Goal: Task Accomplishment & Management: Complete application form

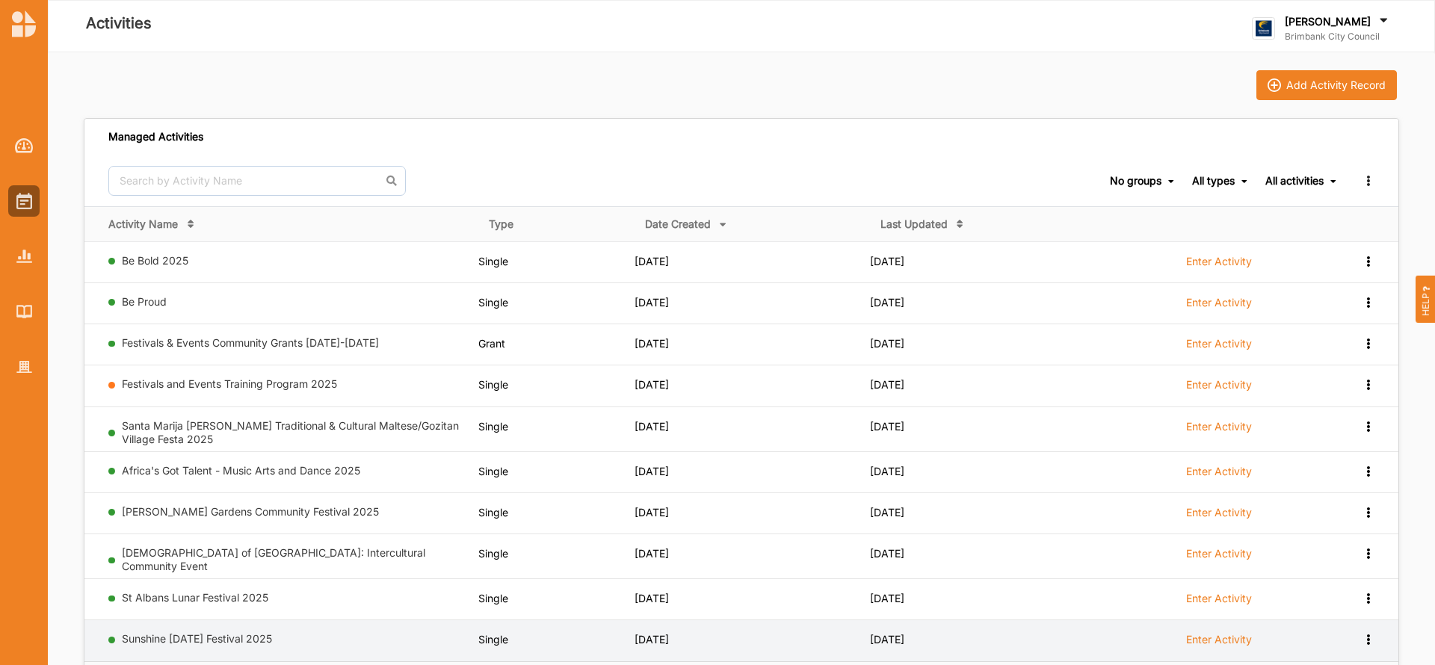
click at [1211, 635] on label "Enter Activity" at bounding box center [1219, 639] width 66 height 13
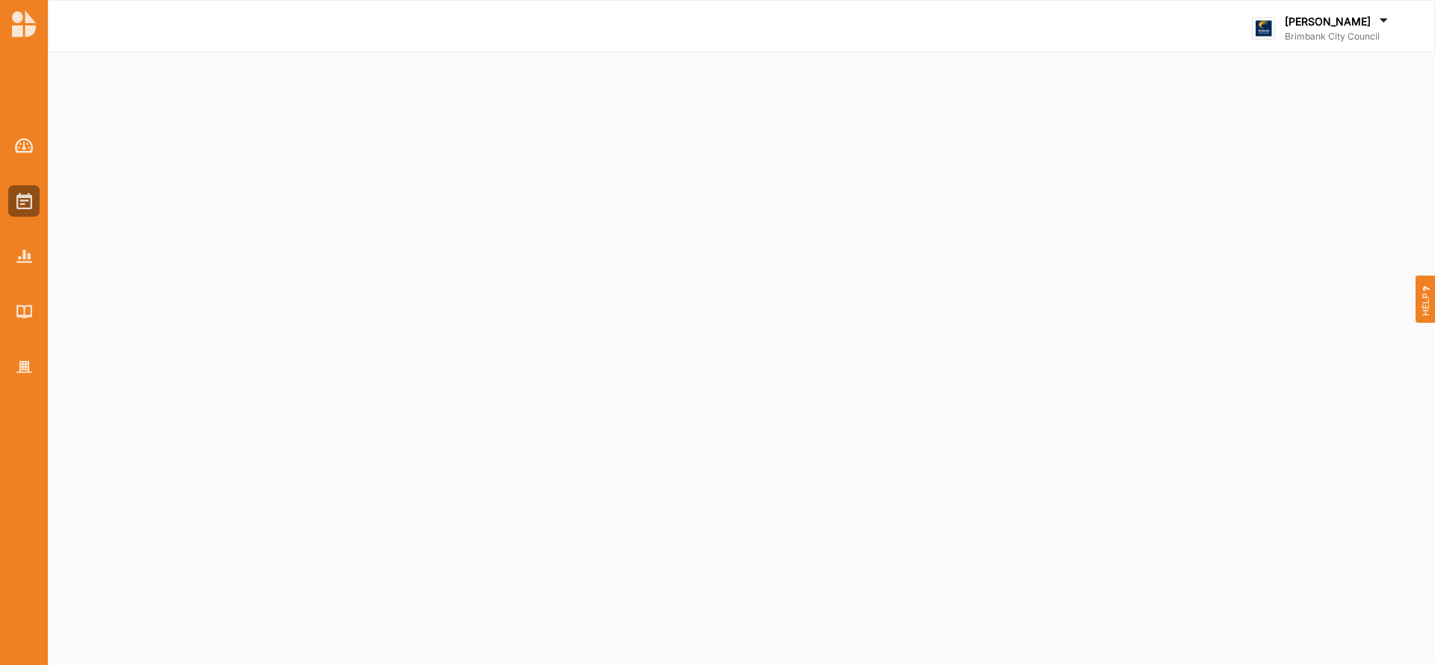
select select "2"
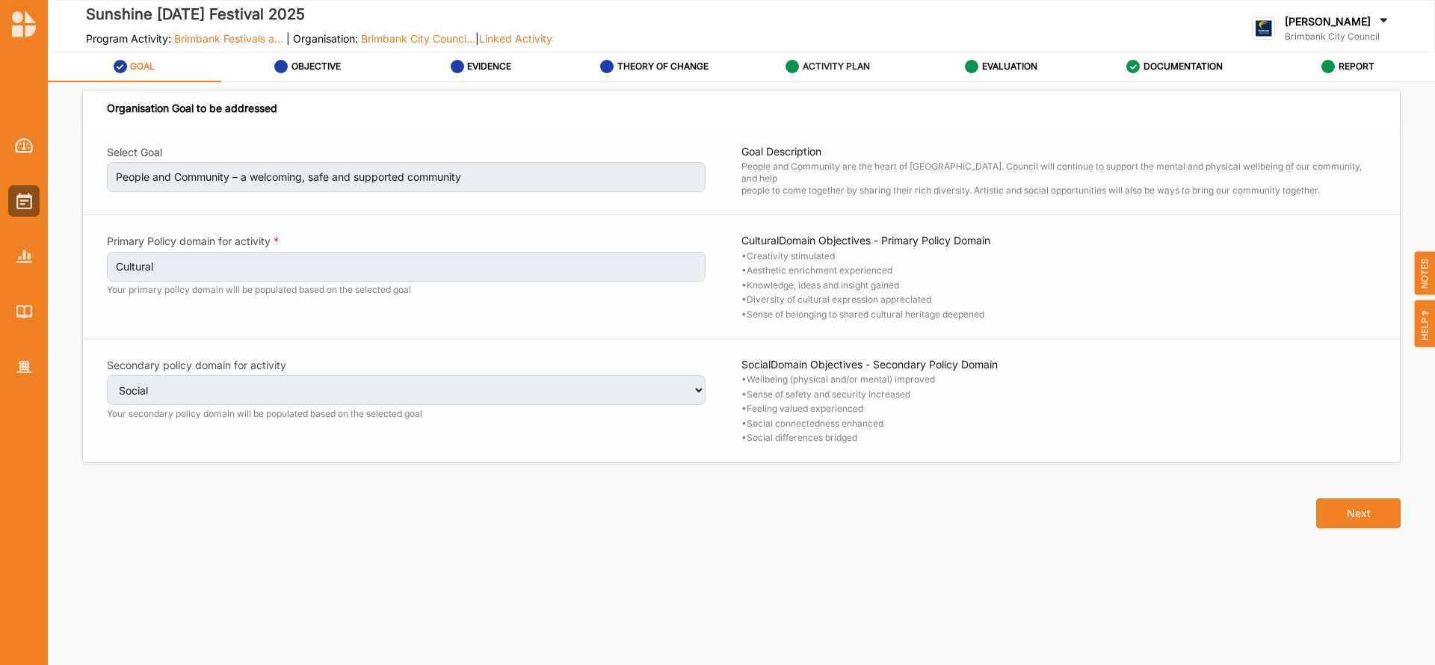
click at [844, 69] on label "ACTIVITY PLAN" at bounding box center [836, 67] width 67 height 12
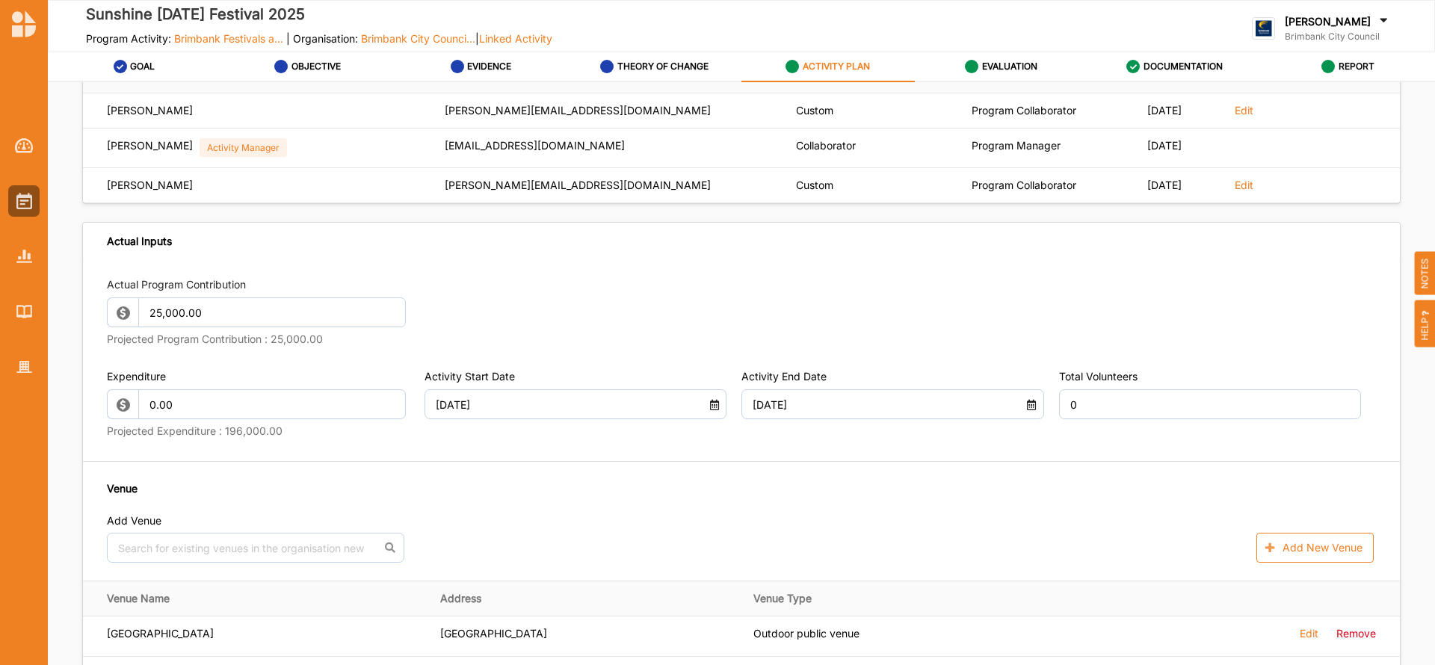
scroll to position [627, 0]
click at [1091, 405] on input "0" at bounding box center [1210, 402] width 303 height 30
type textarea "The Sunshine LNY Festival is a free multicultural community event that celebrat…"
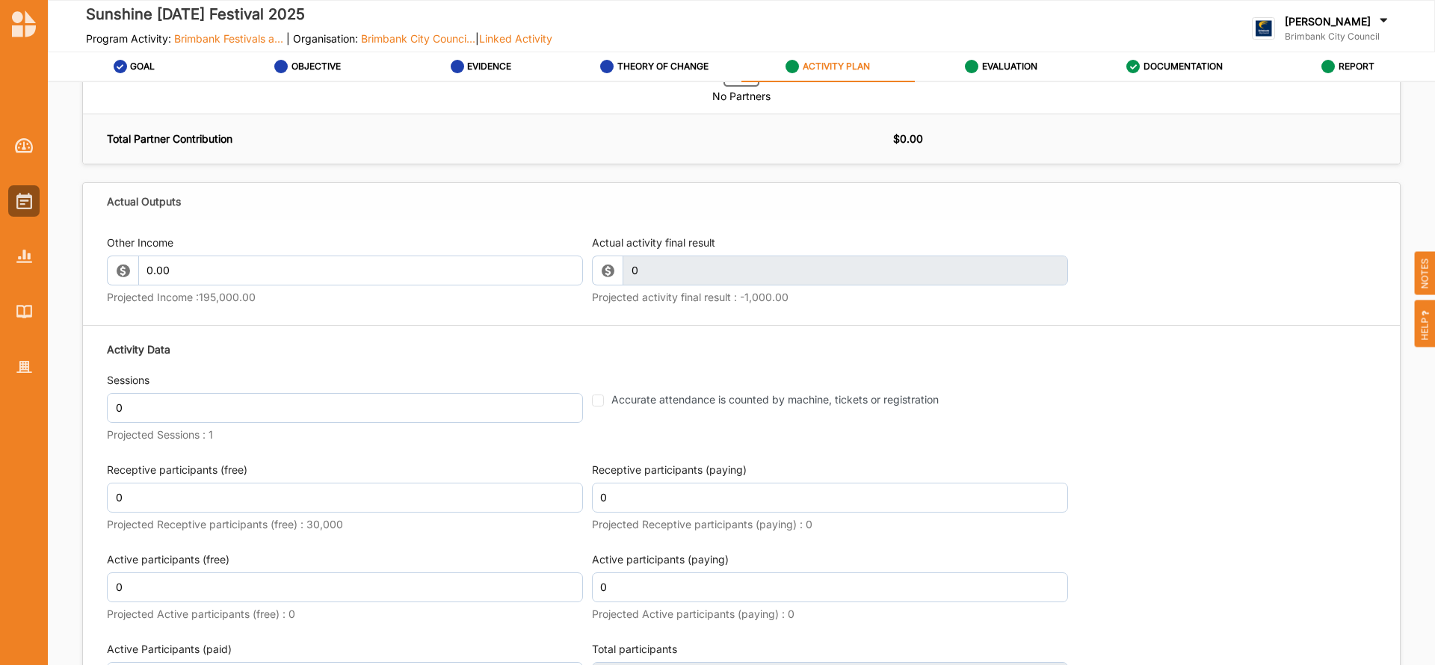
scroll to position [1641, 0]
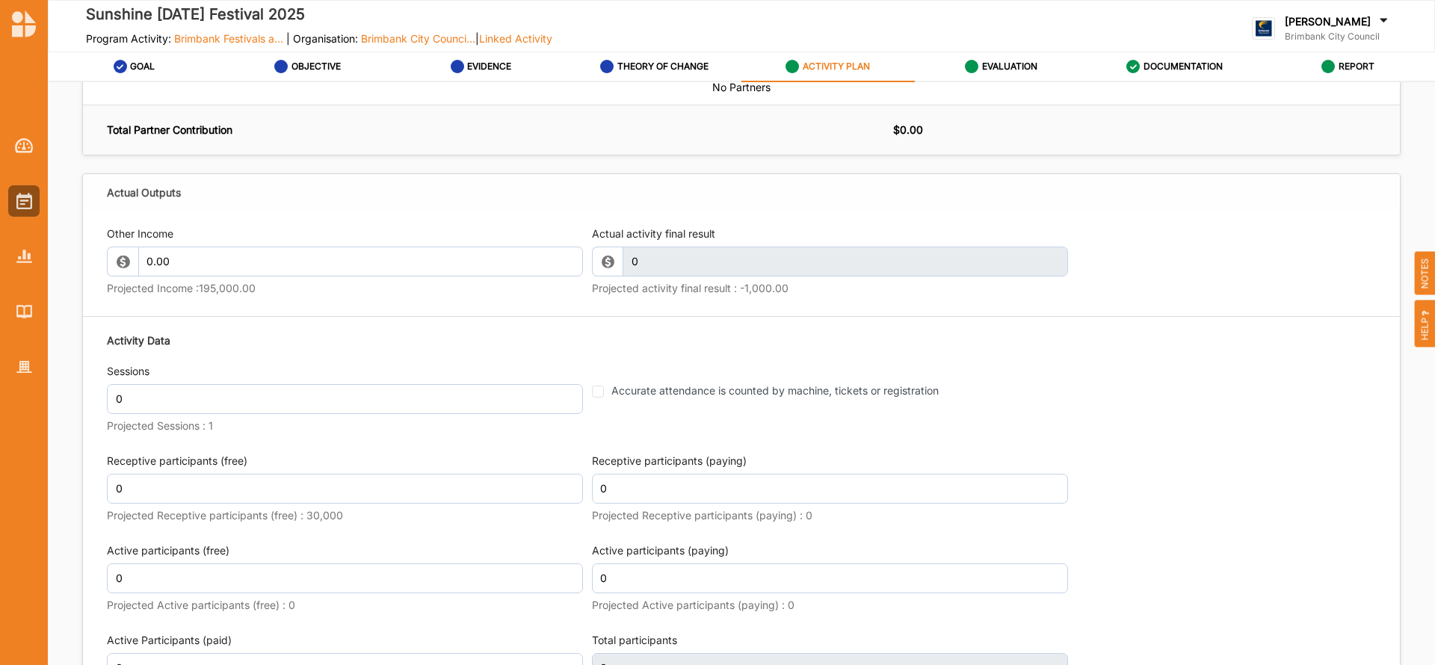
type input "5"
click at [153, 396] on input "0" at bounding box center [345, 399] width 476 height 30
type textarea "The Sunshine LNY Festival is a free multicultural community event that celebrat…"
type input "1"
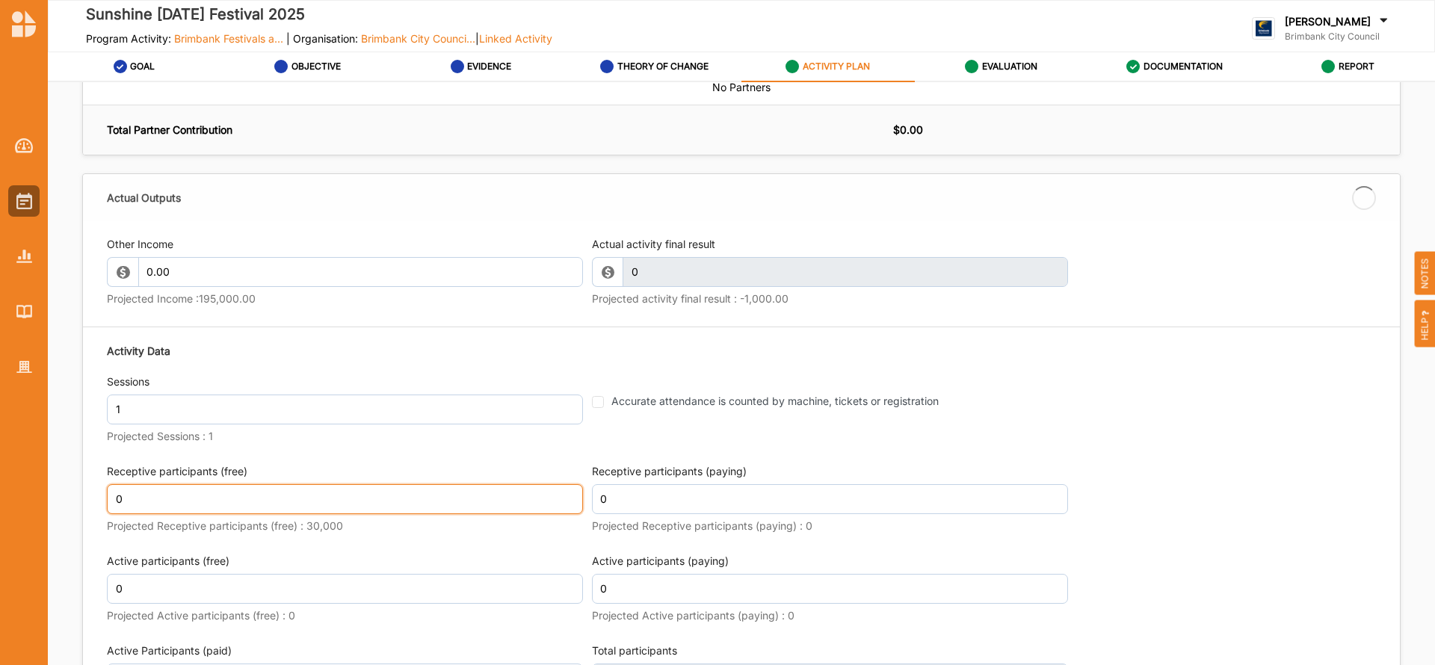
click at [138, 492] on input "0" at bounding box center [345, 499] width 476 height 30
type textarea "The Sunshine LNY Festival is a free multicultural community event that celebrat…"
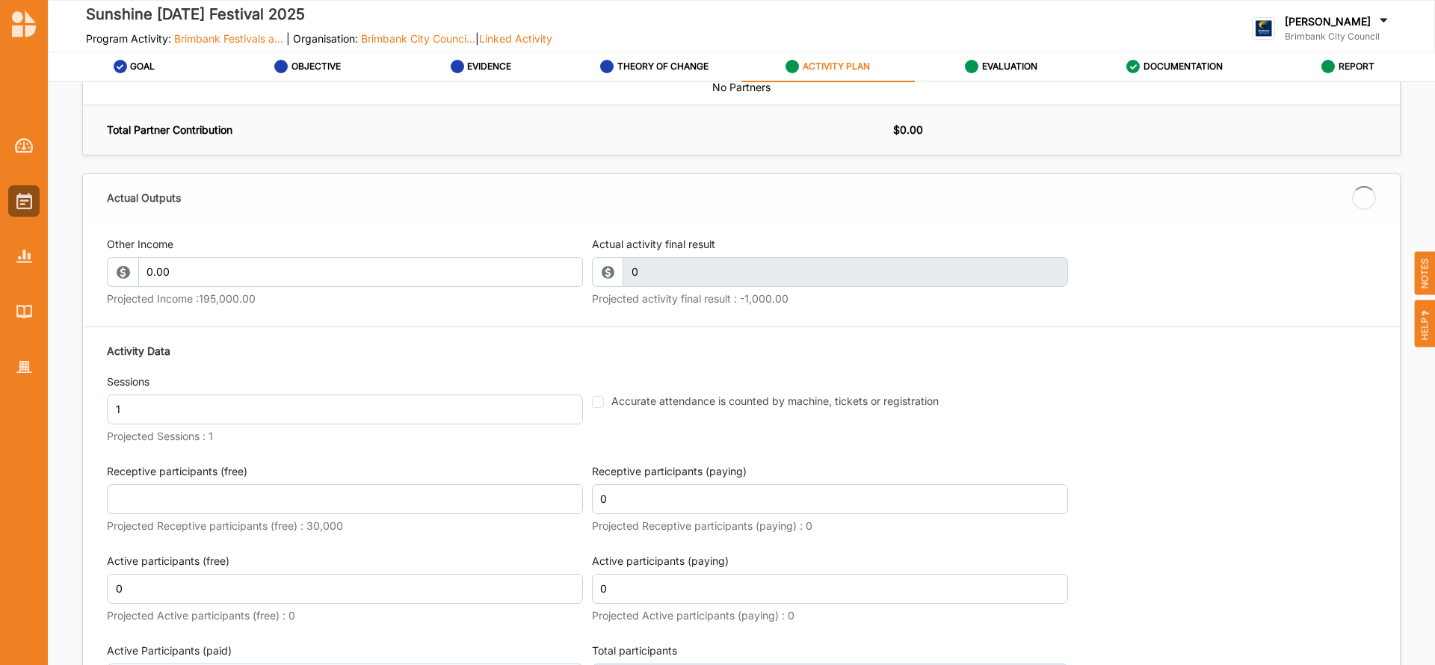
type textarea "The Sunshine LNY Festival is a free multicultural community event that celebrat…"
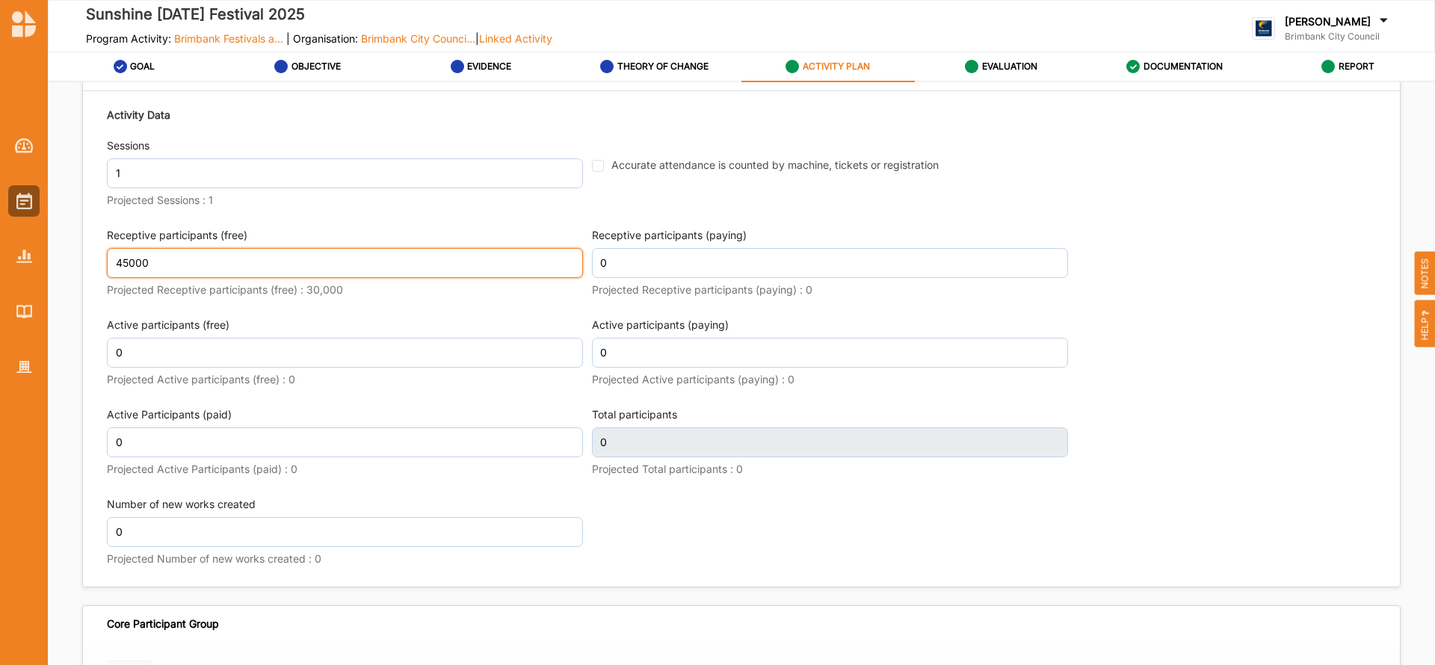
scroll to position [1861, 0]
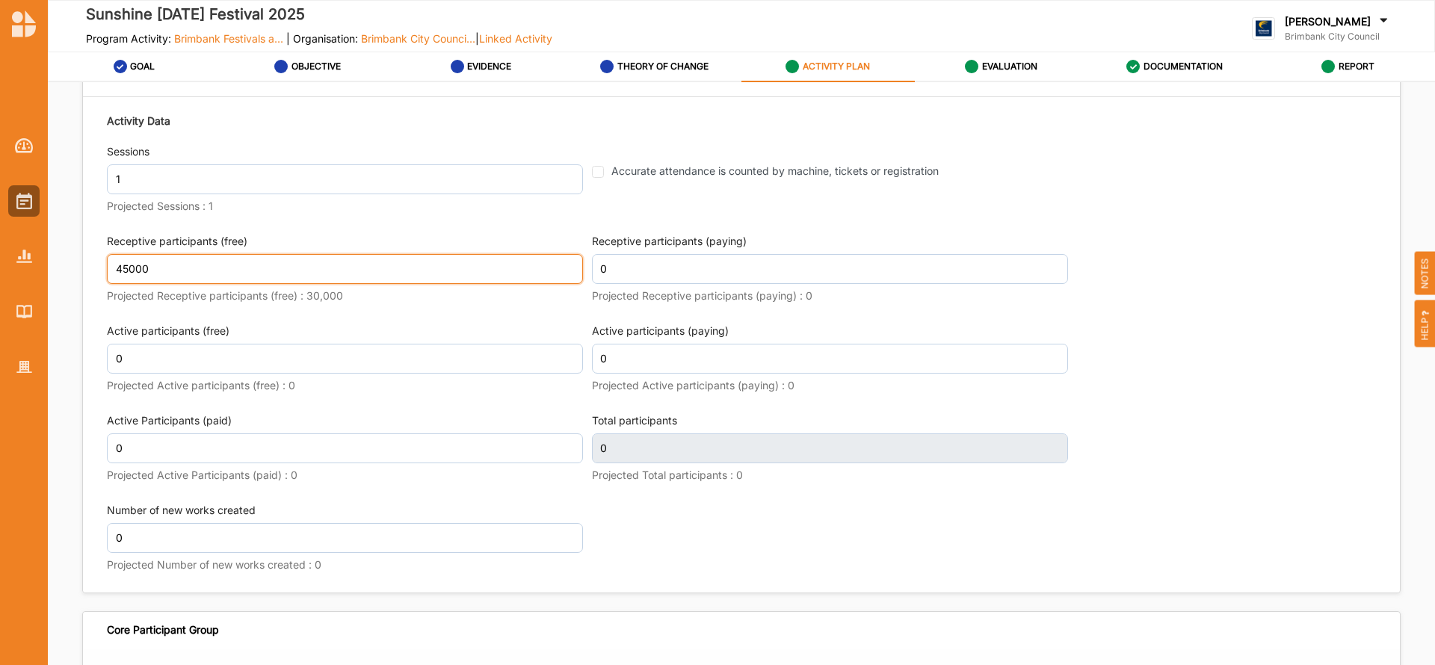
type input "45000"
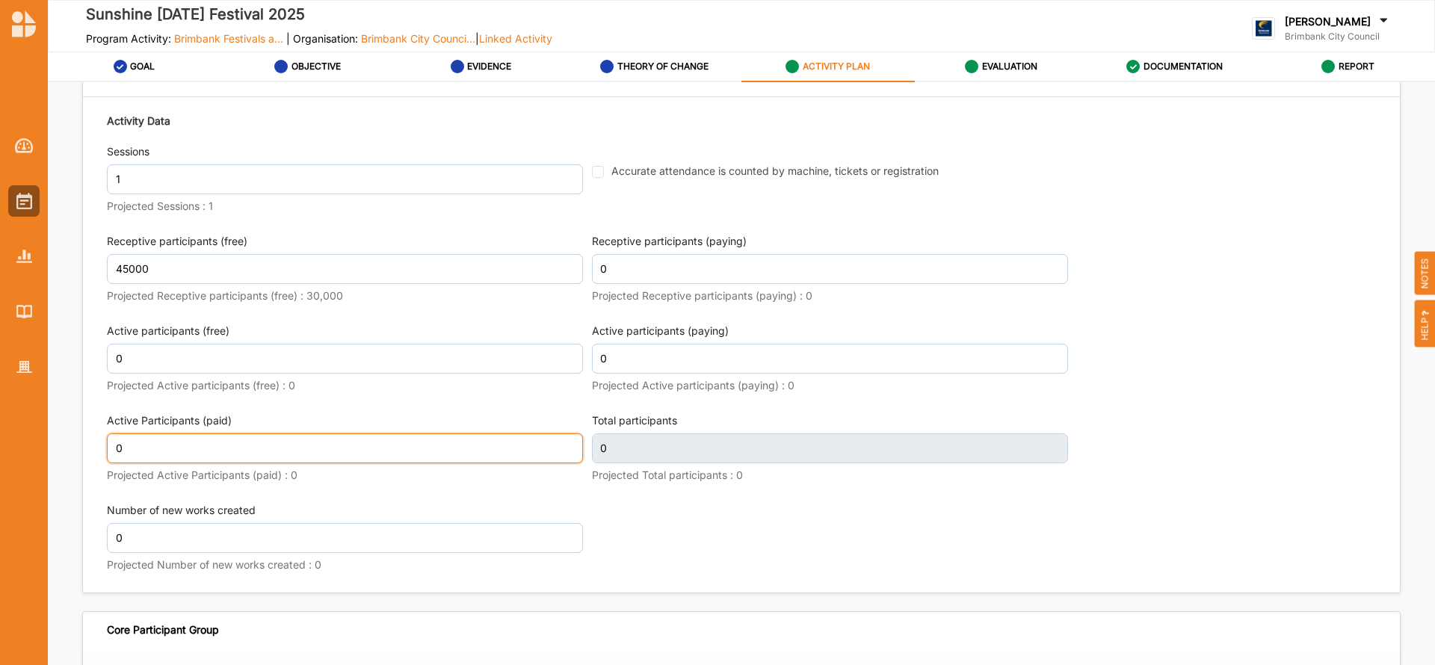
type textarea "The Sunshine LNY Festival is a free multicultural community event that celebrat…"
type input "45,000"
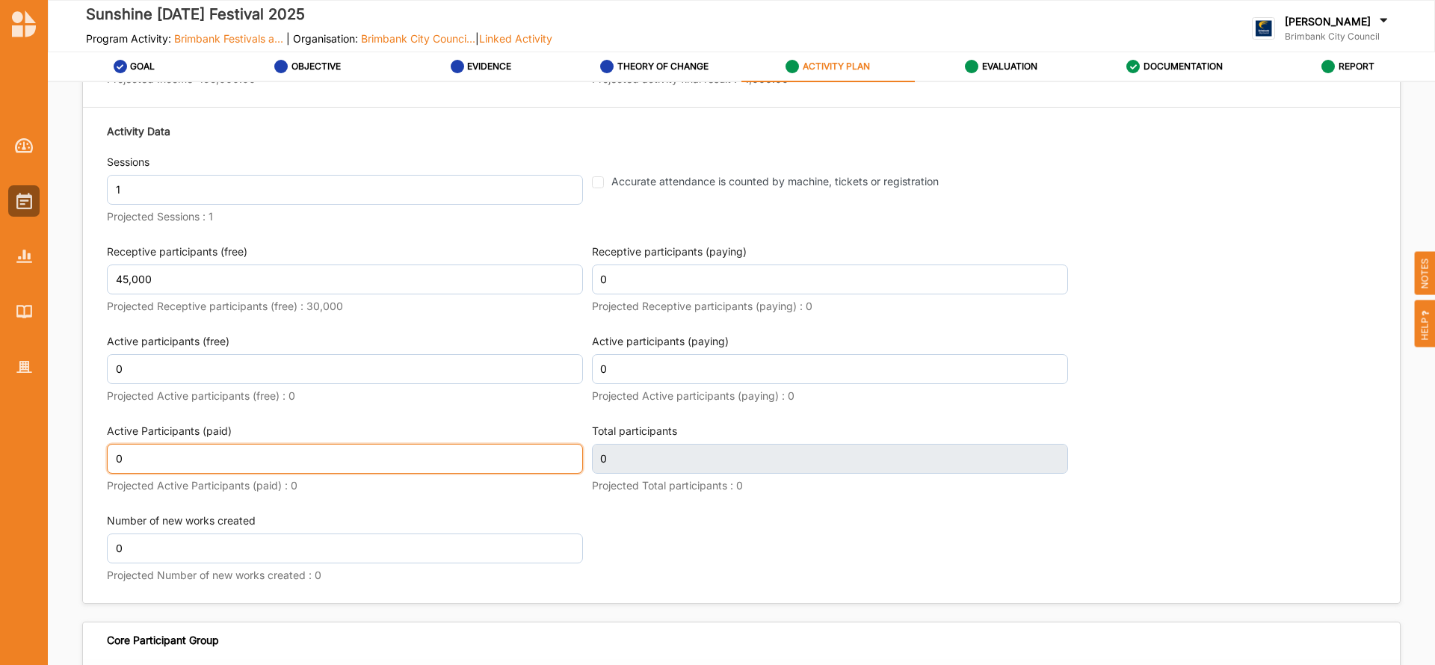
scroll to position [1871, 0]
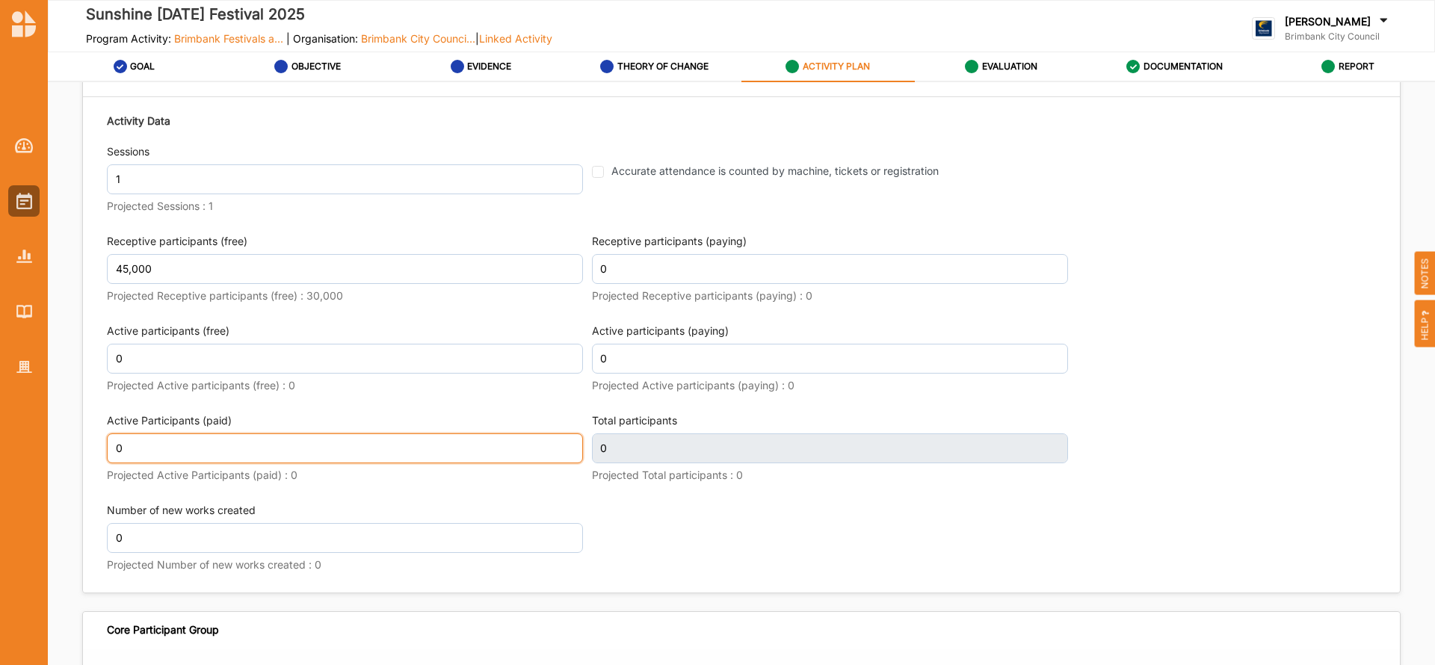
click at [147, 451] on input "0" at bounding box center [345, 449] width 476 height 30
type textarea "The Sunshine LNY Festival is a free multicultural community event that celebrat…"
type input "45,000"
type textarea "The Sunshine LNY Festival is a free multicultural community event that celebrat…"
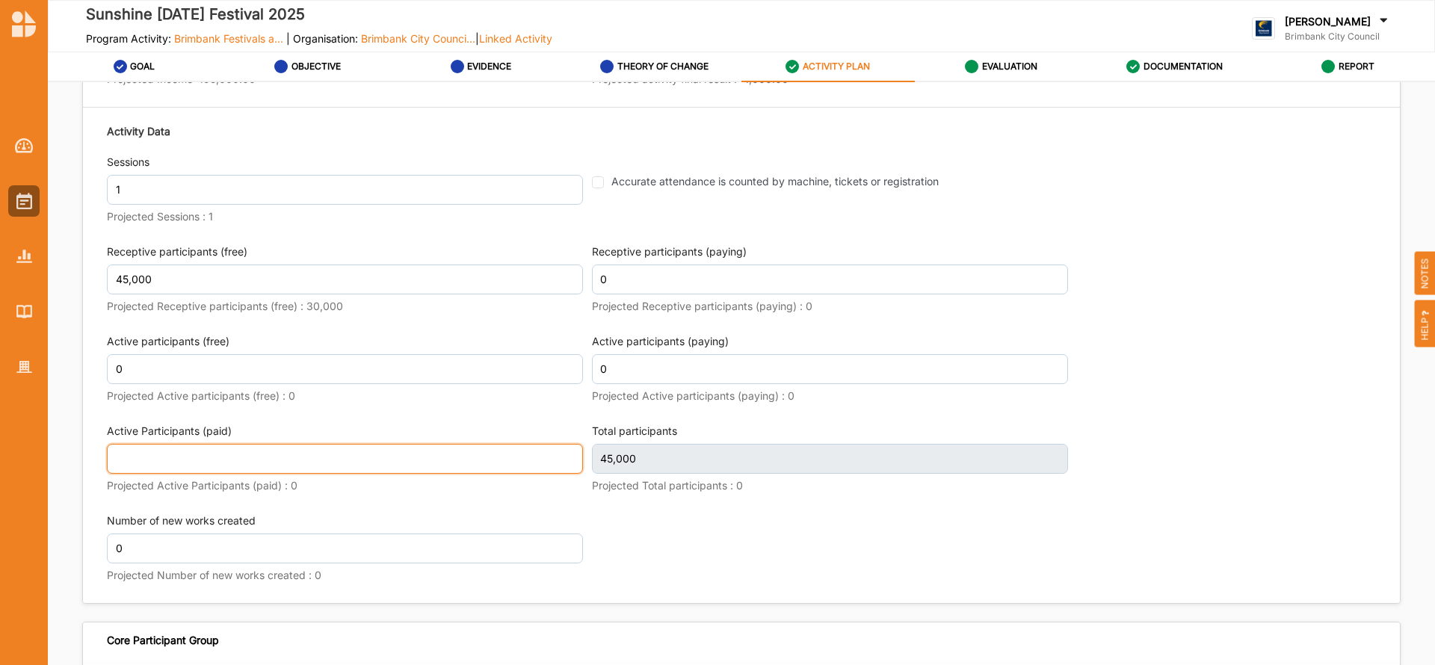
type textarea "The Sunshine LNY Festival is a free multicultural community event that celebrat…"
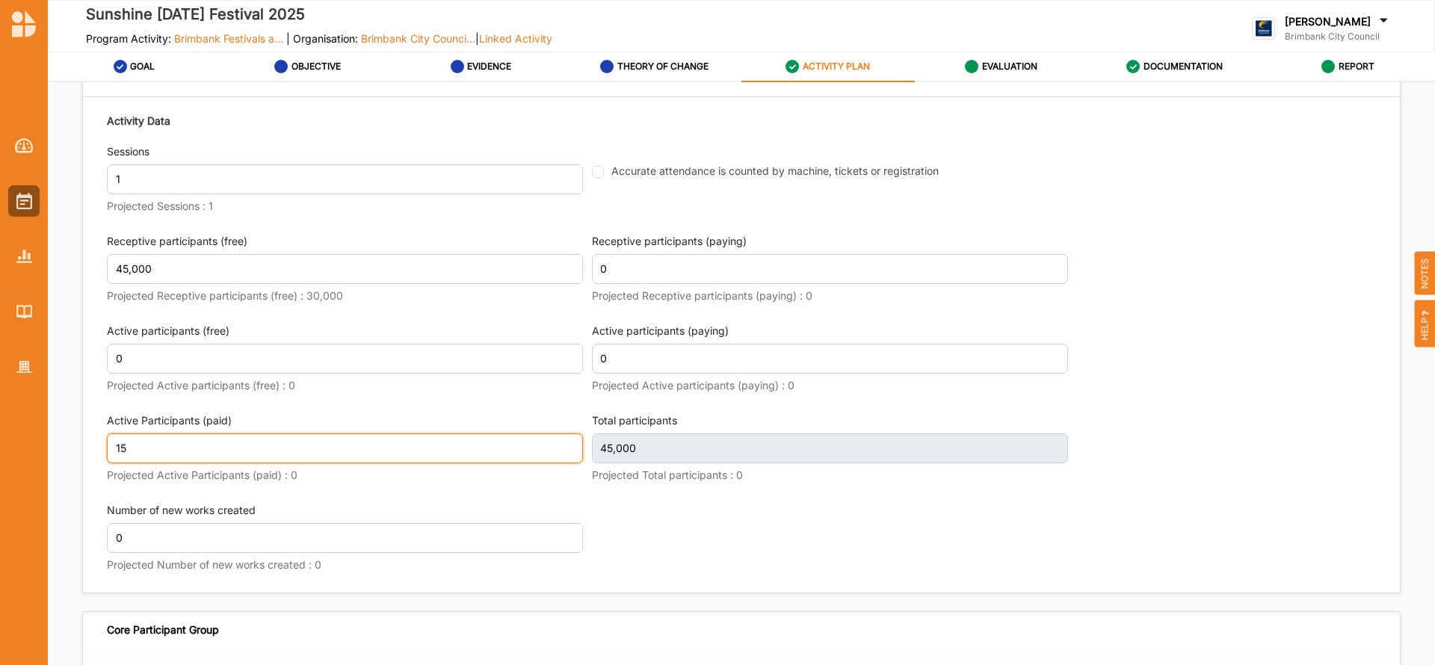
type input "15"
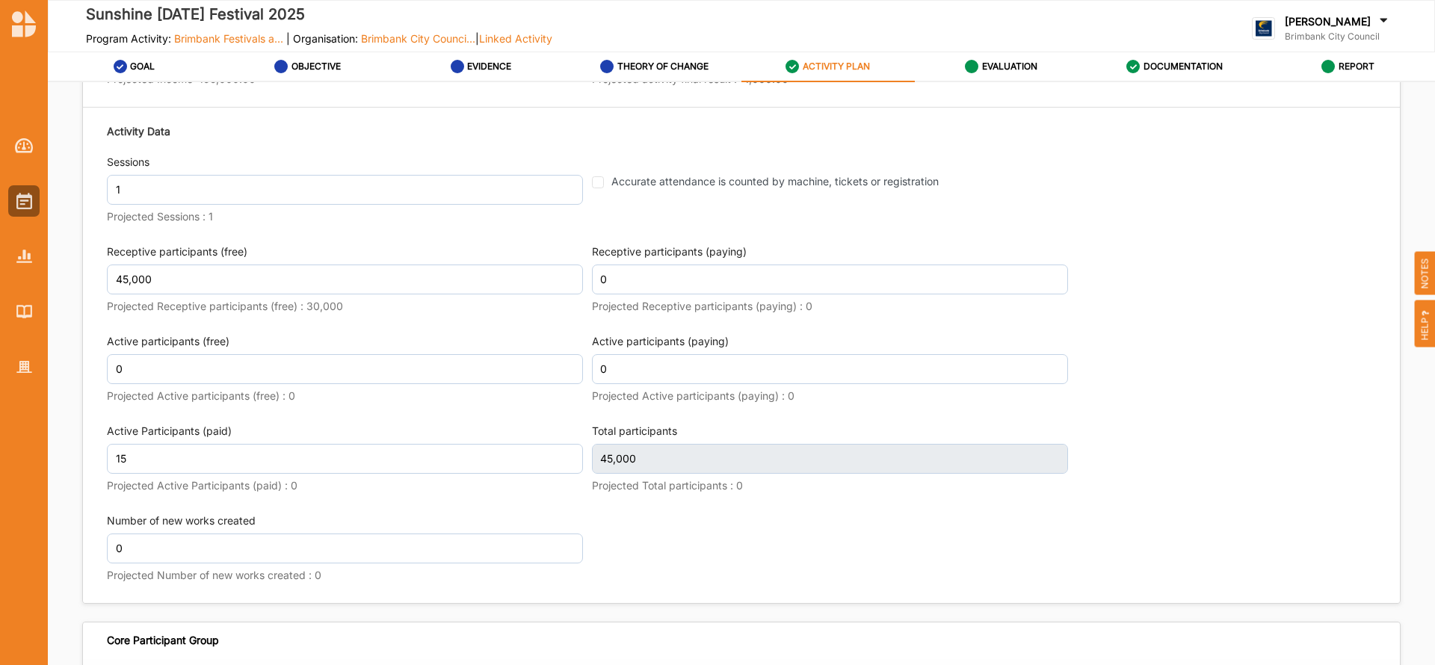
scroll to position [1871, 0]
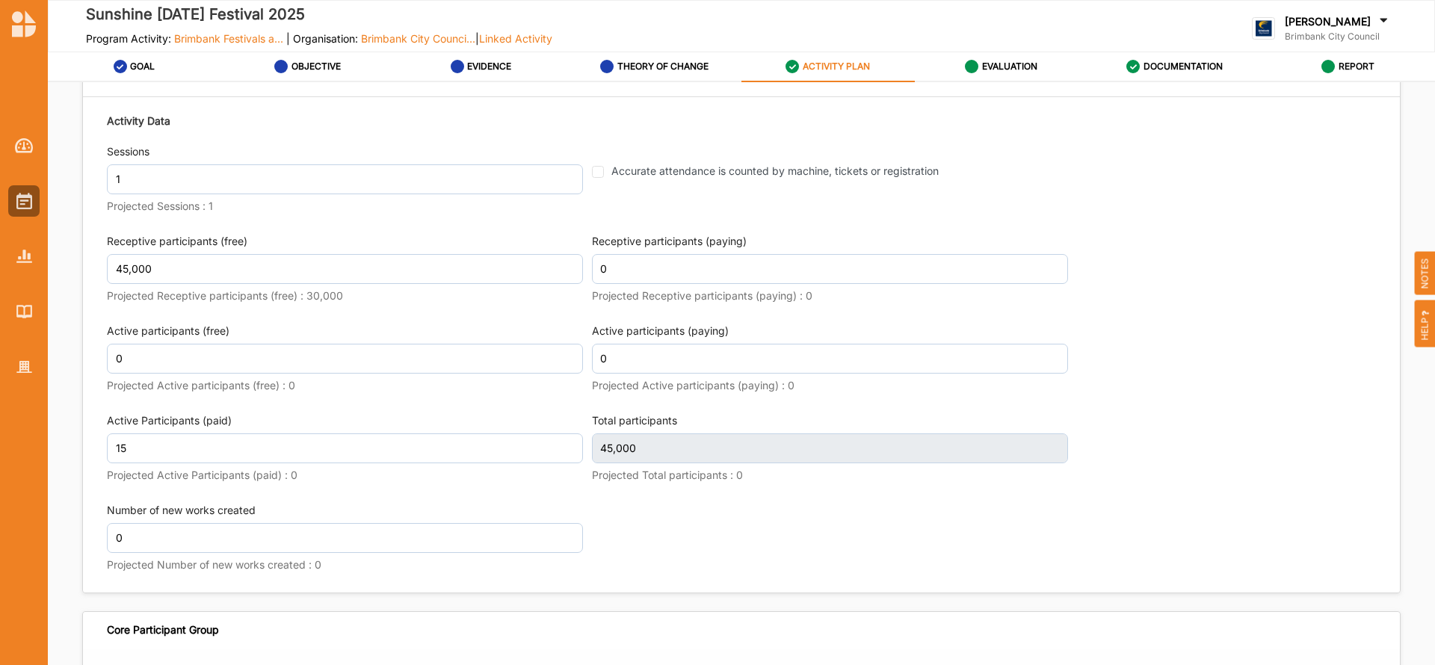
click at [382, 498] on div "Activity Data Sessions 1 Projected Sessions : 1 Accurate attendance is counted …" at bounding box center [741, 344] width 1269 height 479
type textarea "The Sunshine LNY Festival is a free multicultural community event that celebrat…"
type input "45,015"
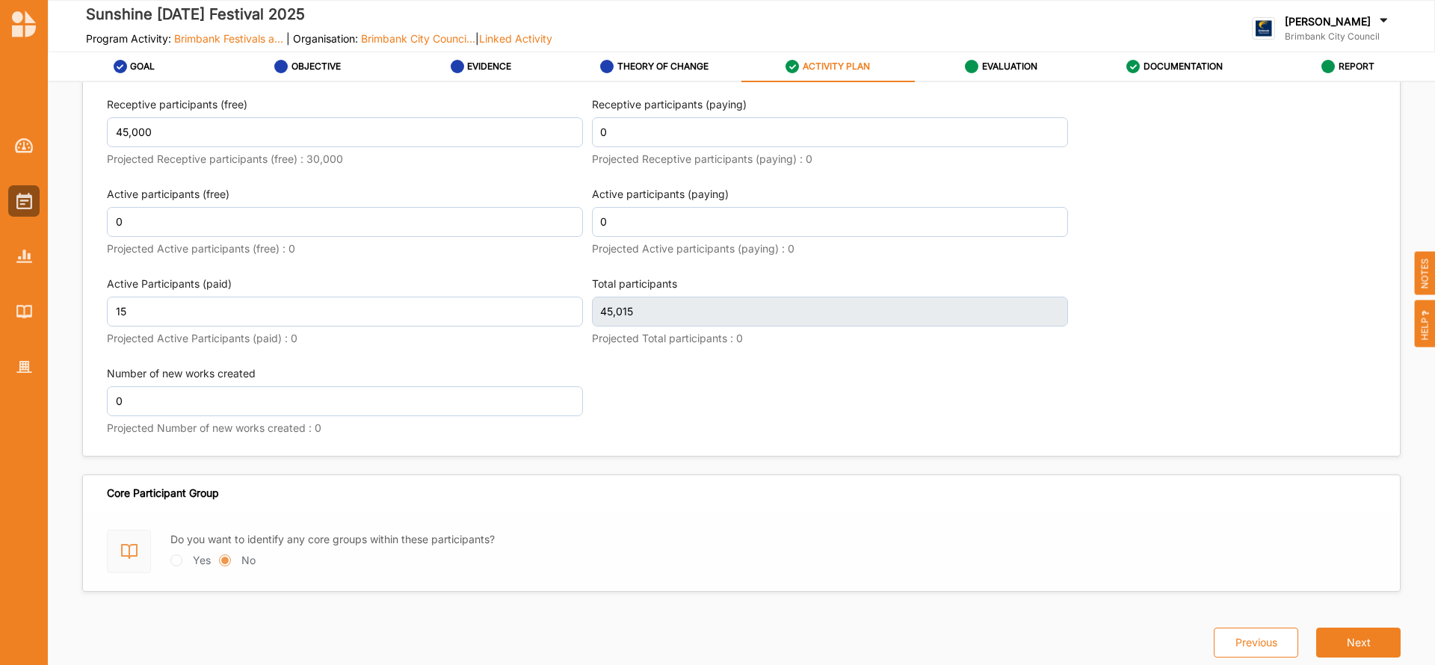
type textarea "The Sunshine LNY Festival is a free multicultural community event that celebrat…"
click at [1334, 644] on button "Next" at bounding box center [1359, 643] width 84 height 30
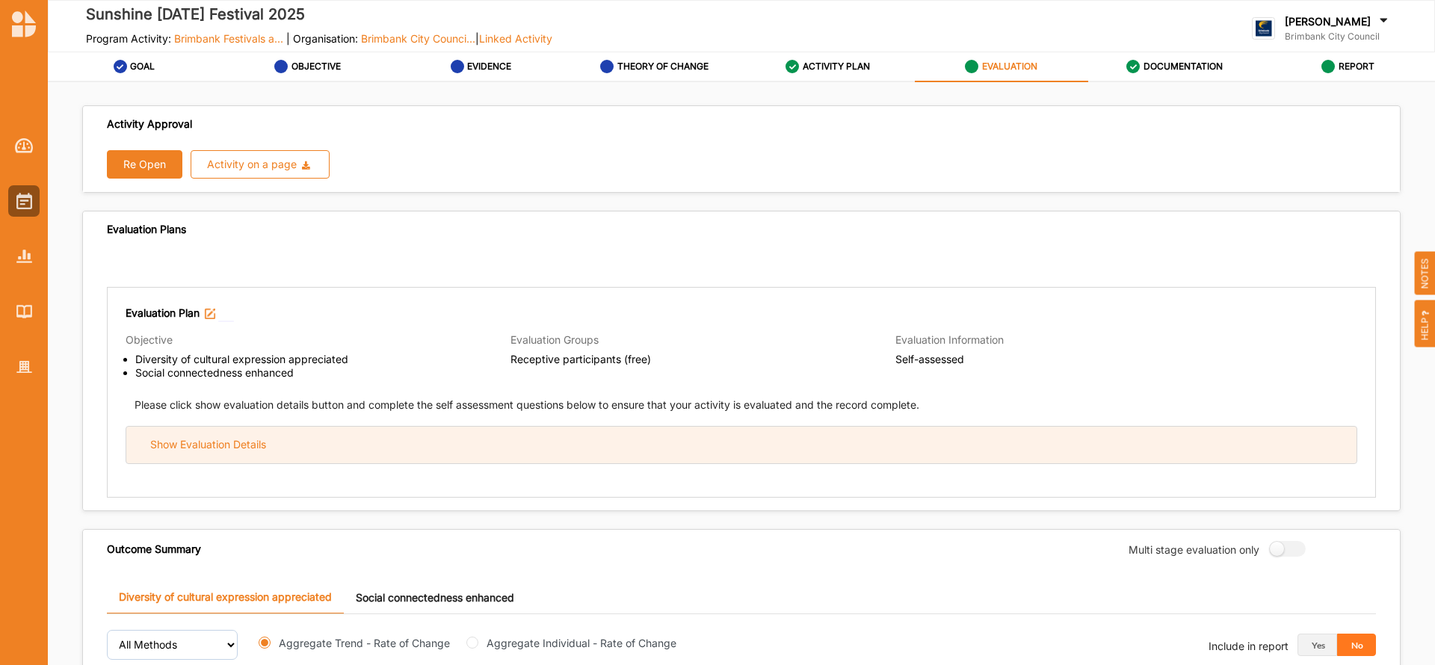
click at [636, 440] on div "Show Evaluation Details" at bounding box center [741, 445] width 1231 height 37
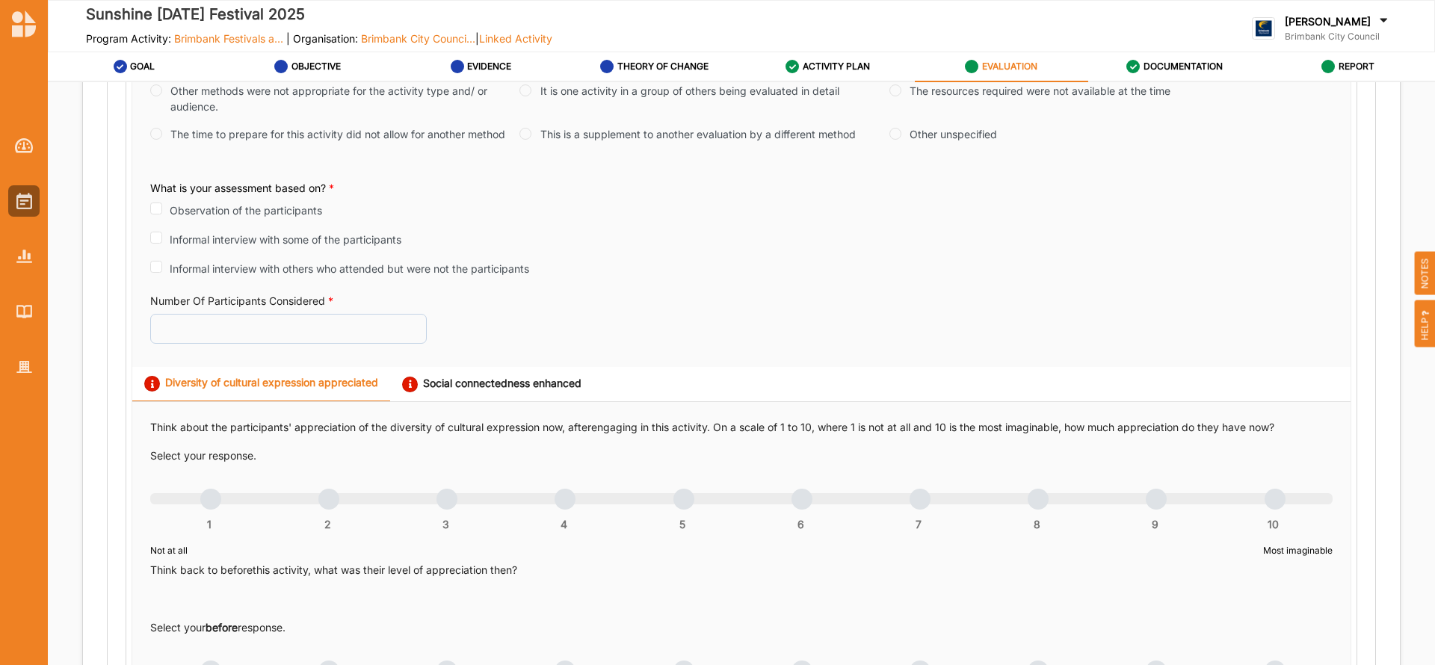
scroll to position [513, 0]
click at [154, 213] on input "Observation of the participants" at bounding box center [156, 212] width 12 height 12
checkbox input "true"
click at [205, 327] on input "Number Of Participants Considered *" at bounding box center [288, 330] width 277 height 30
type input "45000"
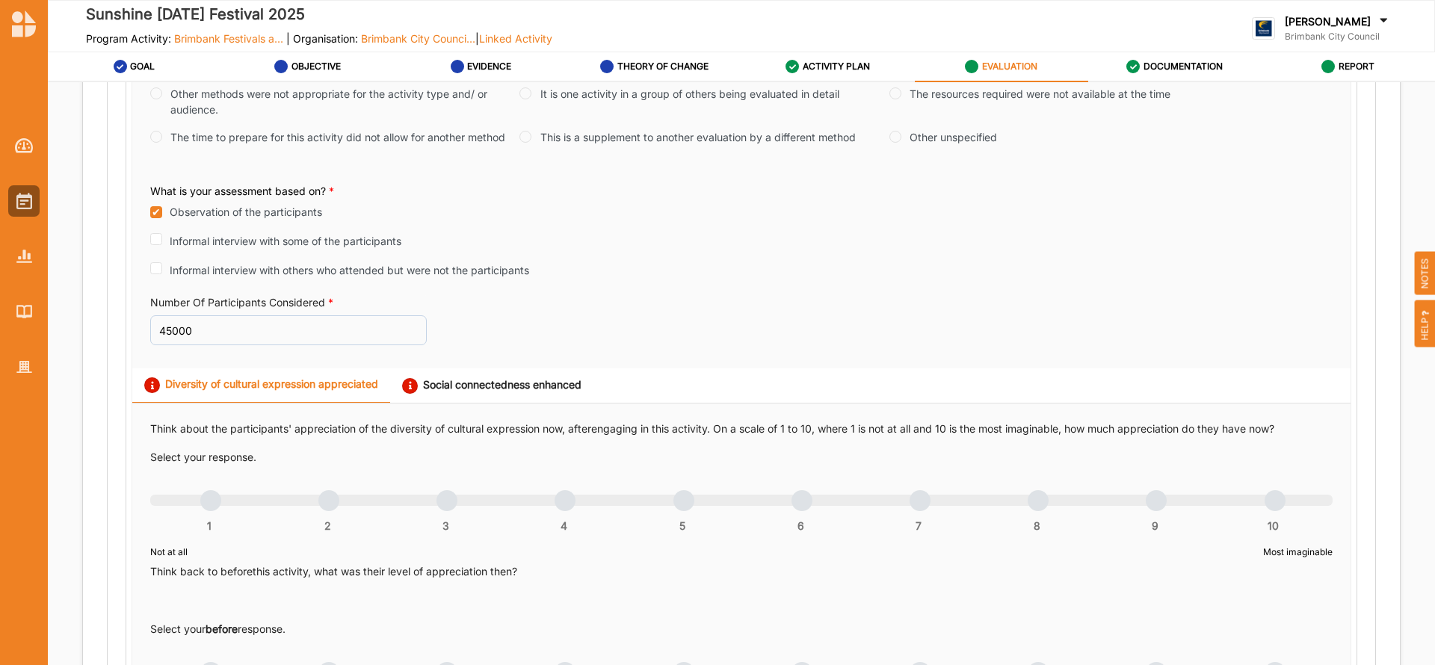
click at [434, 452] on div "Select your response. 1 2 3 4 5 6 7 8 9 10 Not at all Most imaginable Think bac…" at bounding box center [741, 593] width 1183 height 287
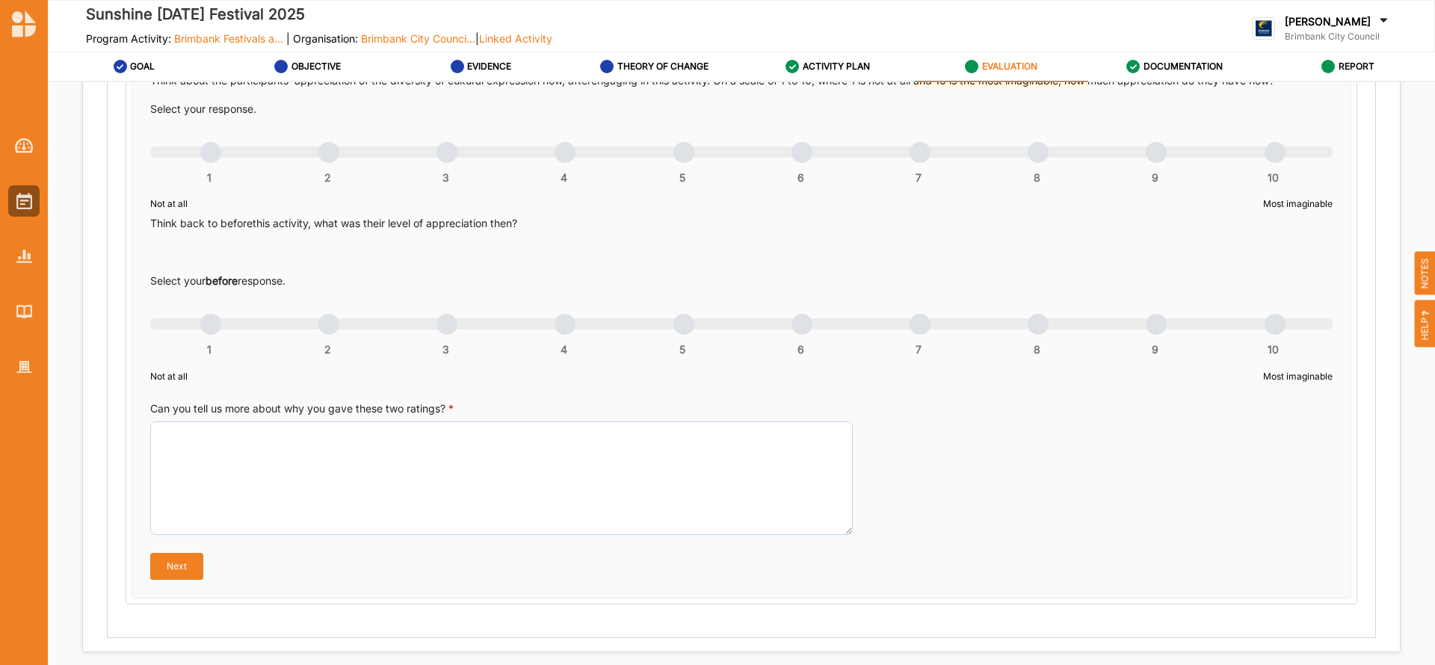
scroll to position [871, 0]
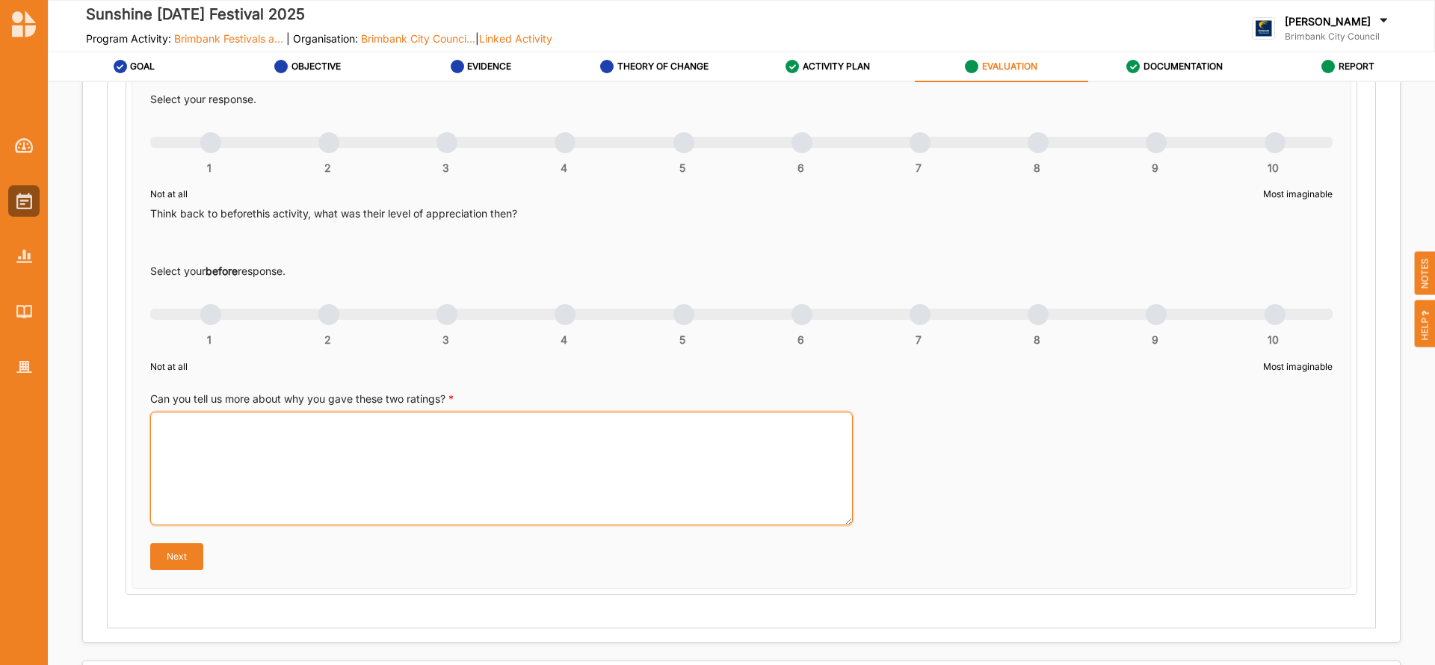
click at [345, 433] on textarea "Can you tell us more about why you gave these two ratings? *" at bounding box center [501, 469] width 703 height 114
paste textarea "The SLNY Festival is a large free multicultural community event celebrating the…"
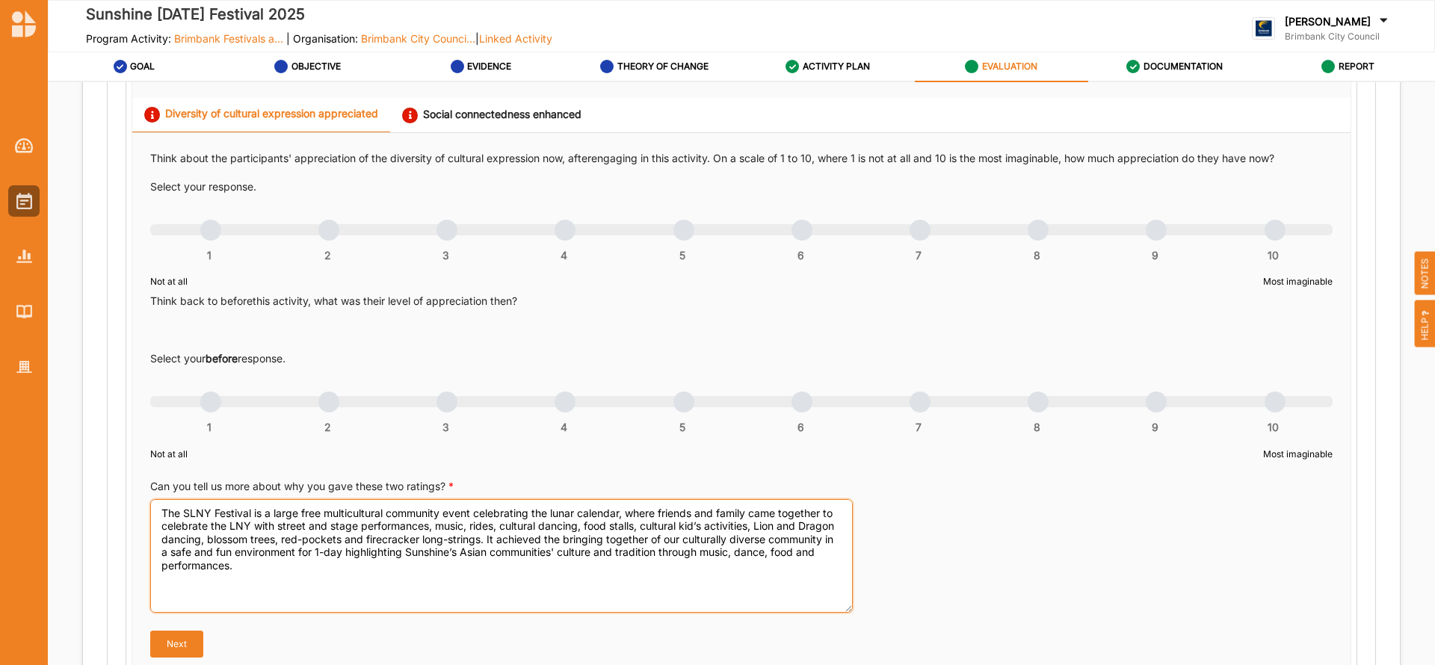
scroll to position [789, 0]
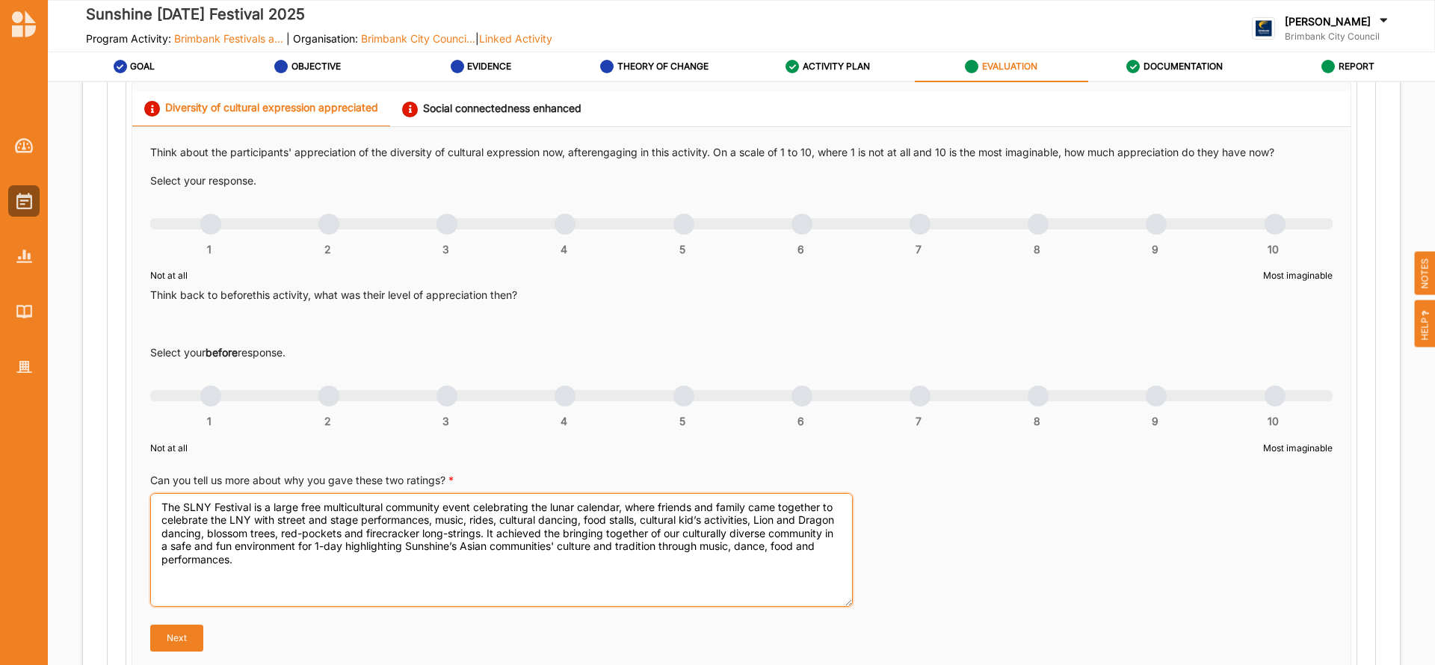
type textarea "The SLNY Festival is a large free multicultural community event celebrating the…"
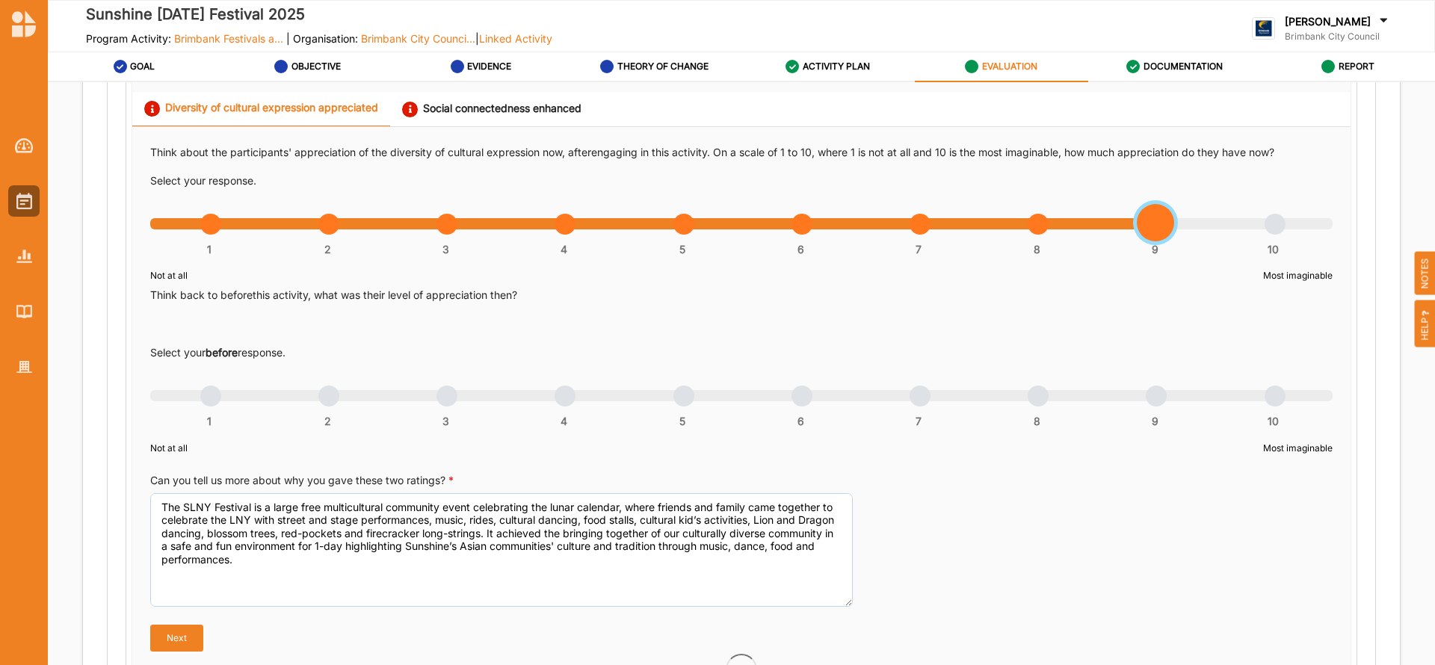
click at [1155, 227] on div "1 2 3 4 5 6 7 8 9 10" at bounding box center [741, 232] width 1183 height 10
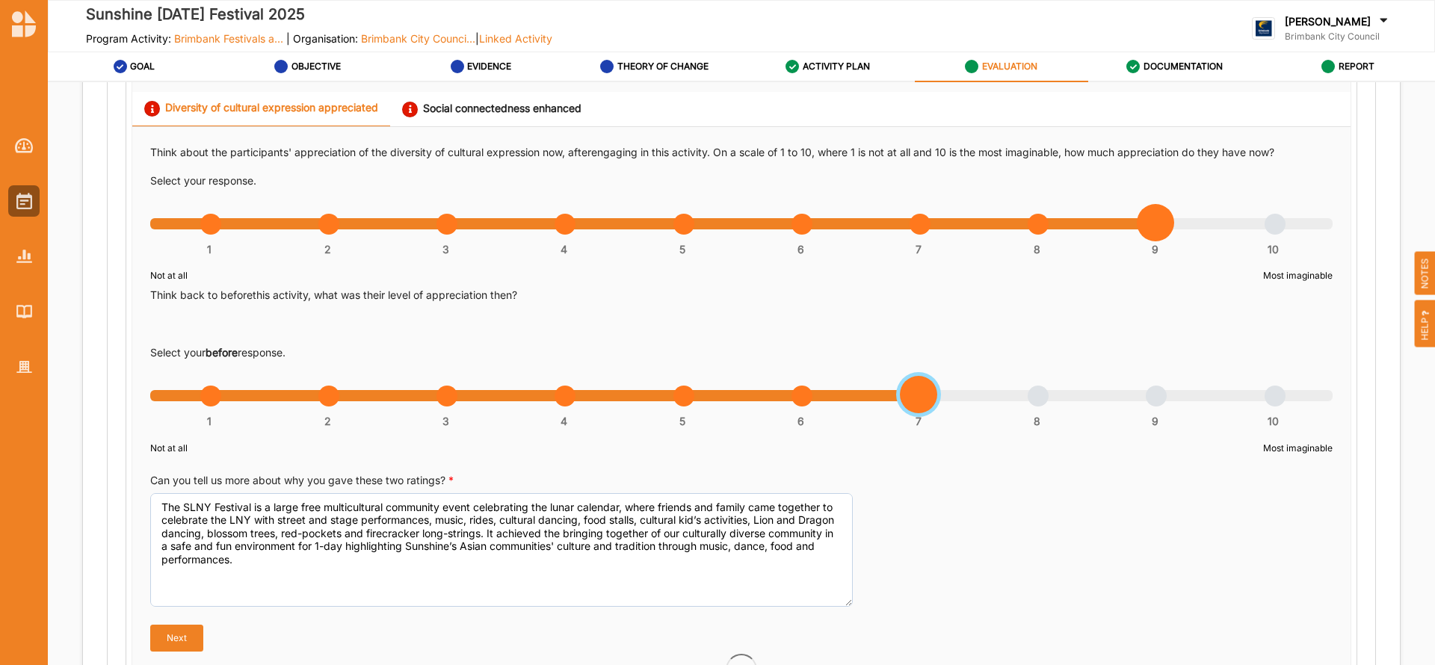
click at [911, 398] on div "1 2 3 4 5 6 7 8 9 10" at bounding box center [741, 403] width 1183 height 10
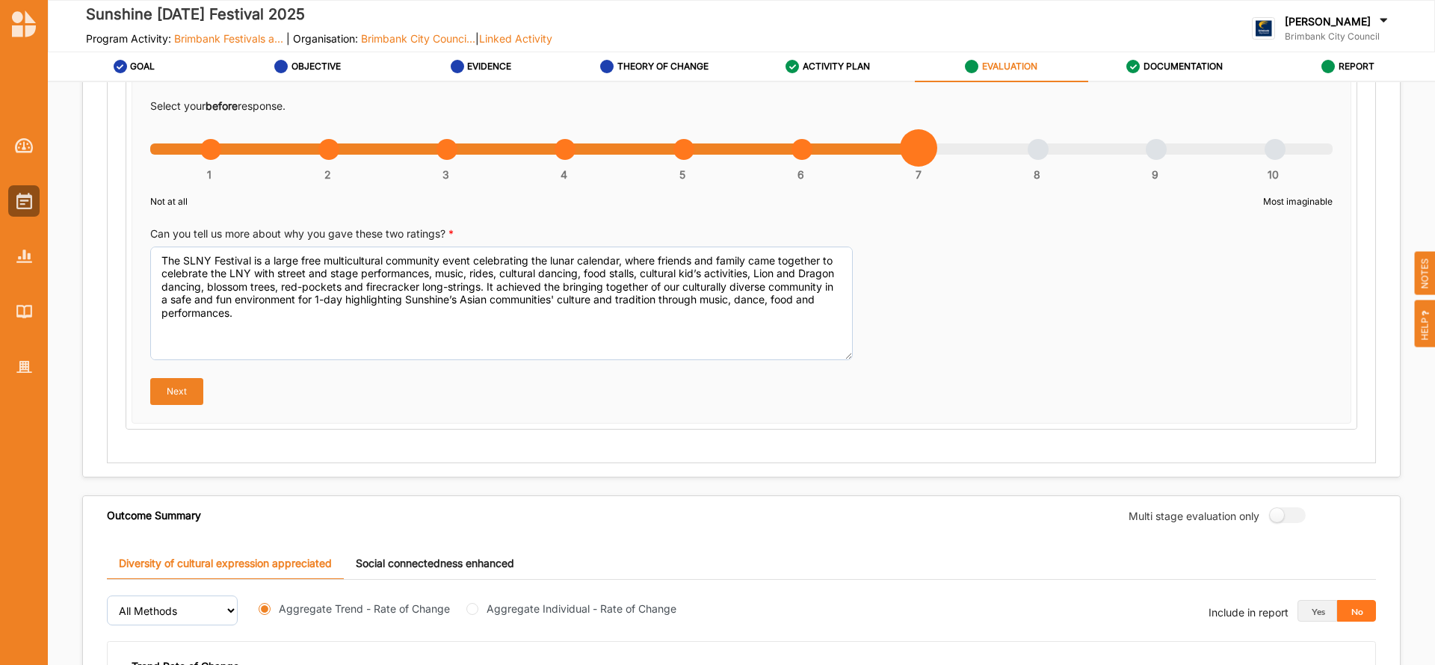
scroll to position [1042, 0]
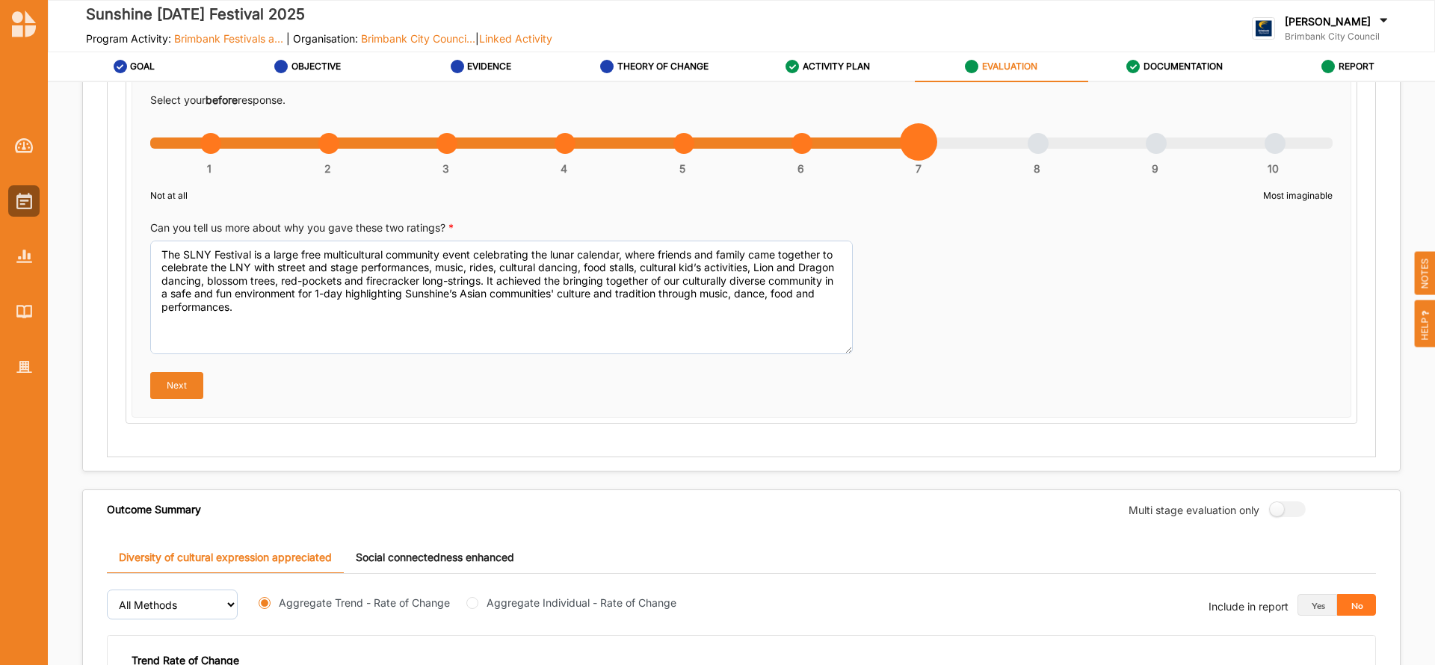
click at [165, 390] on button "Next" at bounding box center [176, 385] width 53 height 27
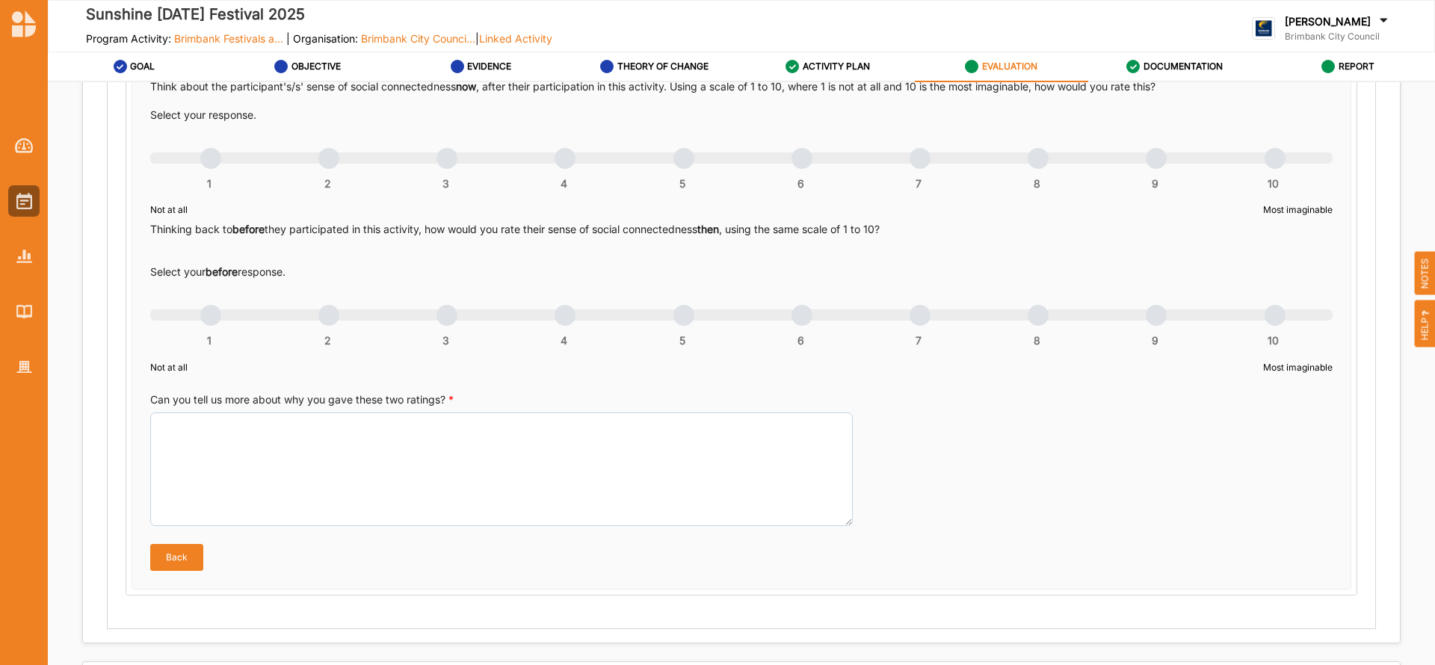
scroll to position [799, 0]
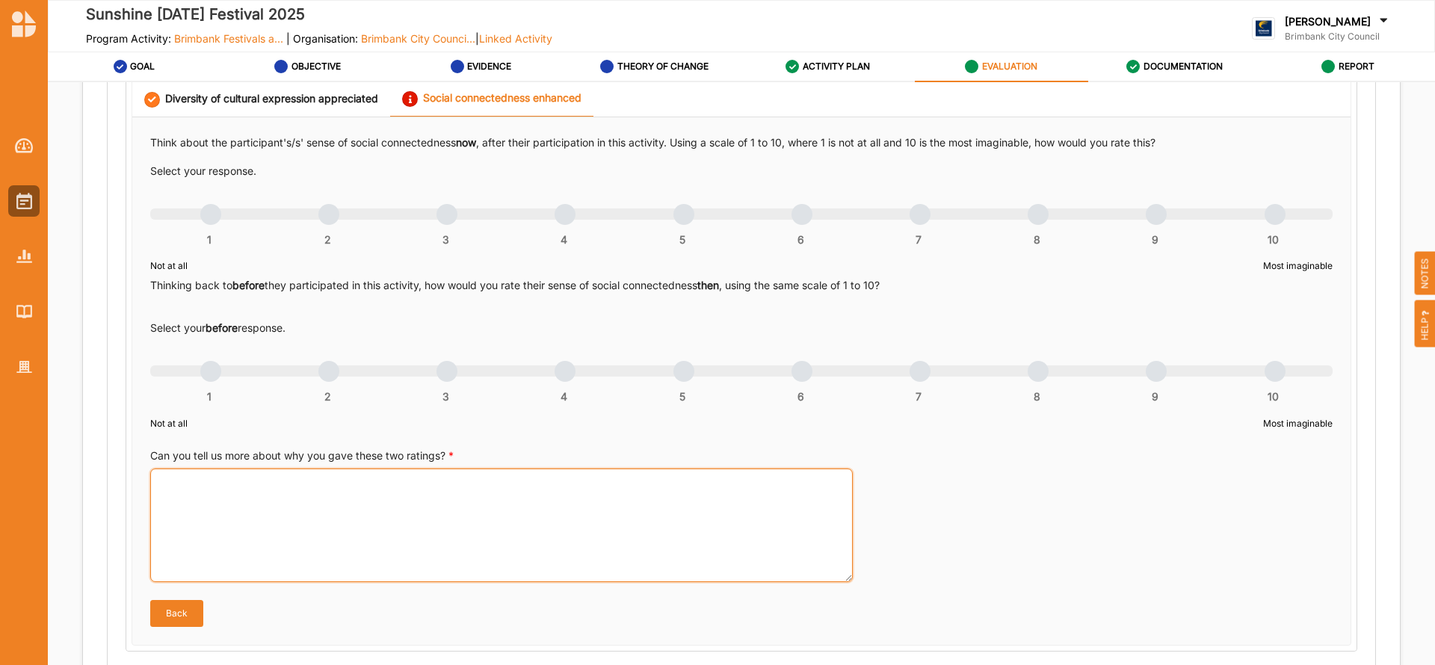
click at [239, 489] on textarea "Can you tell us more about why you gave these two ratings? *" at bounding box center [501, 526] width 703 height 114
paste textarea "The SLNY Festival is a large free multicultural community event celebrating the…"
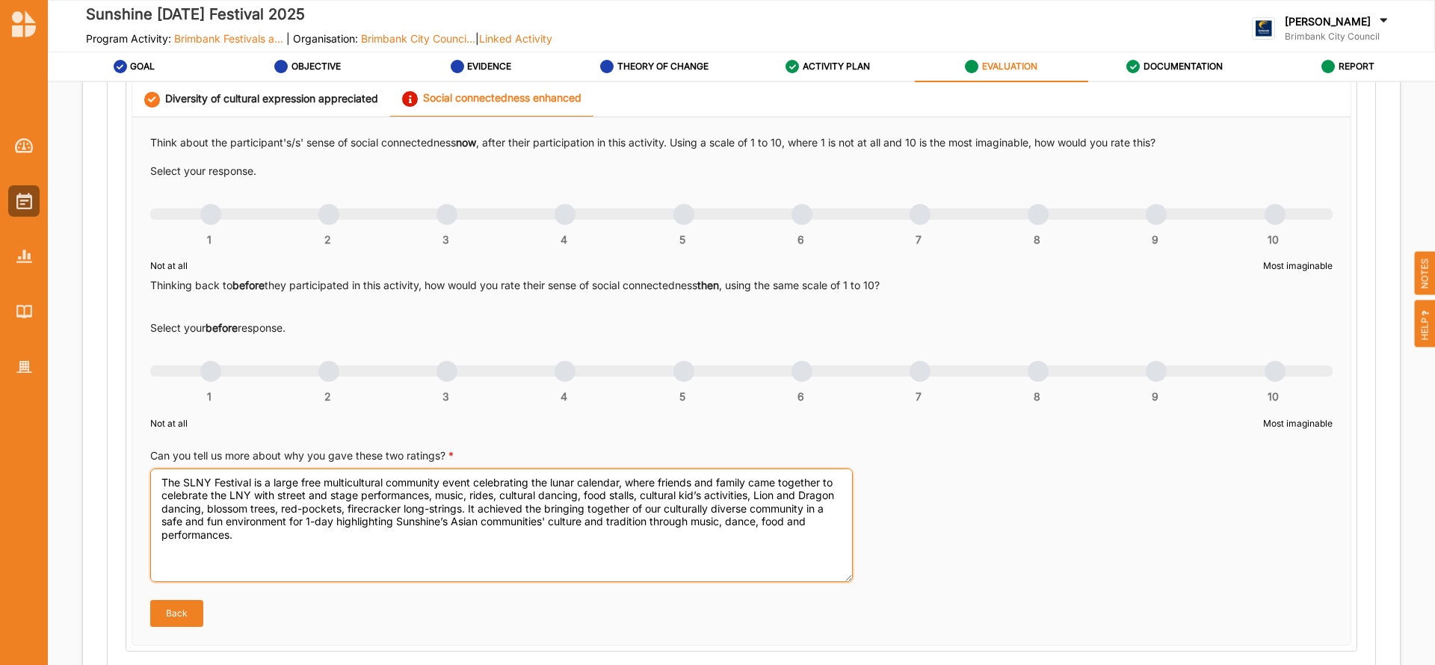
type textarea "The SLNY Festival is a large free multicultural community event celebrating the…"
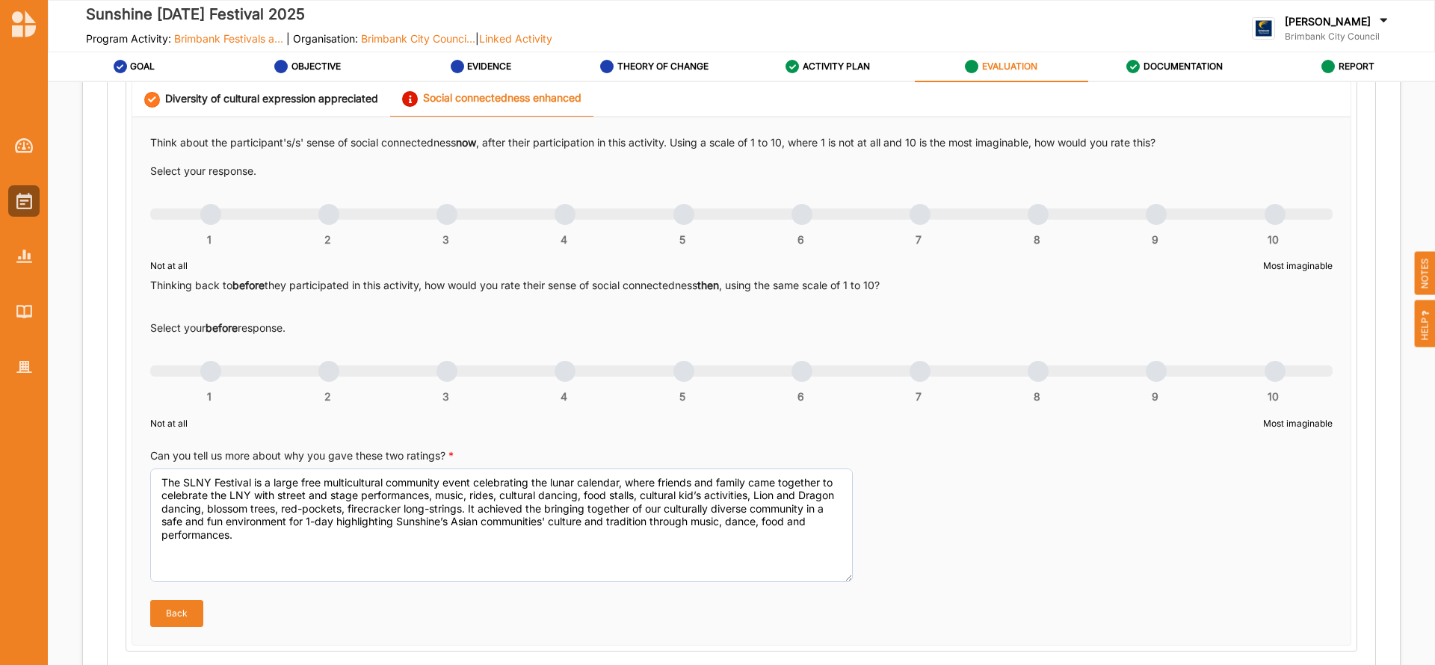
click at [1152, 220] on div "1 2 3 4 5 6 7 8 9 10" at bounding box center [741, 222] width 1183 height 10
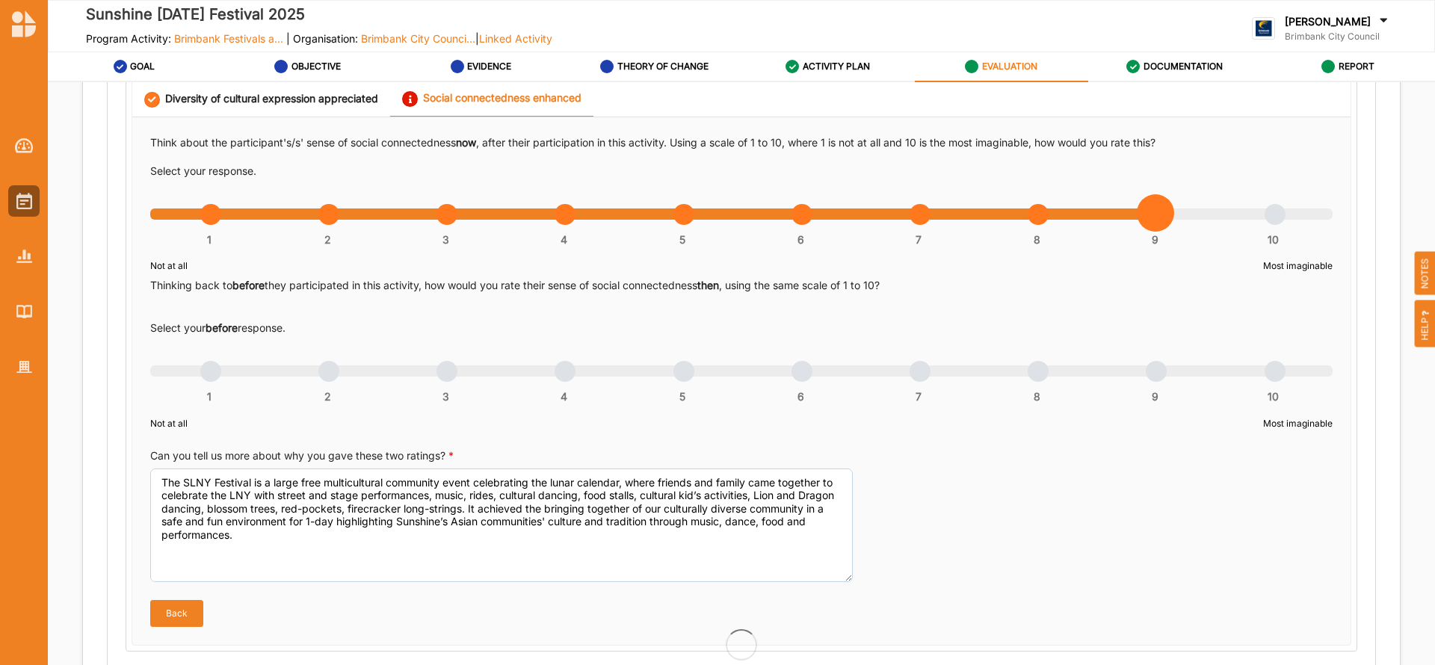
click at [911, 374] on div "1 2 3 4 5 6 7 8 9 10" at bounding box center [741, 379] width 1183 height 10
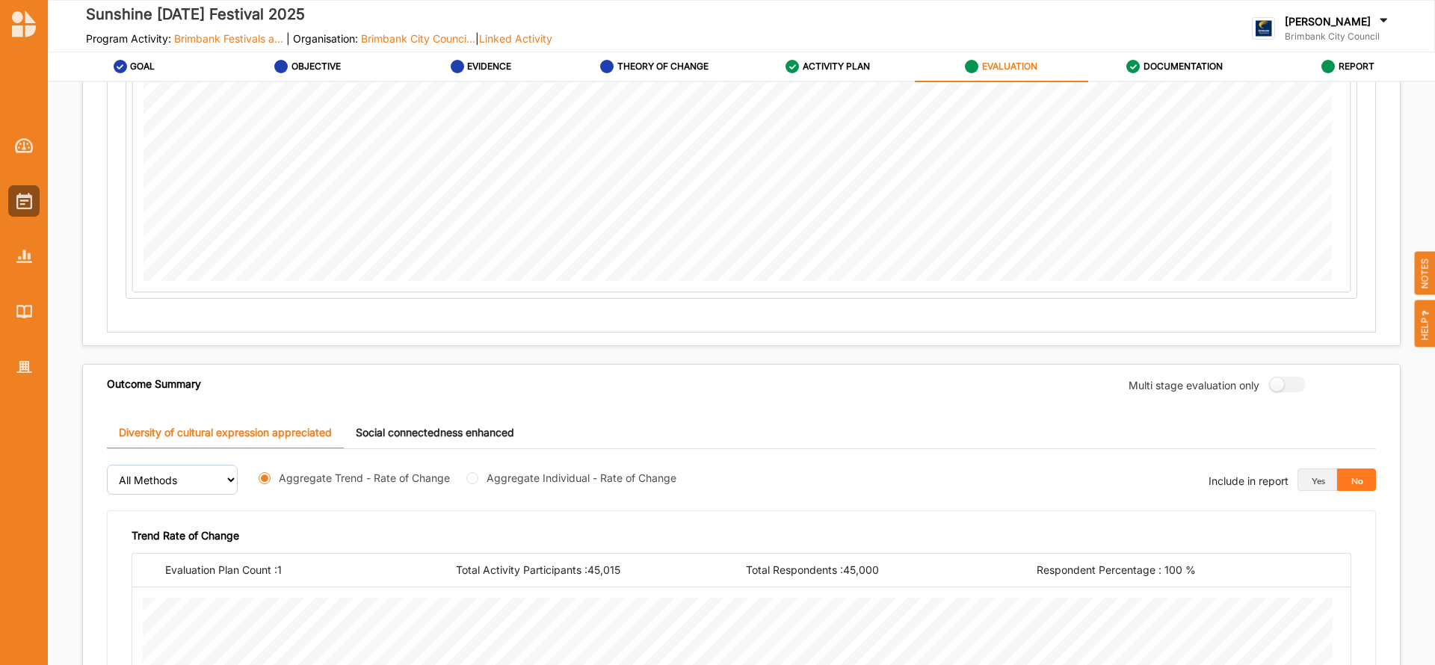
scroll to position [1803, 0]
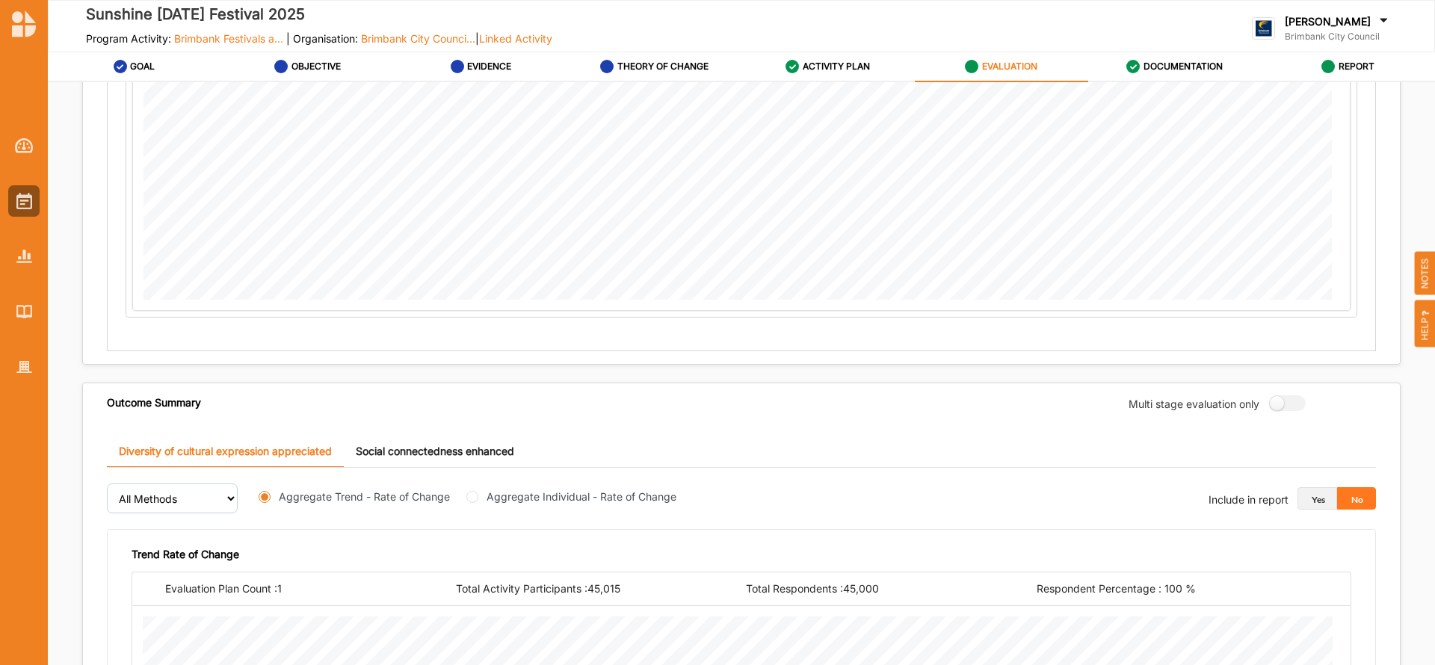
click at [1308, 498] on button "Yes" at bounding box center [1318, 498] width 40 height 22
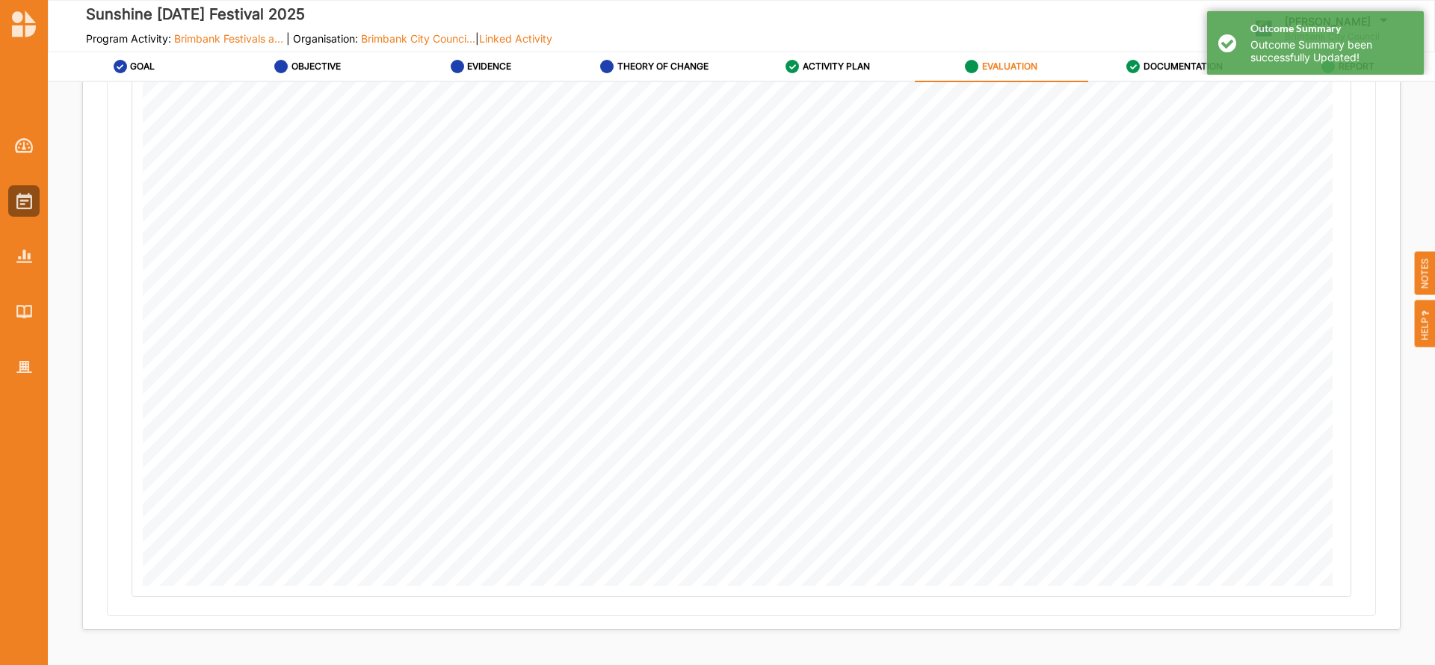
scroll to position [2448, 0]
click at [1356, 645] on button "Next" at bounding box center [1359, 643] width 84 height 30
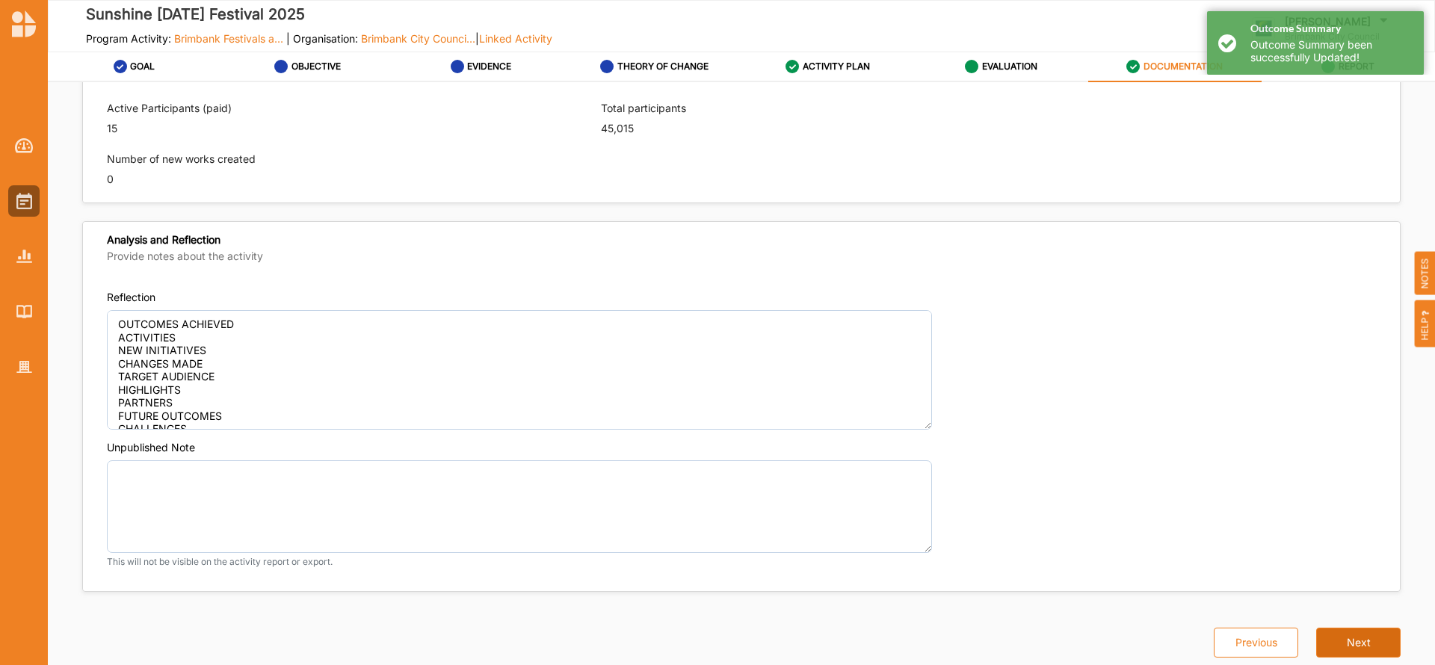
scroll to position [1021, 0]
type textarea "The Sunshine LNY Festival is a free multicultural community event that celebrat…"
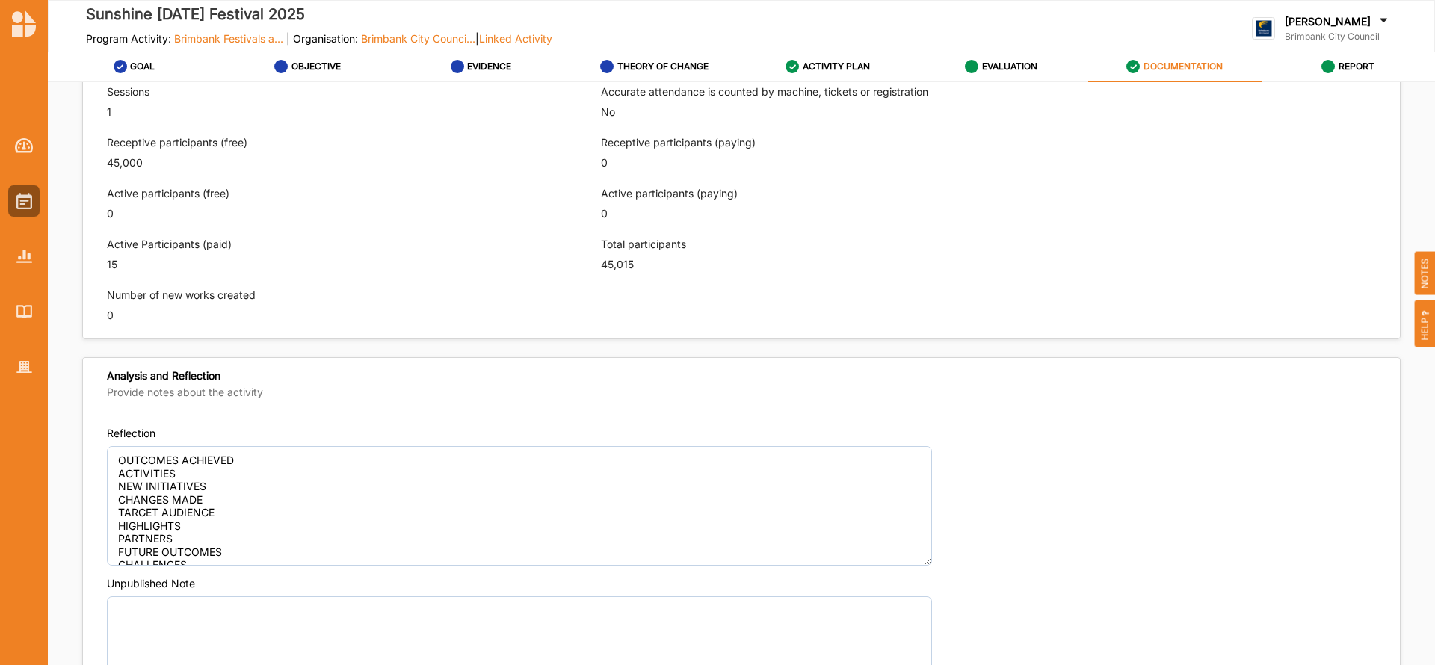
scroll to position [893, 0]
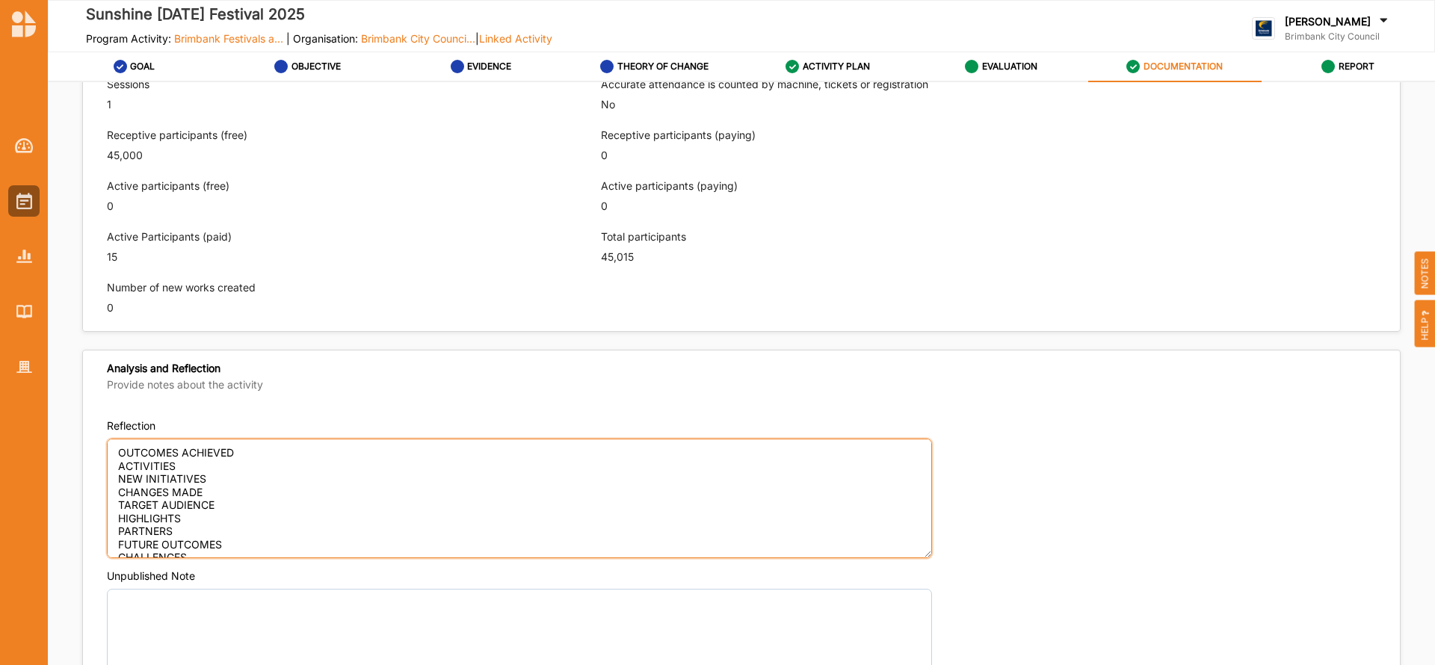
click at [253, 451] on textarea "OUTCOMES ACHIEVED ACTIVITIES NEW INITIATIVES CHANGES MADE TARGET AUDIENCE HIGHL…" at bounding box center [519, 499] width 825 height 120
type textarea "OUTCOMES ACHIEVED ACTIVITIES NEW INITIATIVES CHANGES MADE TARGET AUDIENCE HIGHL…"
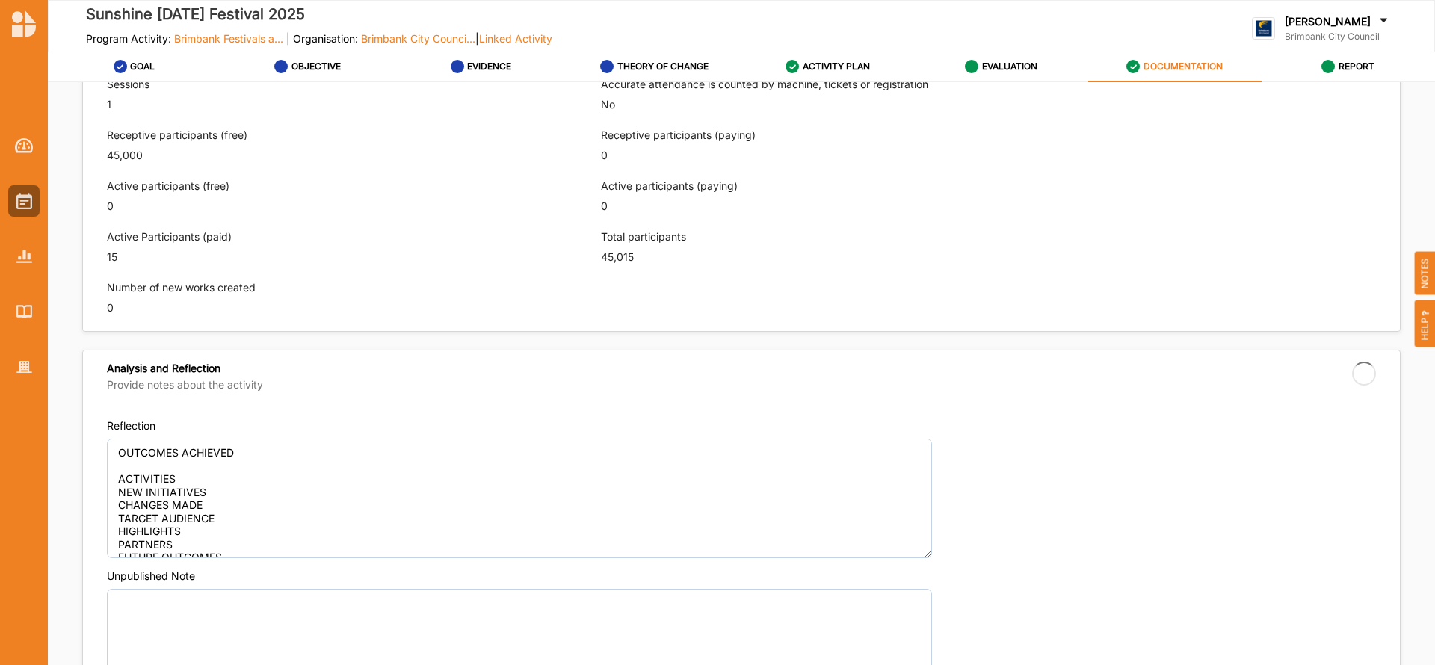
type textarea "The Sunshine LNY Festival is a free multicultural community event that celebrat…"
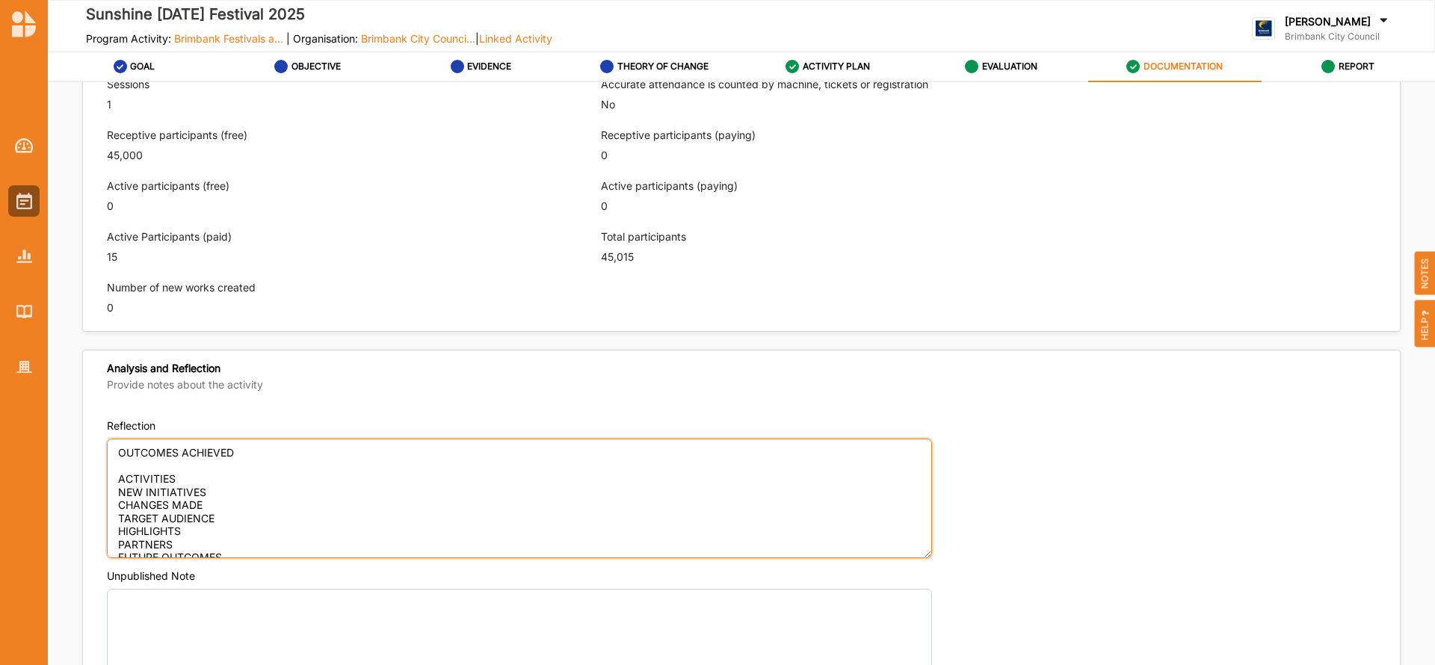
paste textarea "he SLNY Festival is a large free multicultural community event celebrating the …"
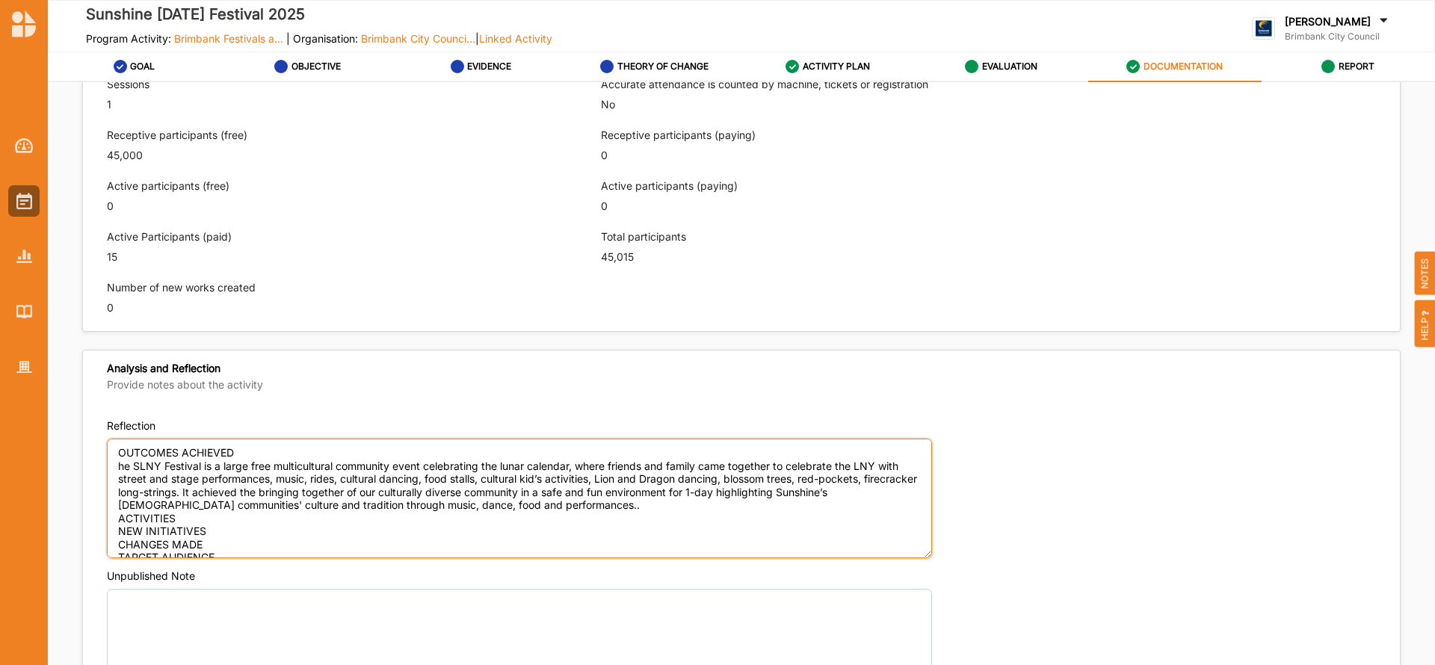
click at [117, 467] on textarea "OUTCOMES ACHIEVED he SLNY Festival is a large free multicultural community even…" at bounding box center [519, 499] width 825 height 120
click at [598, 522] on textarea "OUTCOMES ACHIEVED The SLNY Festival is a large free multicultural community eve…" at bounding box center [519, 499] width 825 height 120
click at [564, 505] on textarea "OUTCOMES ACHIEVED The SLNY Festival is a large free multicultural community eve…" at bounding box center [519, 499] width 825 height 120
click at [184, 532] on textarea "OUTCOMES ACHIEVED The SLNY Festival is a large free multicultural community eve…" at bounding box center [519, 499] width 825 height 120
type textarea "OUTCOMES ACHIEVED The SLNY Festival is a large free multicultural community eve…"
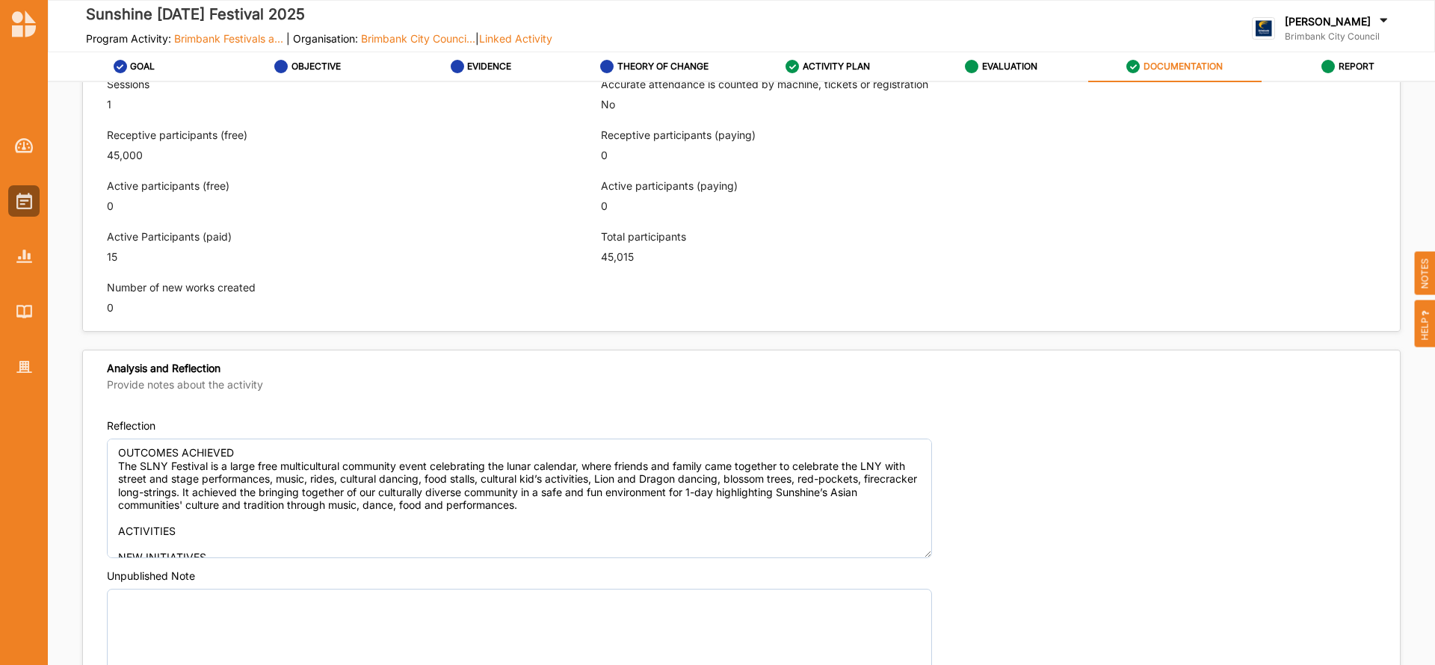
type textarea "The Sunshine LNY Festival is a free multicultural community event that celebrat…"
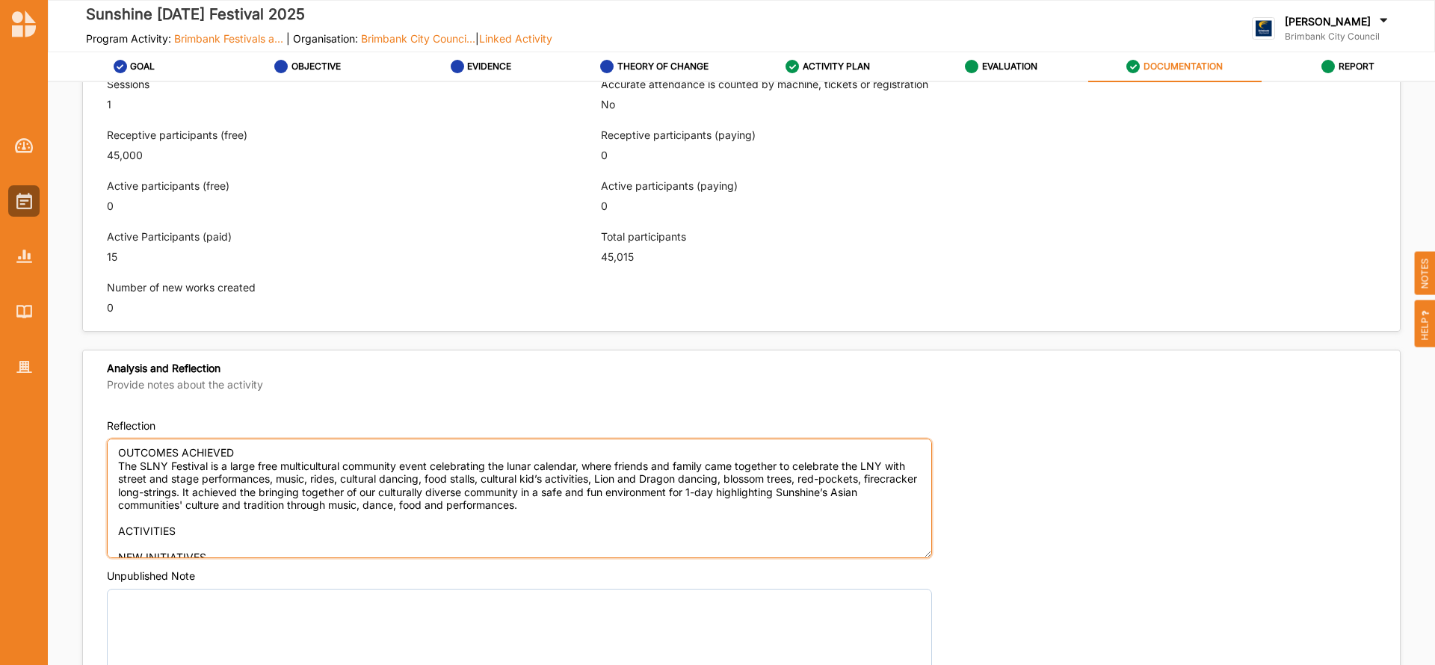
click at [155, 538] on textarea "OUTCOMES ACHIEVED The SLNY Festival is a large free multicultural community eve…" at bounding box center [519, 499] width 825 height 120
click at [122, 544] on textarea "OUTCOMES ACHIEVED The SLNY Festival is a large free multicultural community eve…" at bounding box center [519, 499] width 825 height 120
paste textarea "Lor IPSUM 6247 dol si Ametconse Adi elitsedd e tempo incid ut laboreetdo mag al…"
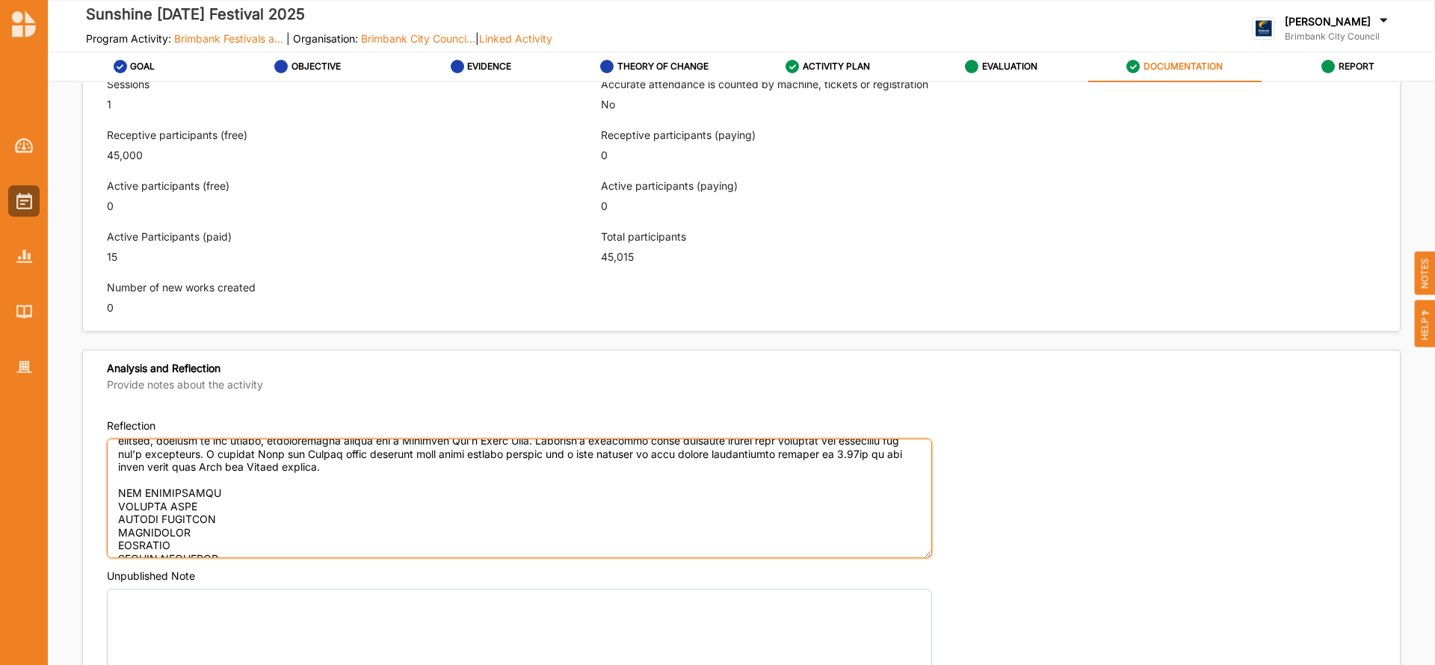
scroll to position [234, 0]
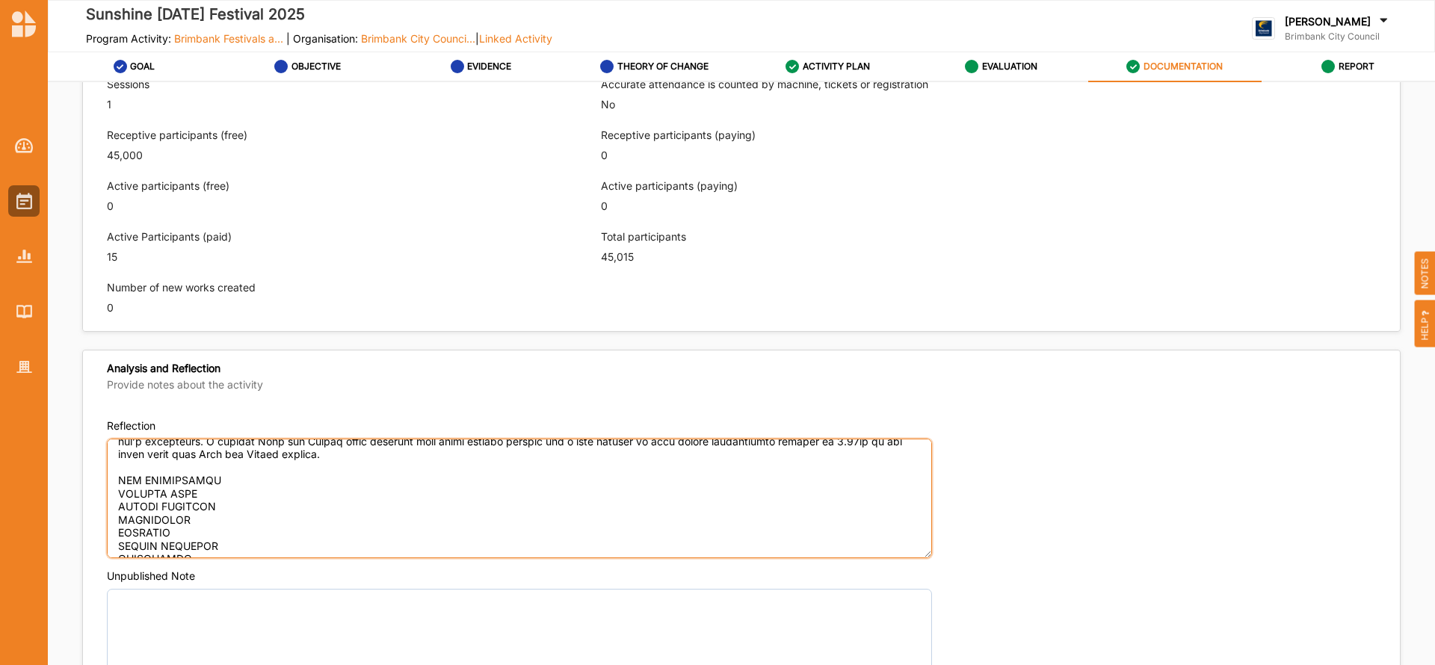
click at [224, 489] on textarea "Reflection" at bounding box center [519, 499] width 825 height 120
type textarea "LOREMIPS DOLORSIT Ame CONS Adipisci el s doeiu temp incididuntutl etdolorem ali…"
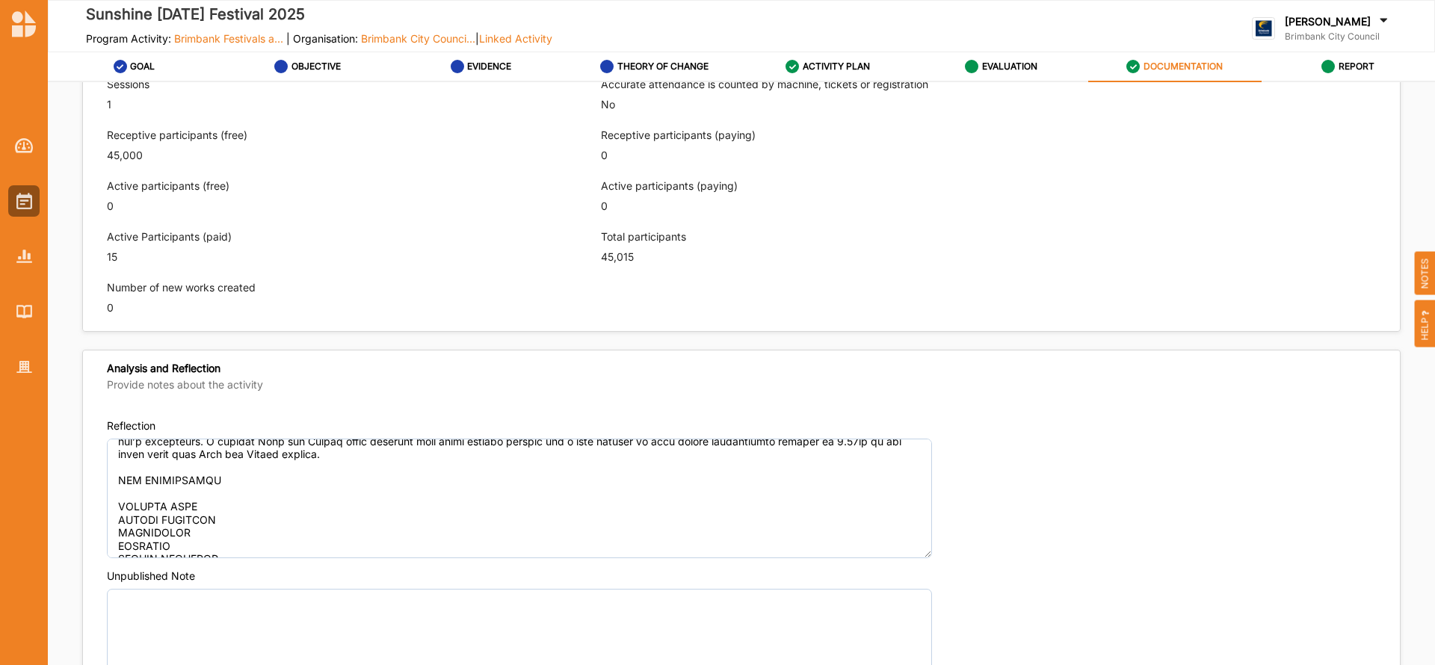
type textarea "The Sunshine LNY Festival is a free multicultural community event that celebrat…"
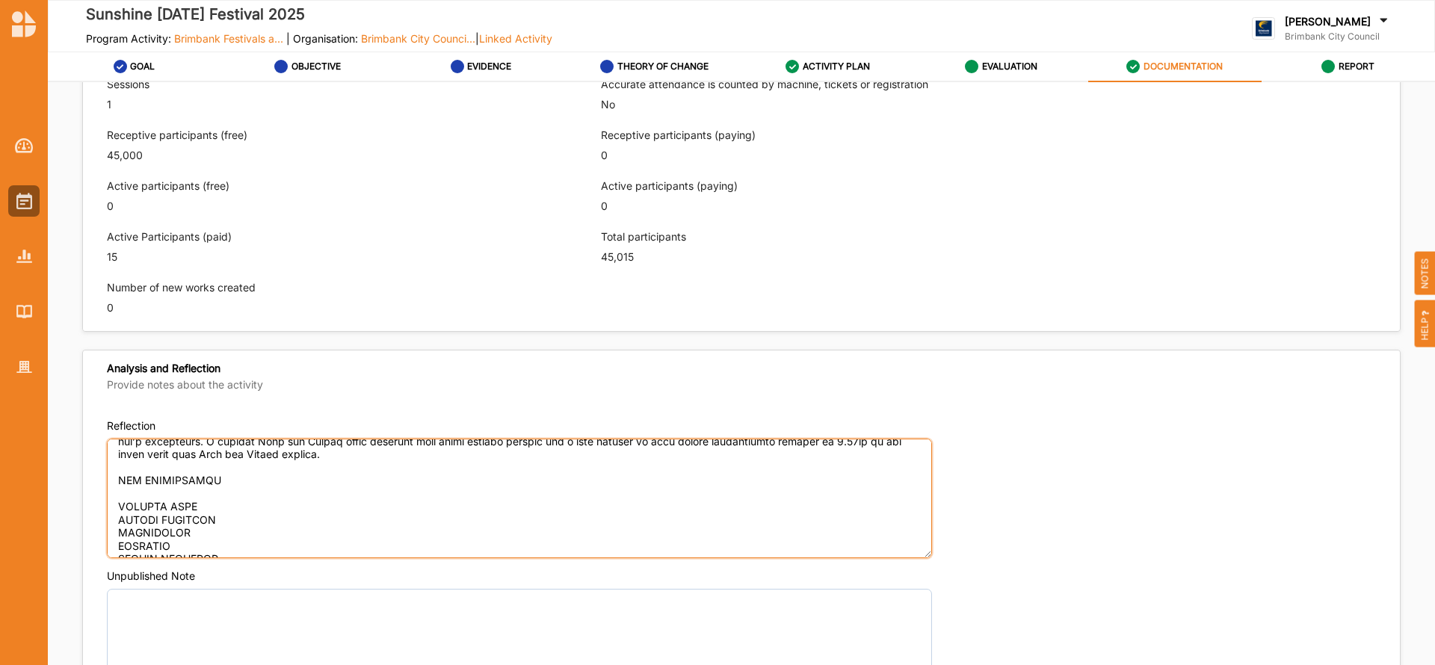
paste textarea "New initiatives this year were: 1. Because it was on [DATE], we engaged The Ani…"
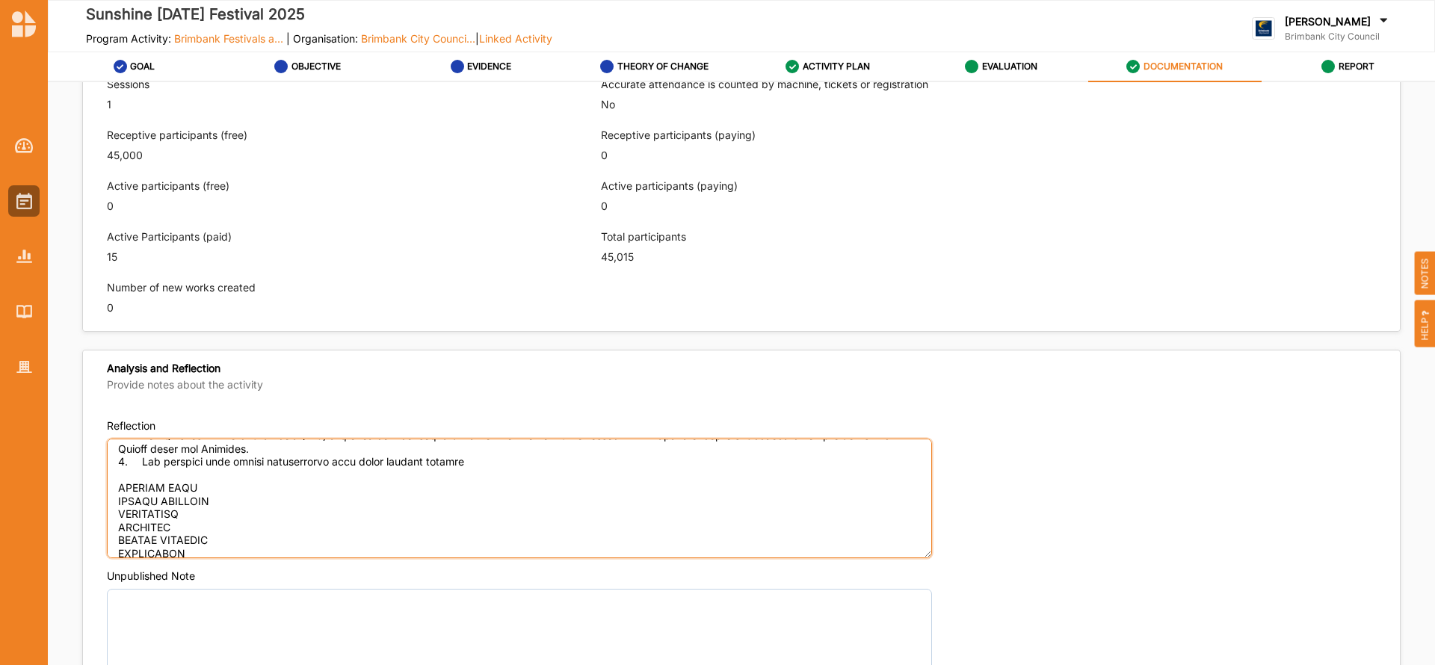
scroll to position [364, 0]
click at [244, 490] on textarea "Reflection" at bounding box center [519, 499] width 825 height 120
type textarea "LOREMIPS DOLORSIT Ame CONS Adipisci el s doeiu temp incididuntutl etdolorem ali…"
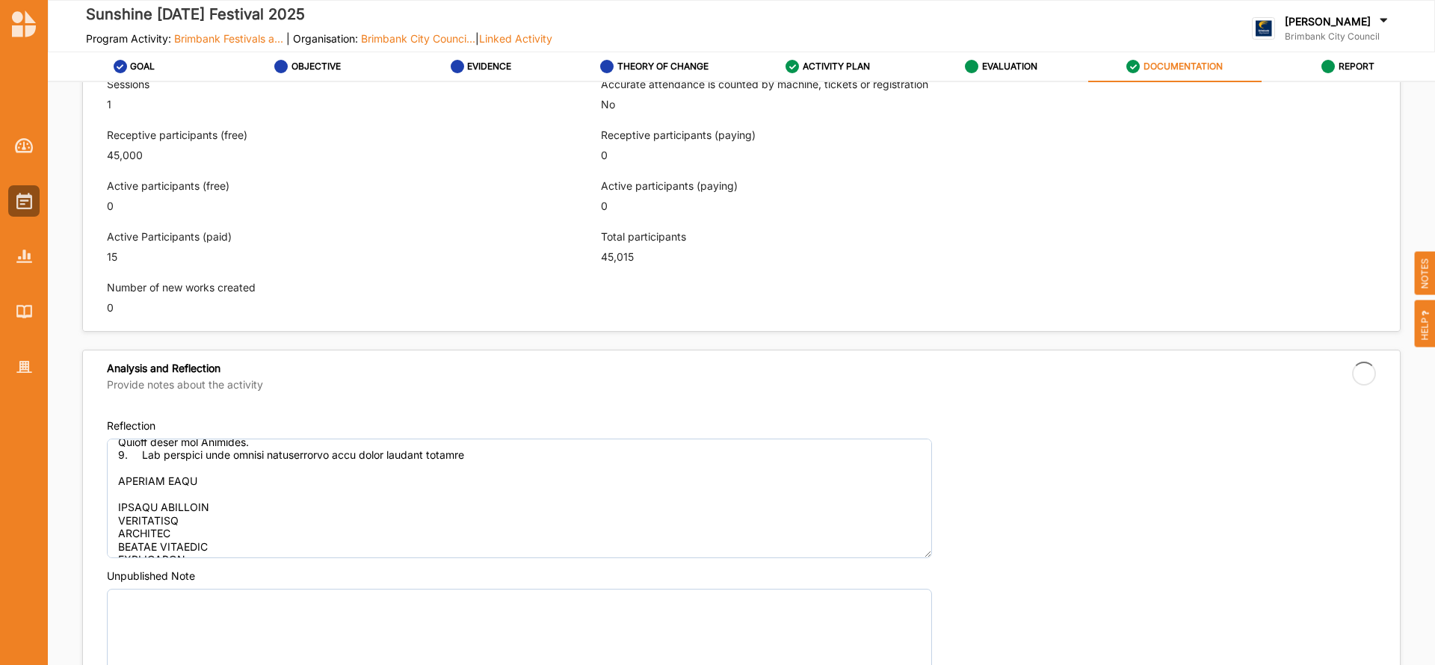
type textarea "The Sunshine LNY Festival is a free multicultural community event that celebrat…"
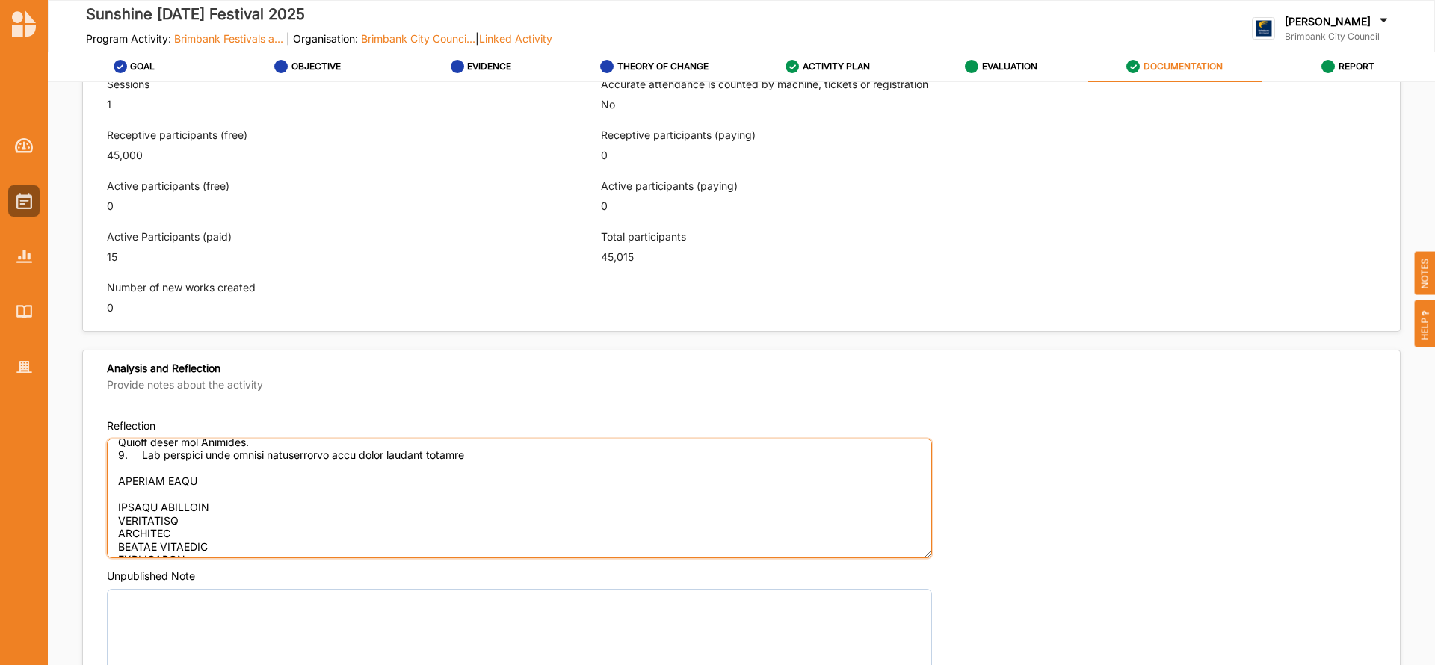
paste textarea "I think we may have said we would do fireworks as in past years, but the SBA an…"
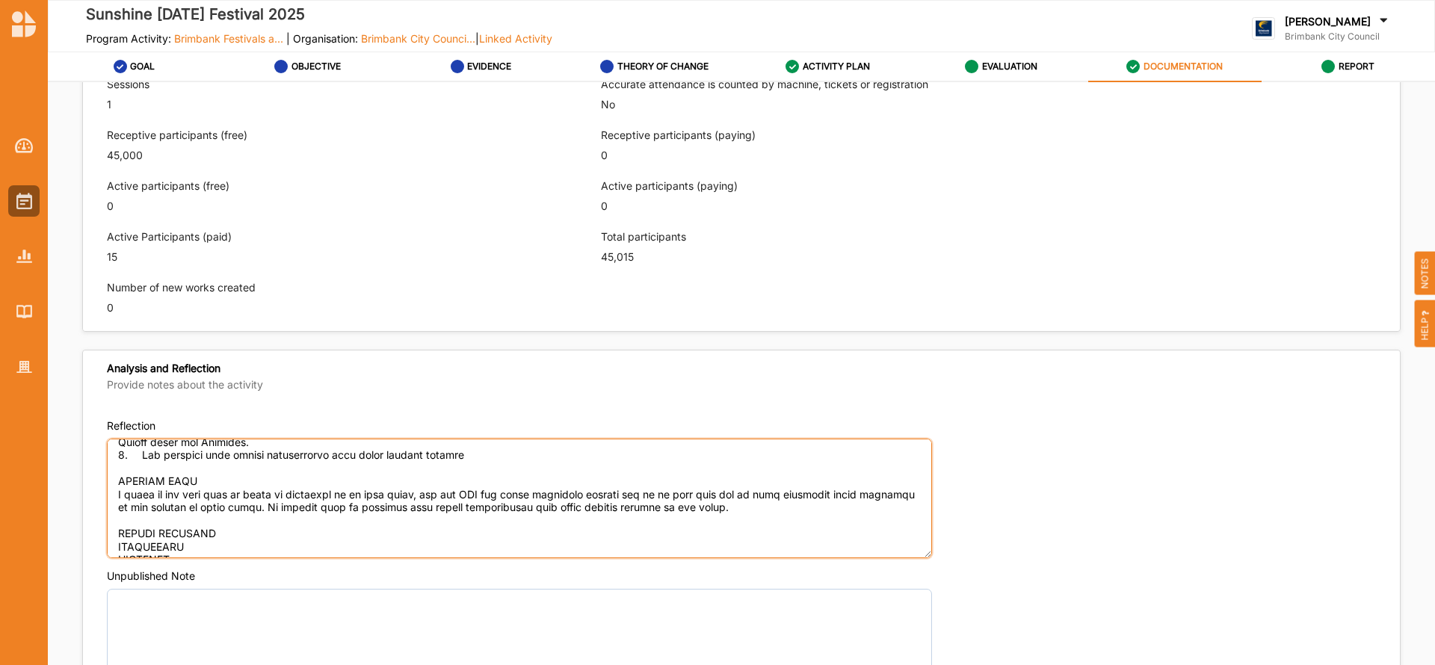
scroll to position [471, 0]
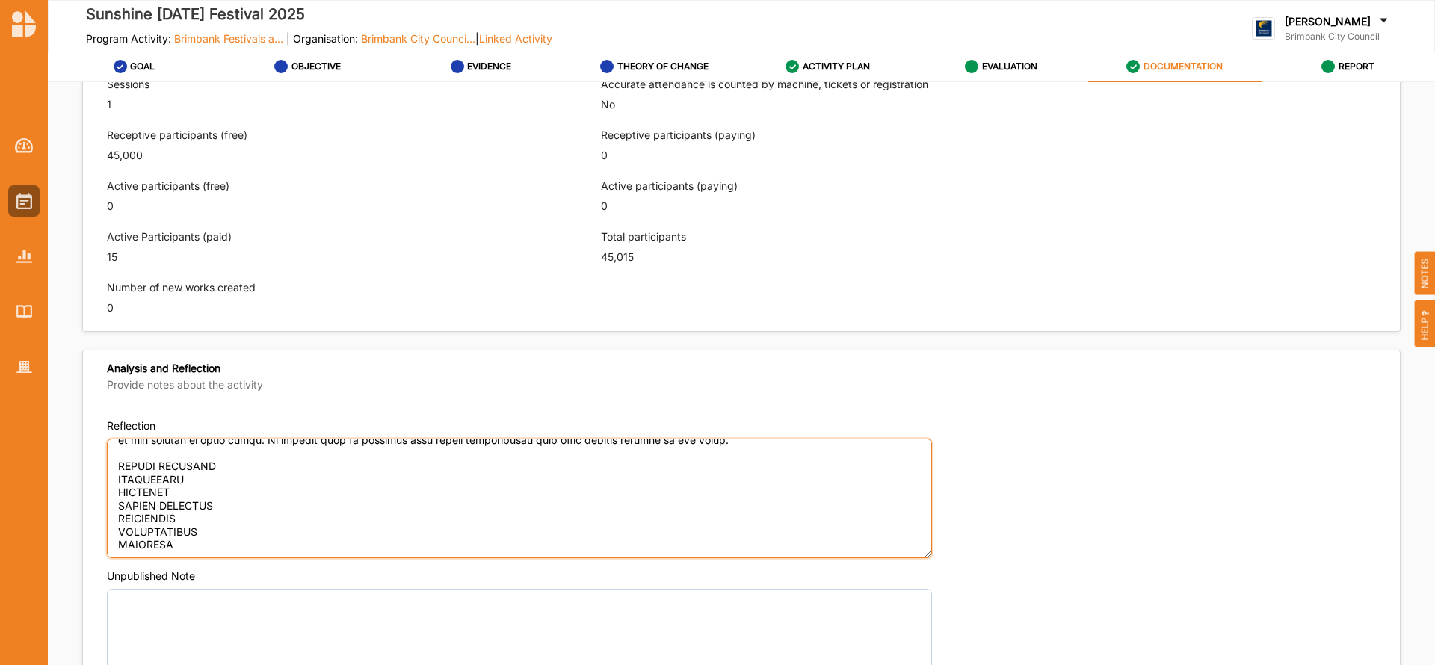
click at [271, 448] on textarea "Reflection" at bounding box center [519, 499] width 825 height 120
click at [233, 440] on textarea "Reflection" at bounding box center [519, 499] width 825 height 120
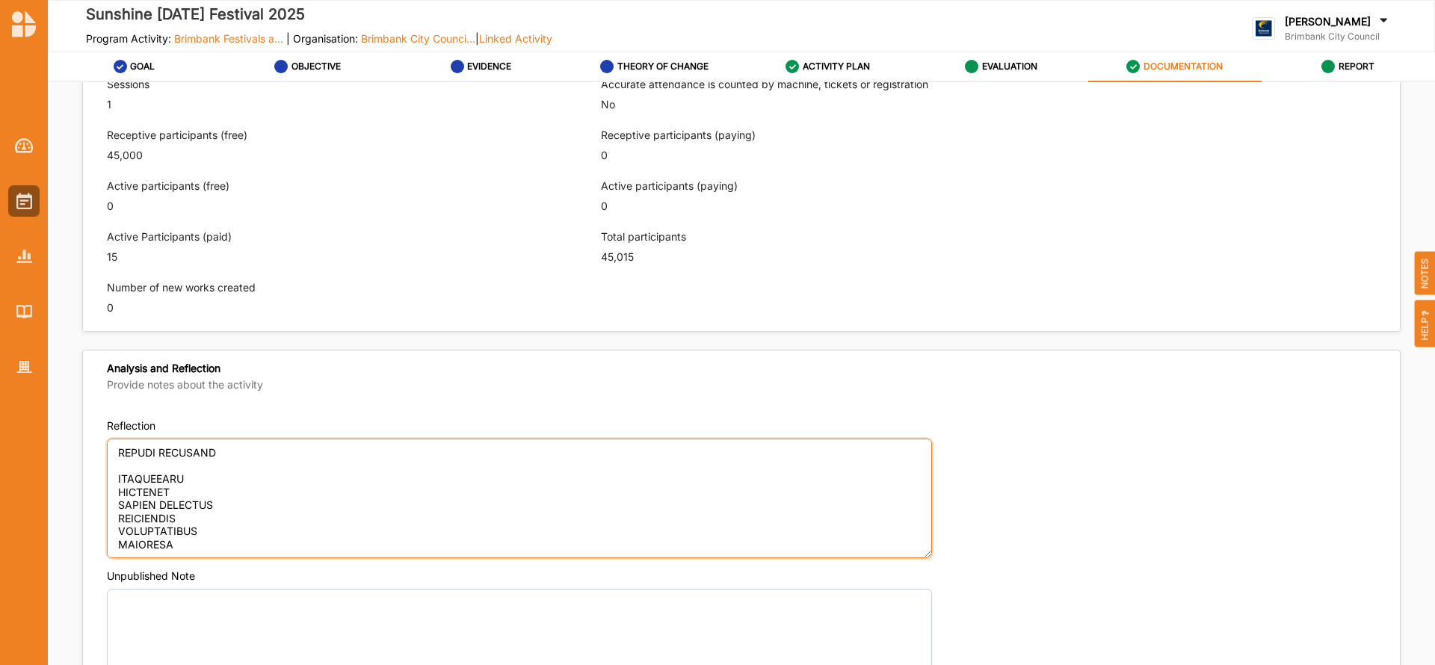
scroll to position [478, 0]
type textarea "LOREMIPS DOLORSIT Ame CONS Adipisci el s doeiu temp incididuntutl etdolorem ali…"
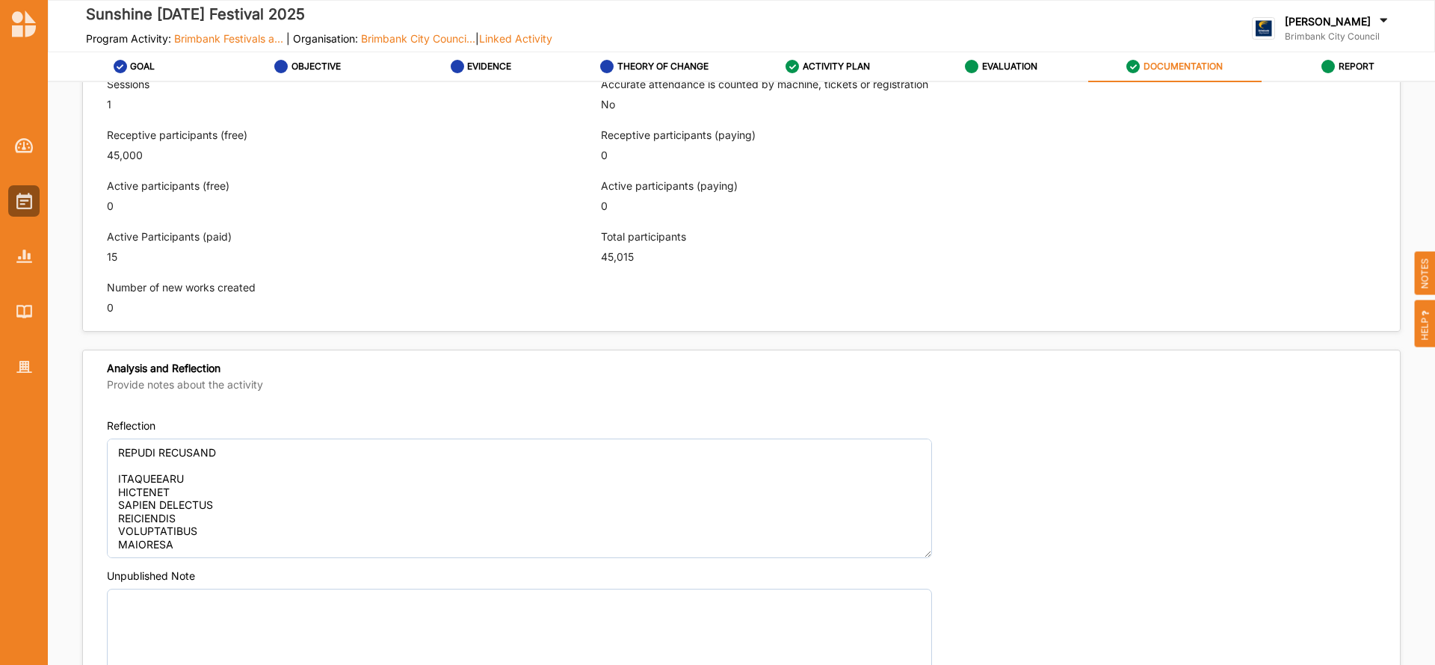
type textarea "The Sunshine LNY Festival is a free multicultural community event that celebrat…"
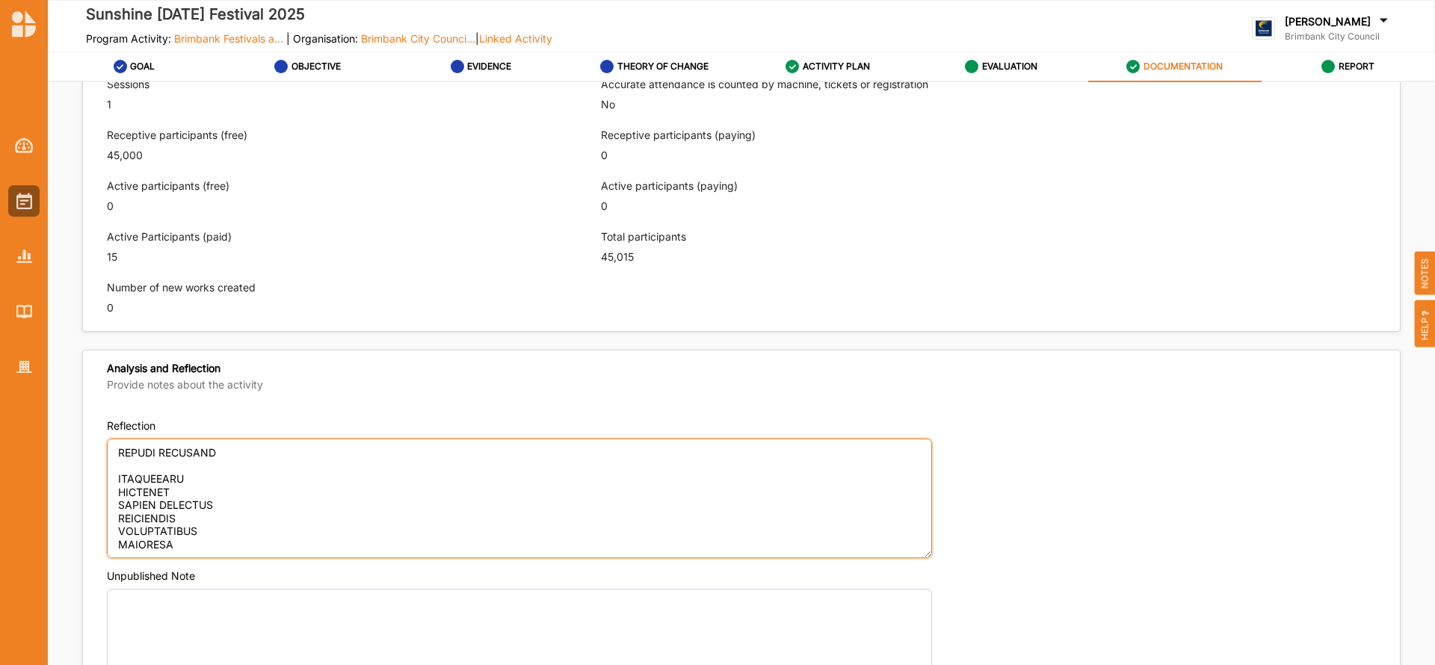
paste textarea "The target groups for this large festival were local Multicultural Sunshine fam…"
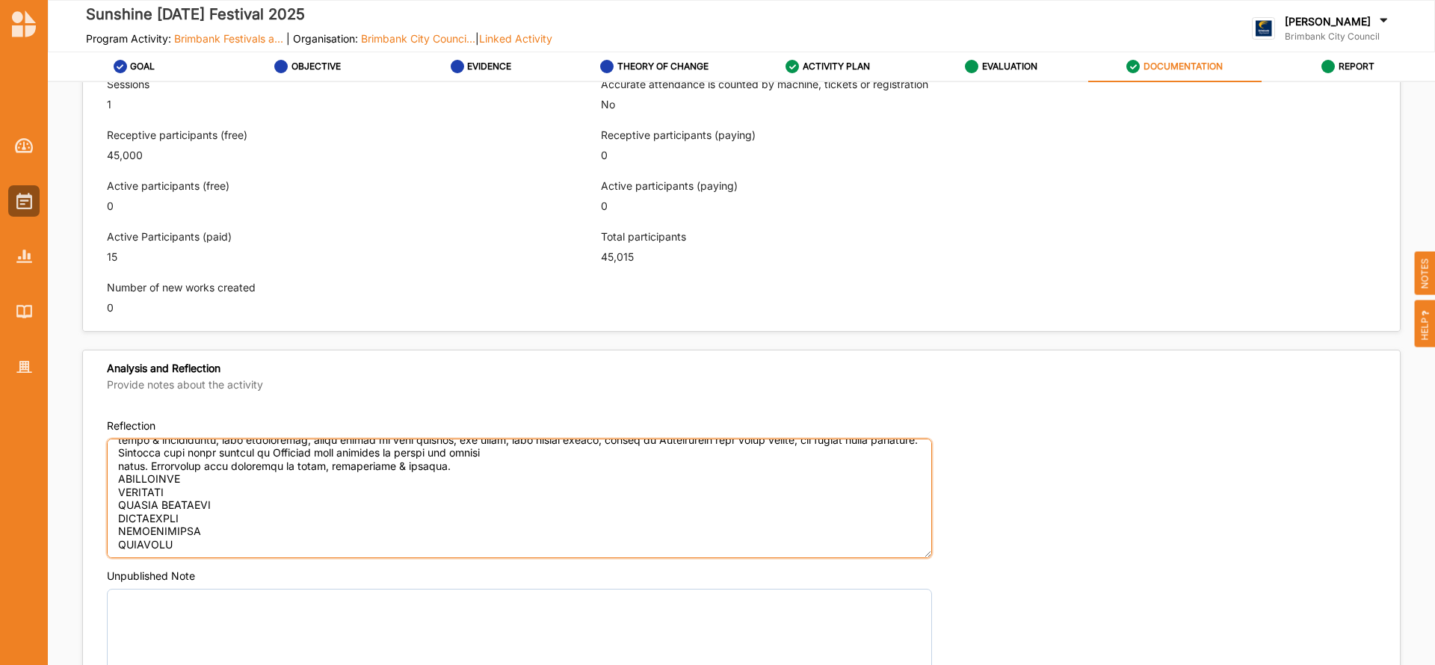
scroll to position [501, 0]
click at [117, 473] on textarea "Reflection" at bounding box center [519, 499] width 825 height 120
click at [159, 487] on textarea "Reflection" at bounding box center [519, 499] width 825 height 120
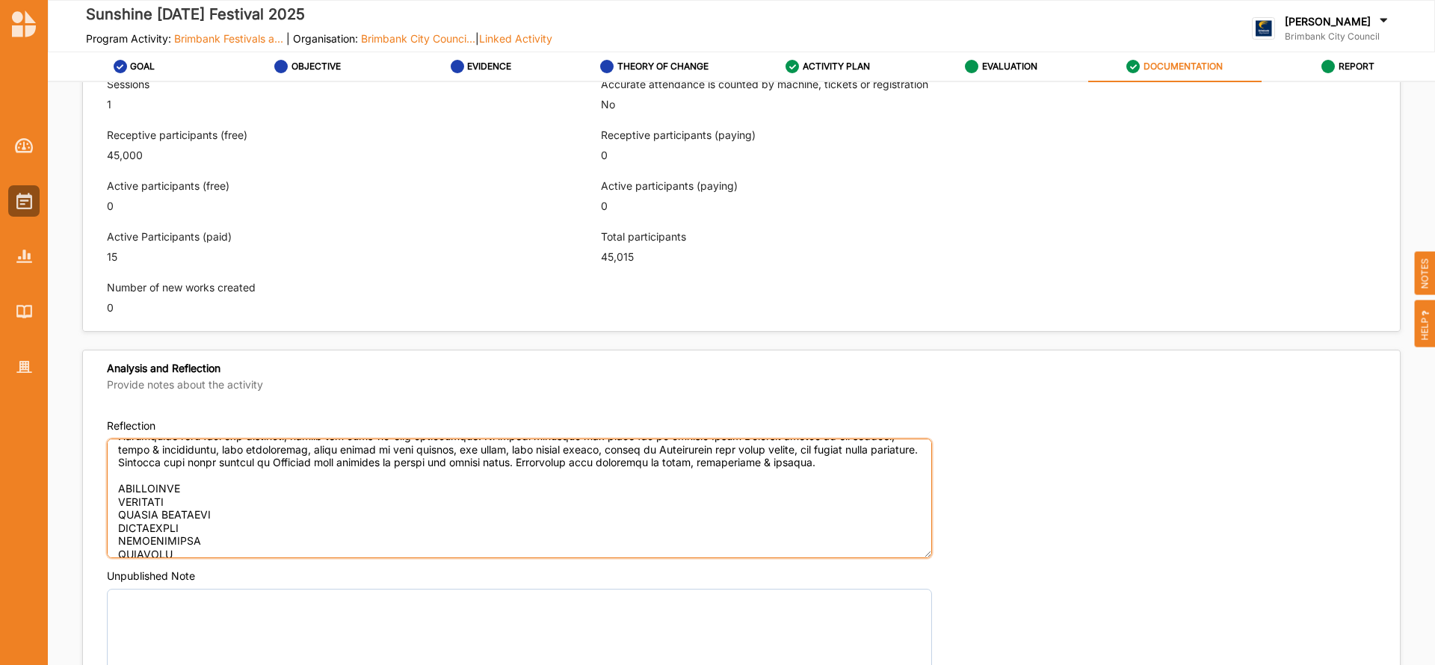
scroll to position [501, 0]
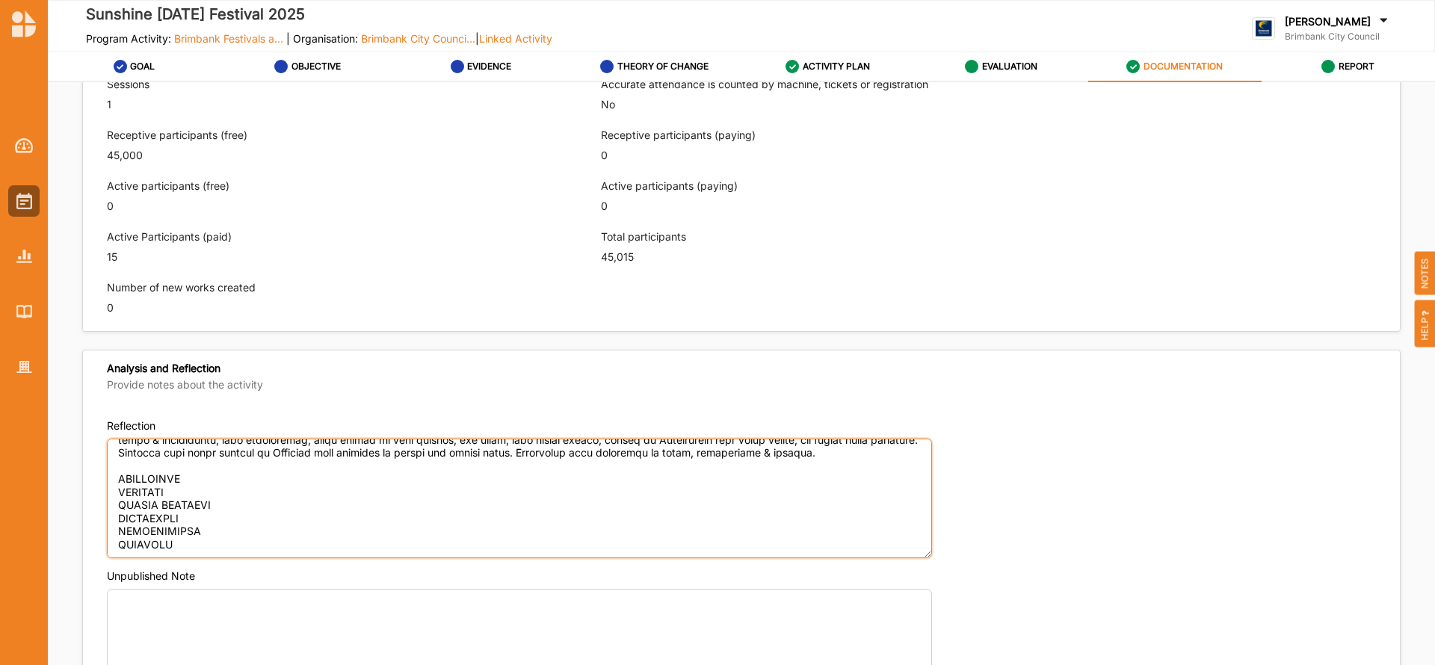
click at [201, 503] on textarea "Reflection" at bounding box center [519, 499] width 825 height 120
type textarea "LOREMIPS DOLORSIT Ame CONS Adipisci el s doeiu temp incididuntutl etdolorem ali…"
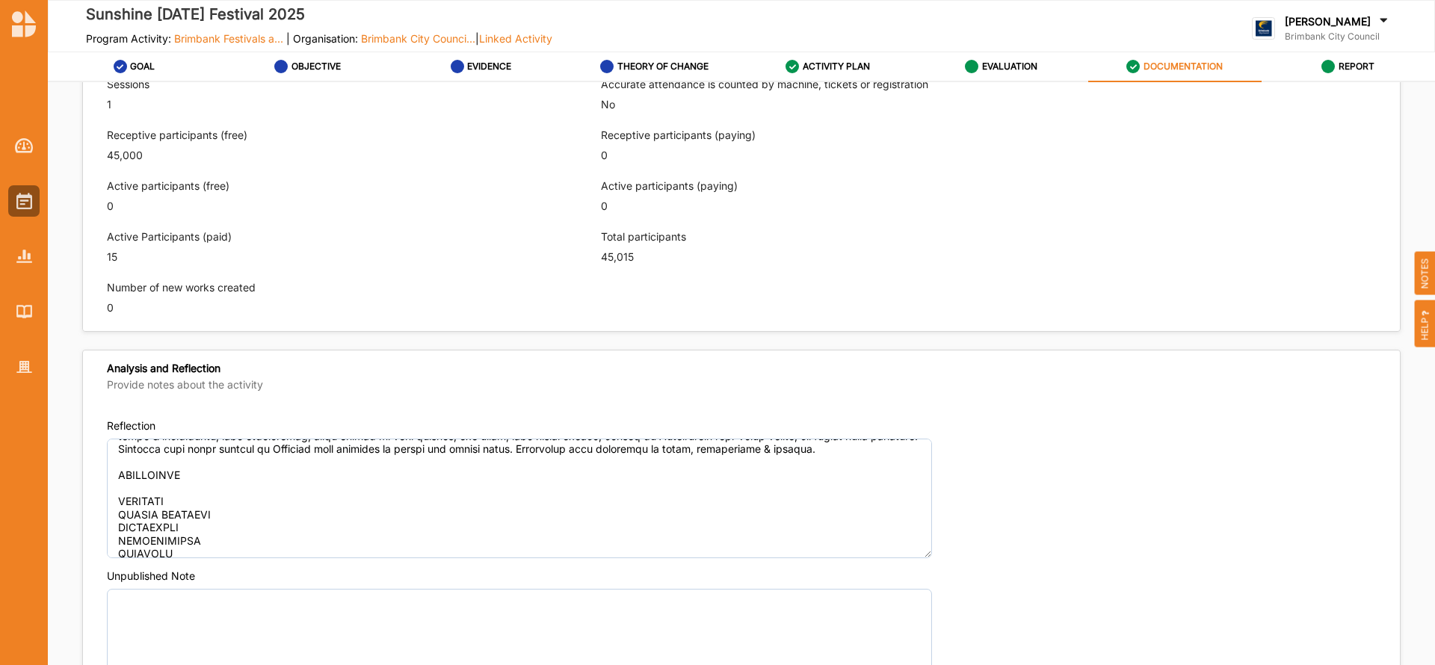
type textarea "The Sunshine LNY Festival is a free multicultural community event that celebrat…"
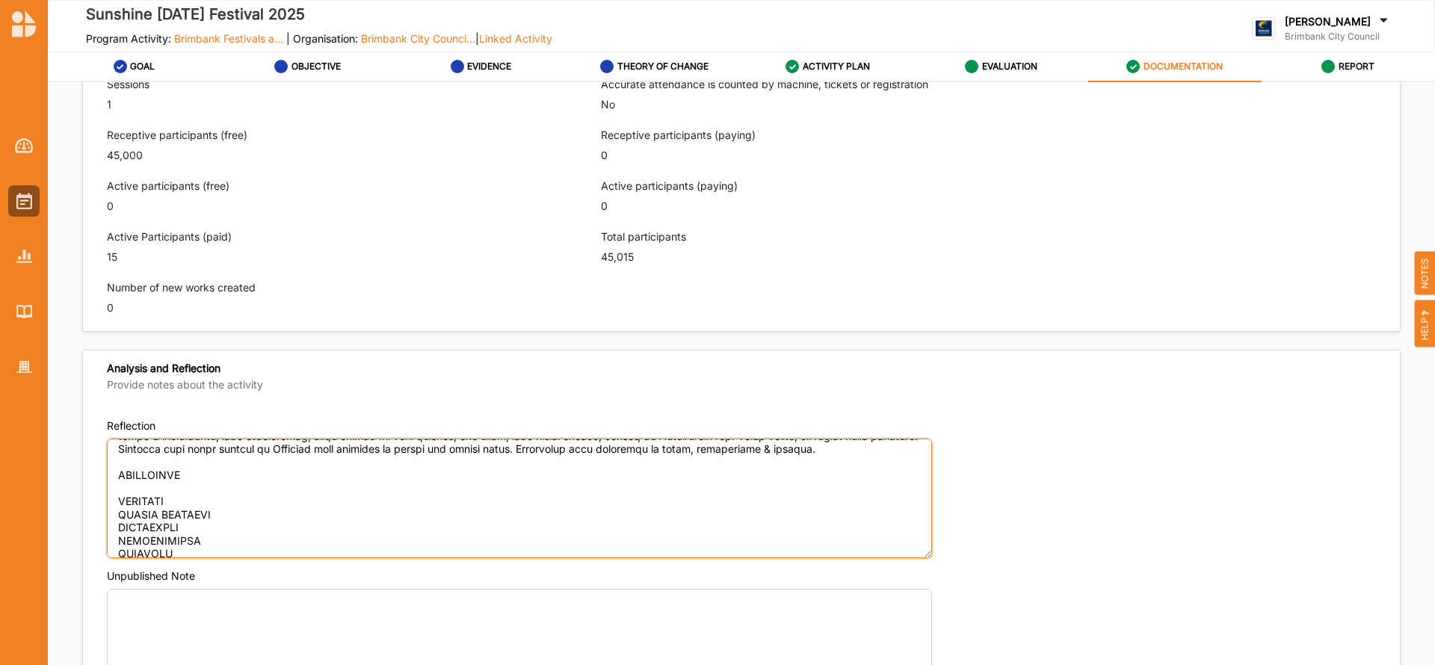
paste textarea "The highlights were: 1. The visual appearance of the Stage that was beautifully…"
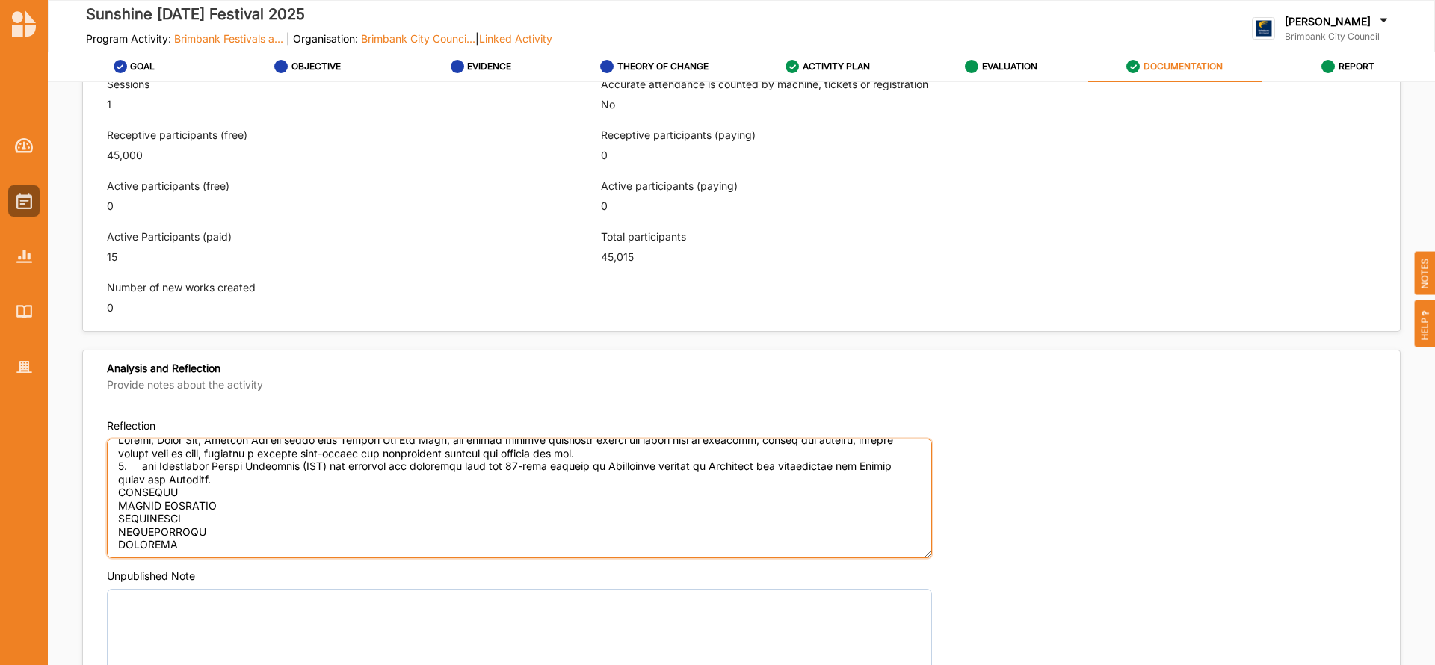
scroll to position [650, 0]
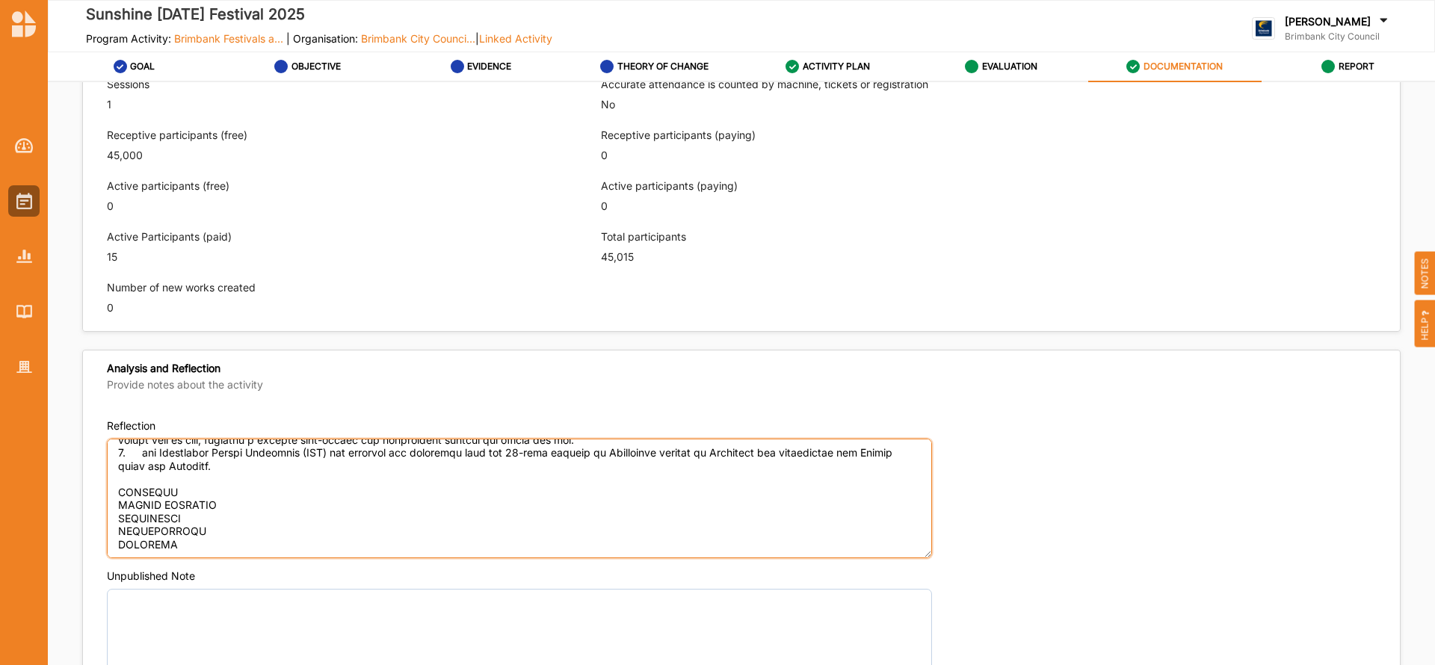
click at [196, 495] on textarea "Reflection" at bounding box center [519, 499] width 825 height 120
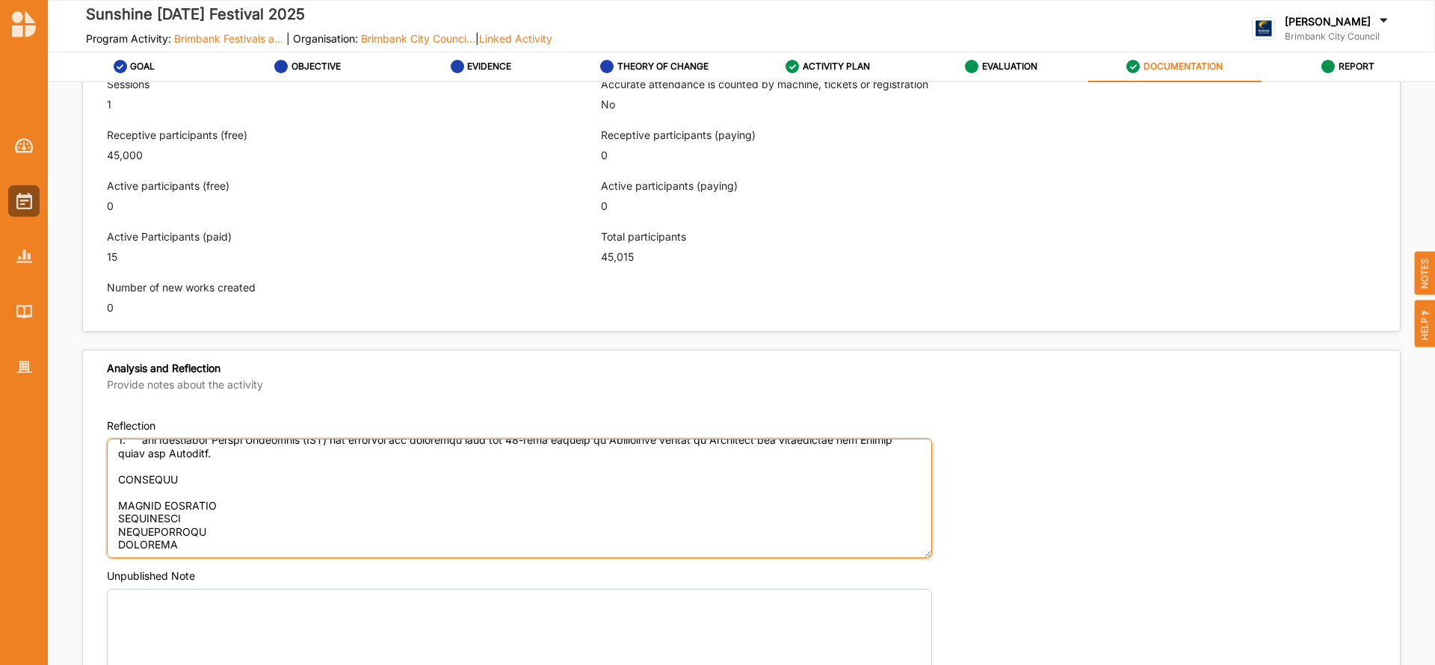
type textarea "LOREMIPS DOLORSIT Ame CONS Adipisci el s doeiu temp incididuntutl etdolorem ali…"
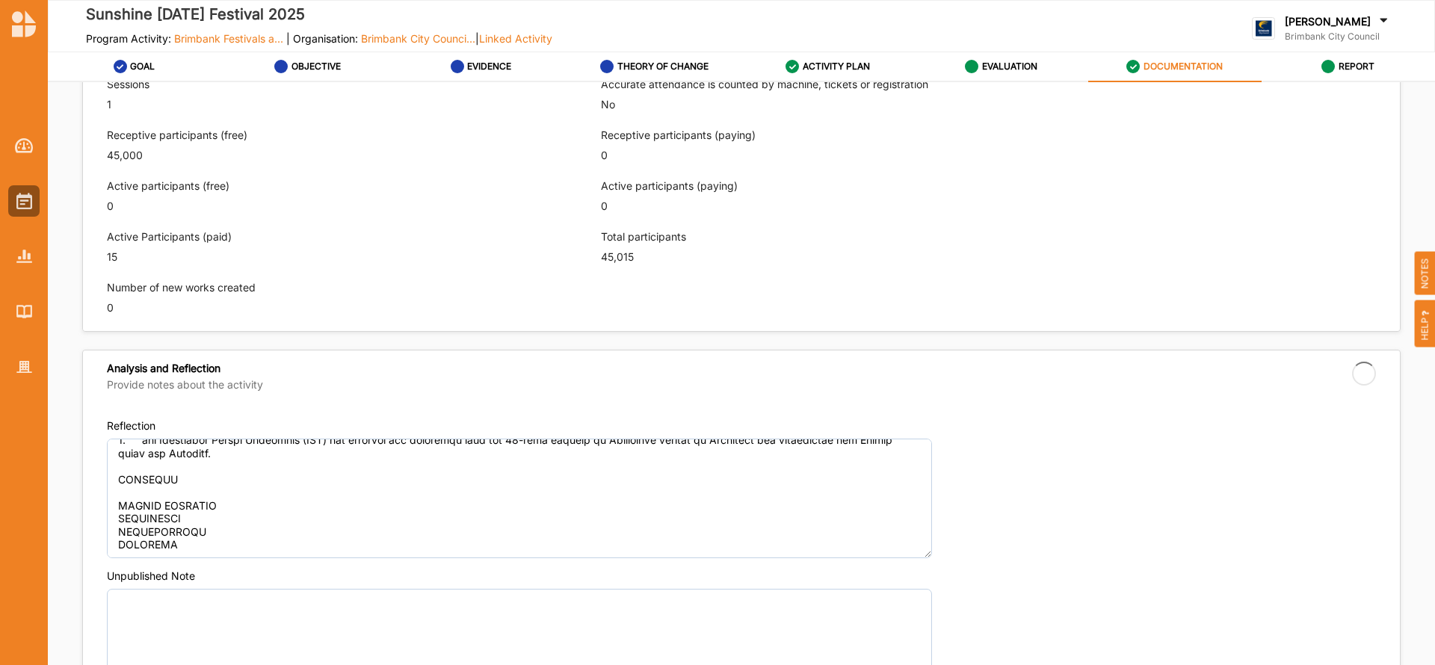
type textarea "The Sunshine LNY Festival is a free multicultural community event that celebrat…"
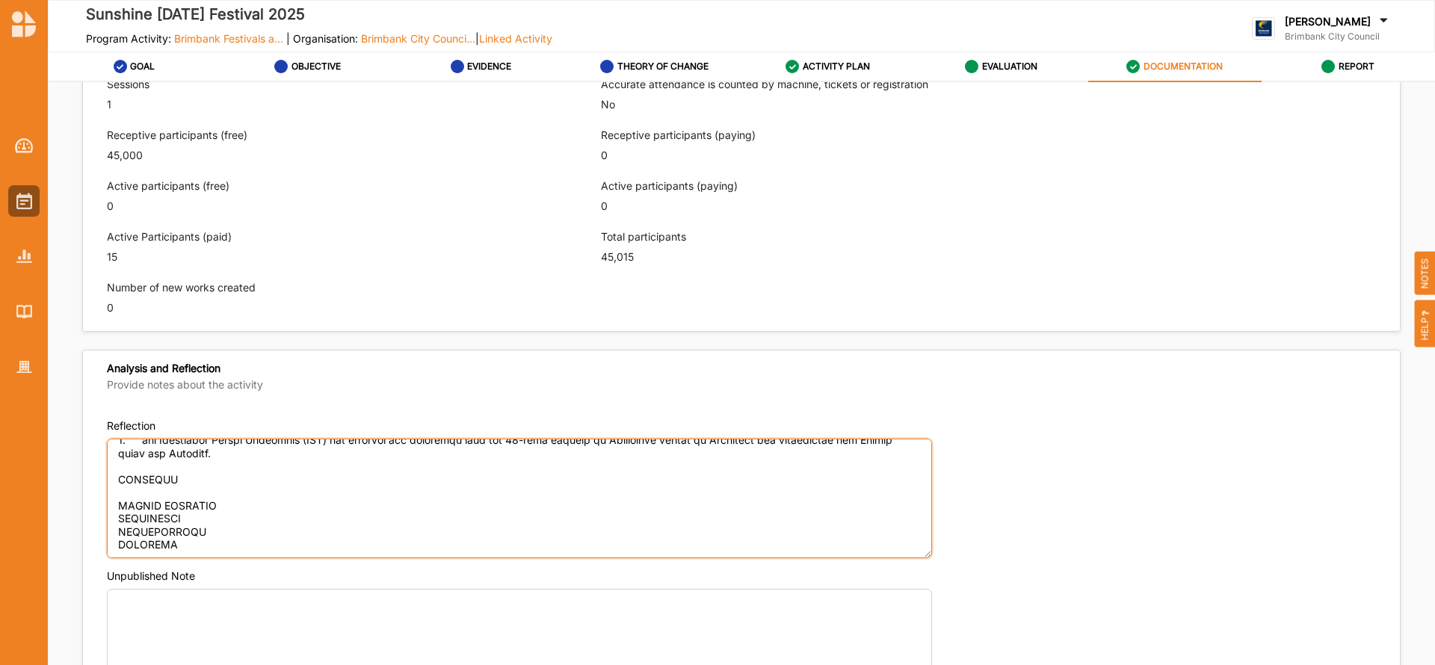
paste textarea "The Victorian Multicultural Commission (VMC) MTIA-Major Transport Infrastructur…"
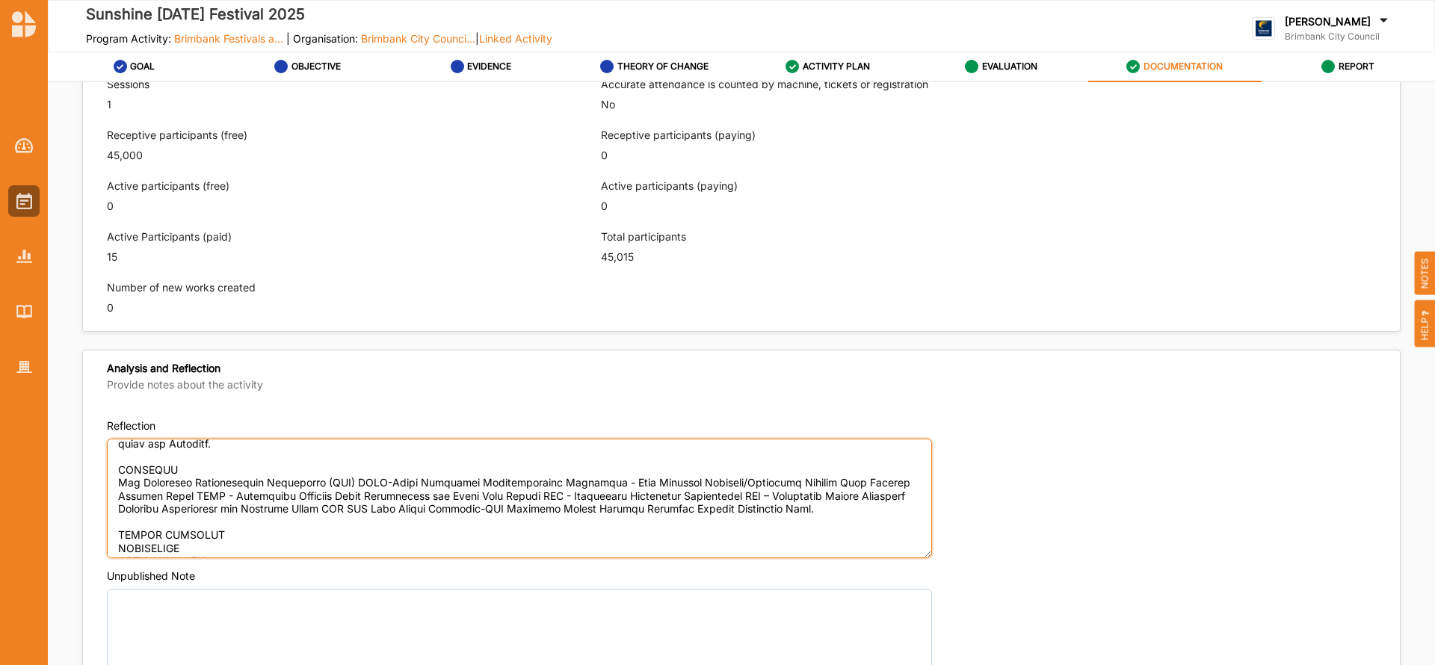
scroll to position [733, 0]
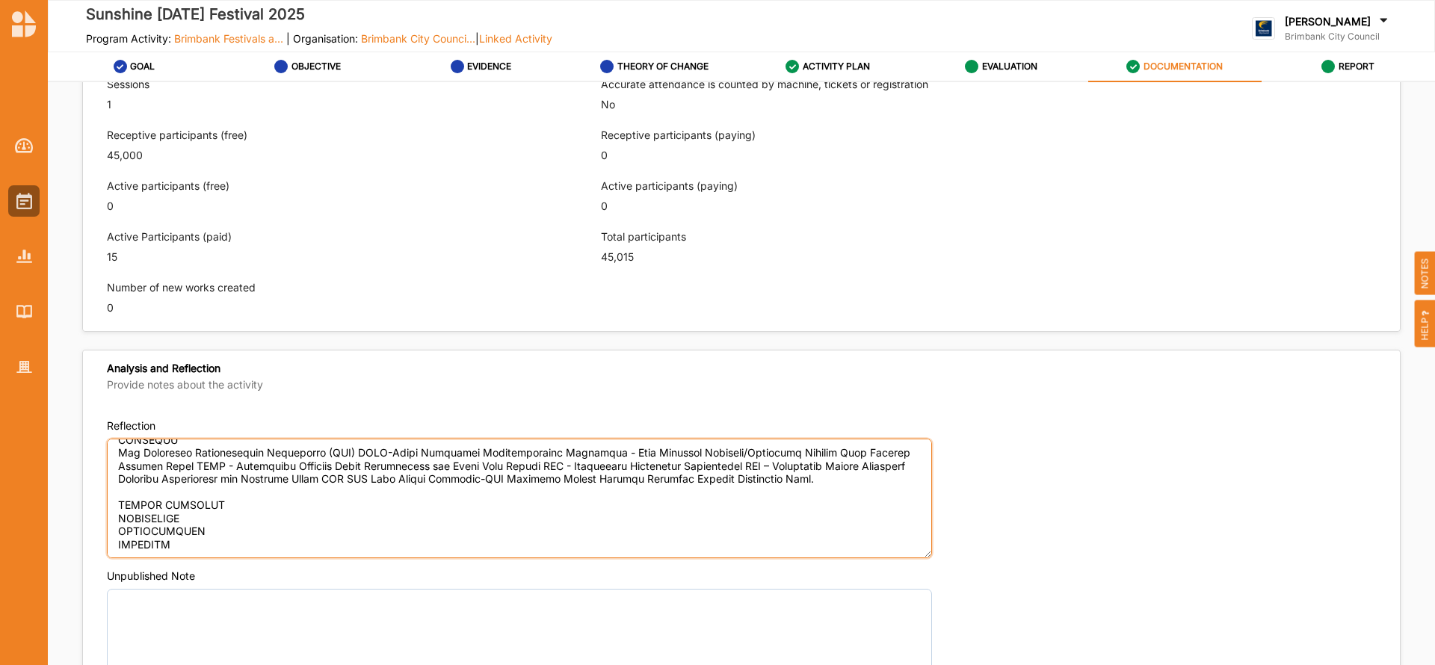
click at [233, 480] on textarea "Reflection" at bounding box center [519, 499] width 825 height 120
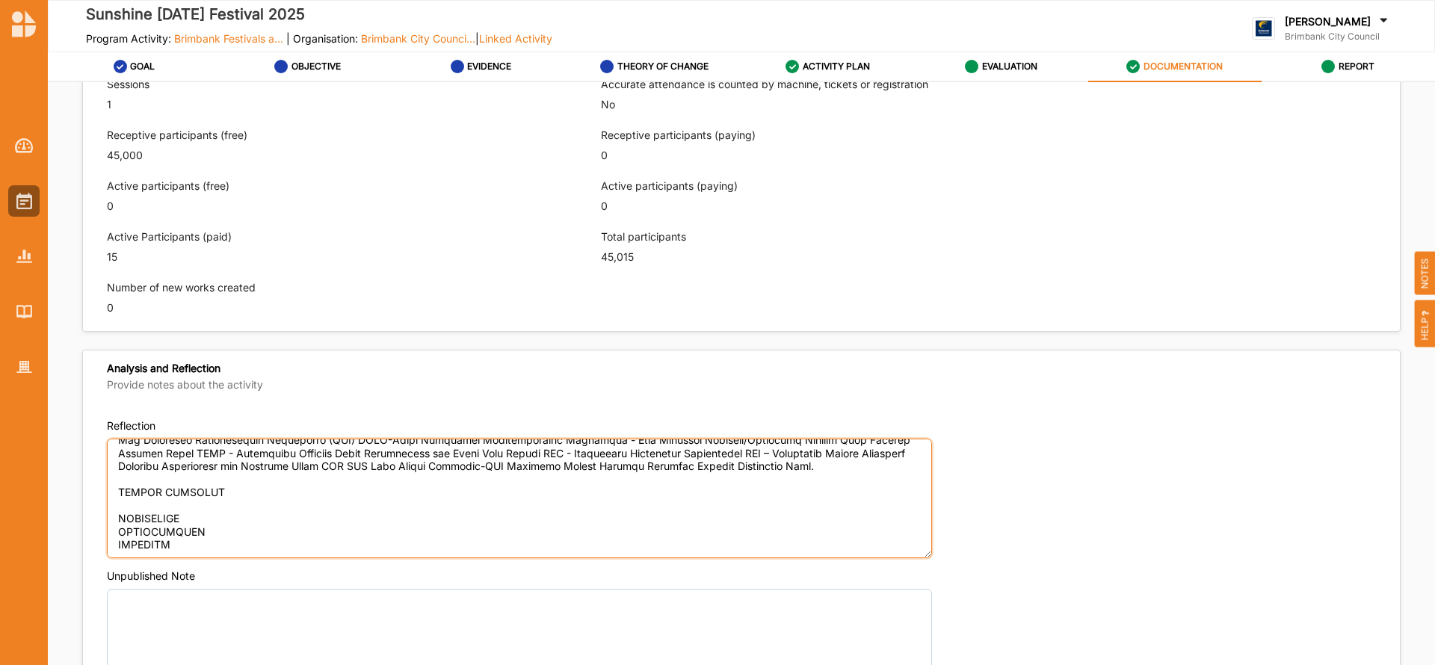
type textarea "LOREMIPS DOLORSIT Ame CONS Adipisci el s doeiu temp incididuntutl etdolorem ali…"
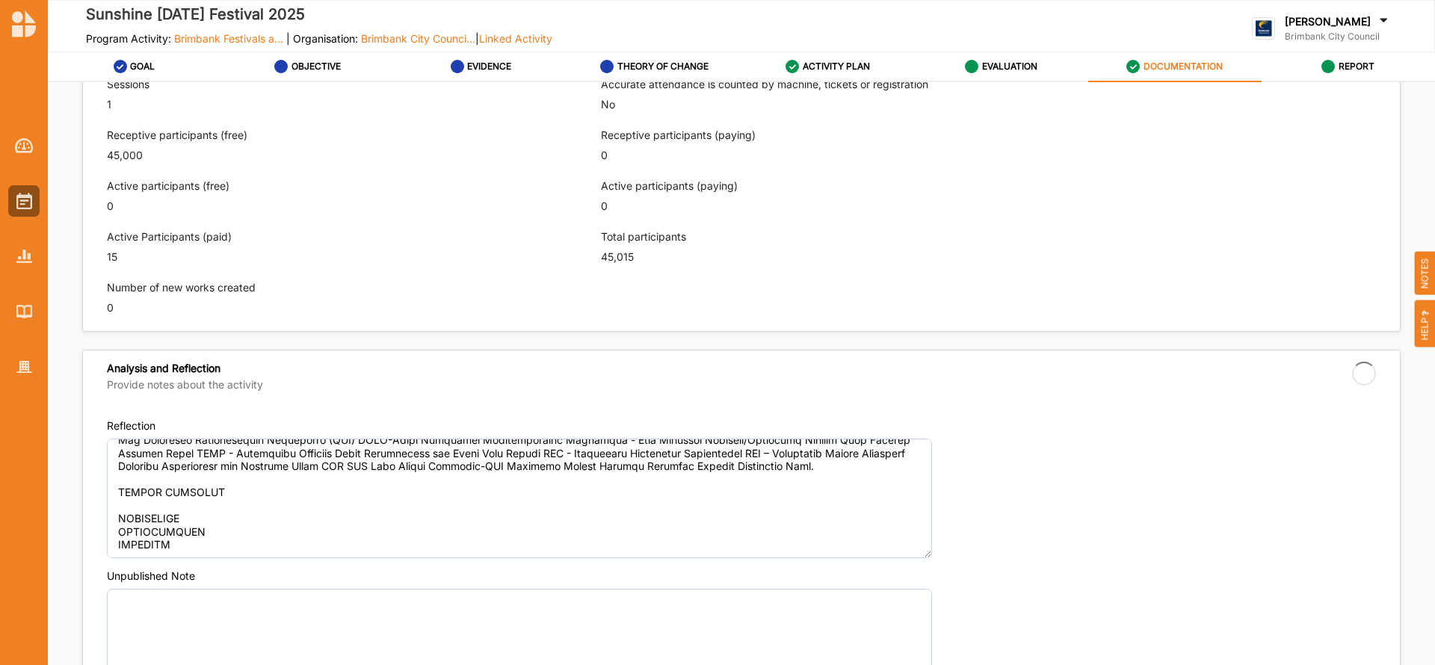
type textarea "The Sunshine LNY Festival is a free multicultural community event that celebrat…"
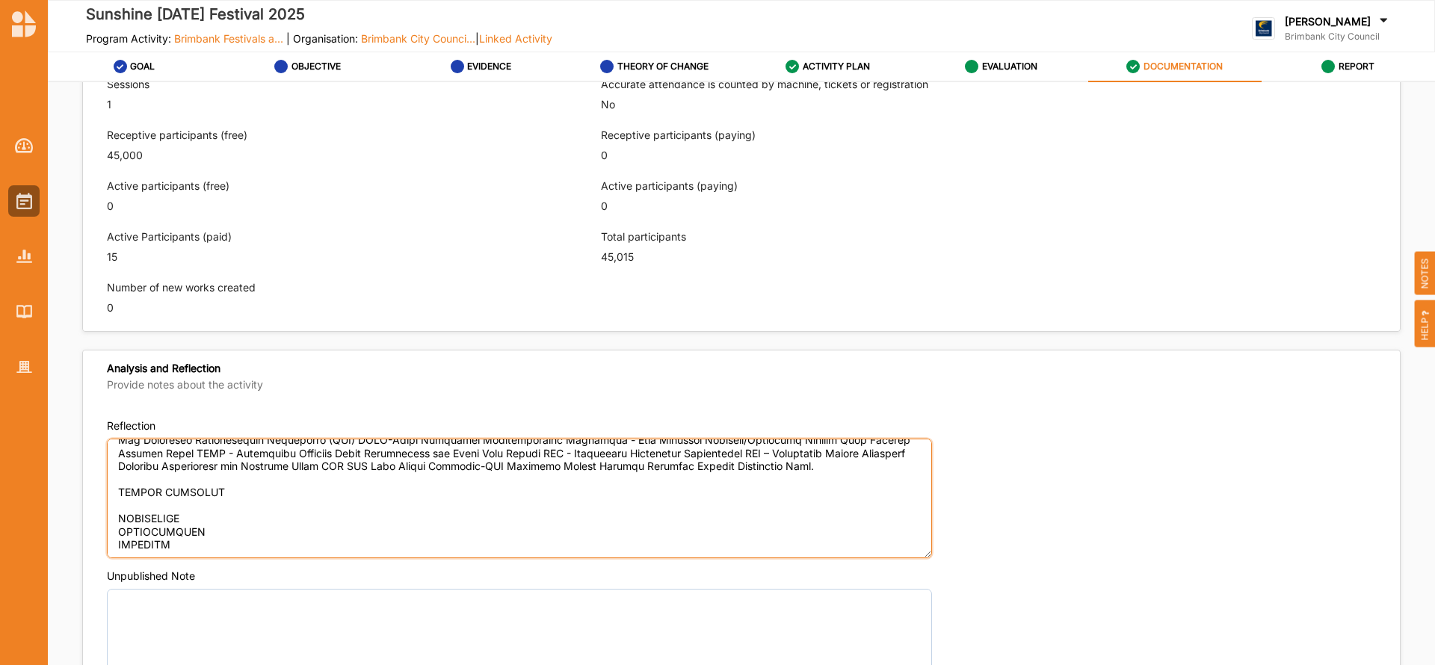
paste textarea "Our outcomes as always were clear and we delivered a successful LNY Festival - …"
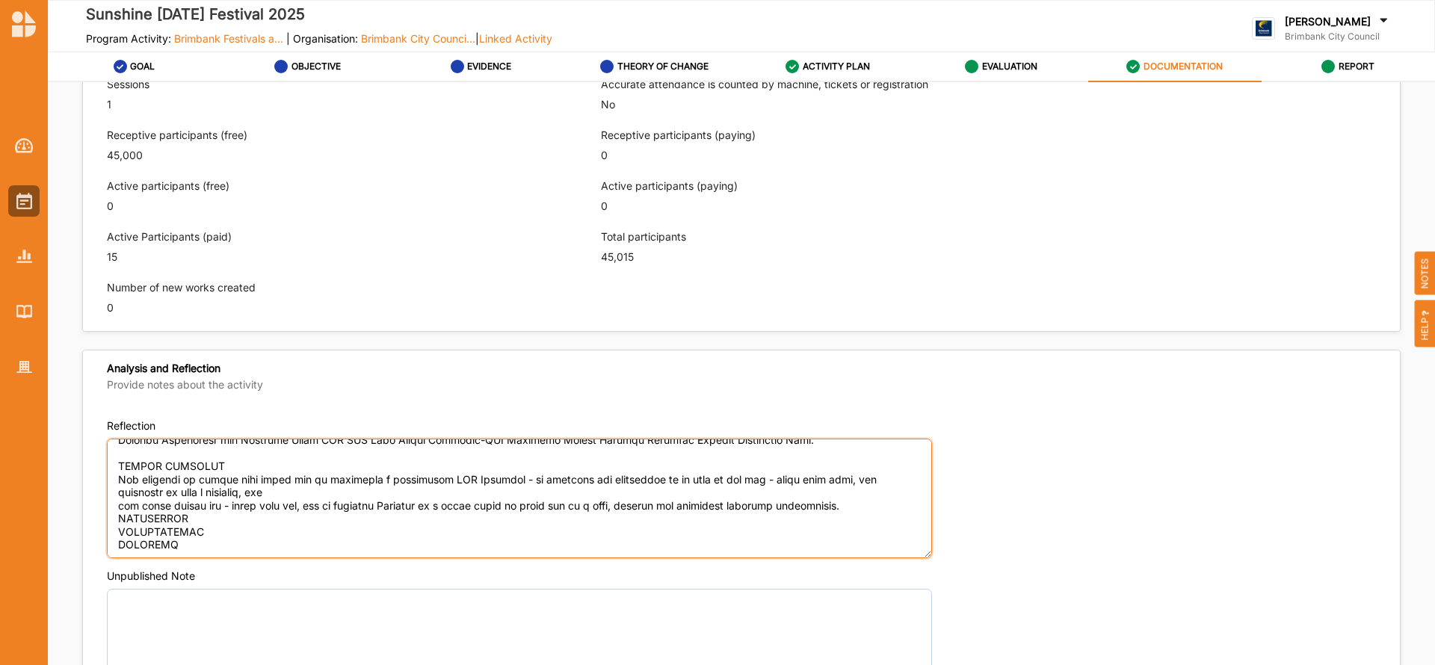
click at [121, 524] on textarea "Reflection" at bounding box center [519, 499] width 825 height 120
click at [120, 521] on textarea "Reflection" at bounding box center [519, 499] width 825 height 120
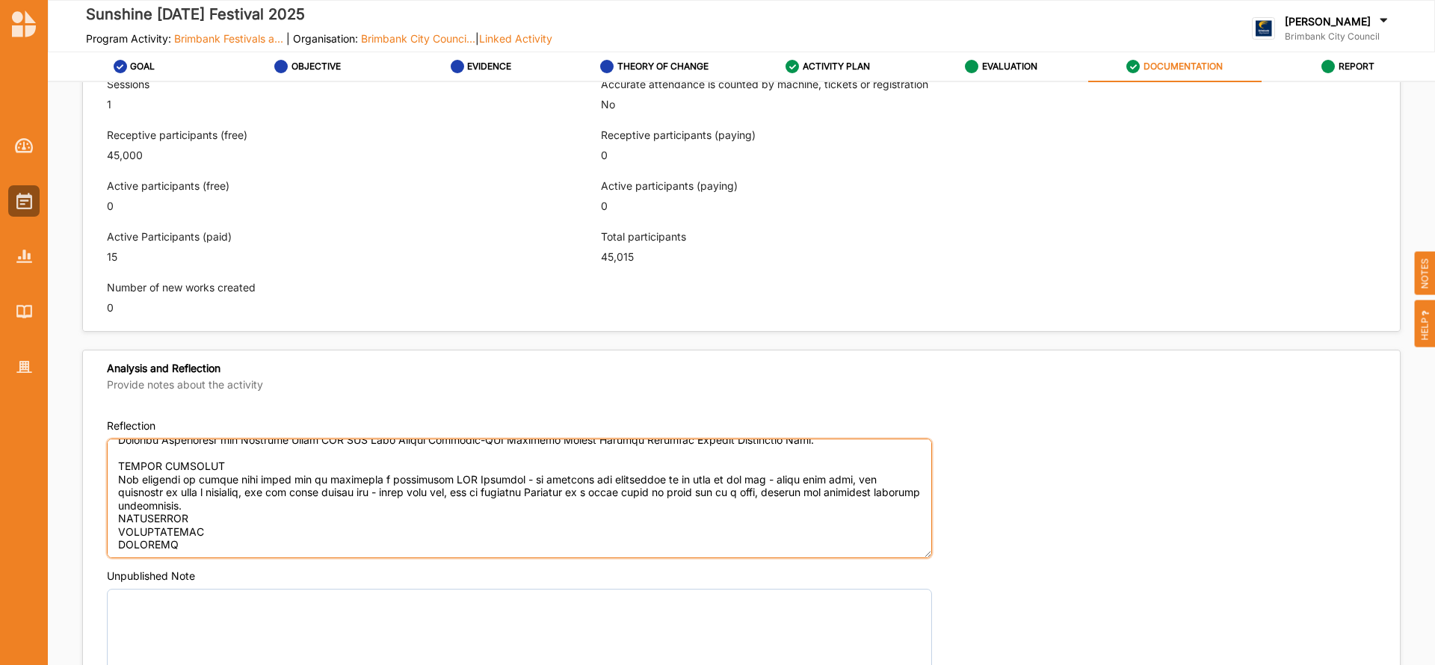
click at [237, 518] on textarea "Reflection" at bounding box center [519, 499] width 825 height 120
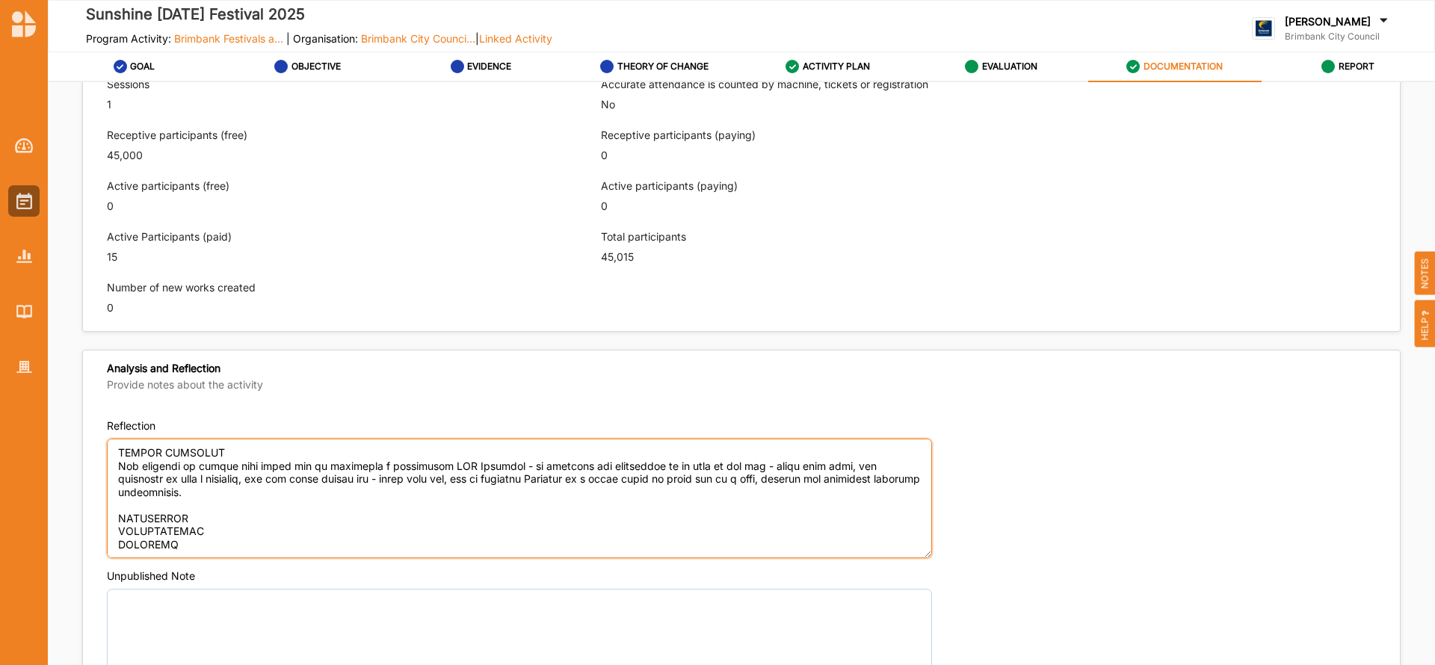
scroll to position [785, 0]
click at [220, 485] on textarea "Reflection" at bounding box center [519, 499] width 825 height 120
click at [207, 491] on textarea "Reflection" at bounding box center [519, 499] width 825 height 120
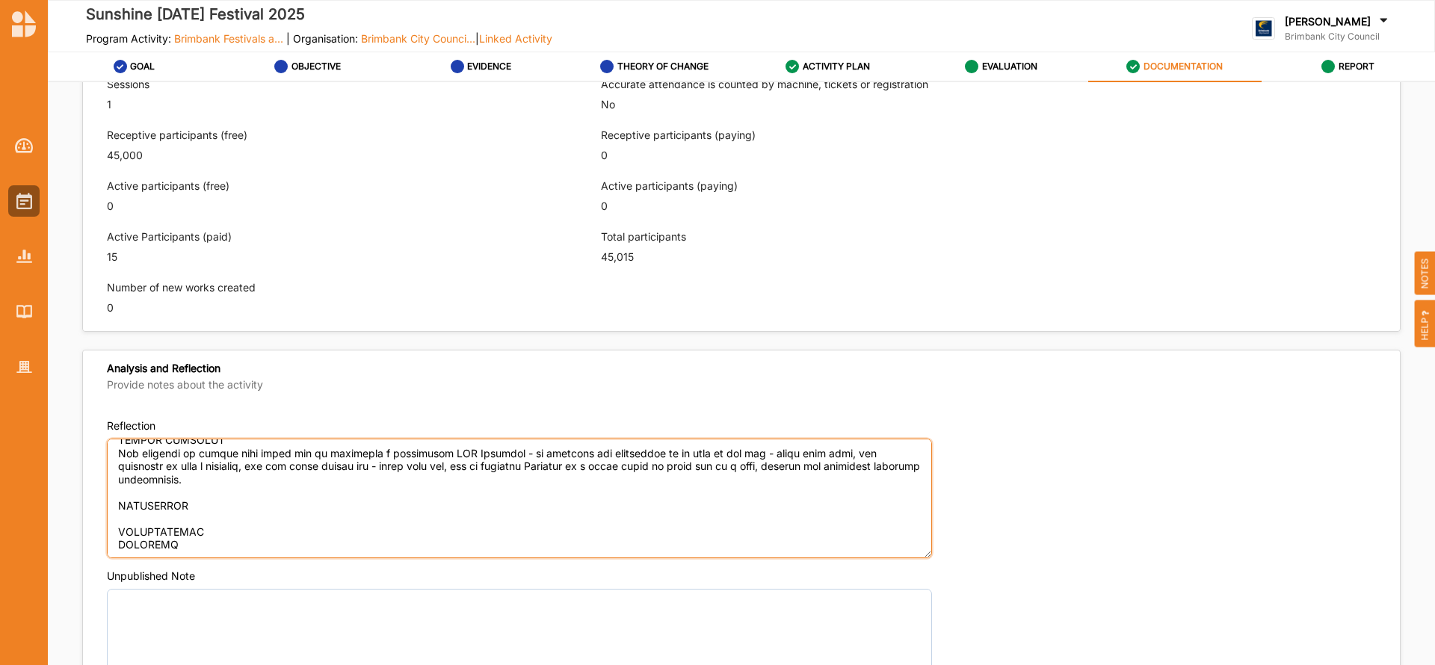
type textarea "LOREMIPS DOLORSIT Ame CONS Adipisci el s doeiu temp incididuntutl etdolorem ali…"
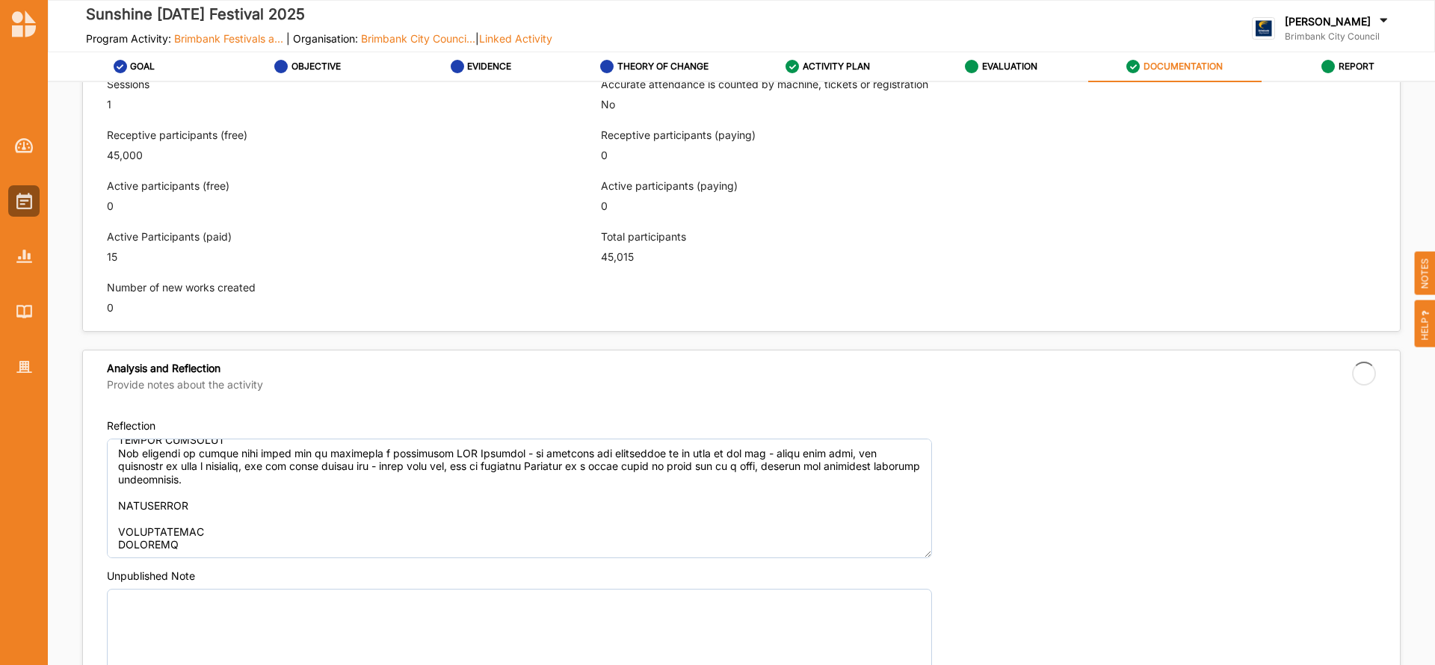
type textarea "The Sunshine LNY Festival is a free multicultural community event that celebrat…"
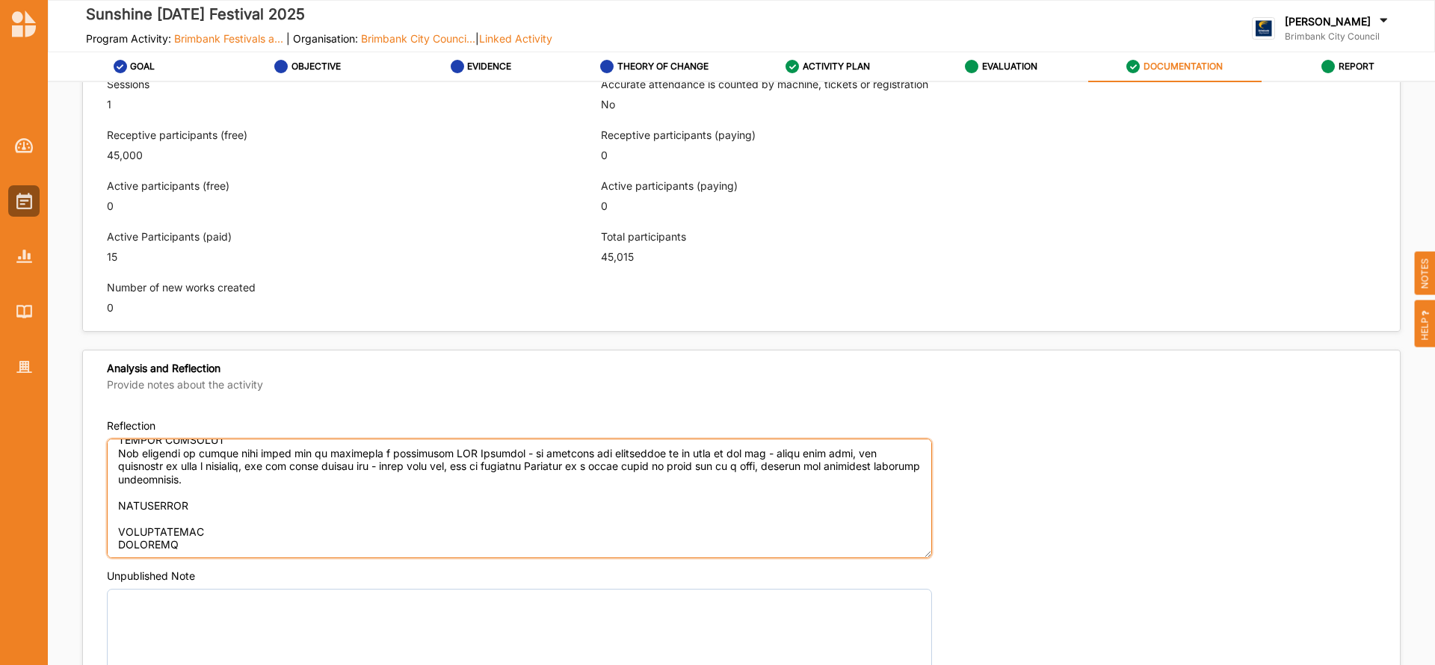
paste textarea "Challenges this year were with the Security company that we usually used - we w…"
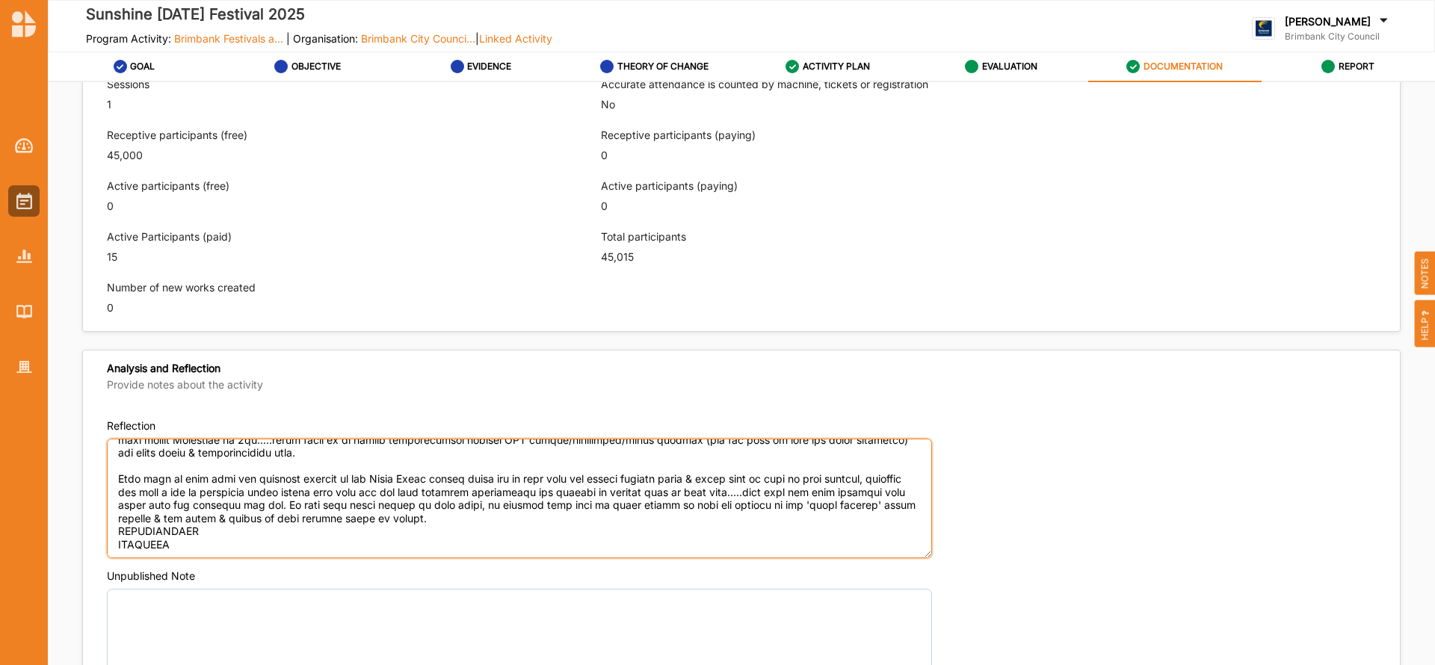
scroll to position [935, 0]
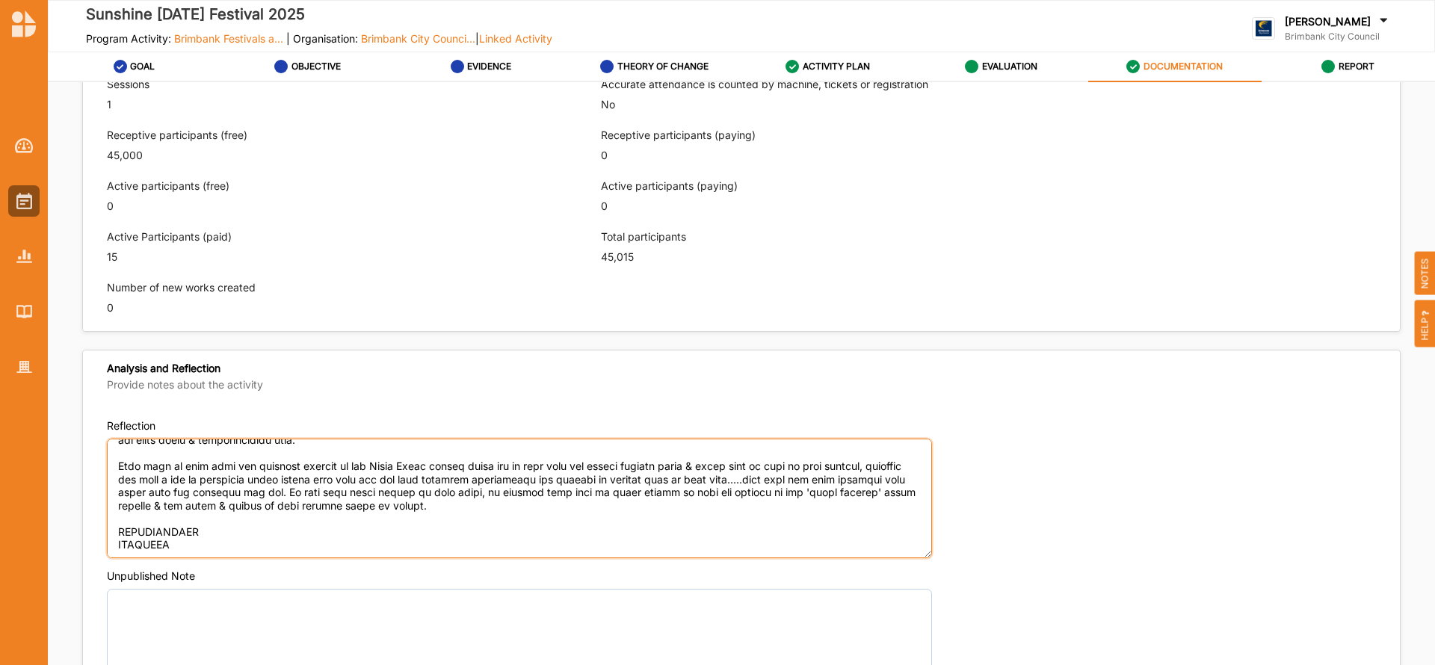
type textarea "LOREMIPS DOLORSIT Ame CONS Adipisci el s doeiu temp incididuntutl etdolorem ali…"
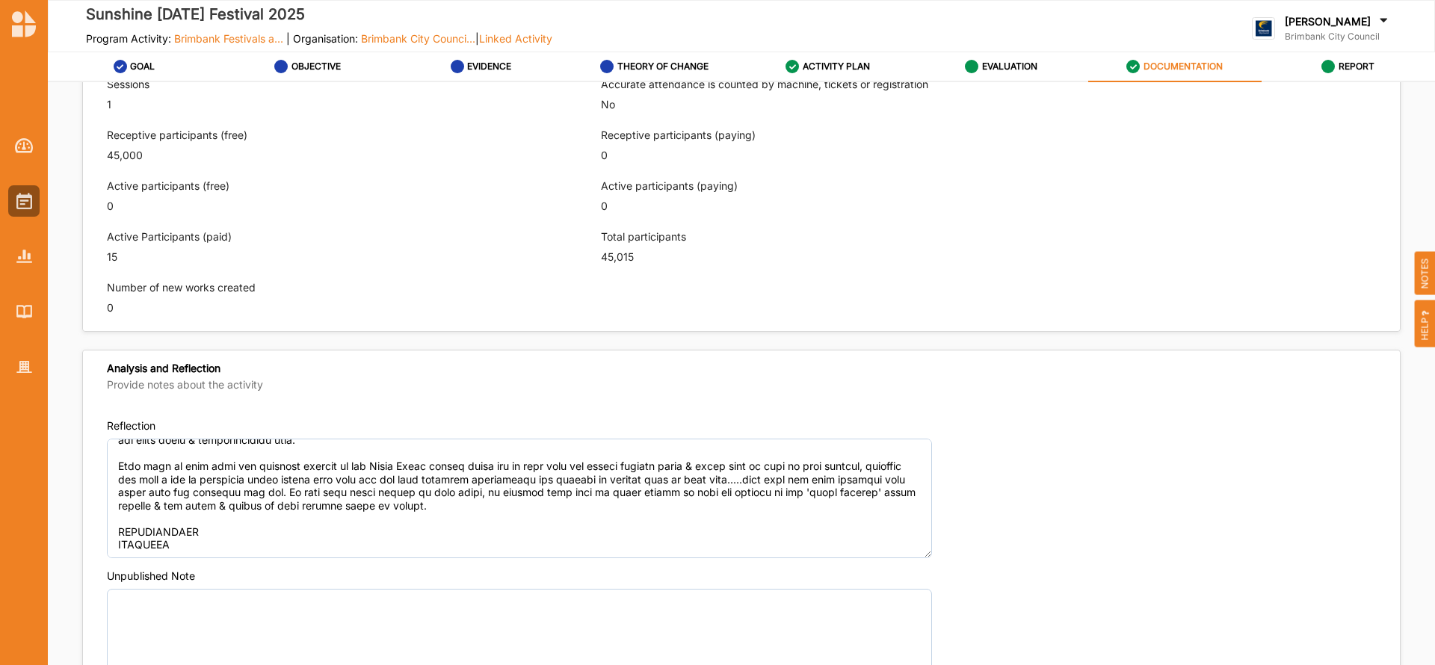
type textarea "The Sunshine LNY Festival is a free multicultural community event that celebrat…"
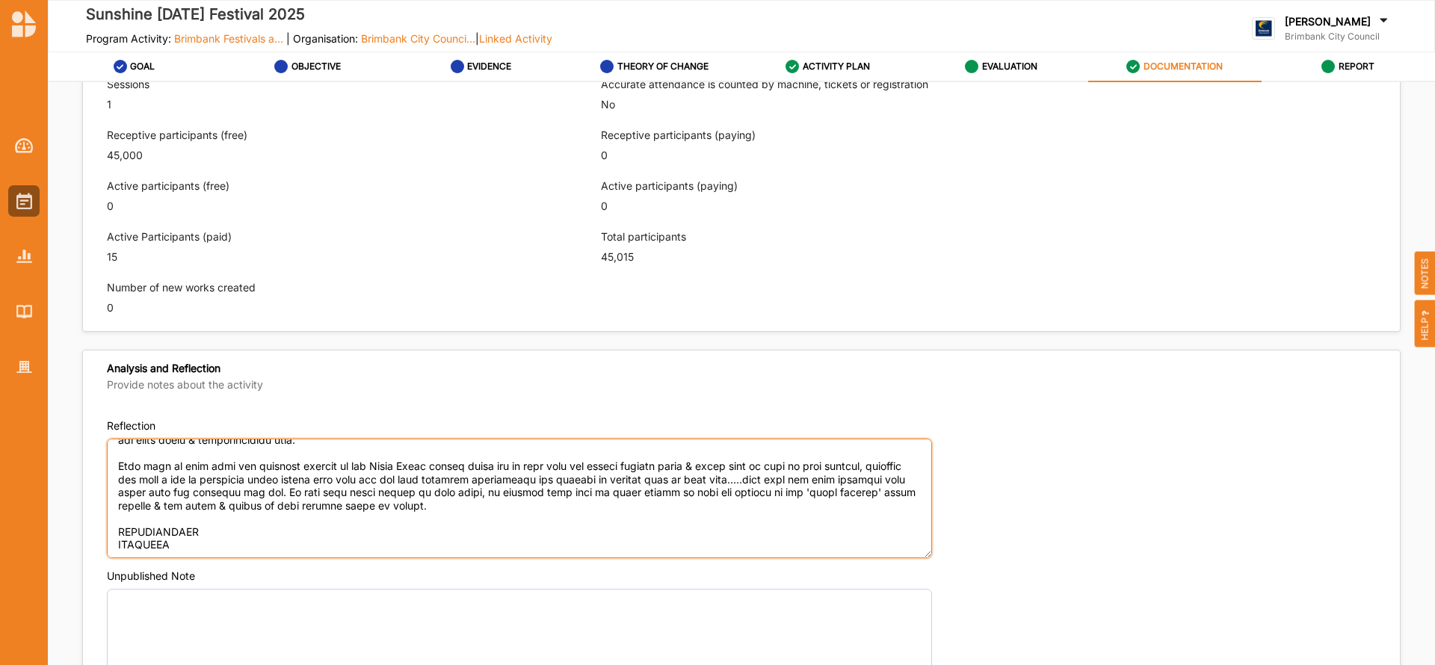
click at [213, 523] on textarea "Reflection" at bounding box center [519, 499] width 825 height 120
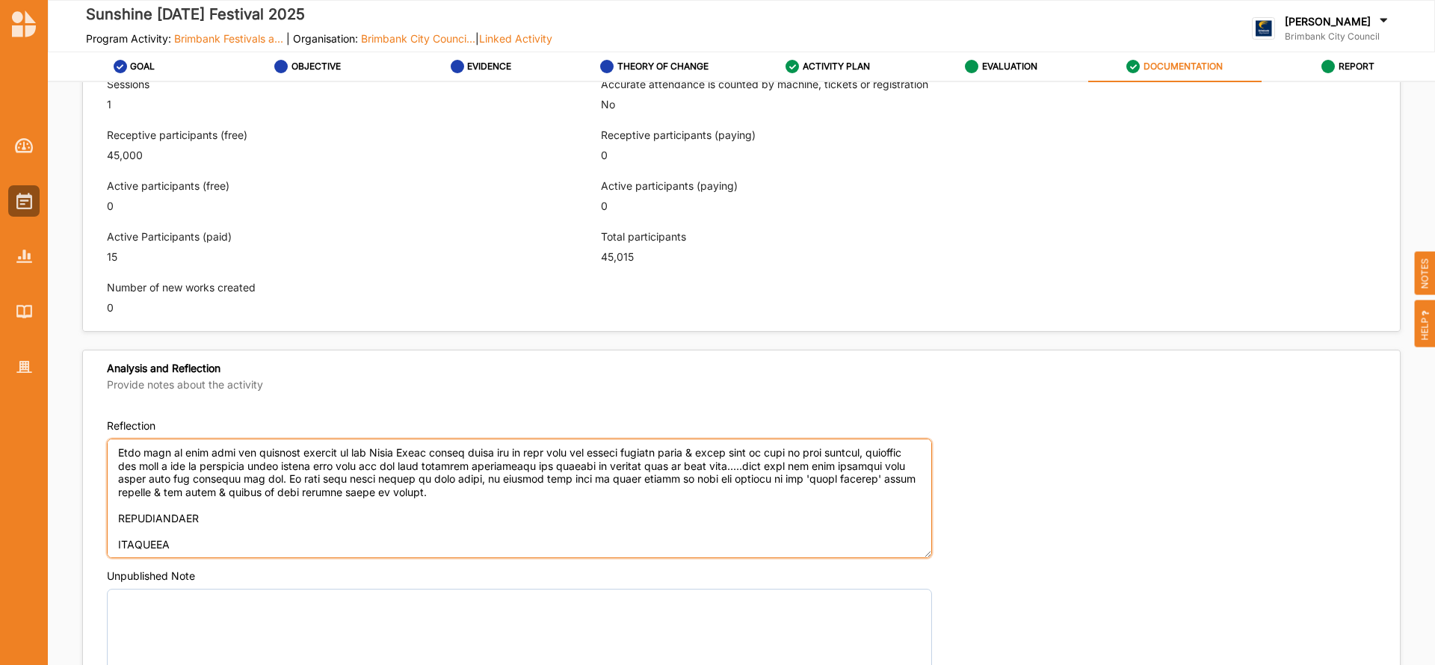
type textarea "LOREMIPS DOLORSIT Ame CONS Adipisci el s doeiu temp incididuntutl etdolorem ali…"
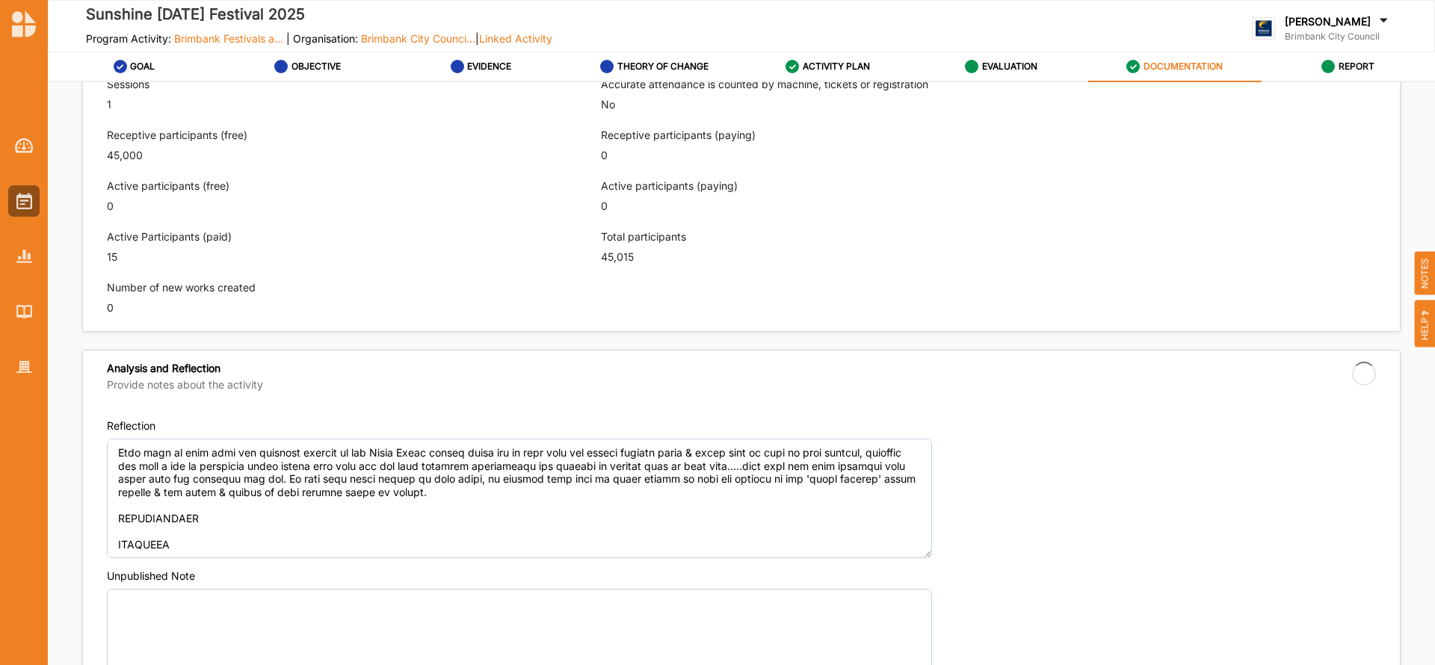
type textarea "The Sunshine LNY Festival is a free multicultural community event that celebrat…"
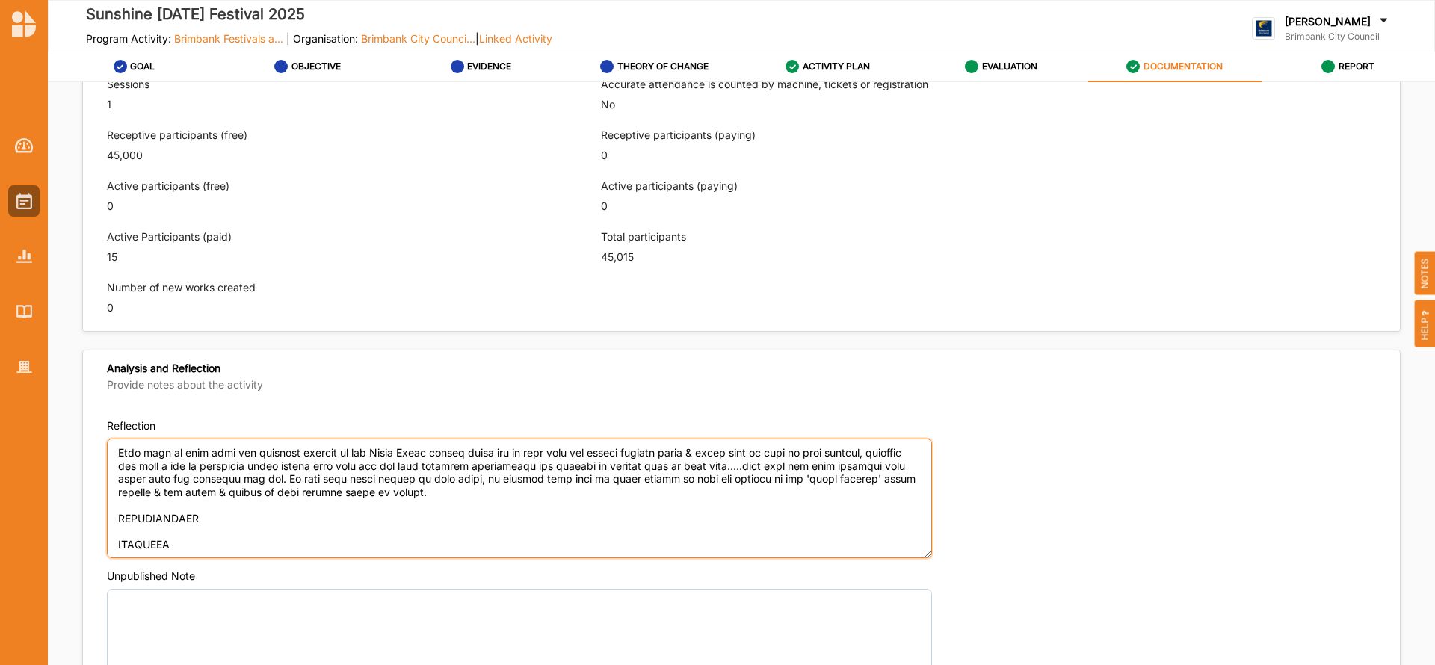
click at [155, 541] on textarea "Reflection" at bounding box center [519, 499] width 825 height 120
paste textarea "More communication with all parties"
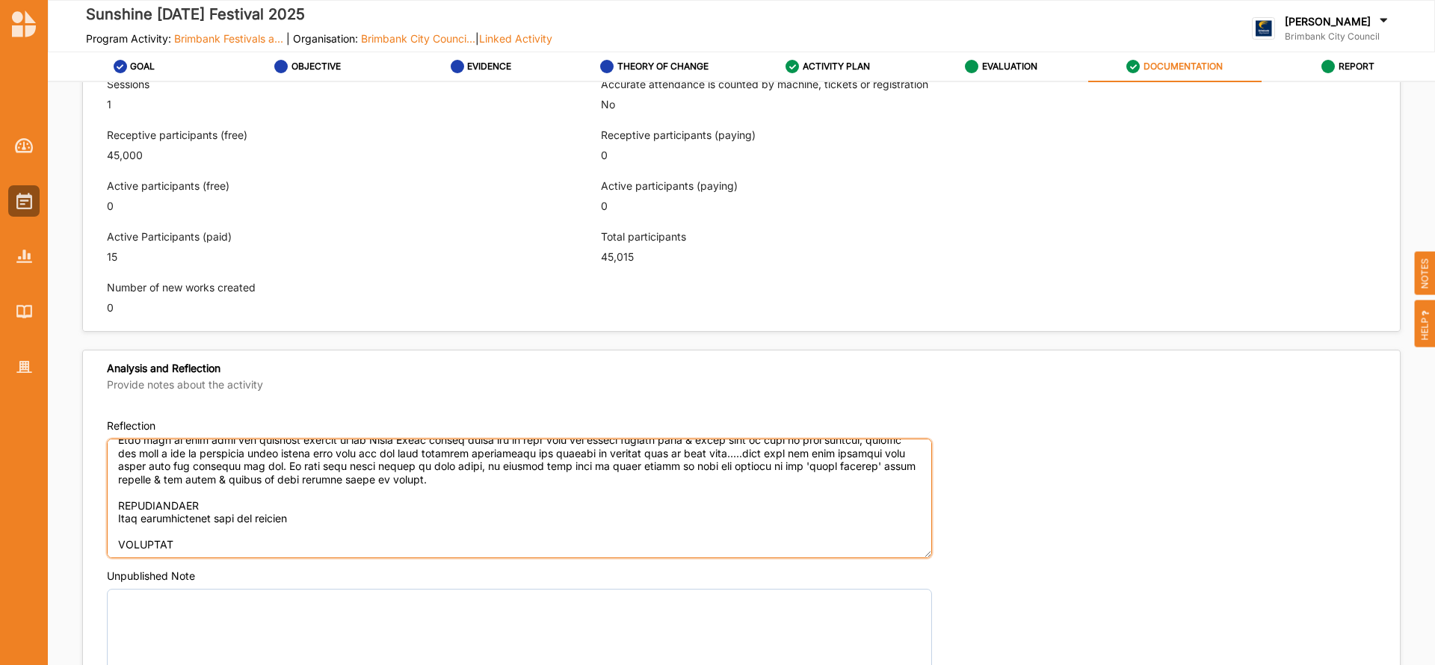
scroll to position [981, 0]
click at [153, 536] on textarea "Reflection" at bounding box center [519, 499] width 825 height 120
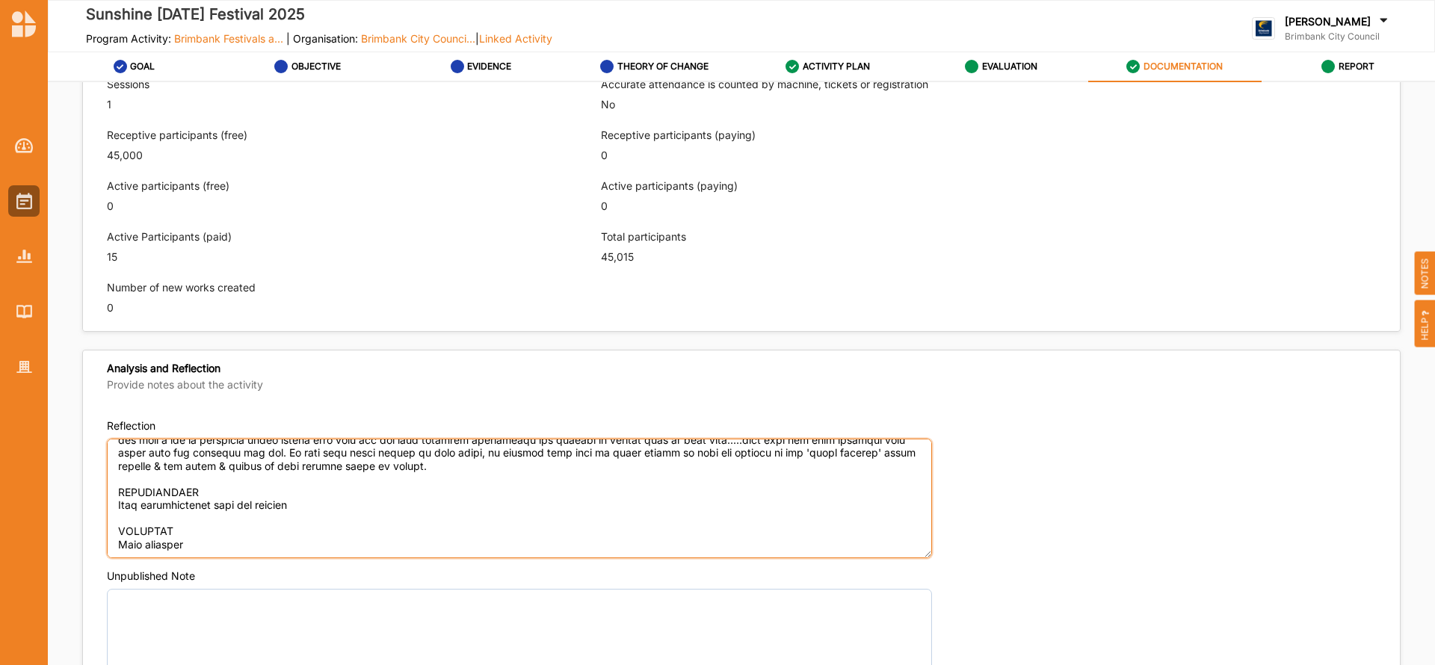
scroll to position [1021, 0]
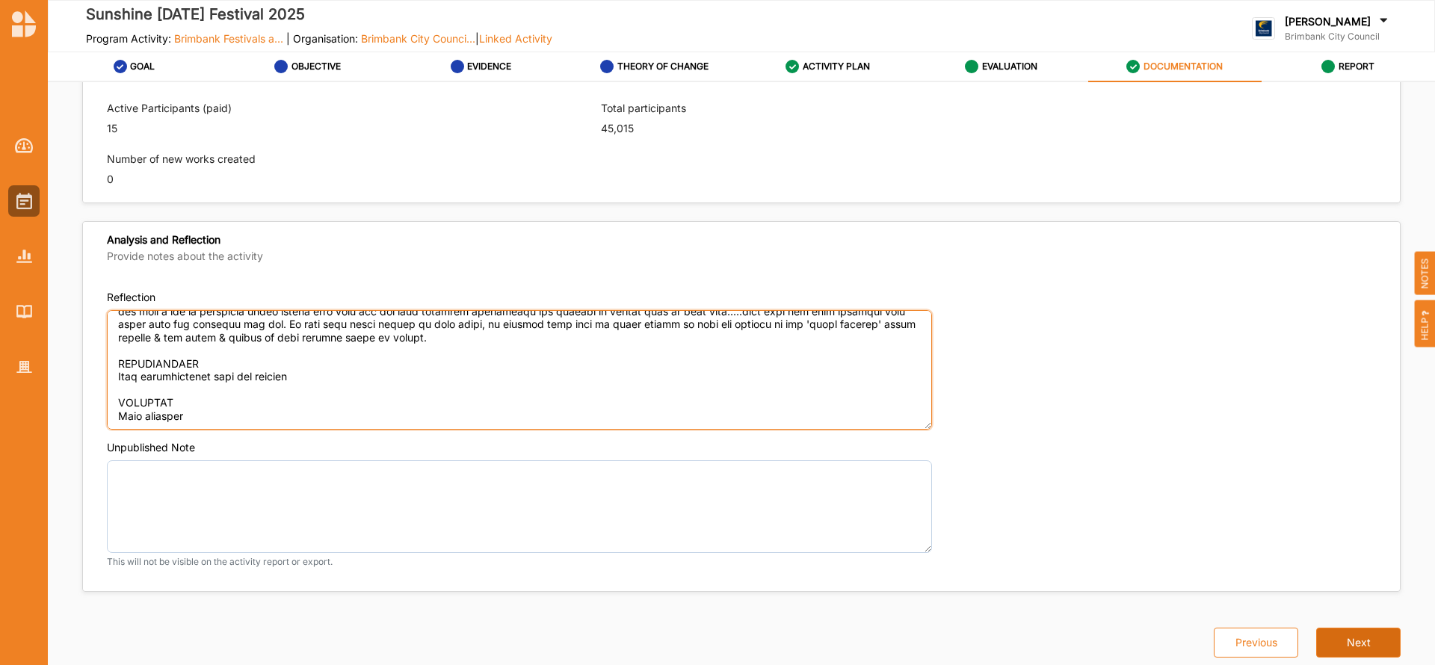
type textarea "LOREMIPS DOLORSIT Ame CONS Adipisci el s doeiu temp incididuntutl etdolorem ali…"
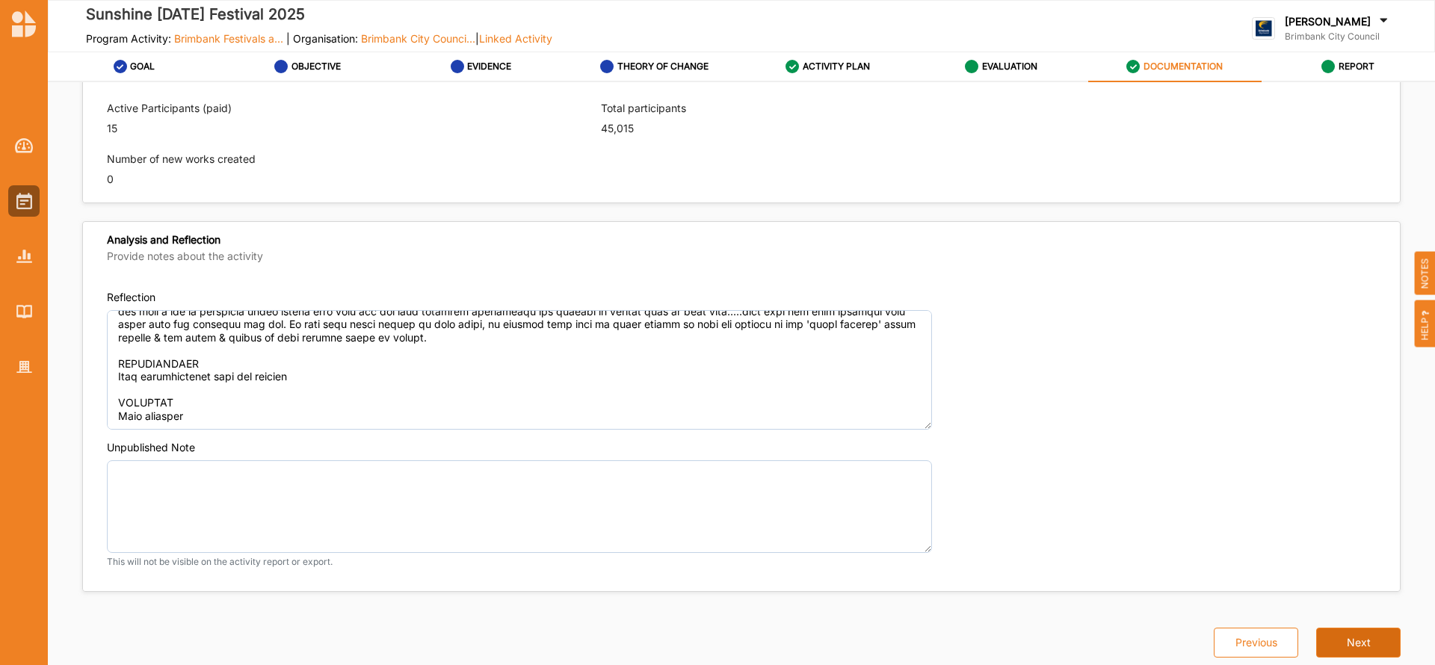
type textarea "The Sunshine LNY Festival is a free multicultural community event that celebrat…"
click at [1358, 649] on button "Next" at bounding box center [1359, 643] width 84 height 30
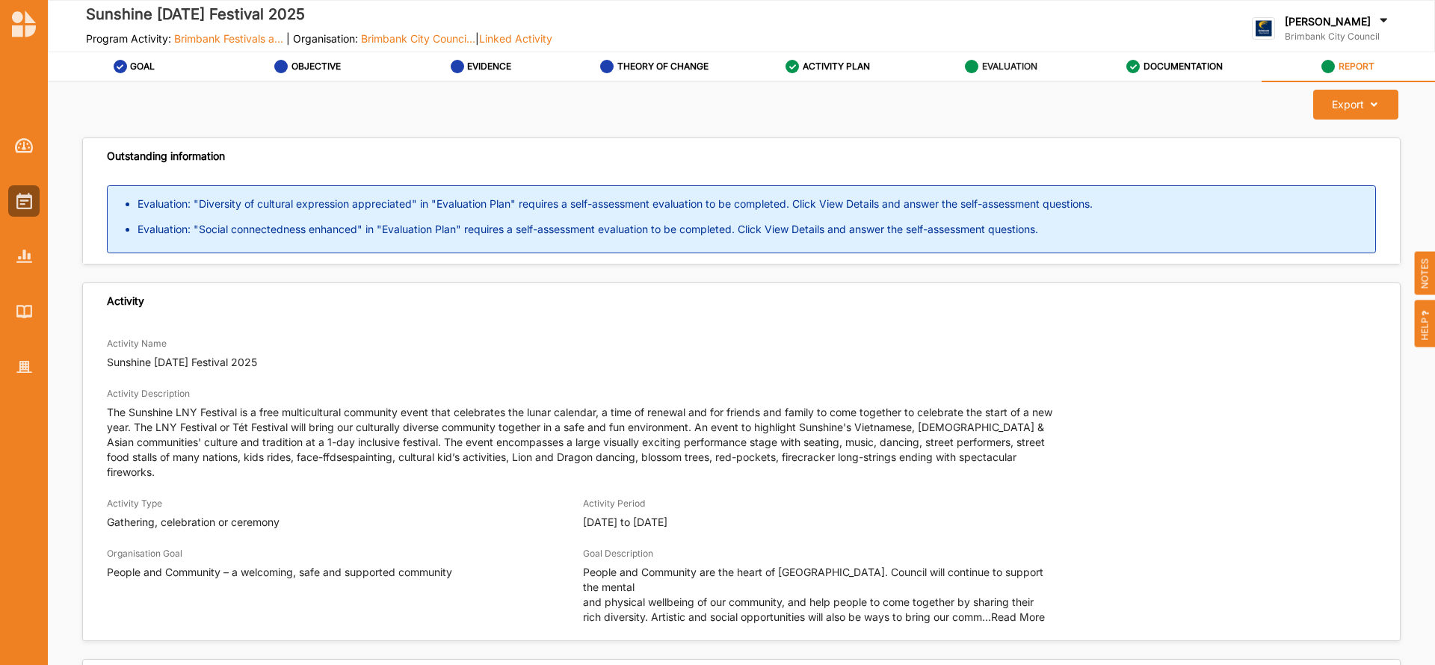
click at [1022, 63] on label "EVALUATION" at bounding box center [1009, 67] width 55 height 12
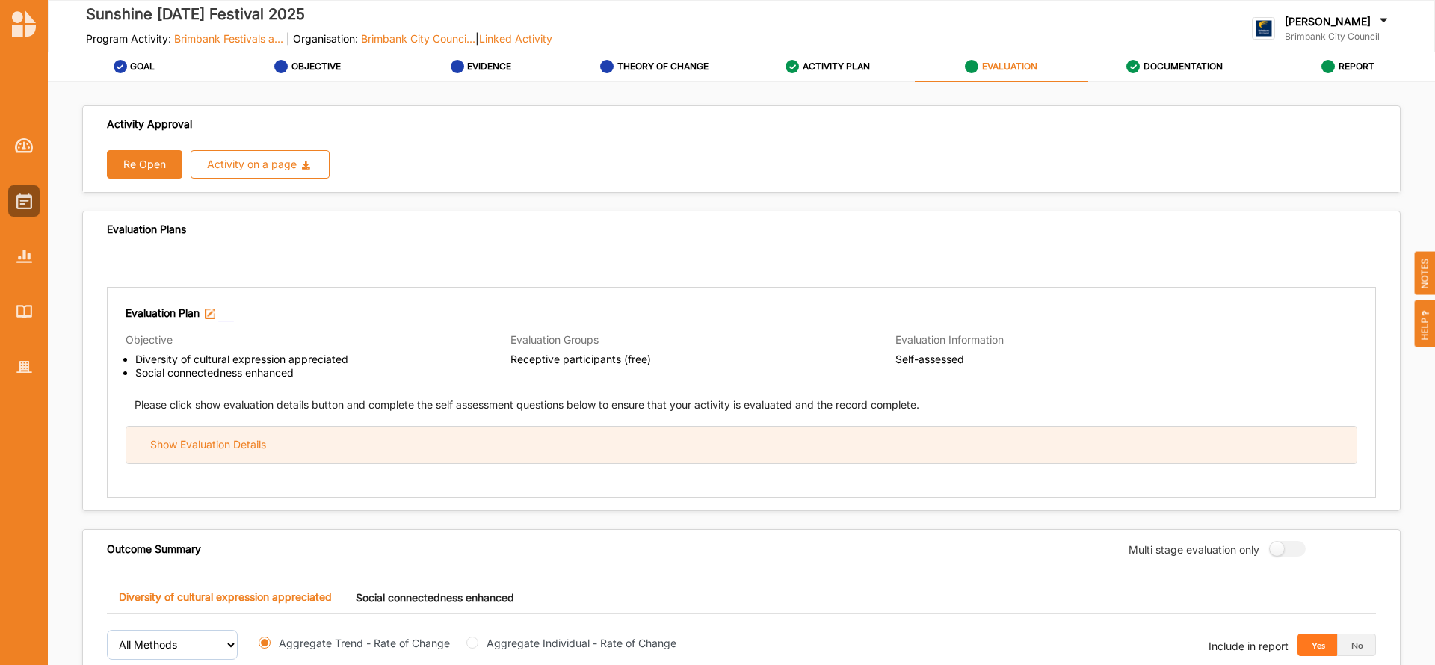
click at [644, 445] on div "Show Evaluation Details" at bounding box center [741, 445] width 1231 height 37
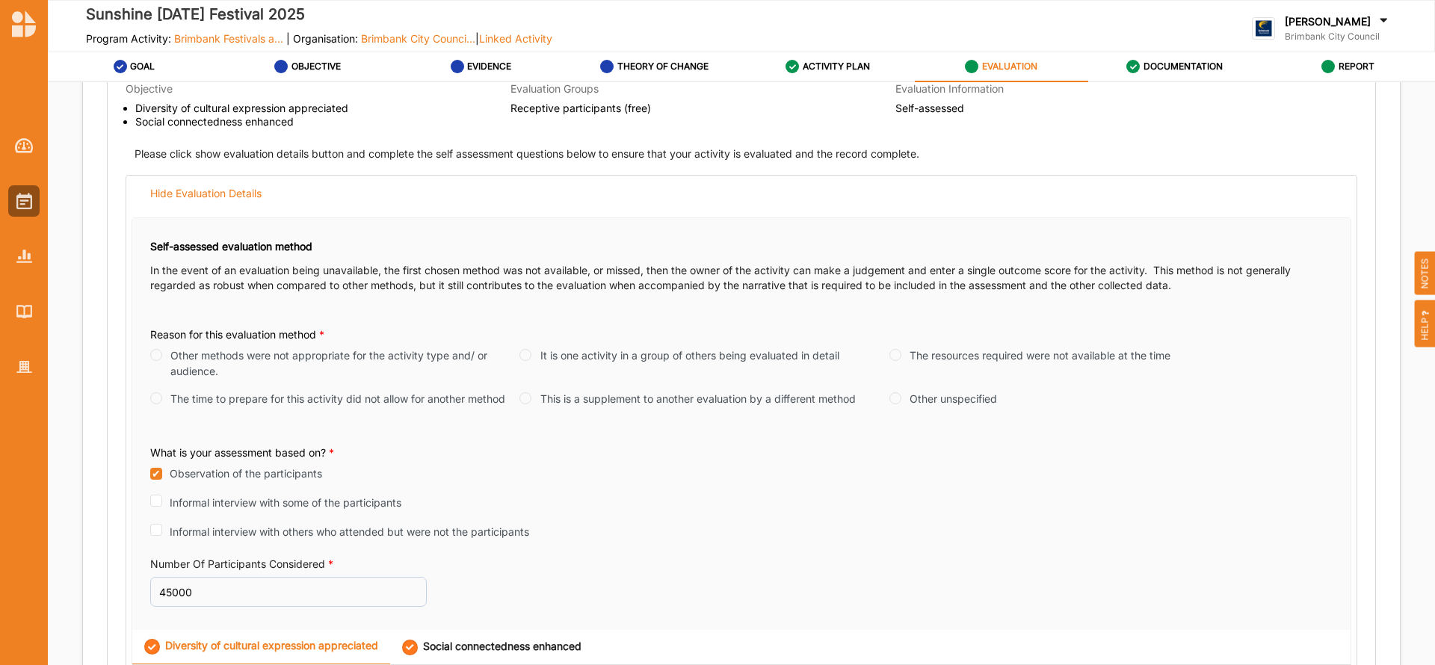
scroll to position [254, 0]
click at [893, 353] on input "The resources required were not available at the time" at bounding box center [896, 352] width 12 height 12
radio input "true"
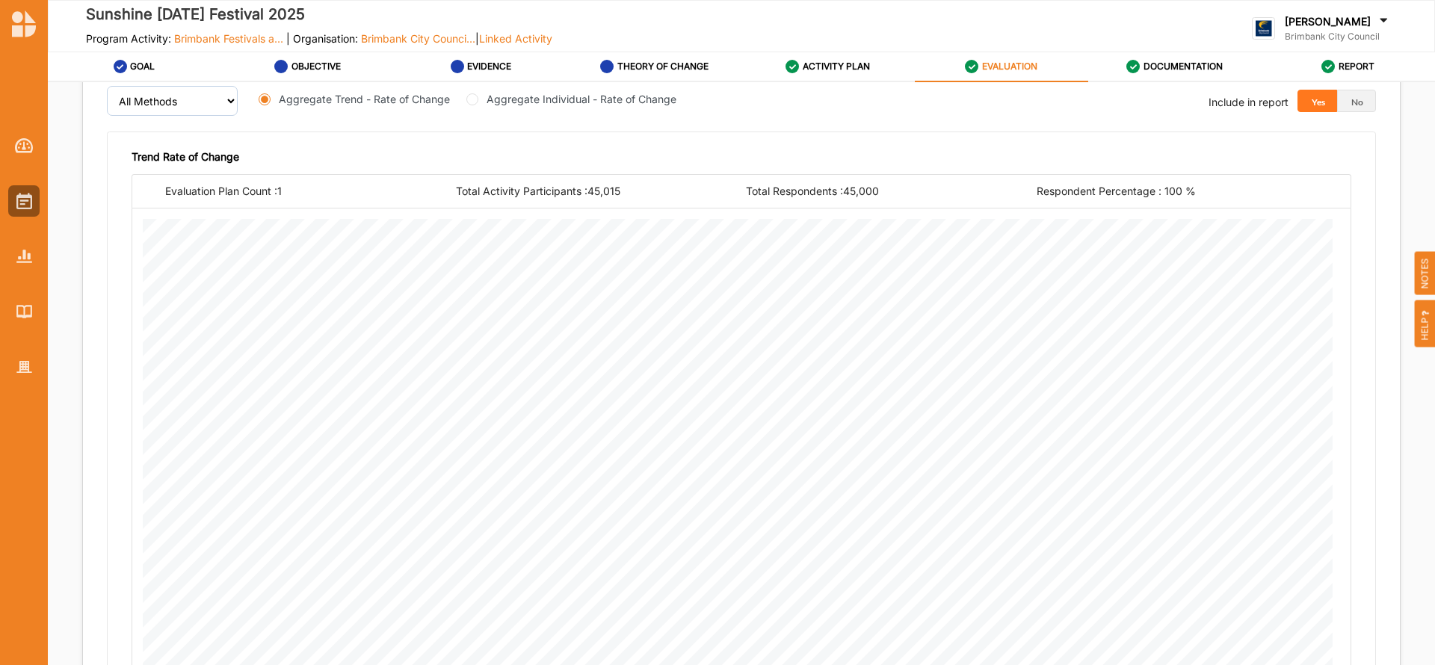
scroll to position [2463, 0]
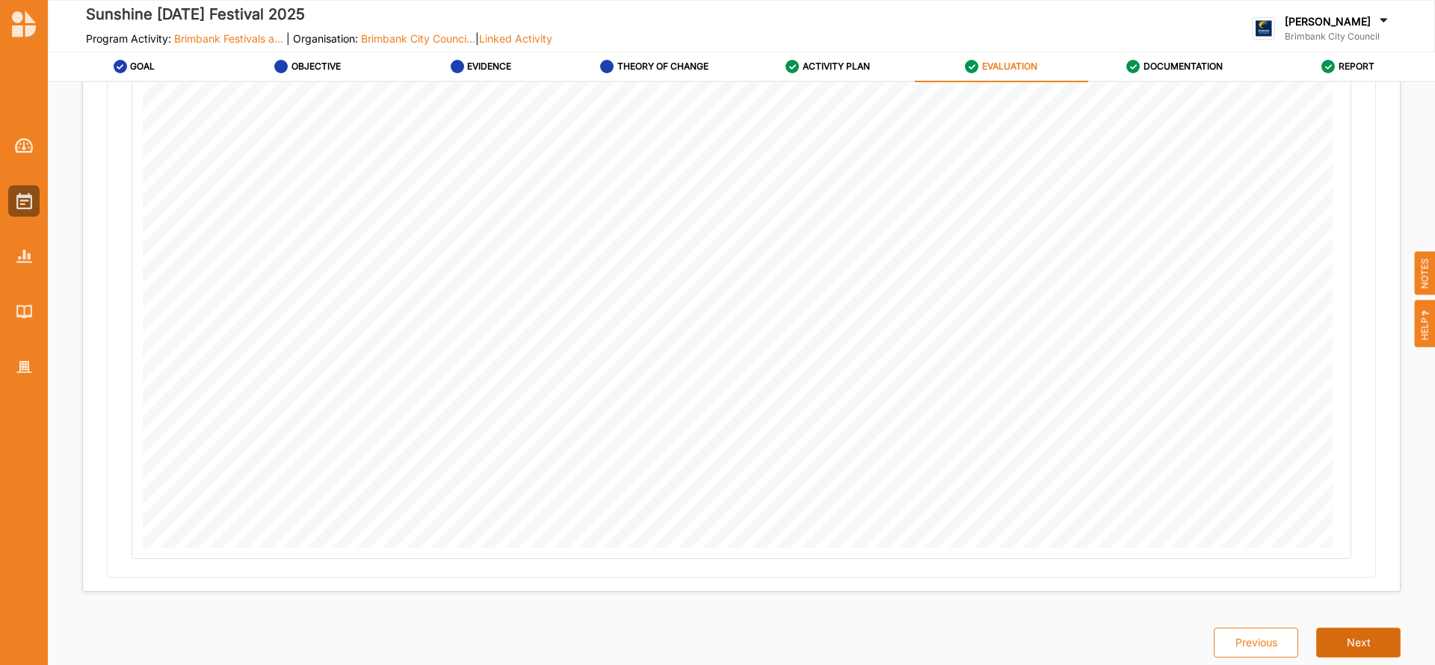
click at [1347, 638] on button "Next" at bounding box center [1359, 643] width 84 height 30
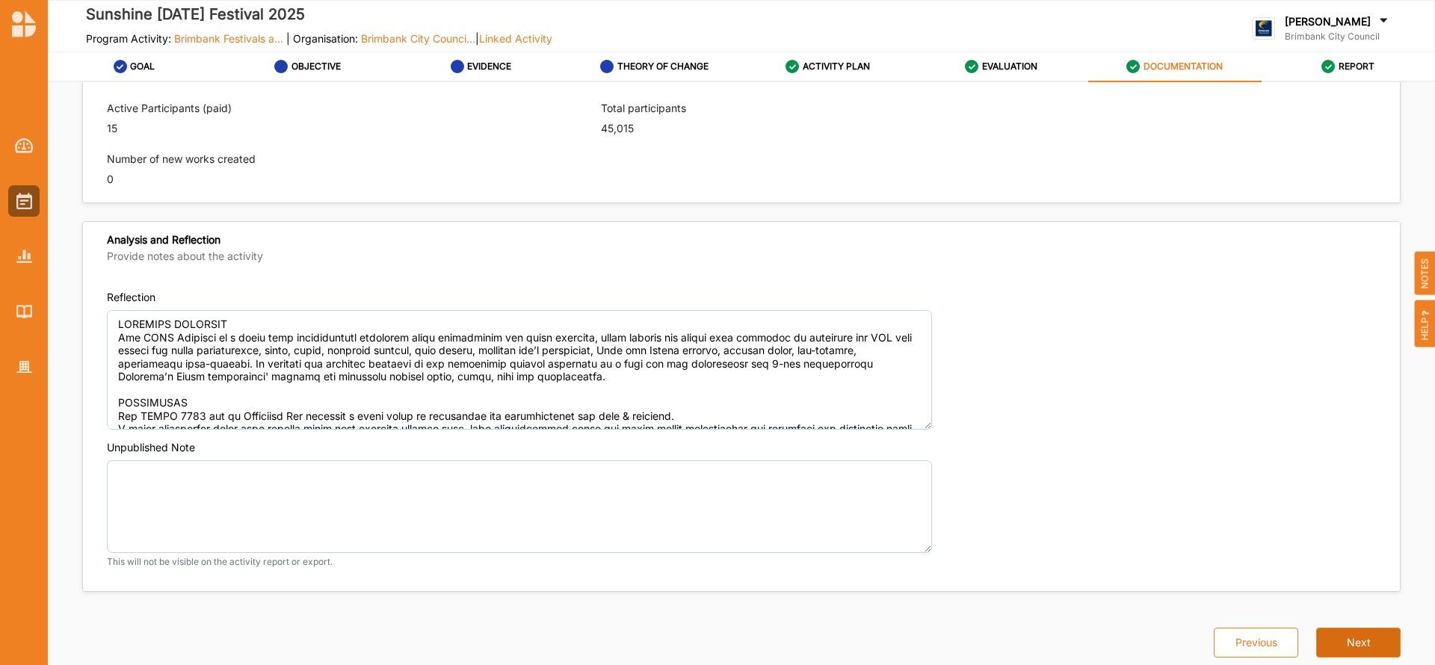
type textarea "The Sunshine LNY Festival is a free multicultural community event that celebrat…"
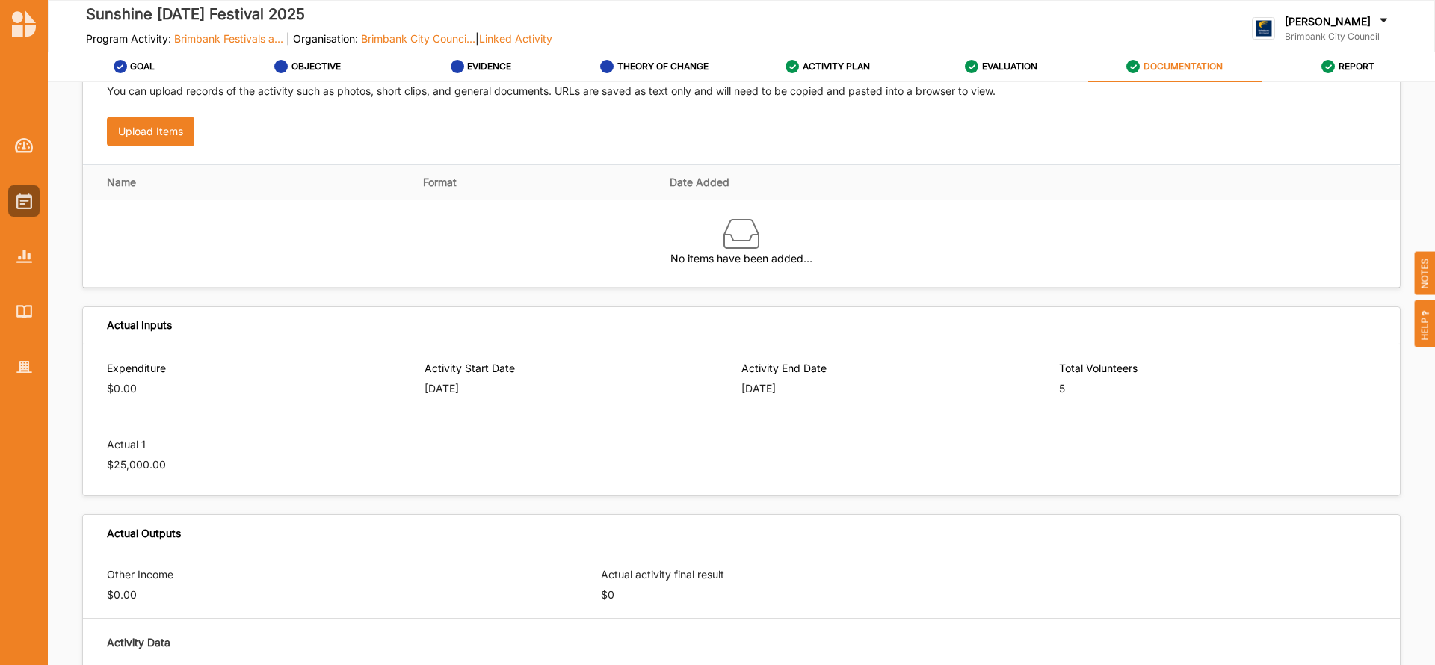
scroll to position [0, 0]
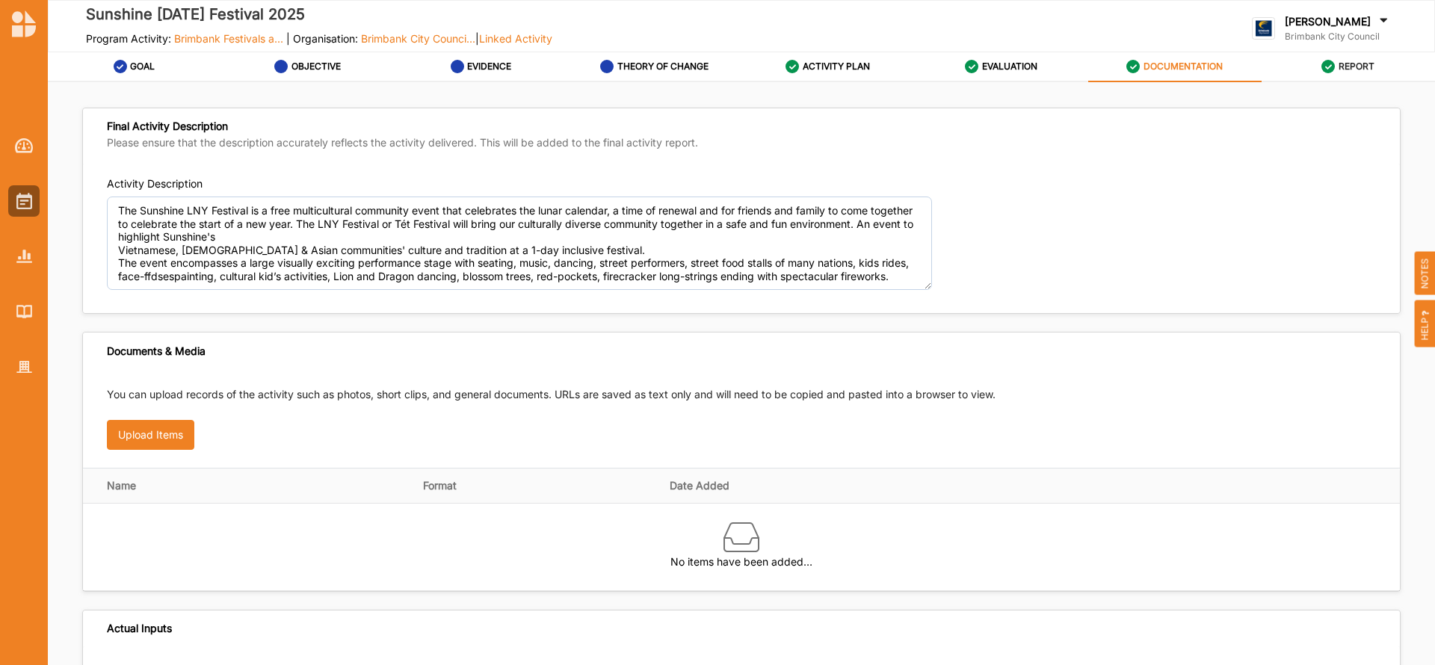
click at [1360, 61] on label "REPORT" at bounding box center [1357, 67] width 36 height 12
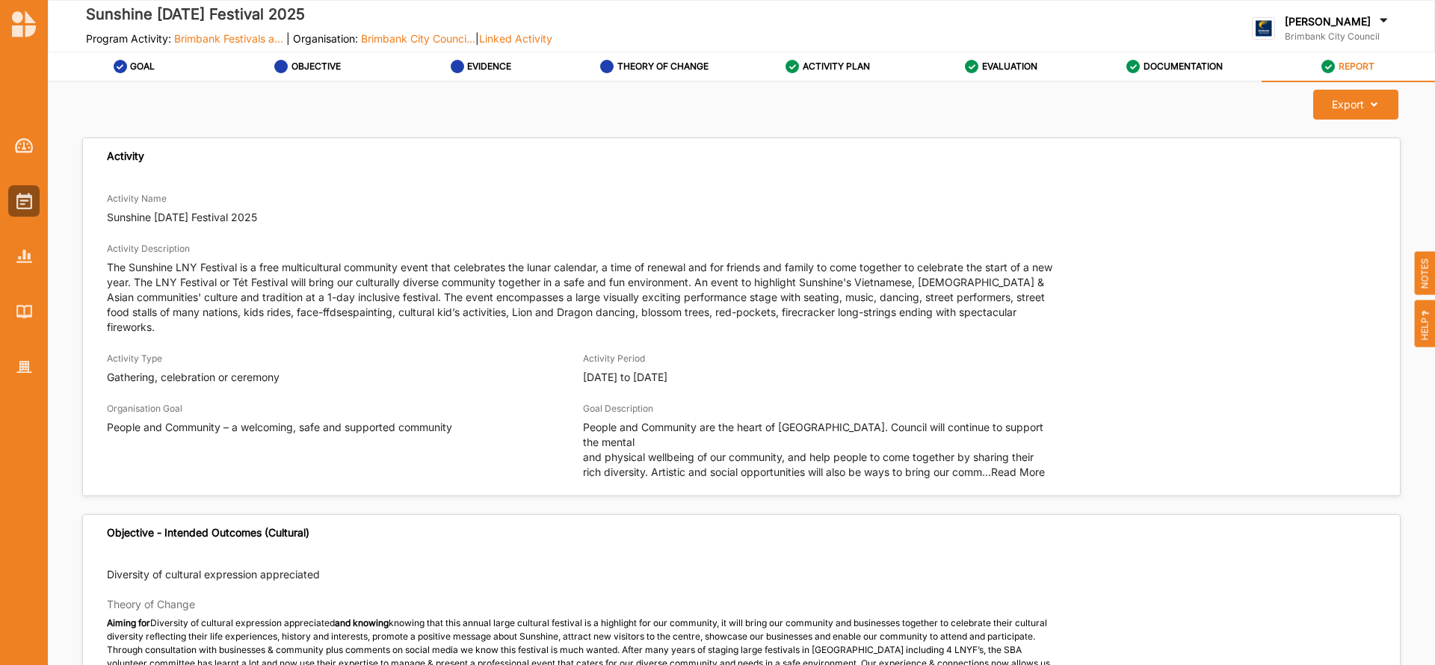
drag, startPoint x: 1395, startPoint y: 120, endPoint x: 1429, endPoint y: 152, distance: 46.0
click at [1429, 152] on div "Export Download Report Activity Activity Name Sunshine [DATE] Festival 2025 Act…" at bounding box center [742, 378] width 1388 height 592
click at [18, 201] on img at bounding box center [24, 201] width 16 height 16
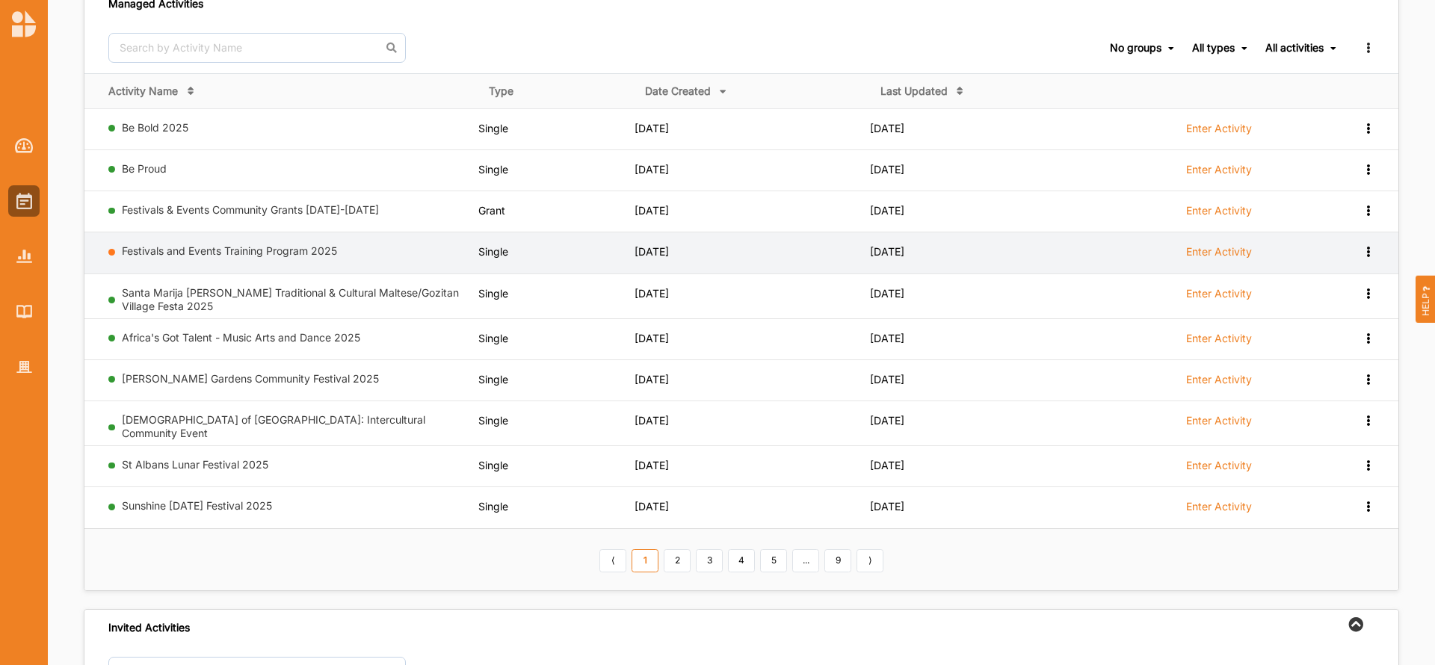
scroll to position [135, 0]
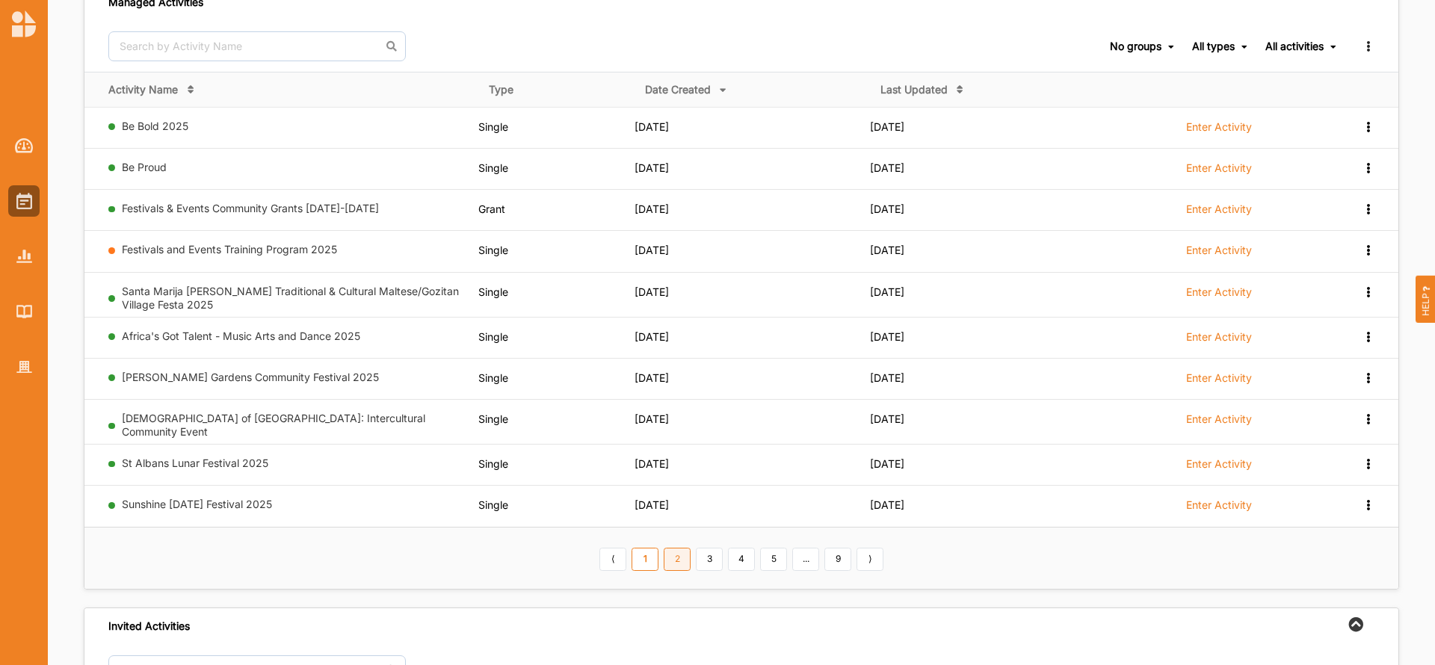
click at [677, 551] on link "2" at bounding box center [677, 560] width 27 height 24
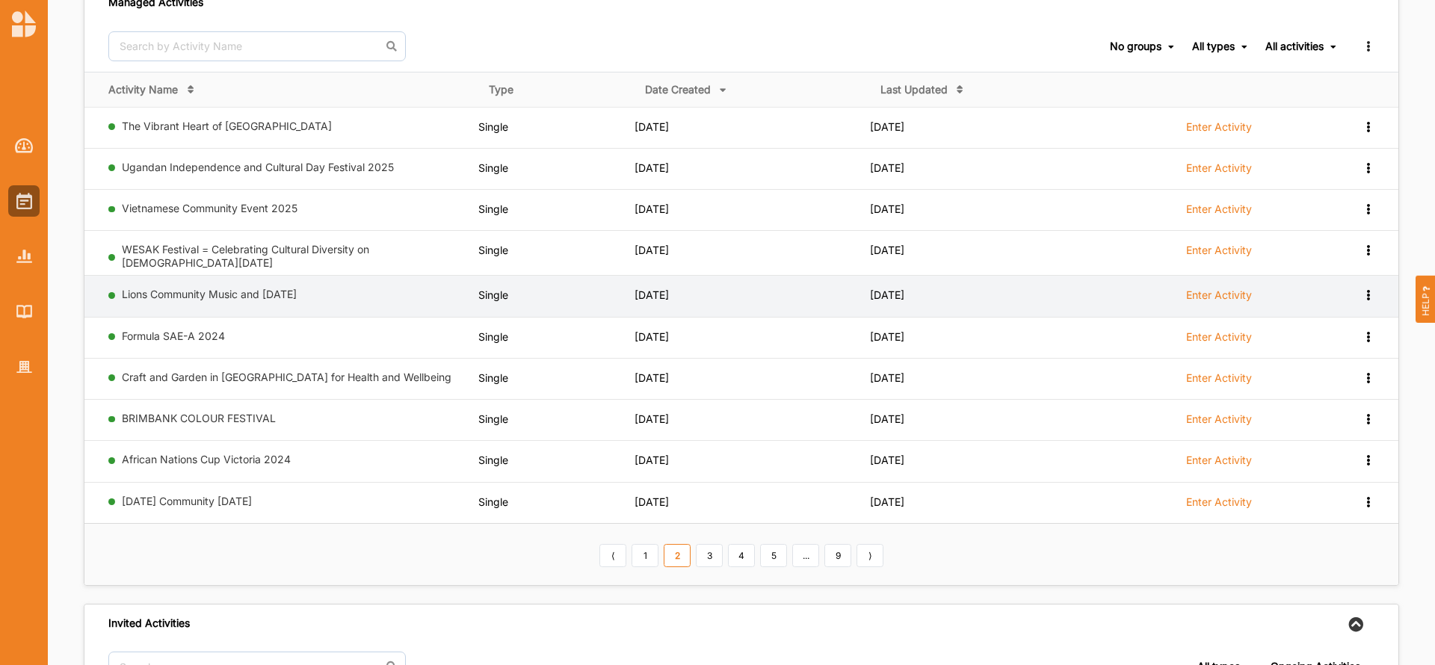
click at [1198, 291] on label "Enter Activity" at bounding box center [1219, 295] width 66 height 13
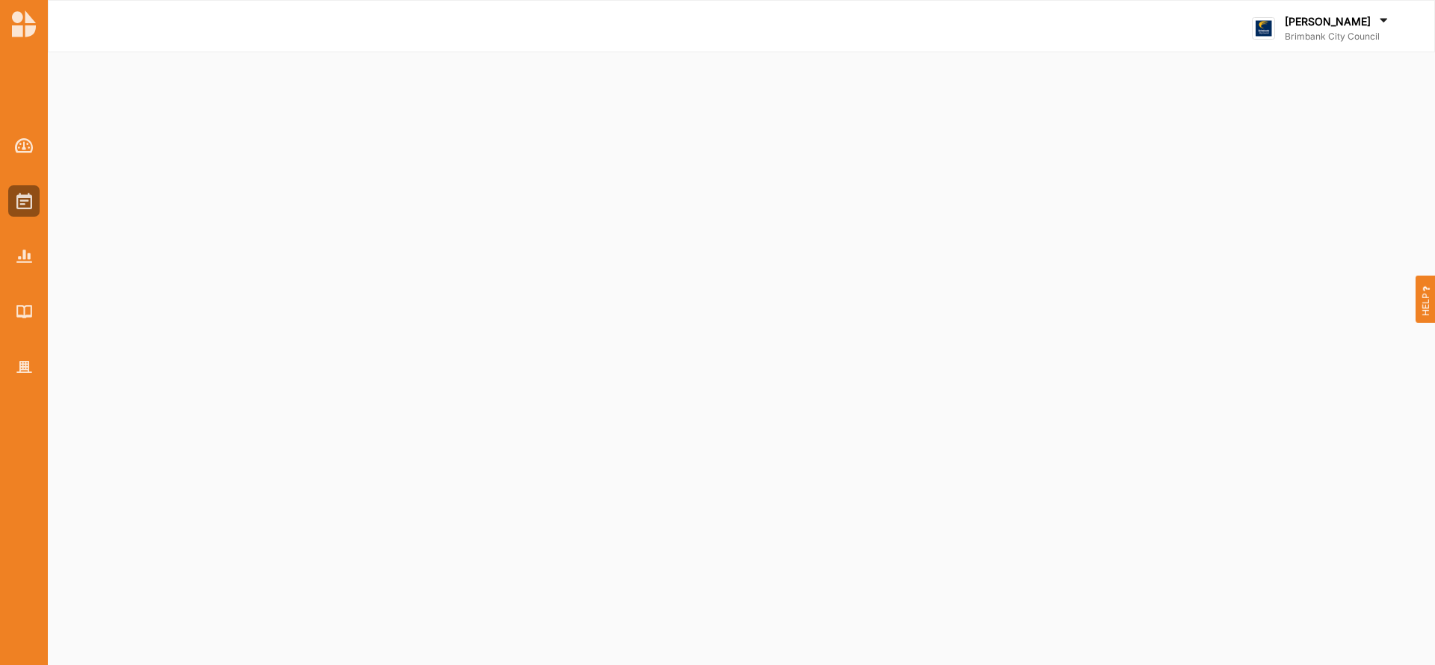
select select "2"
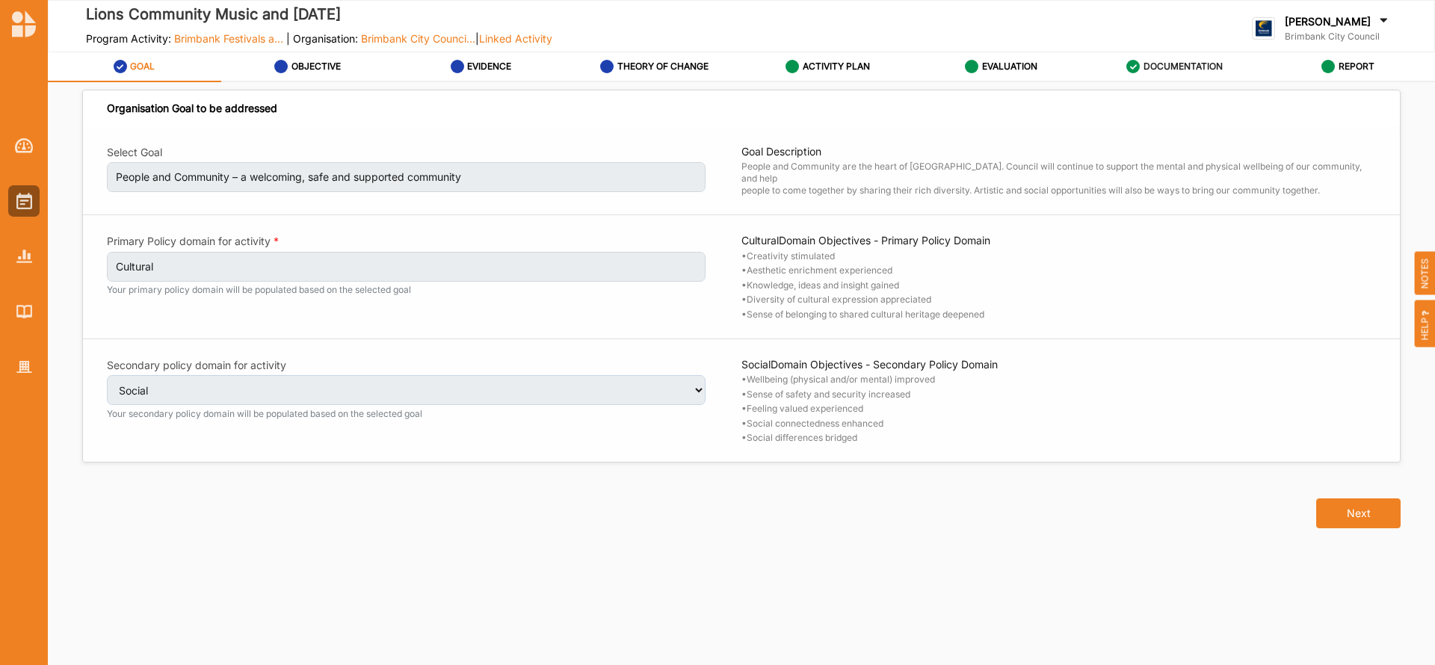
click at [1180, 68] on label "DOCUMENTATION" at bounding box center [1183, 67] width 79 height 12
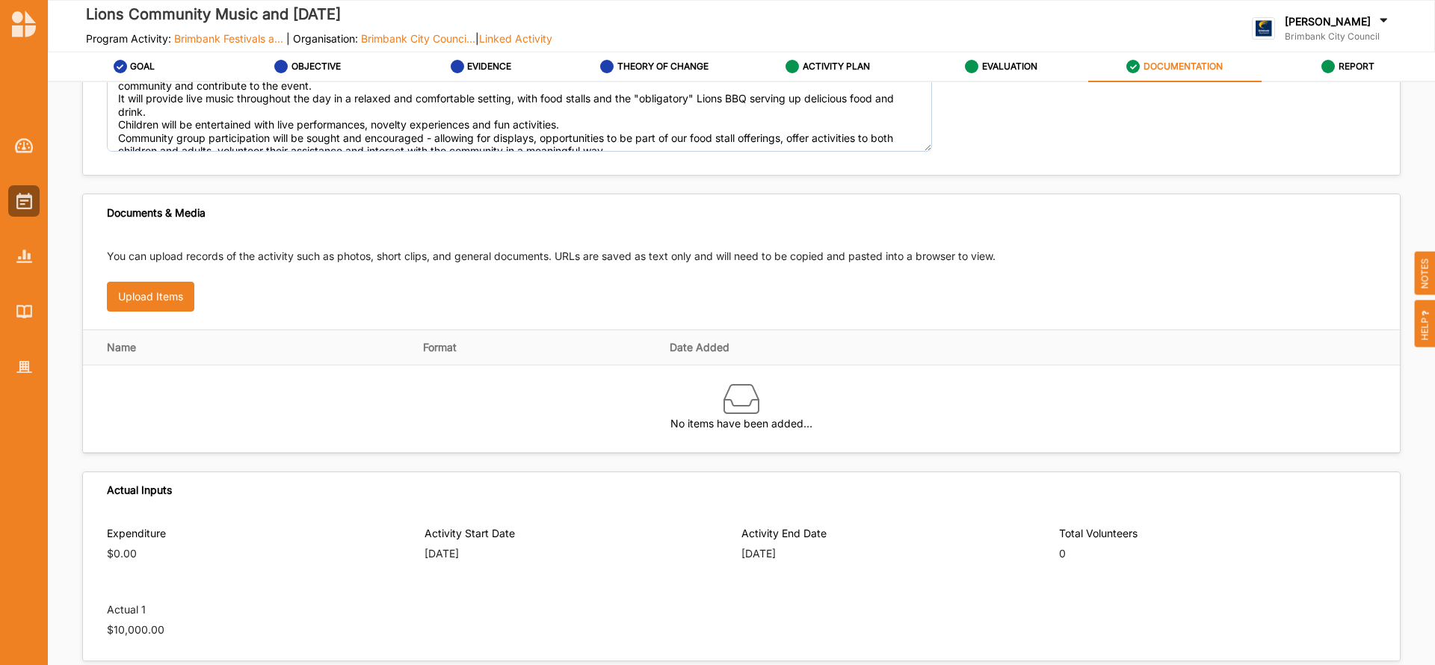
scroll to position [119, 0]
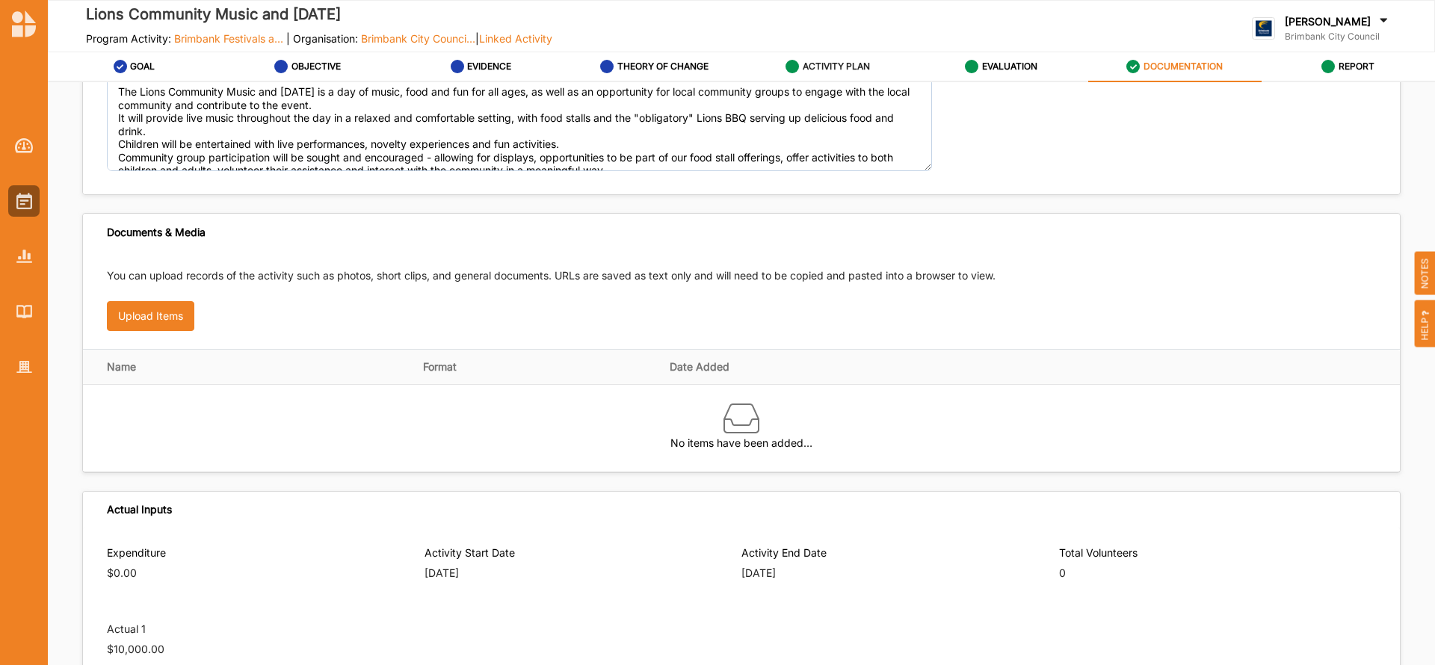
click at [834, 61] on label "ACTIVITY PLAN" at bounding box center [836, 67] width 67 height 12
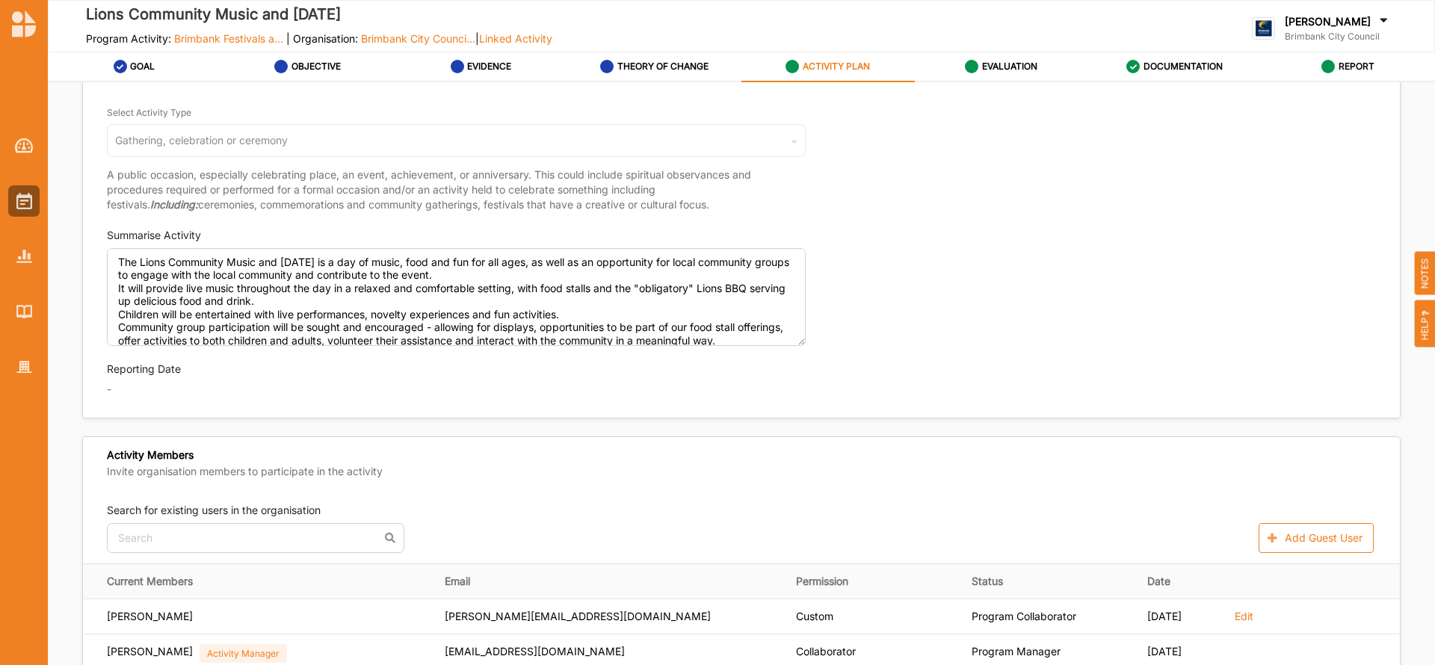
type textarea "The Lions Community Music and [DATE] is a day of music, food and fun for all ag…"
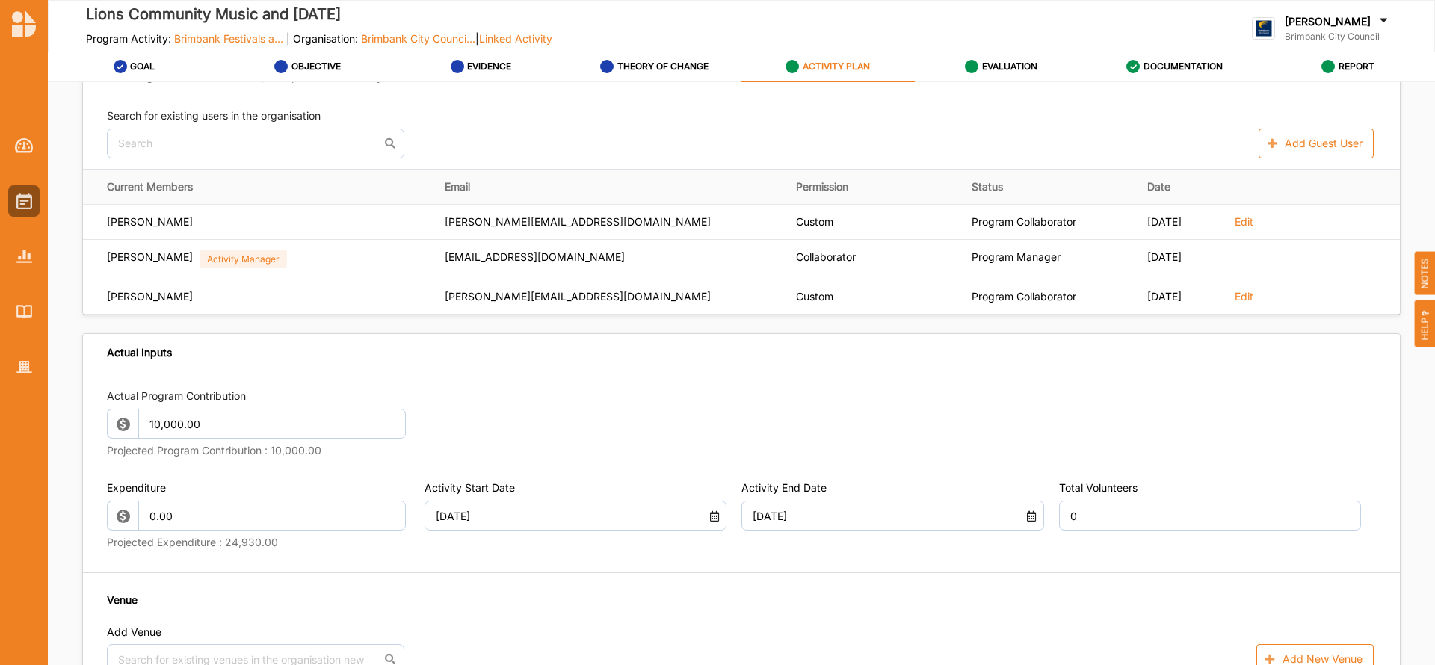
scroll to position [552, 0]
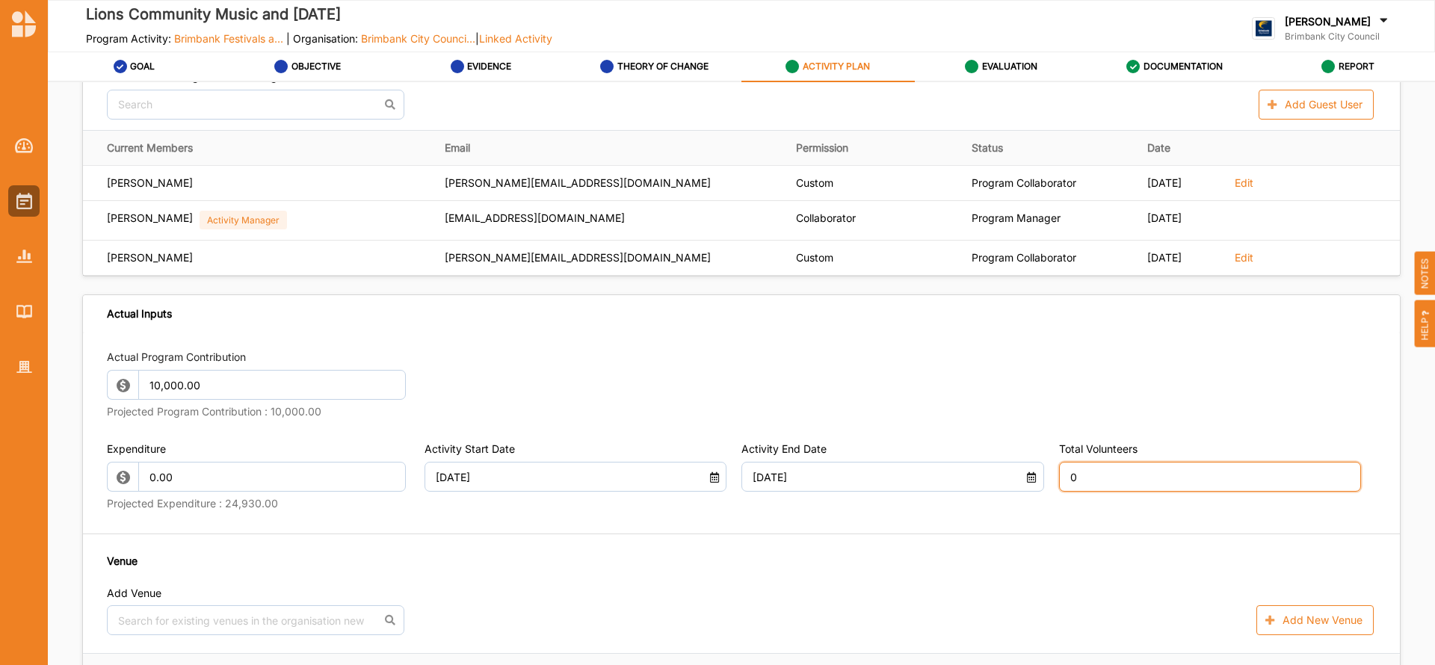
click at [1094, 474] on input "0" at bounding box center [1210, 477] width 303 height 30
type input "32"
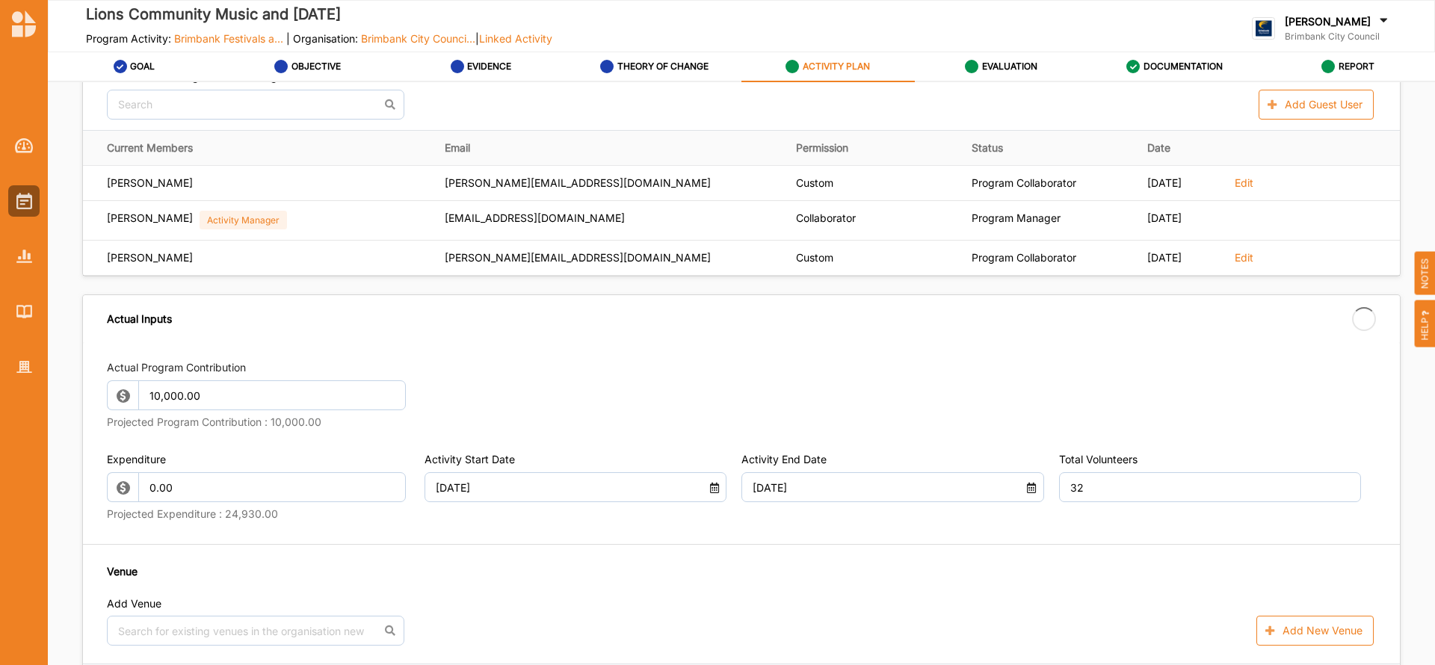
click at [912, 560] on div "Actual Program Contribution 10,000.00 Projected Program Contribution : 10,000.0…" at bounding box center [741, 600] width 1317 height 516
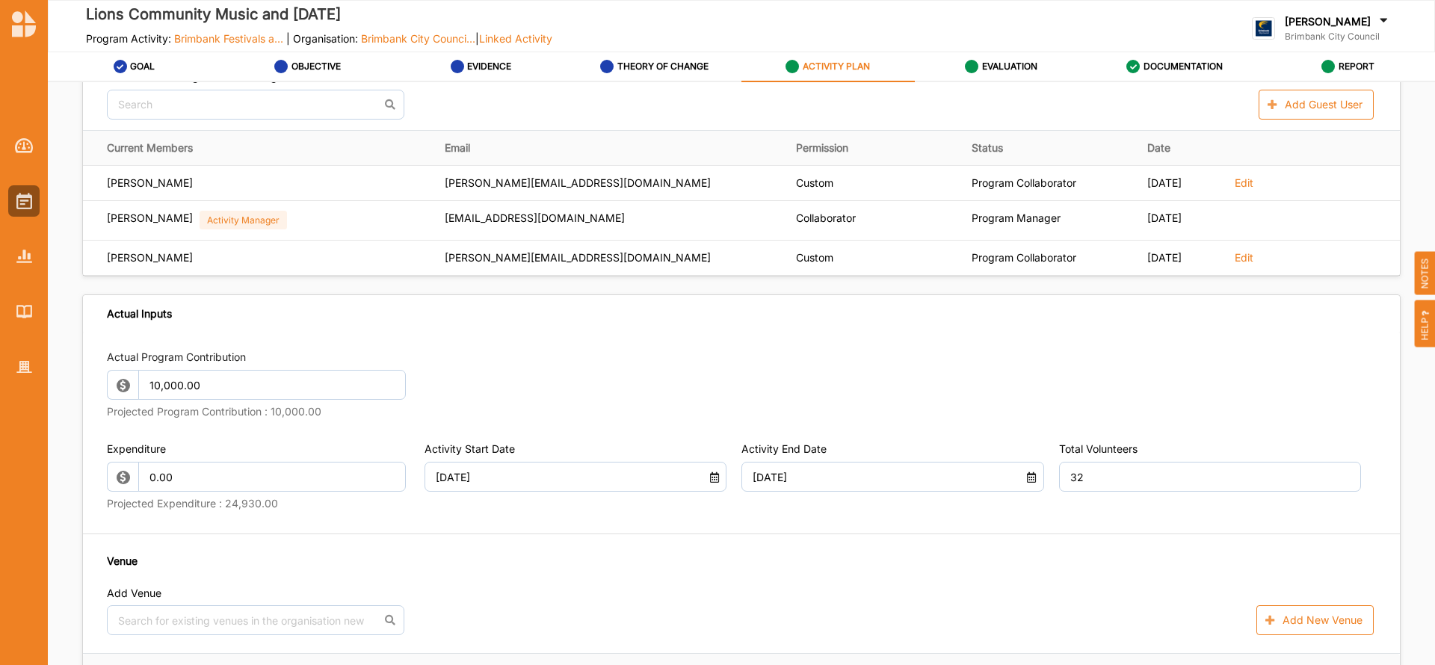
type textarea "The Lions Community Music and [DATE] is a day of music, food and fun for all ag…"
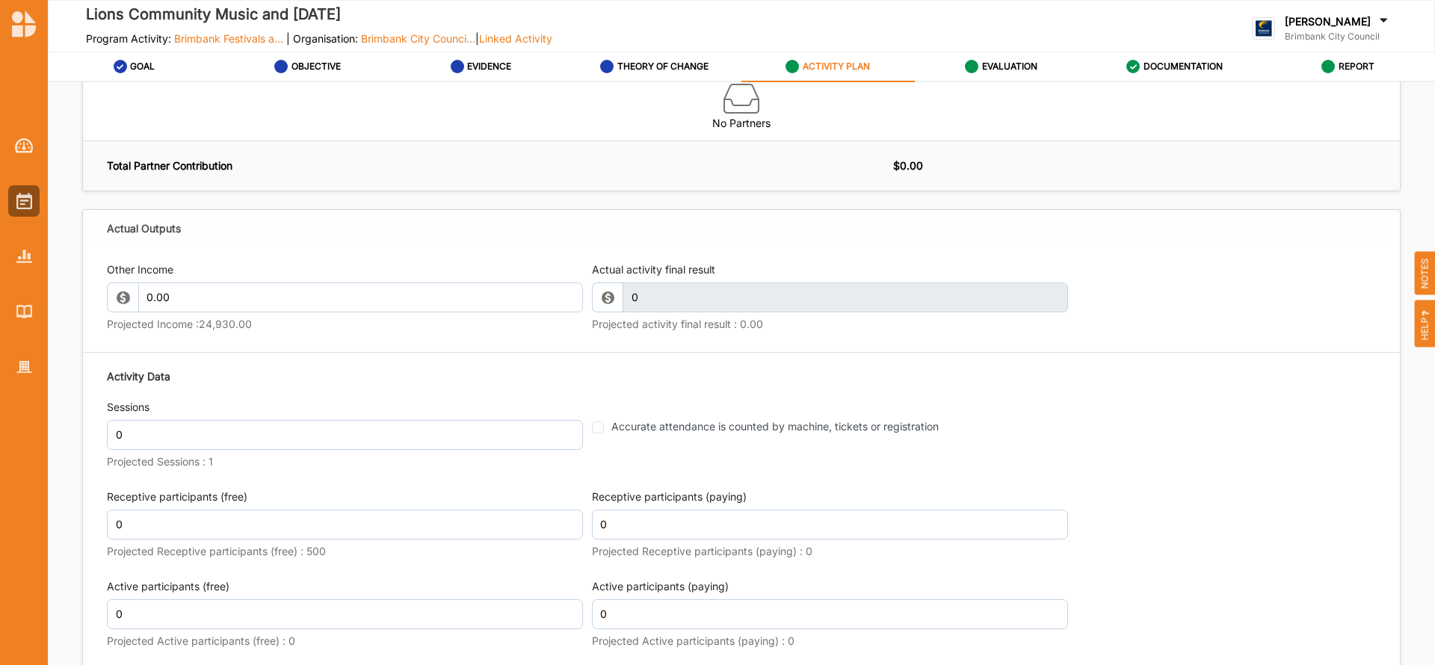
scroll to position [1645, 0]
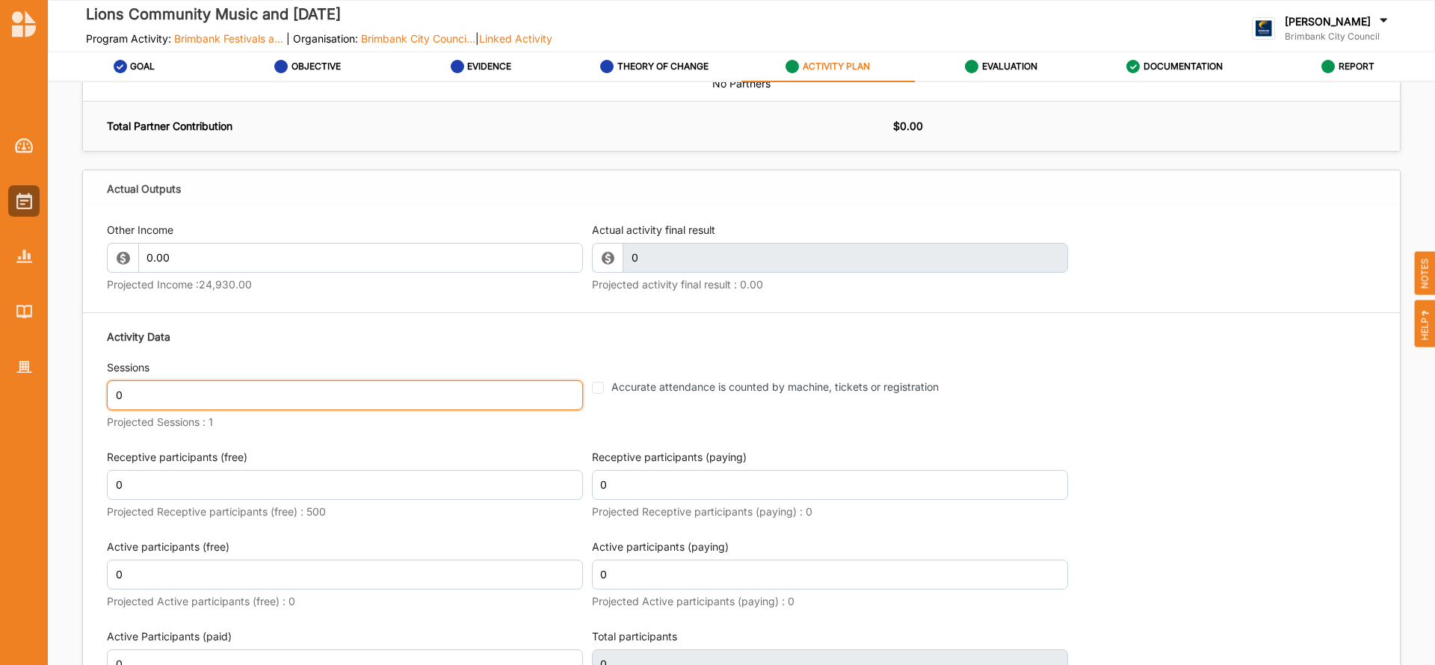
click at [132, 391] on input "0" at bounding box center [345, 396] width 476 height 30
type input "1"
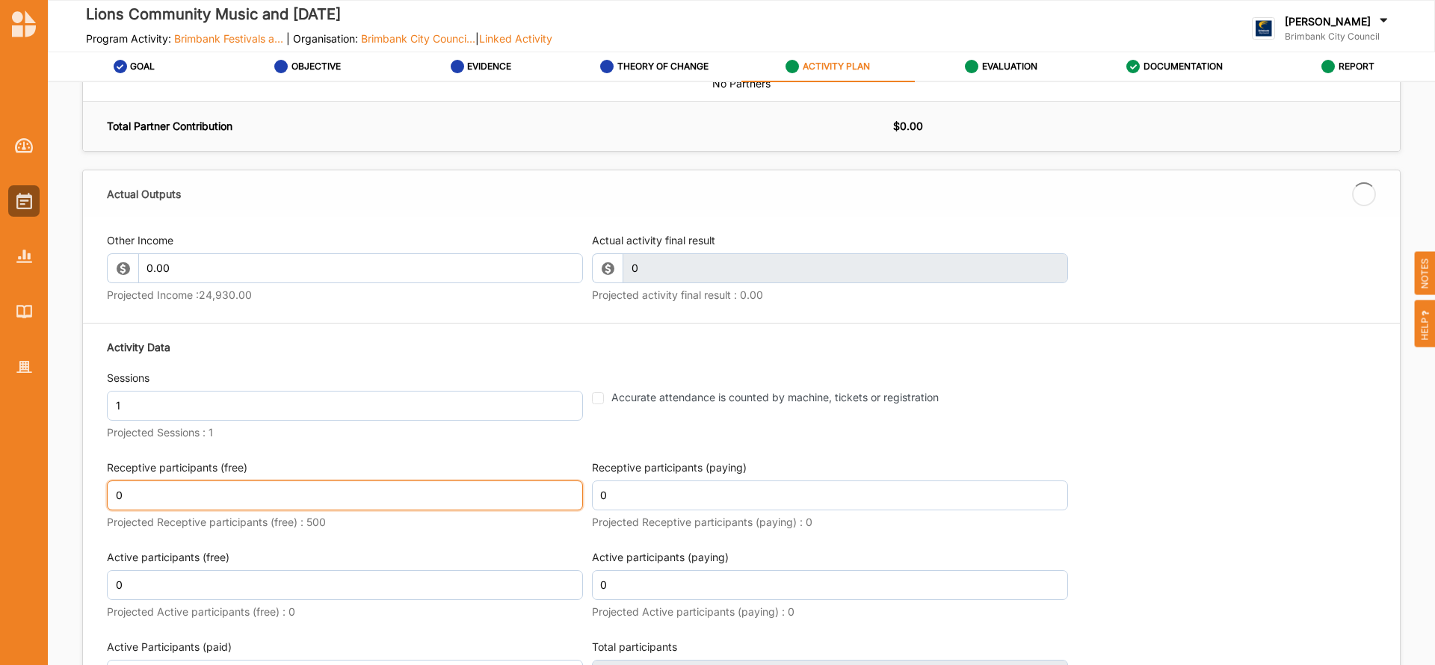
click at [152, 479] on div "Receptive participants (free) 0 Projected Receptive participants (free) : 500" at bounding box center [345, 498] width 476 height 74
type textarea "The Lions Community Music and [DATE] is a day of music, food and fun for all ag…"
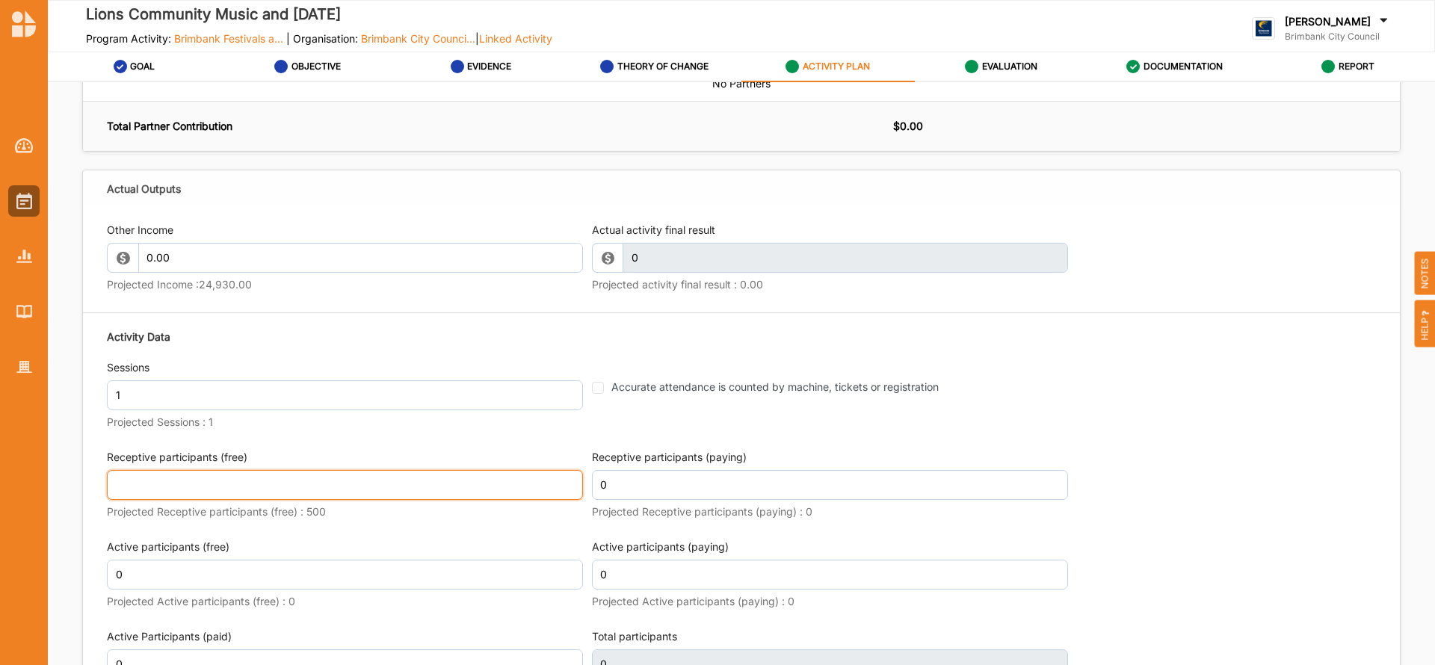
type textarea "The Lions Community Music and [DATE] is a day of music, food and fun for all ag…"
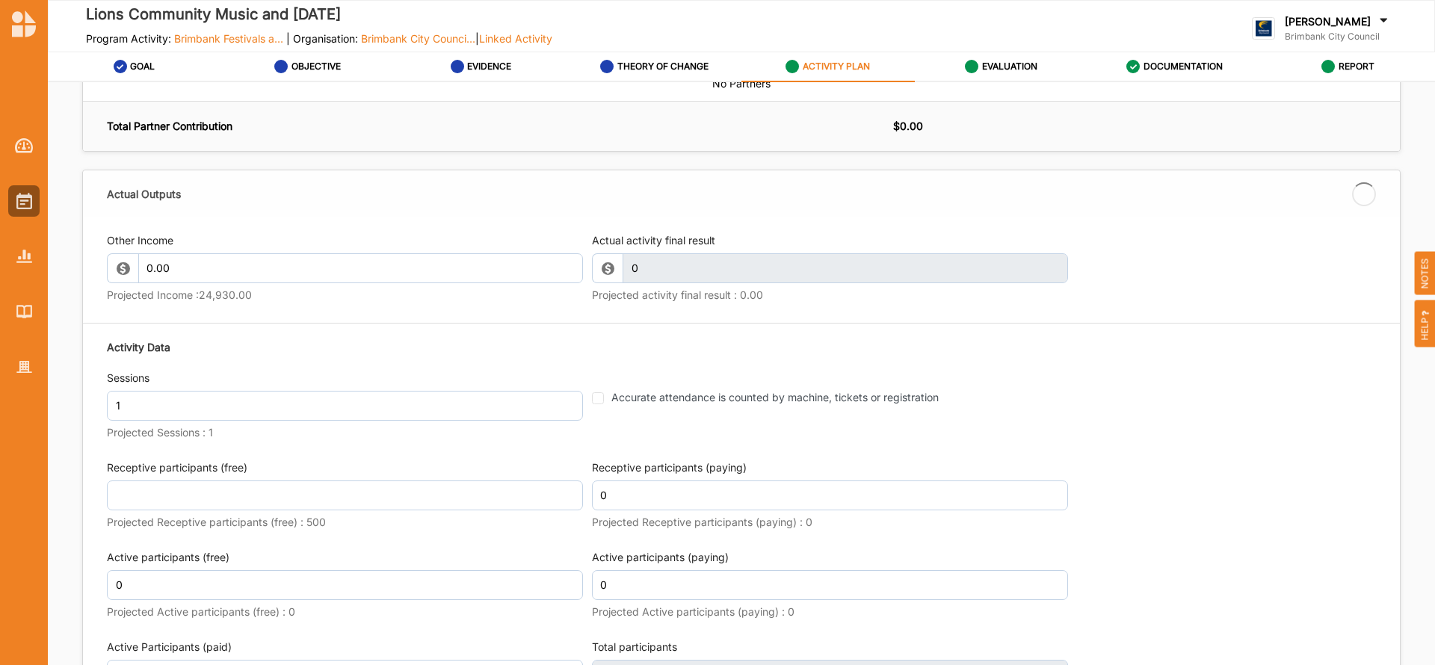
type textarea "The Lions Community Music and [DATE] is a day of music, food and fun for all ag…"
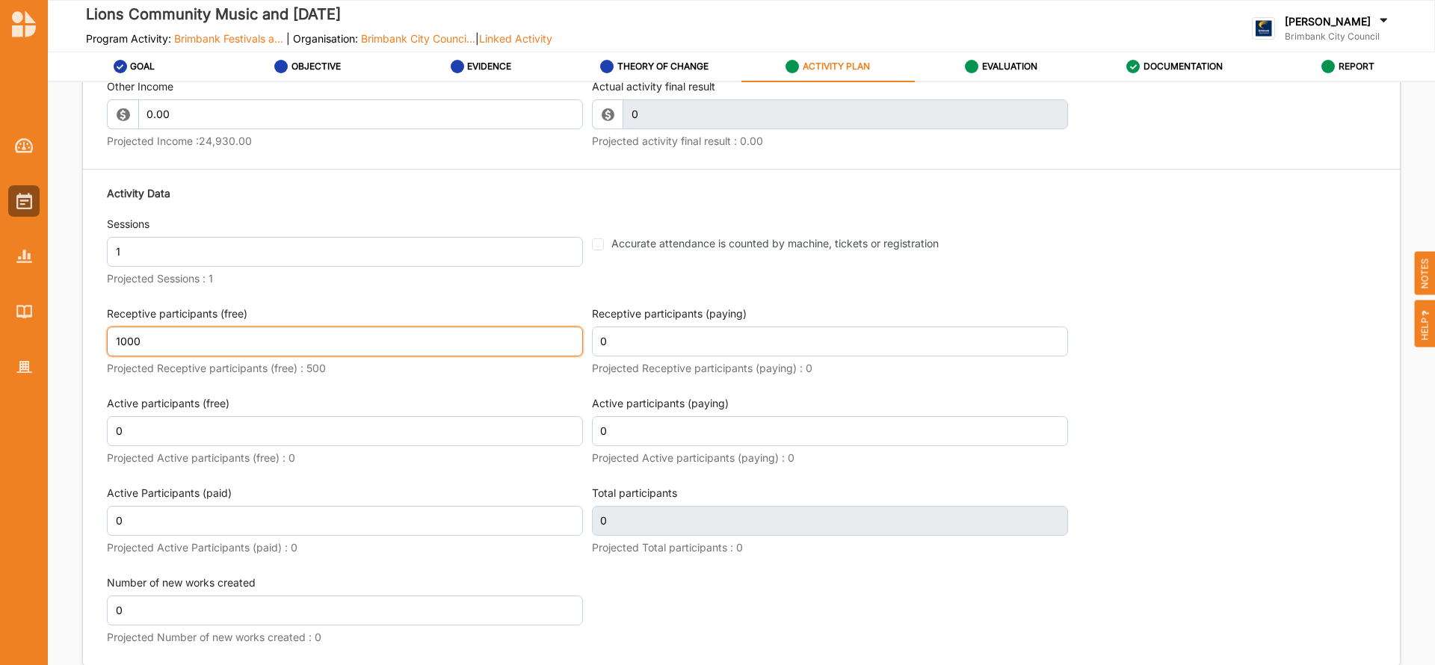
scroll to position [1801, 0]
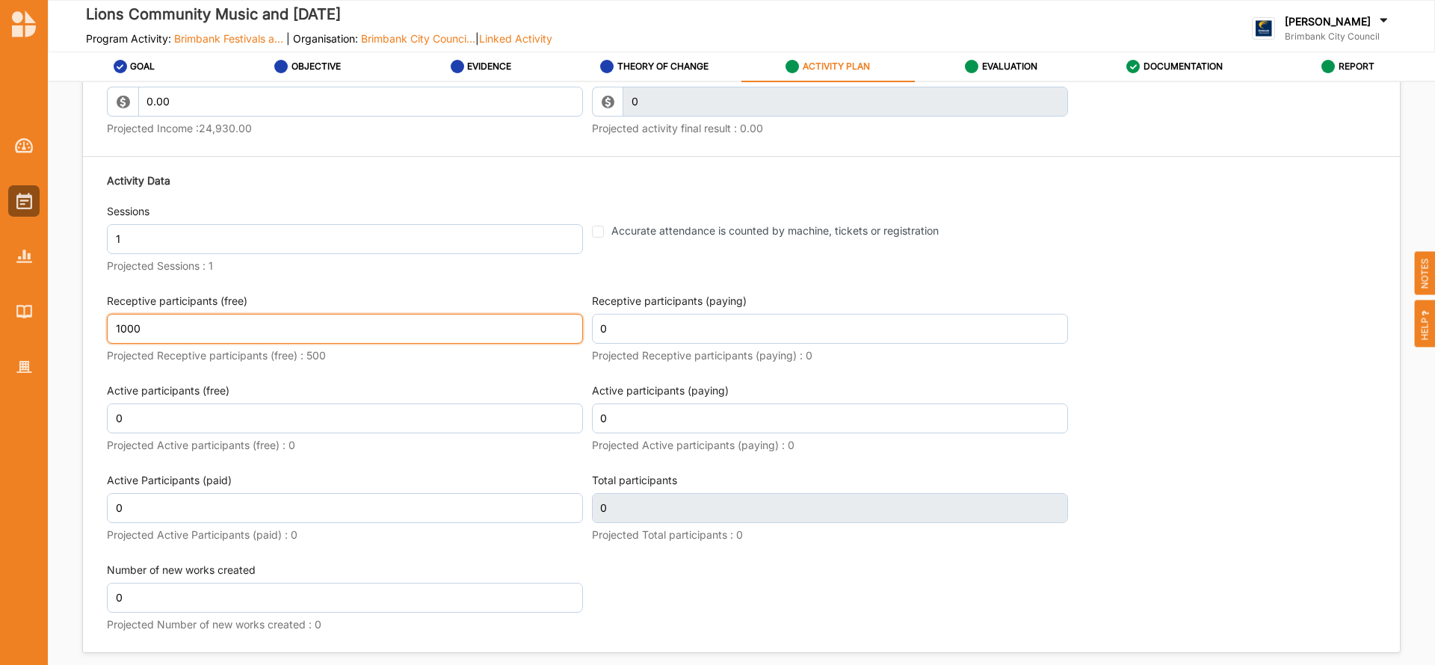
type input "1000"
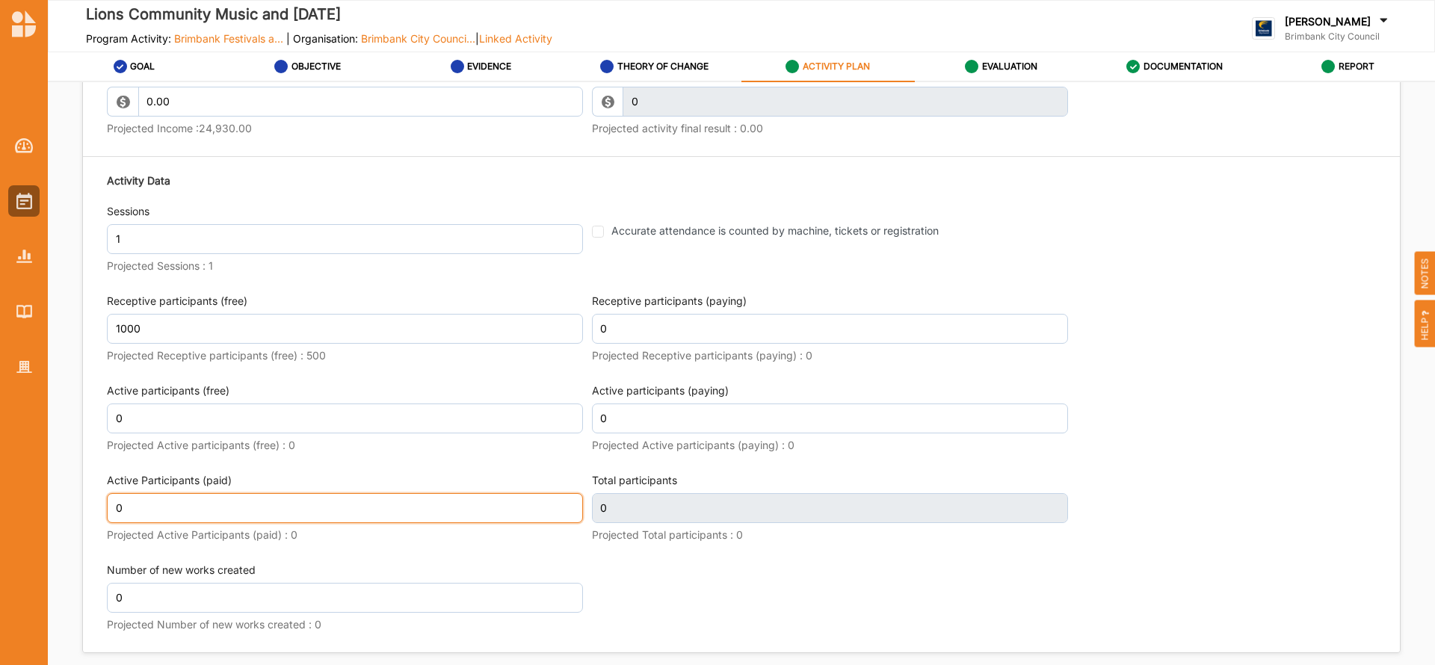
type textarea "The Lions Community Music and [DATE] is a day of music, food and fun for all ag…"
type input "1,000"
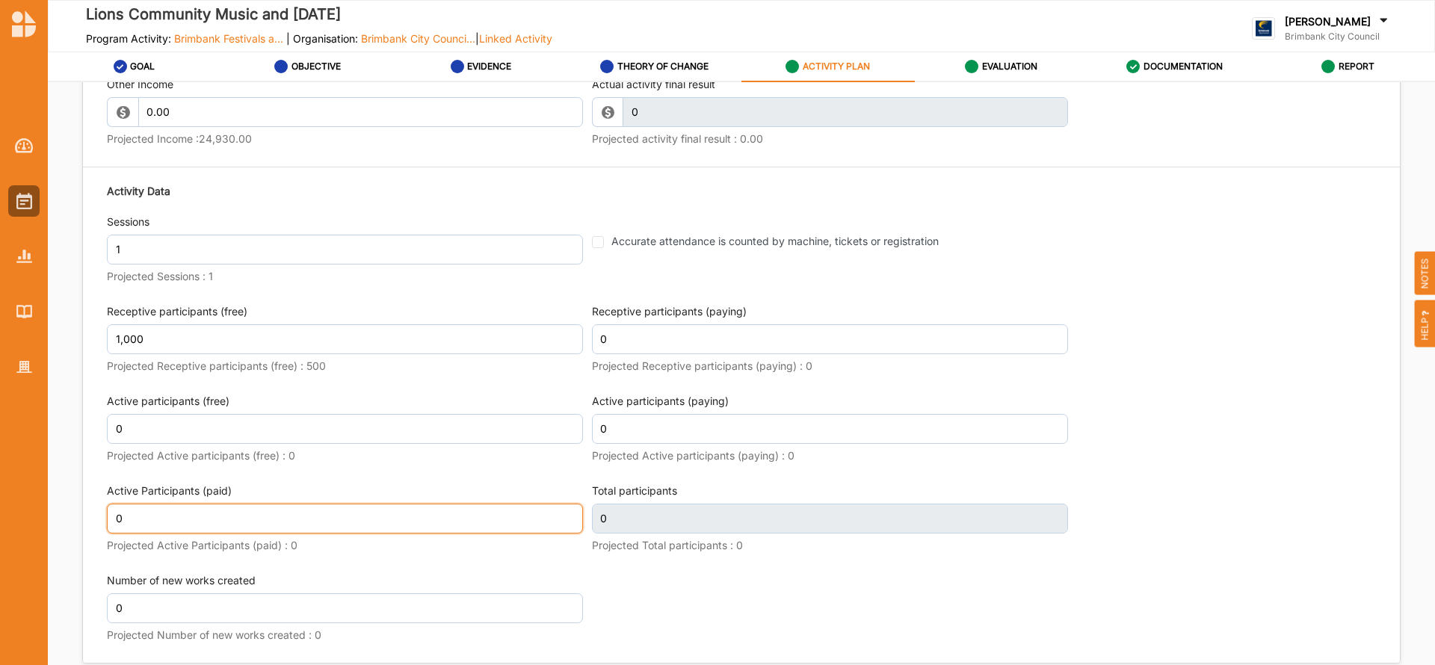
scroll to position [1811, 0]
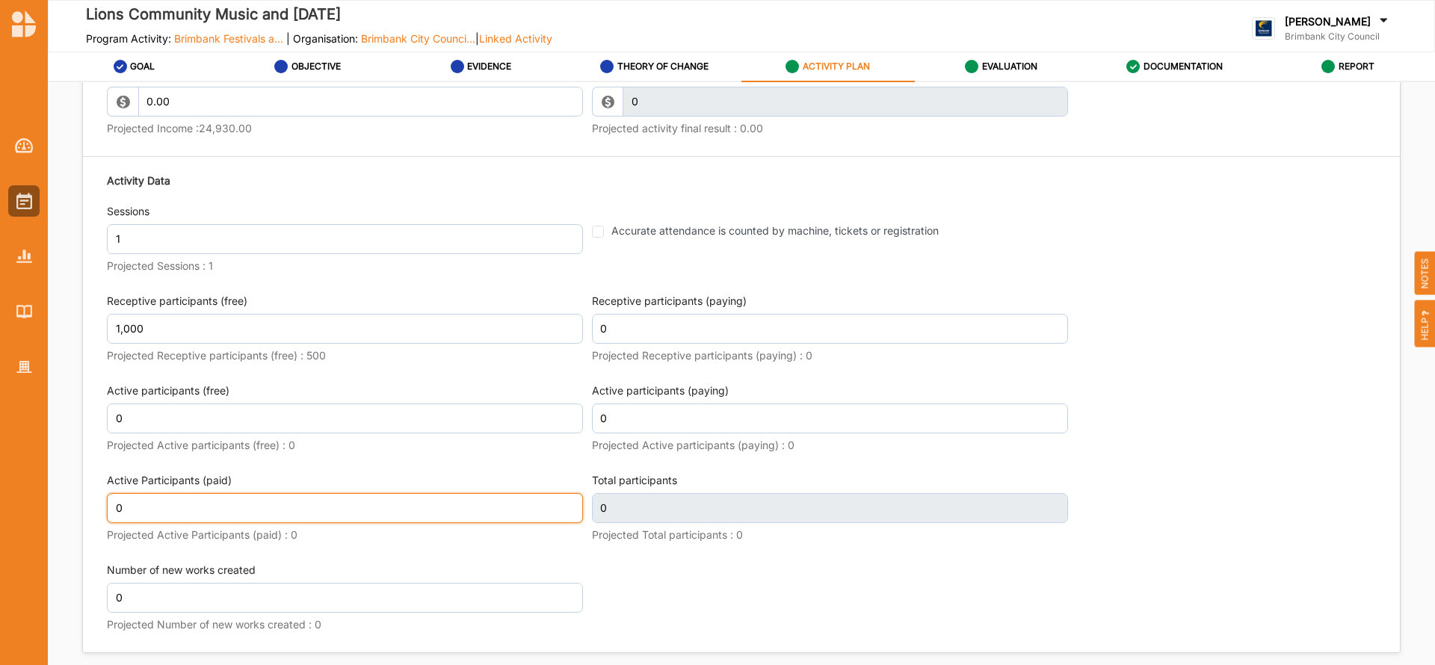
click at [153, 507] on input "0" at bounding box center [345, 508] width 476 height 30
type textarea "The Lions Community Music and [DATE] is a day of music, food and fun for all ag…"
type input "1,000"
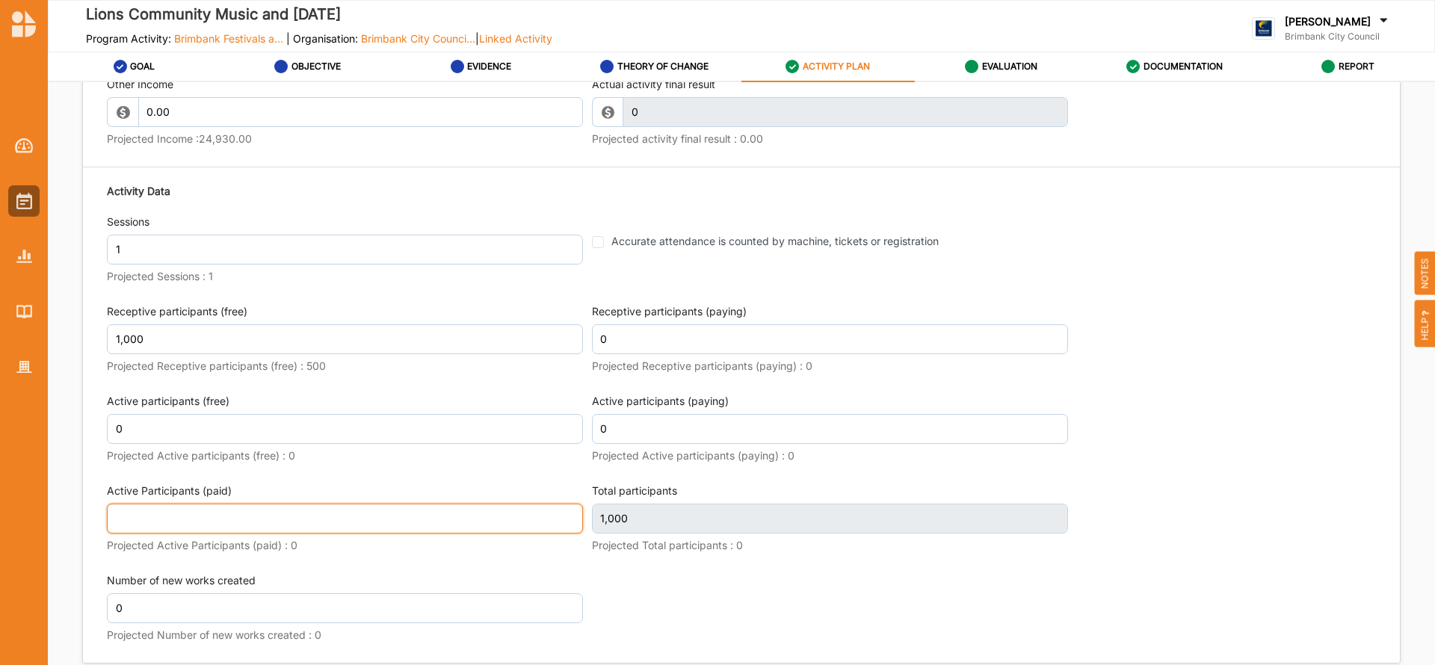
type textarea "The Lions Community Music and [DATE] is a day of music, food and fun for all ag…"
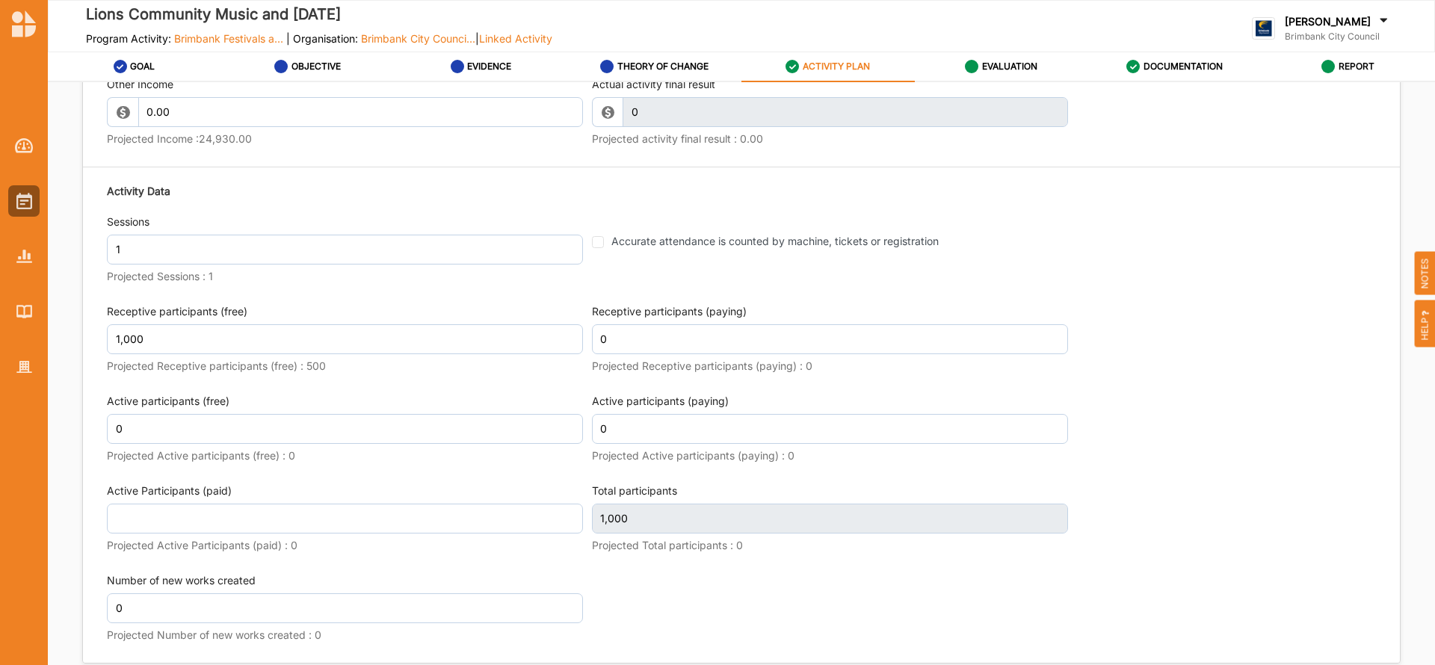
type textarea "The Lions Community Music and [DATE] is a day of music, food and fun for all ag…"
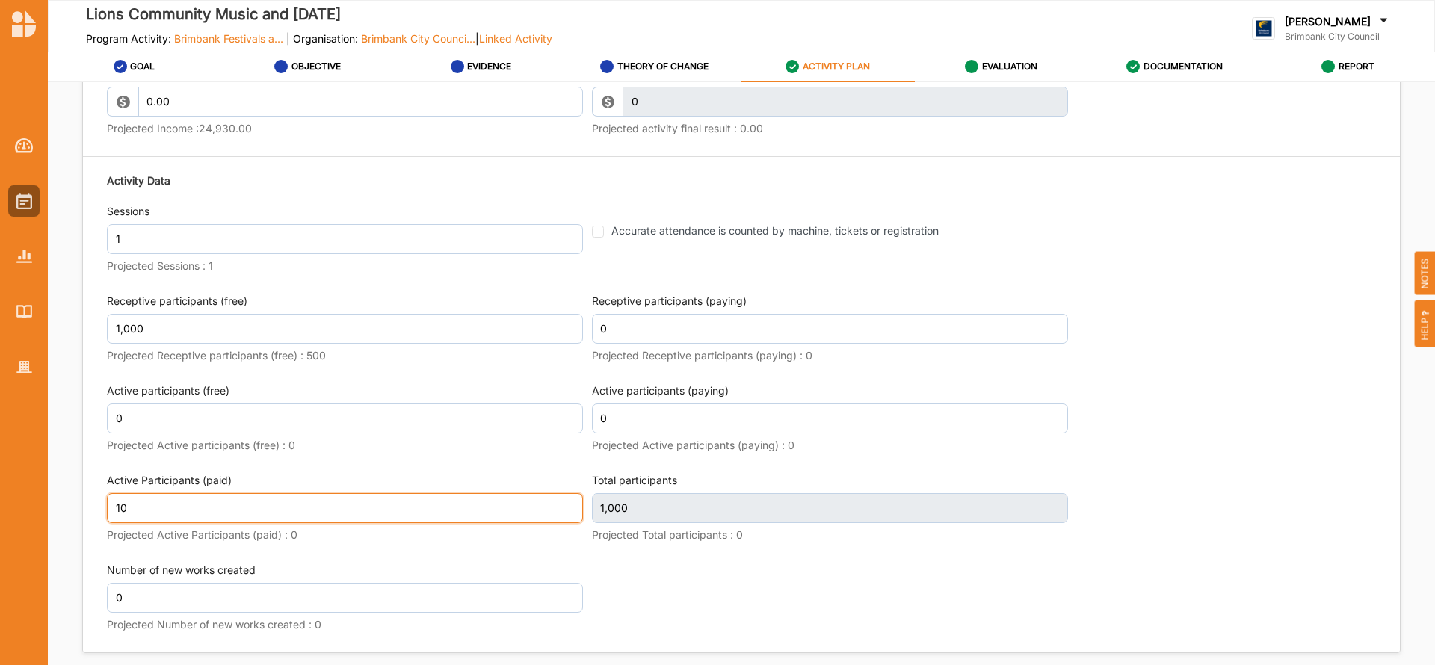
type input "10"
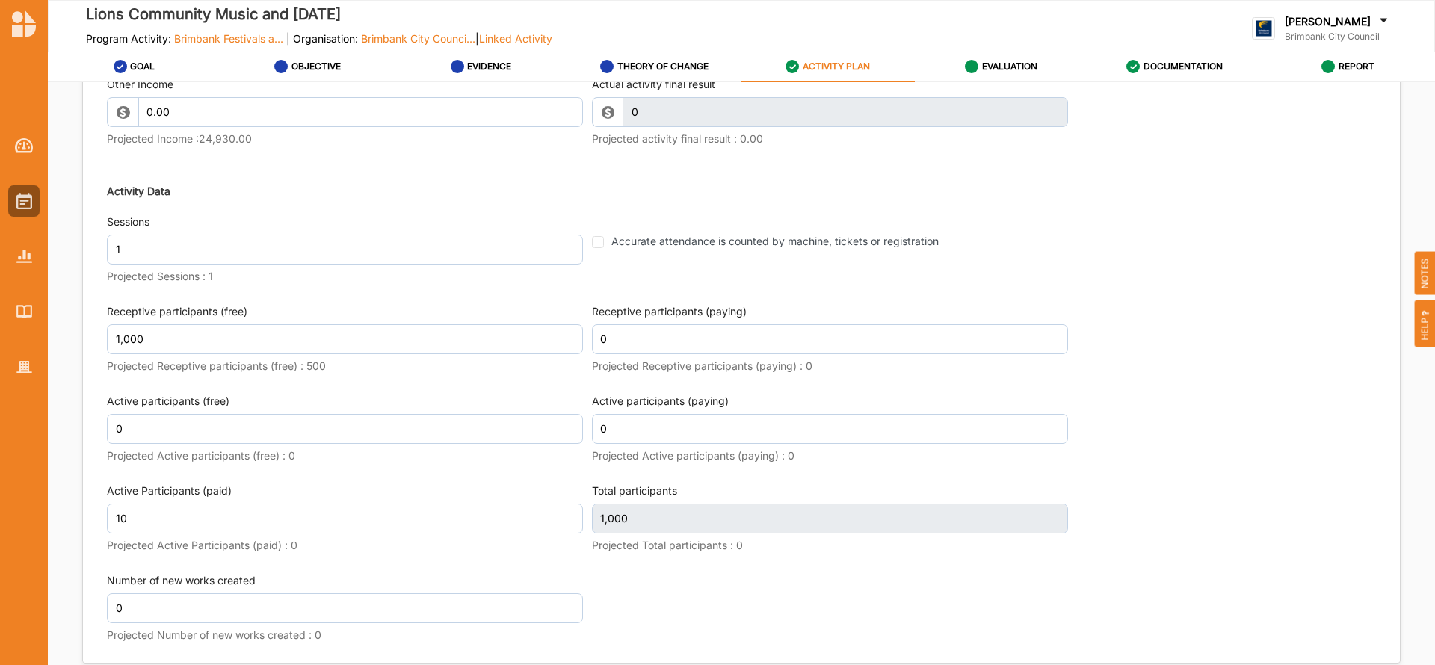
scroll to position [1811, 0]
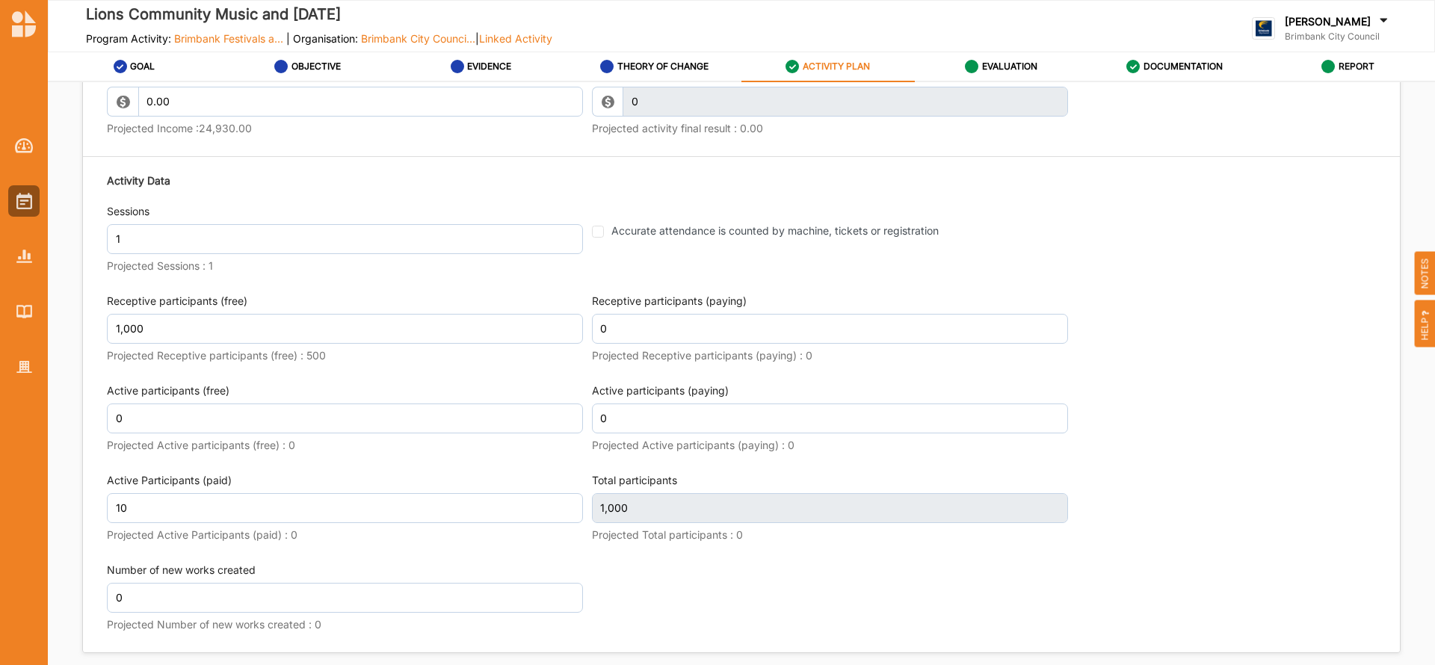
click at [446, 184] on div "Activity Data" at bounding box center [741, 180] width 1269 height 15
type textarea "The Lions Community Music and [DATE] is a day of music, food and fun for all ag…"
type input "1,010"
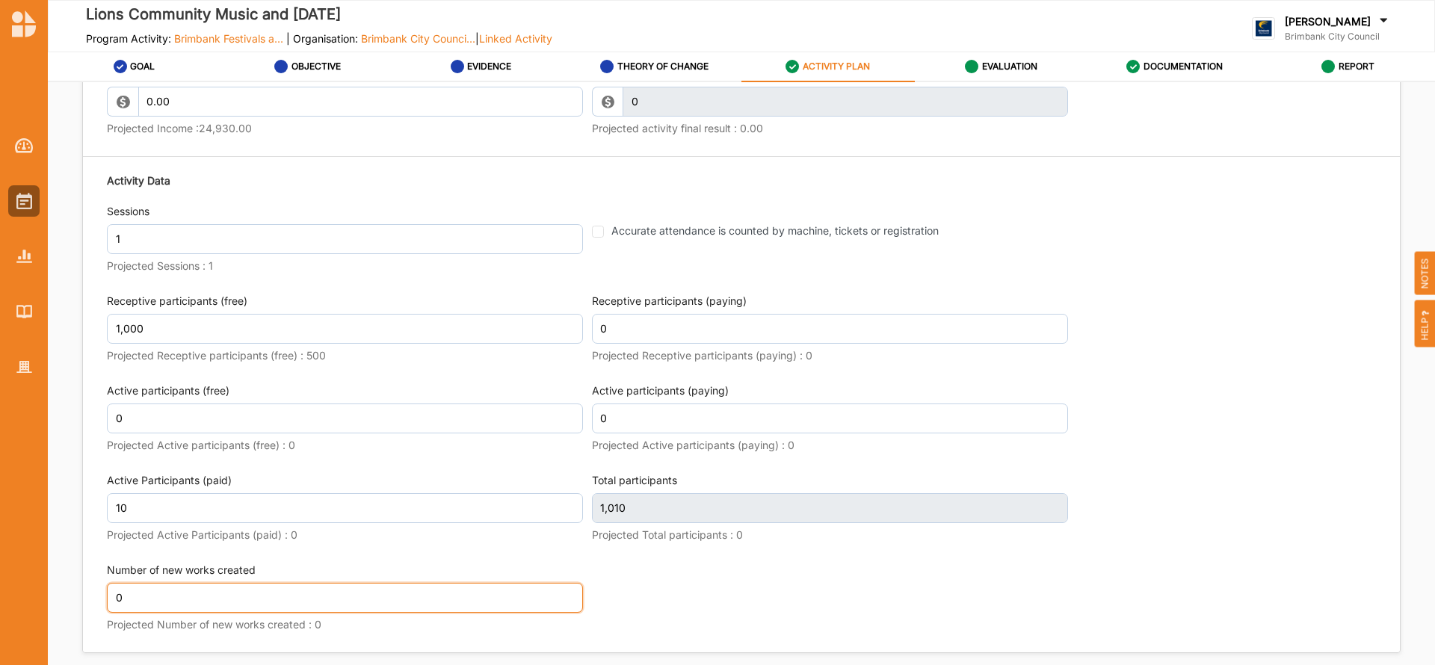
click at [498, 592] on input "0" at bounding box center [345, 598] width 476 height 30
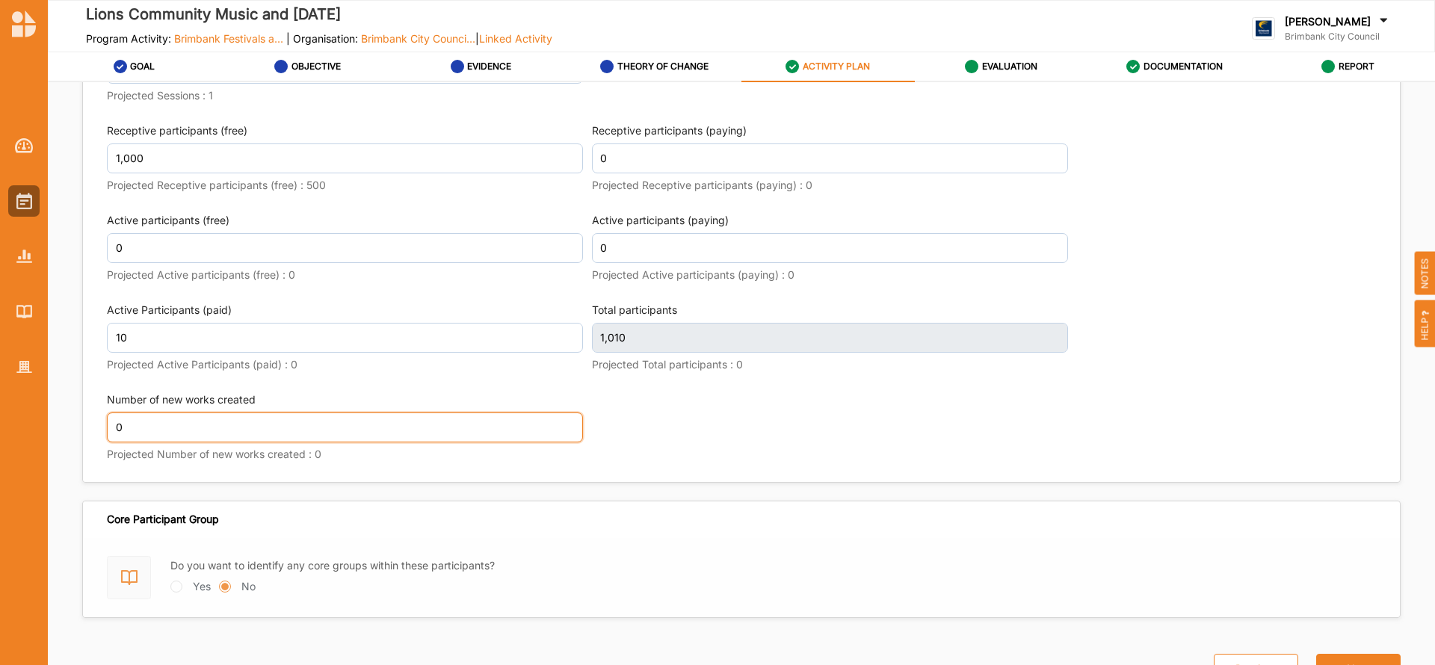
scroll to position [1998, 0]
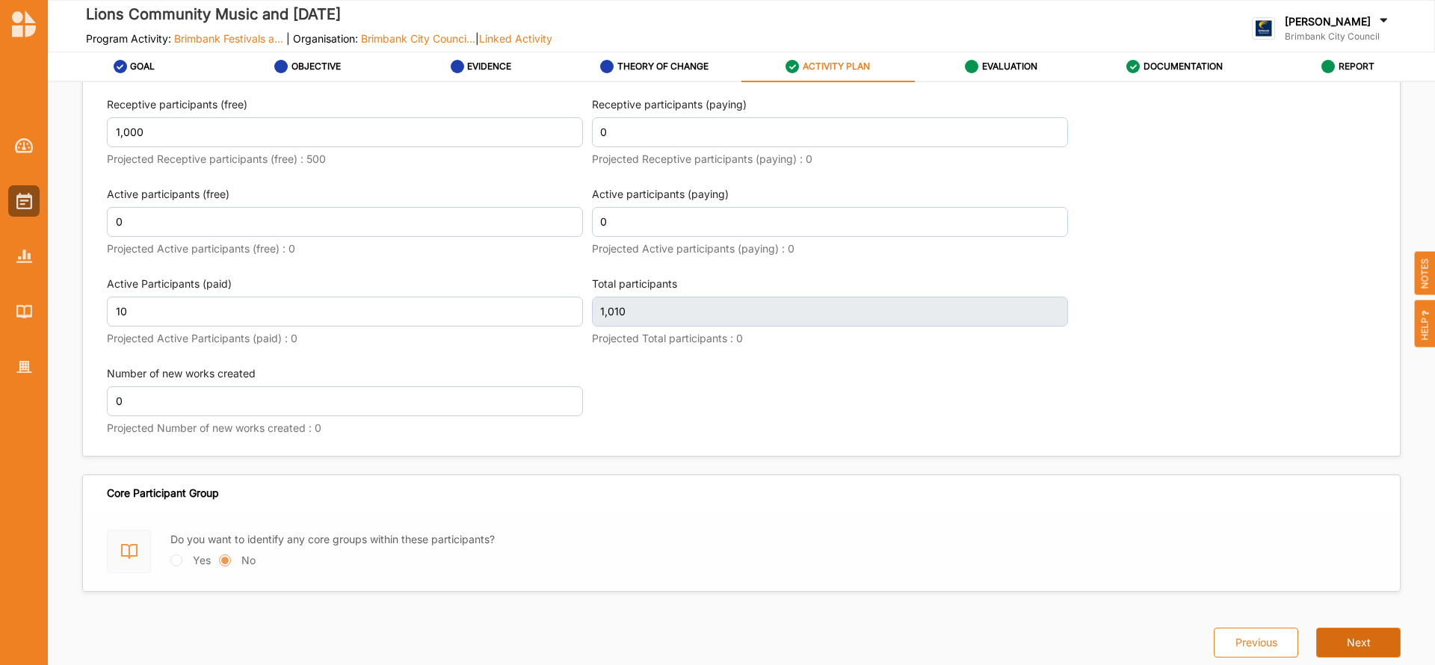
type textarea "The Lions Community Music and [DATE] is a day of music, food and fun for all ag…"
click at [1353, 647] on button "Next" at bounding box center [1359, 643] width 84 height 30
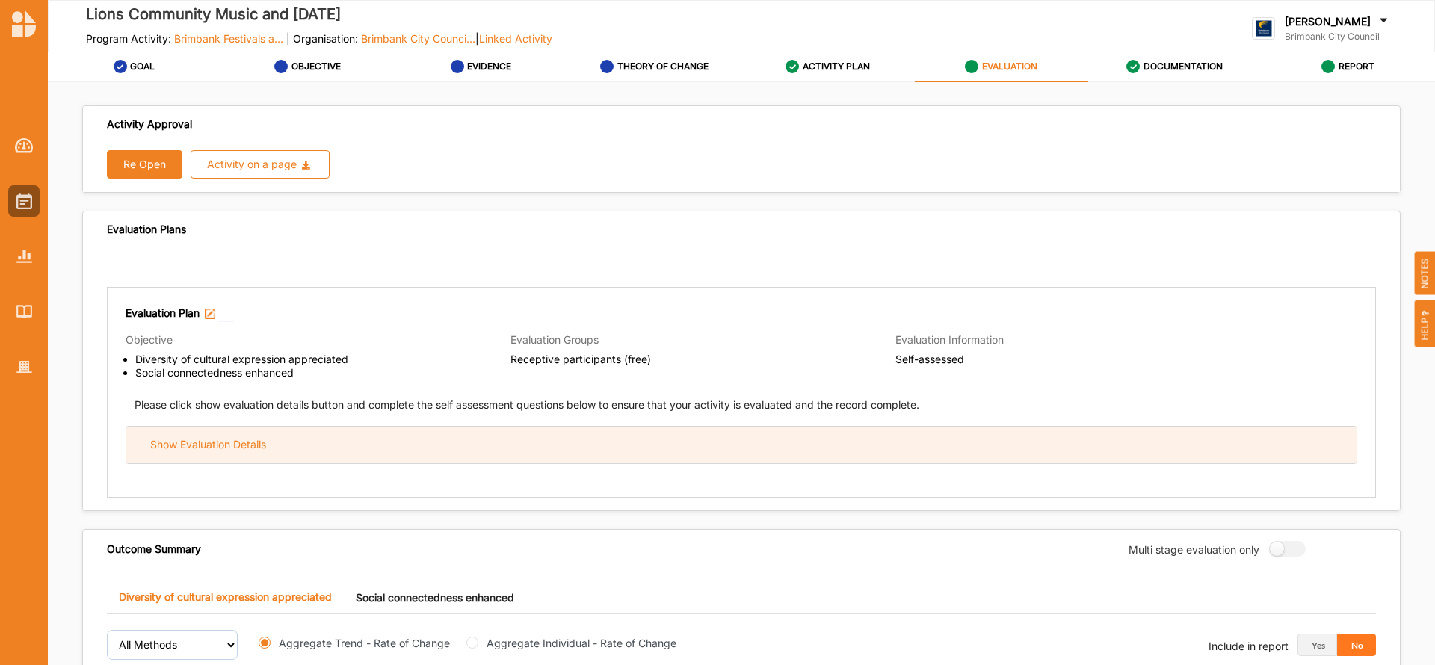
click at [390, 443] on div "Show Evaluation Details" at bounding box center [741, 445] width 1231 height 37
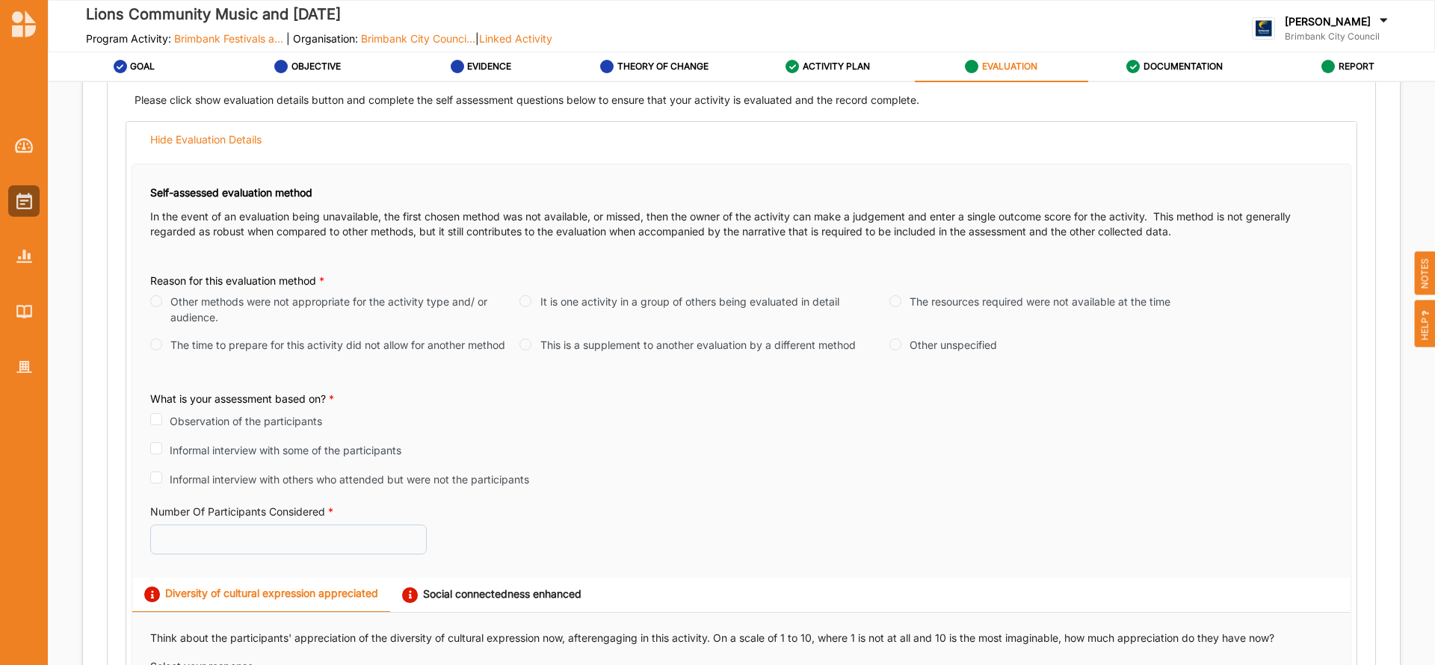
scroll to position [313, 0]
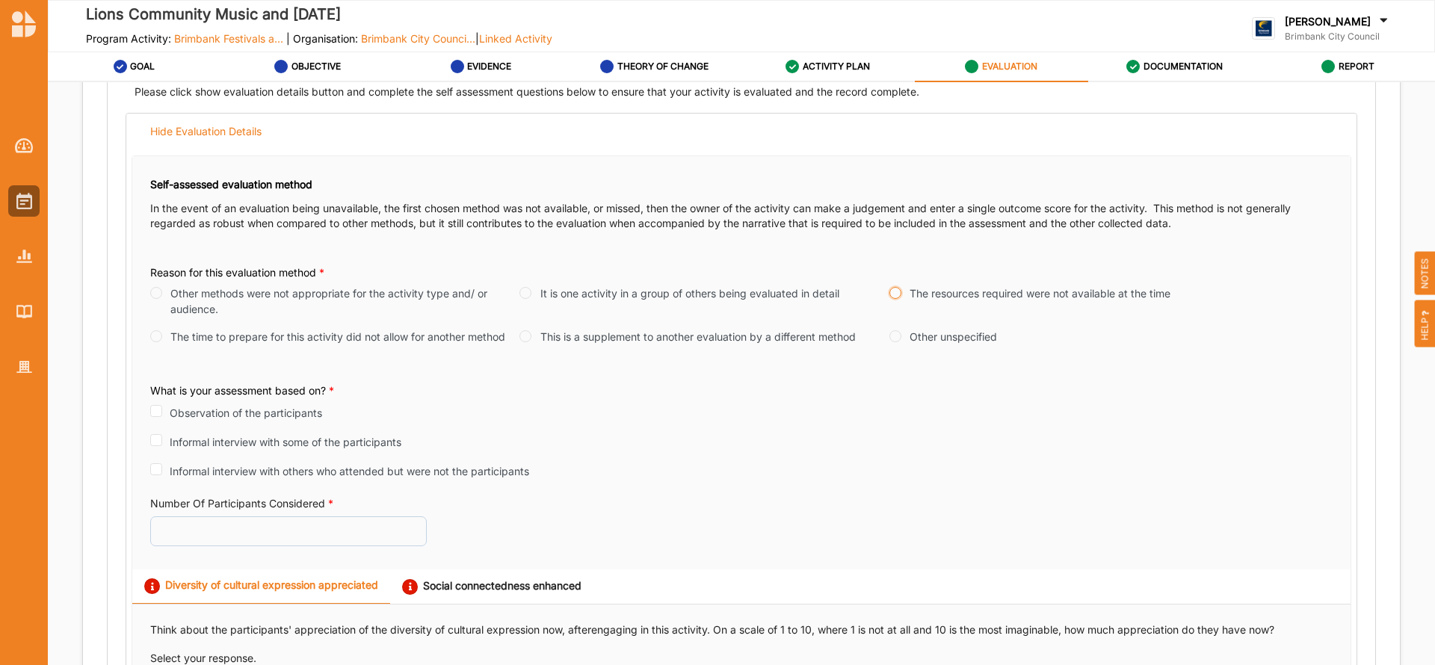
click at [890, 292] on input "The resources required were not available at the time" at bounding box center [896, 293] width 12 height 12
radio input "true"
click at [258, 532] on input "Number Of Participants Considered *" at bounding box center [288, 532] width 277 height 30
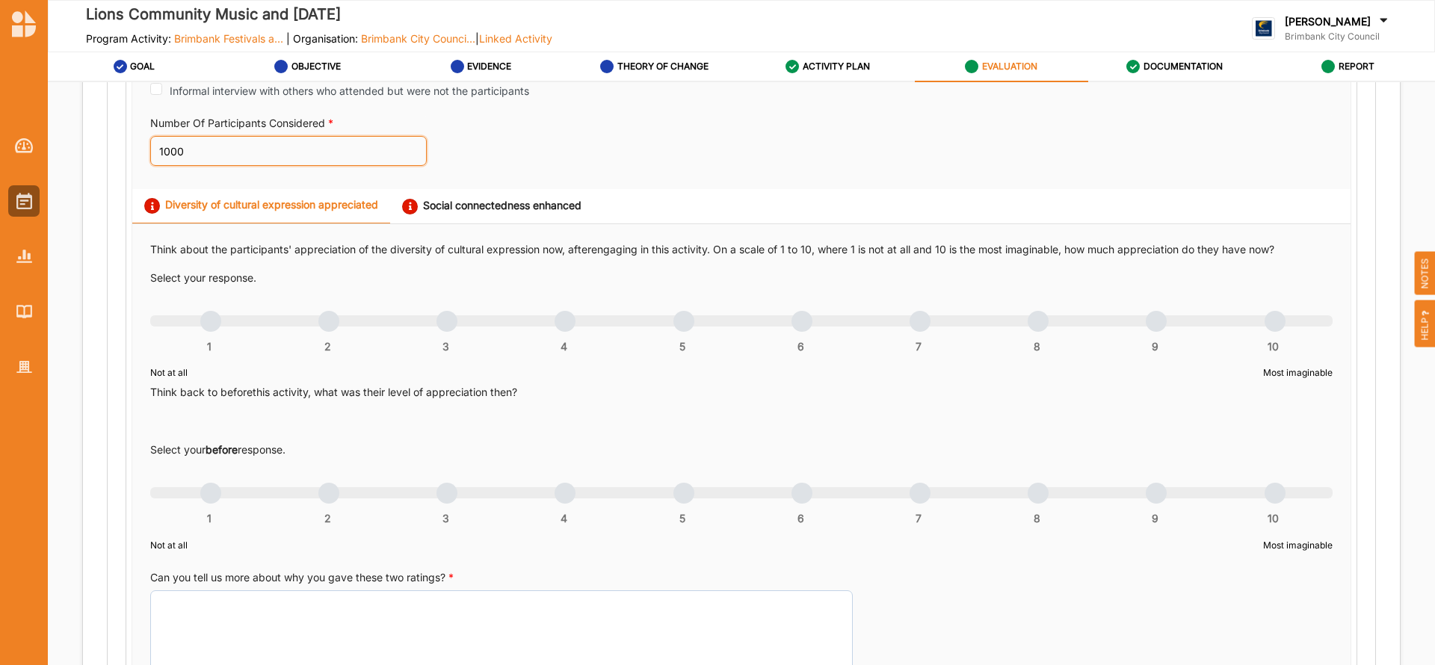
scroll to position [690, 0]
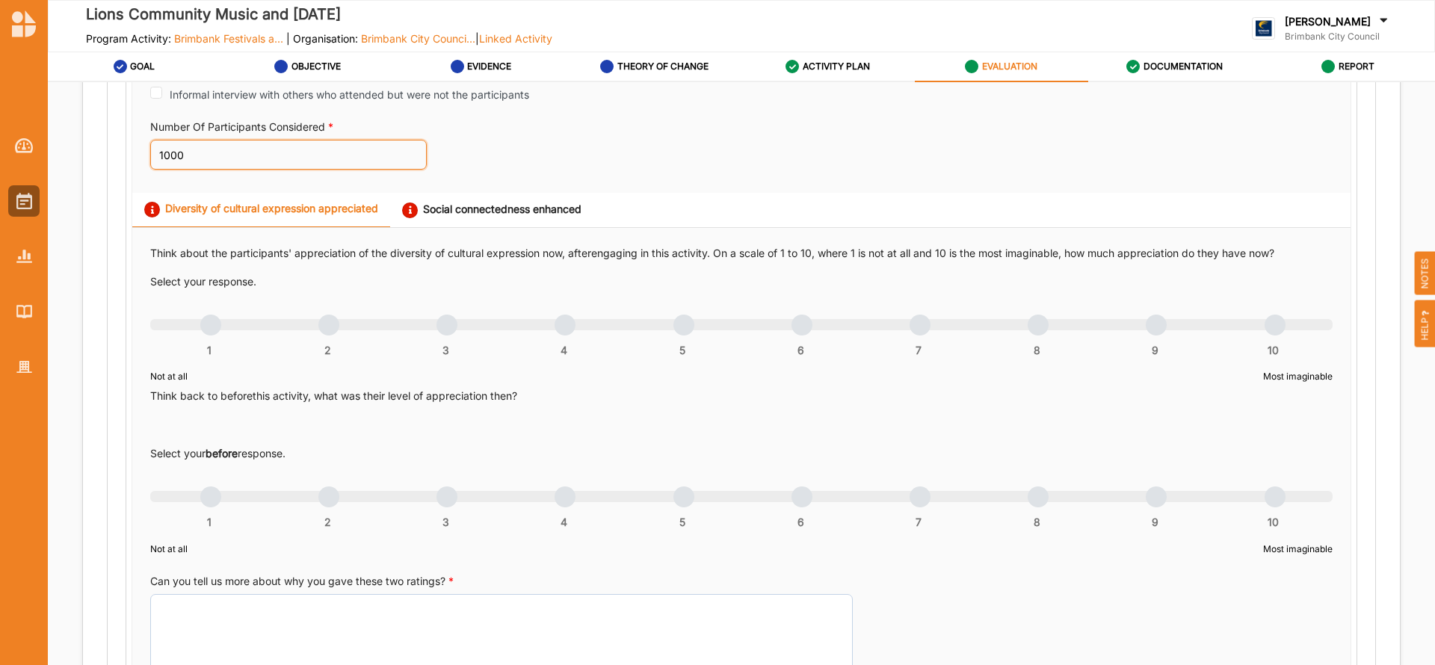
type input "1000"
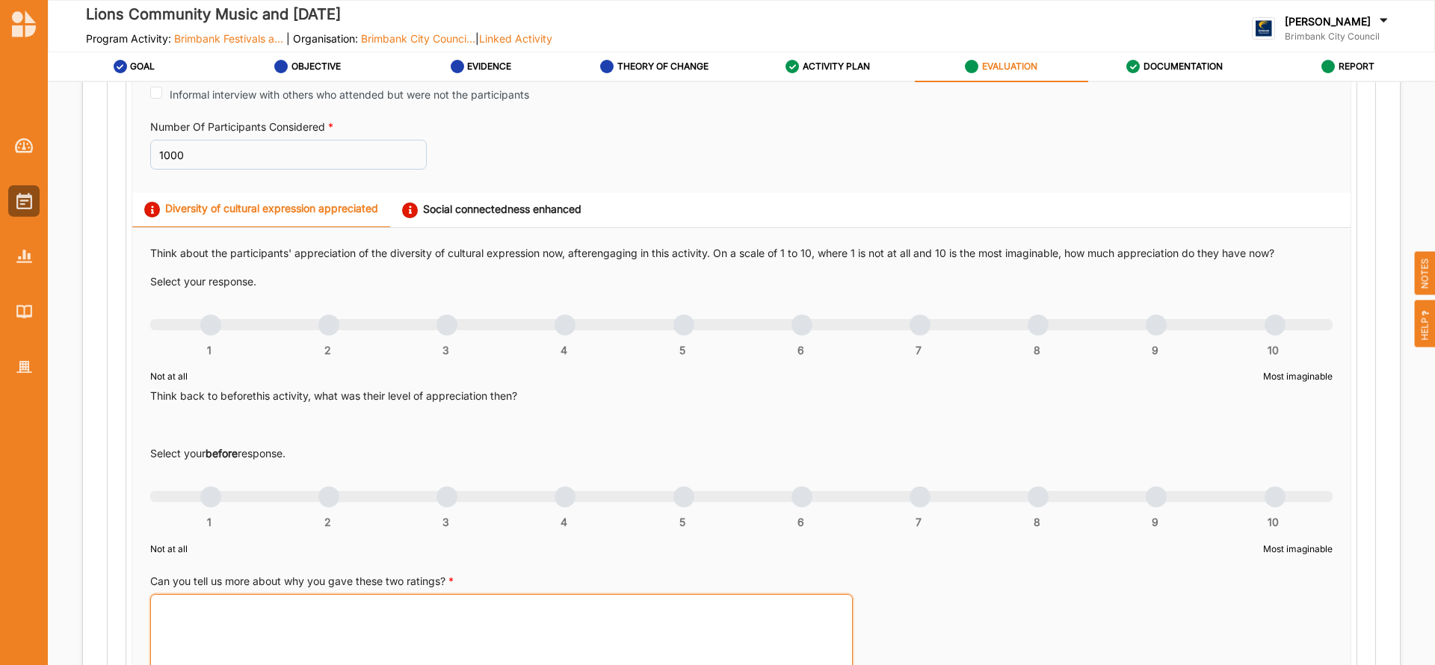
click at [259, 600] on textarea "Can you tell us more about why you gave these two ratings? *" at bounding box center [501, 651] width 703 height 114
paste textarea "The Lions Music and Picnic in the Park was a day of music, food and fun for all…"
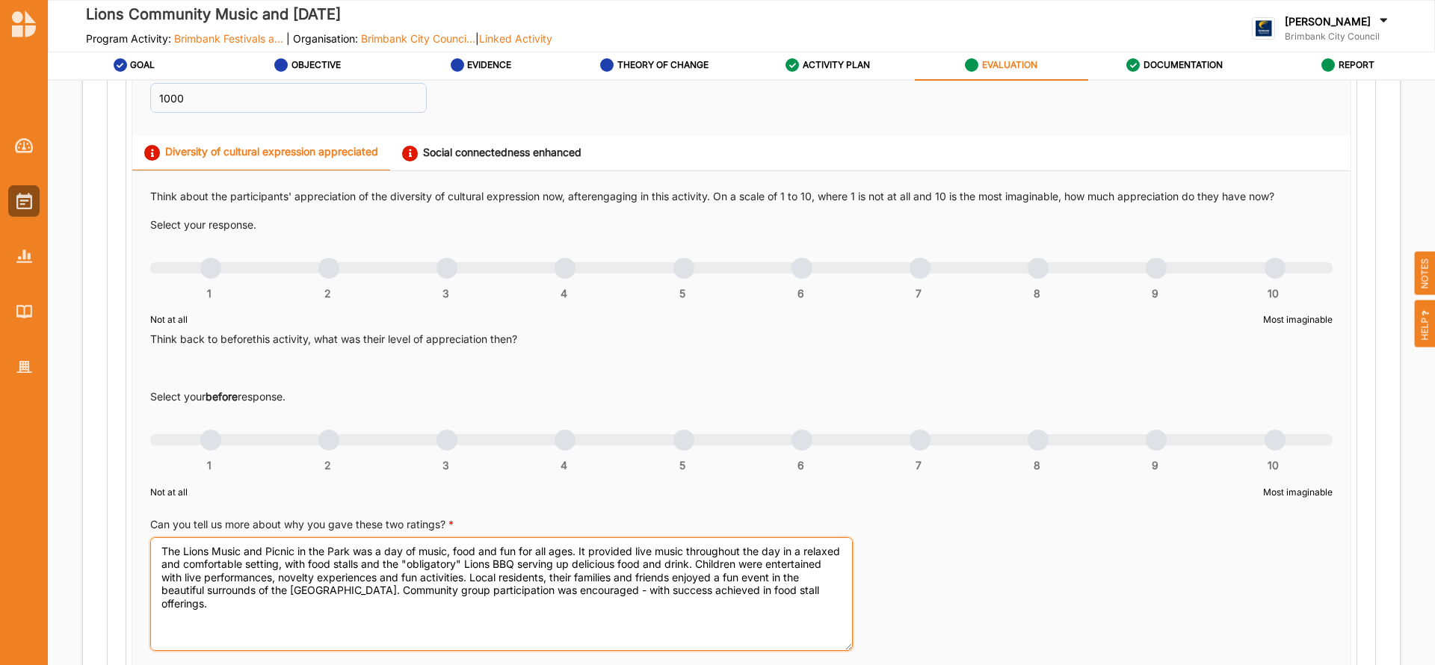
scroll to position [748, 0]
type textarea "The Lions Music and Picnic in the Park was a day of music, food and fun for all…"
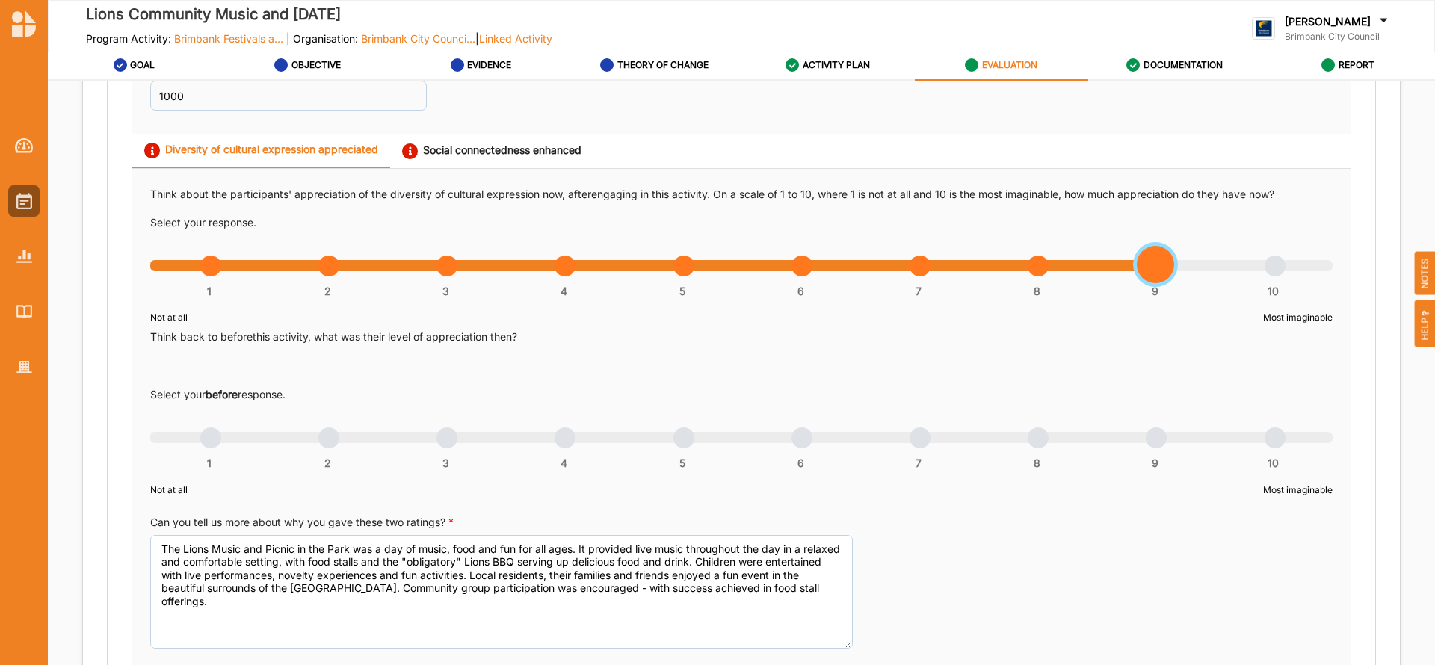
click at [1151, 268] on div "1 2 3 4 5 6 7 8 9 10" at bounding box center [741, 273] width 1183 height 10
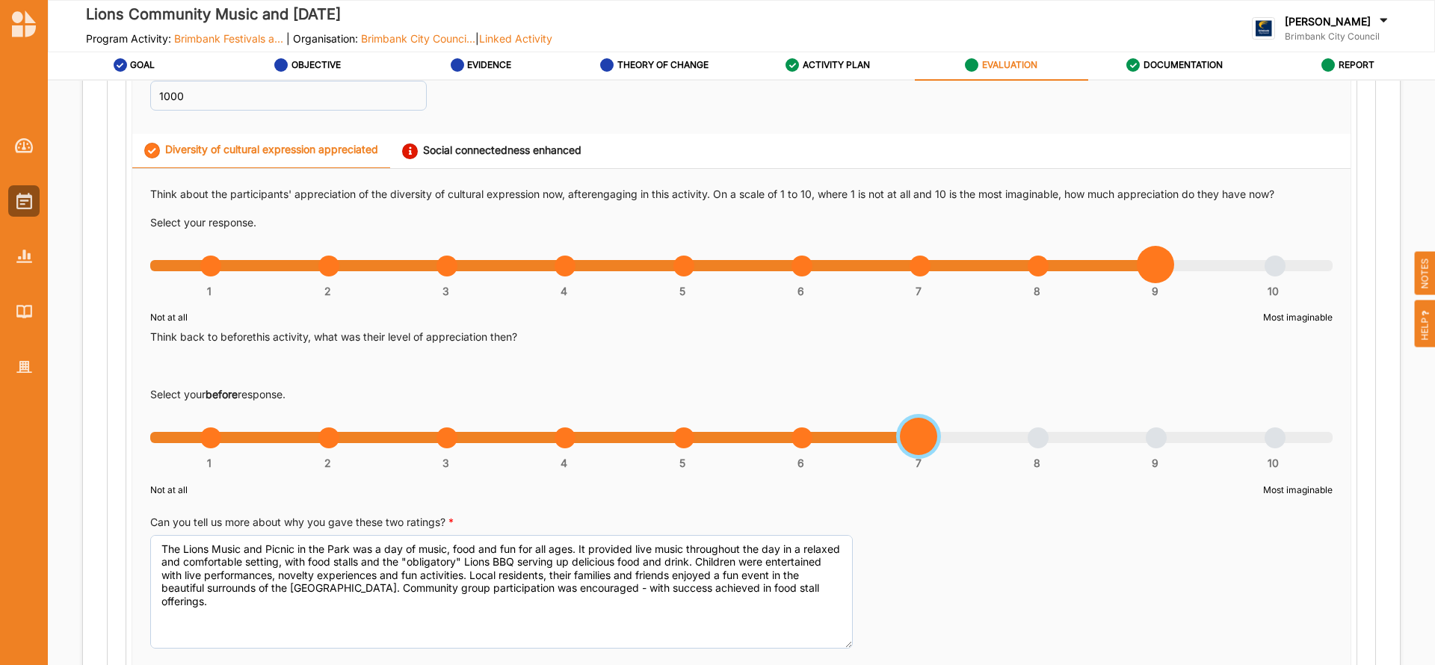
click at [914, 443] on div "1 2 3 4 5 6 7 8 9 10" at bounding box center [741, 445] width 1183 height 10
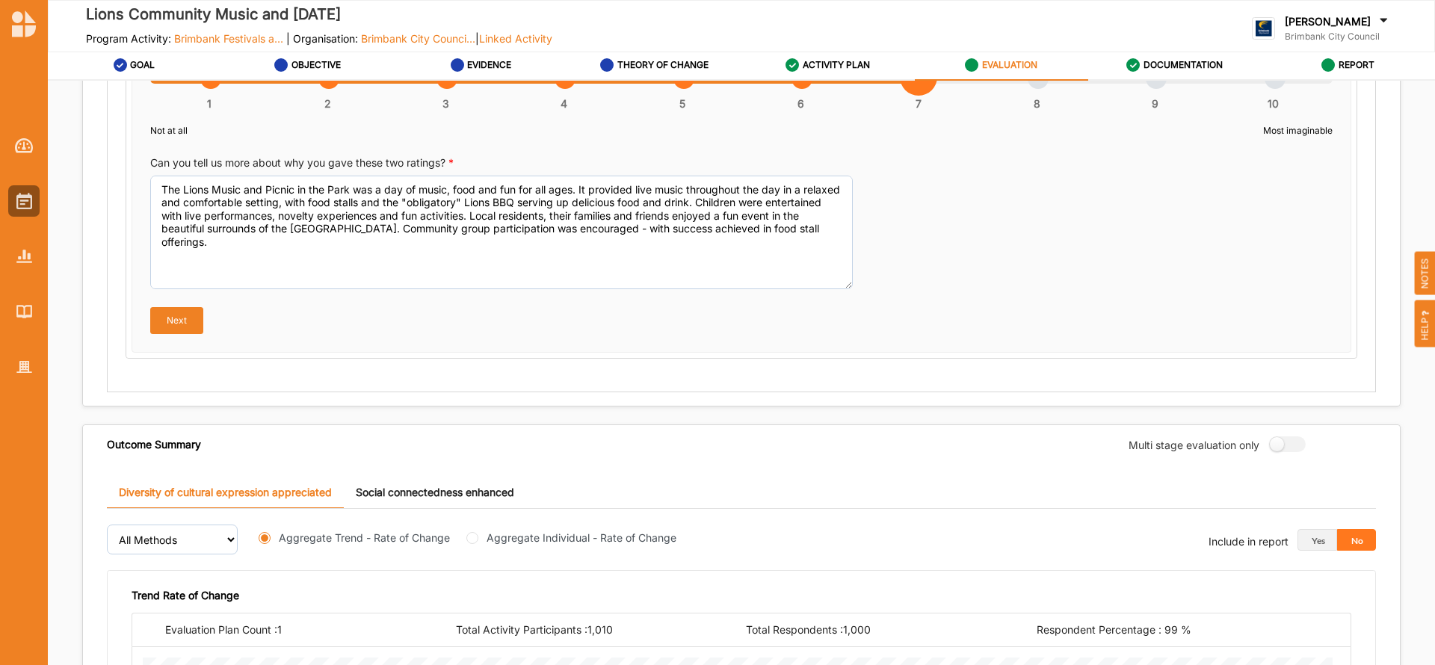
scroll to position [1103, 0]
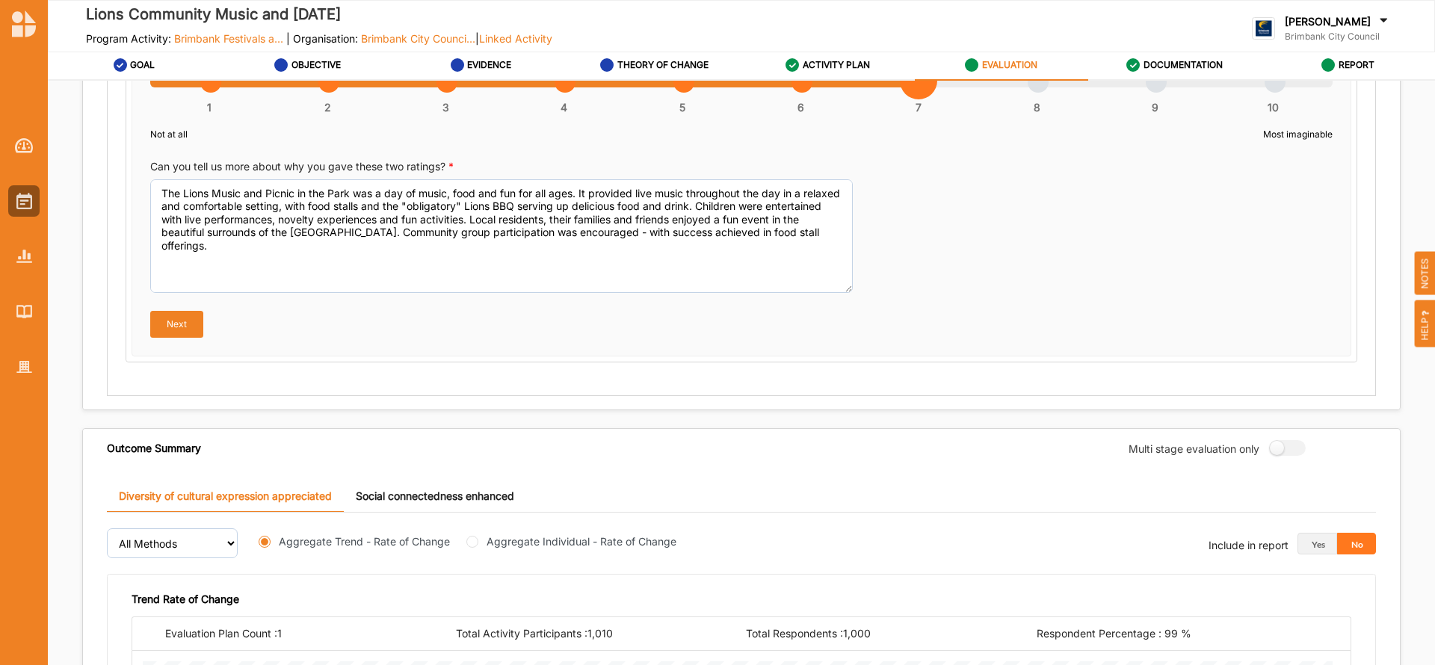
click at [175, 327] on button "Next" at bounding box center [176, 324] width 53 height 27
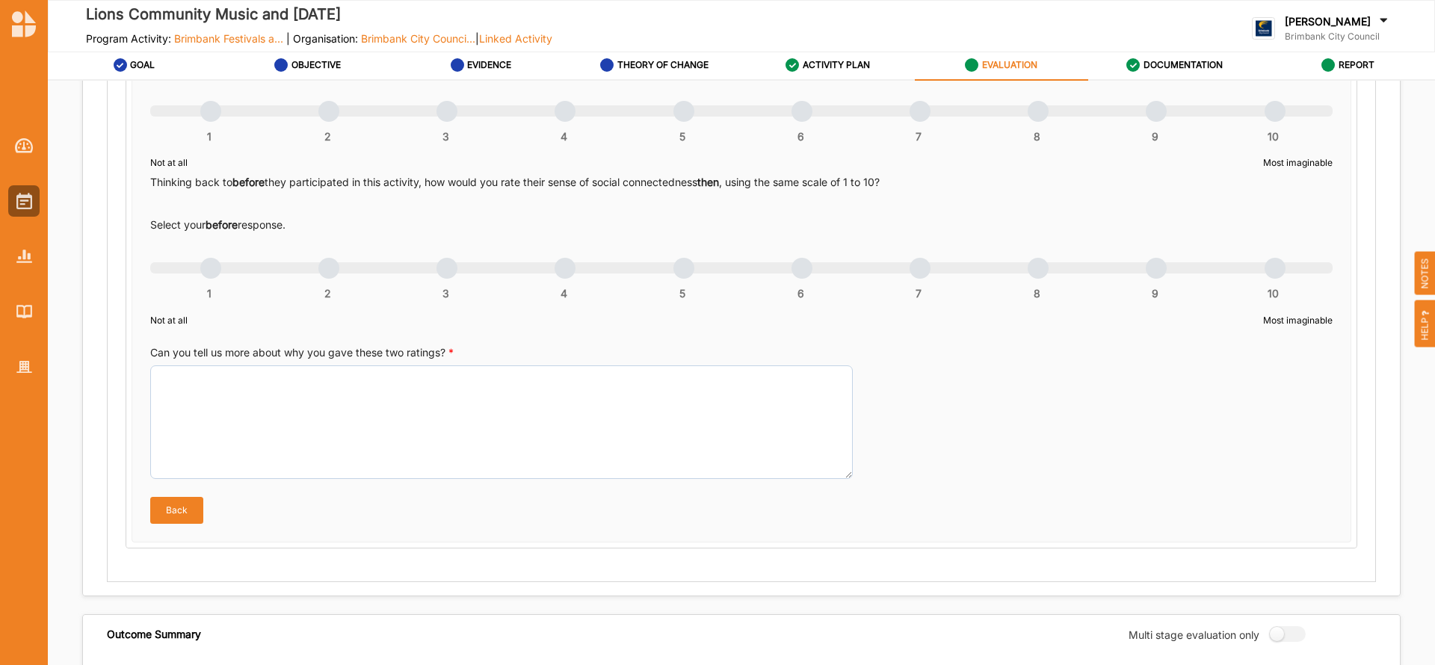
scroll to position [801, 0]
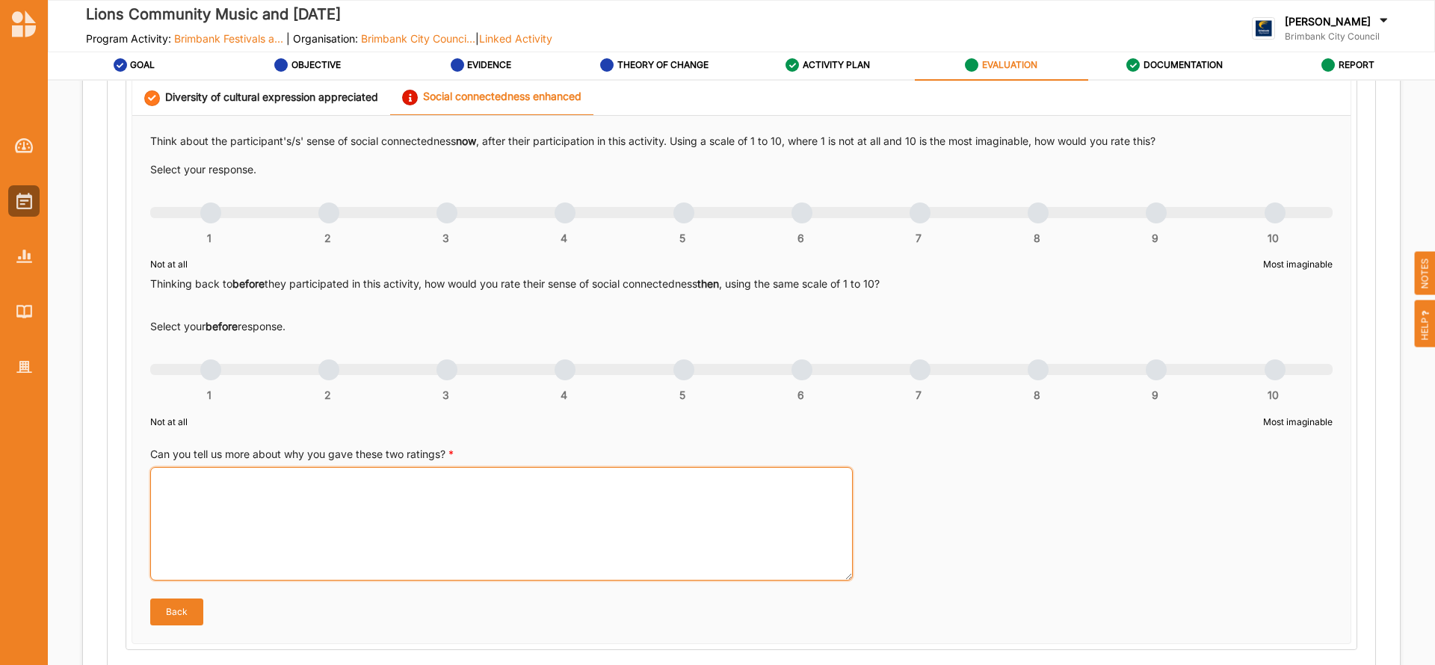
click at [293, 497] on textarea "Can you tell us more about why you gave these two ratings? *" at bounding box center [501, 524] width 703 height 114
paste textarea "The Lions Community Music and [DATE] was a day of music, food and fun for all a…"
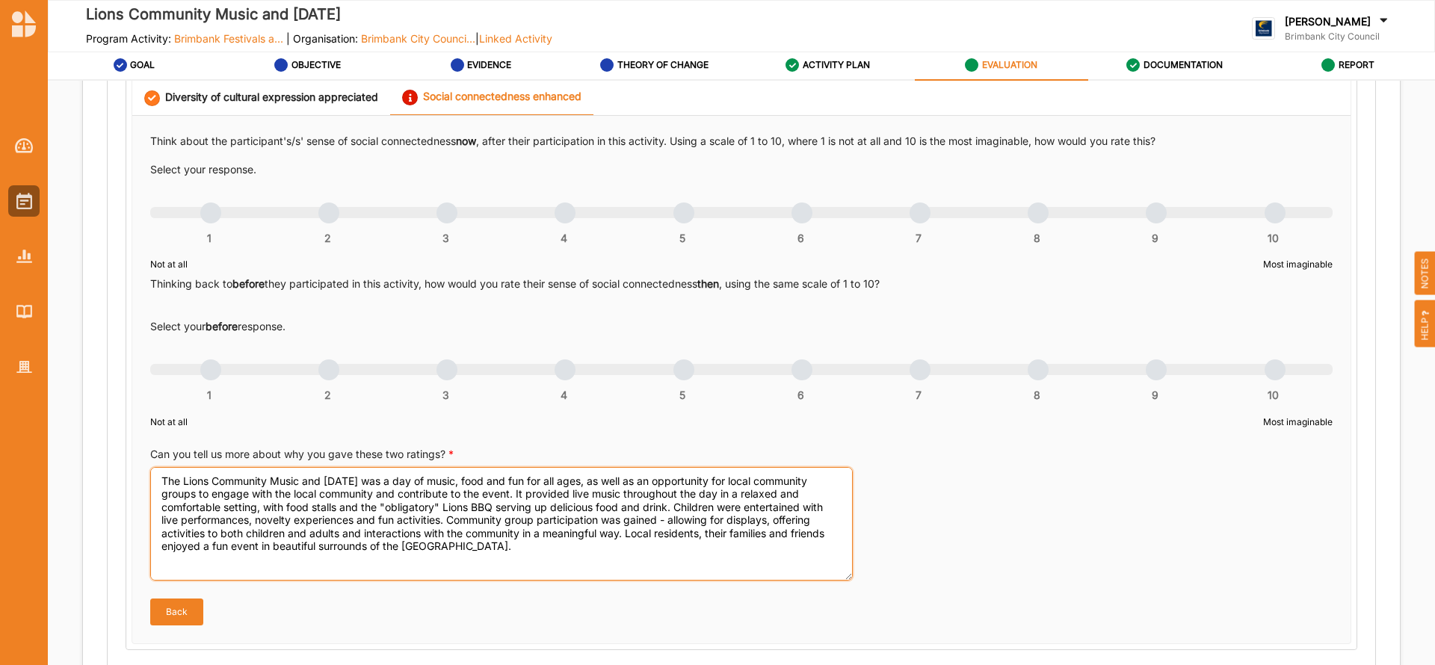
type textarea "The Lions Community Music and [DATE] was a day of music, food and fun for all a…"
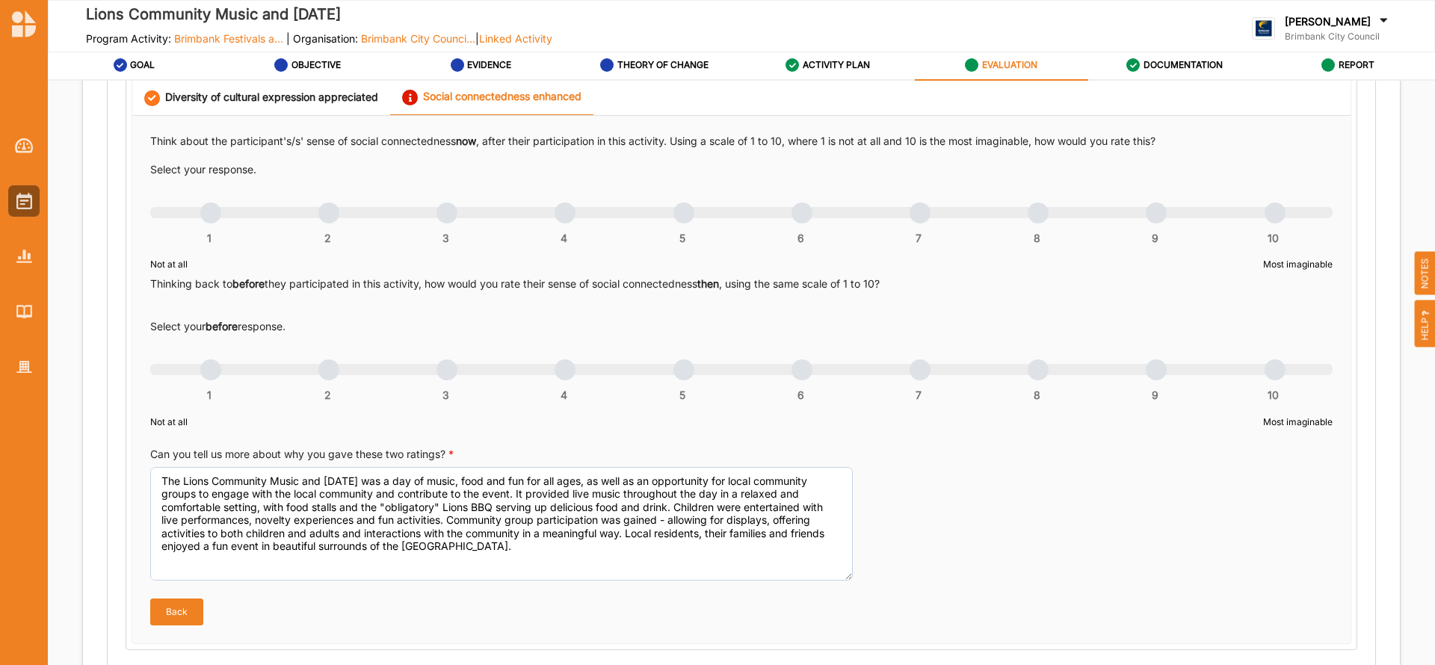
click at [1156, 215] on div "1 2 3 4 5 6 7 8 9 10" at bounding box center [741, 220] width 1183 height 10
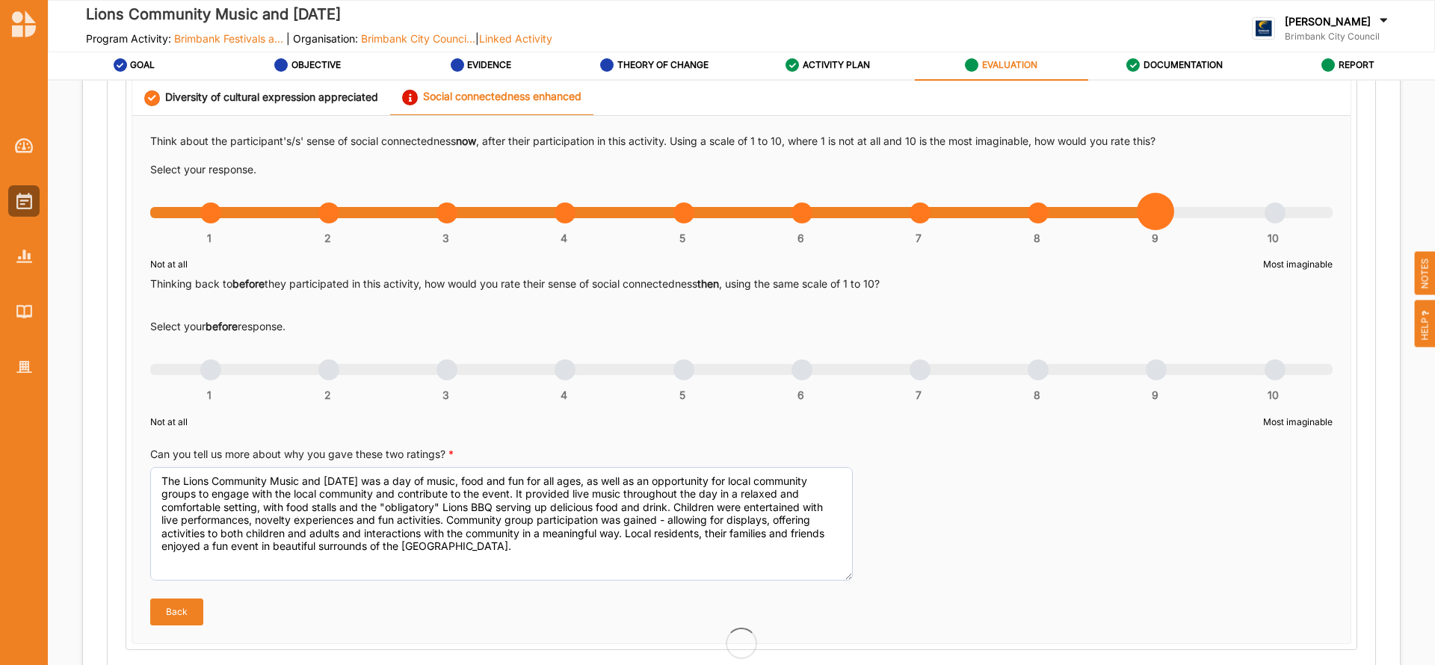
click at [915, 372] on div "1 2 3 4 5 6 7 8 9 10" at bounding box center [741, 377] width 1183 height 10
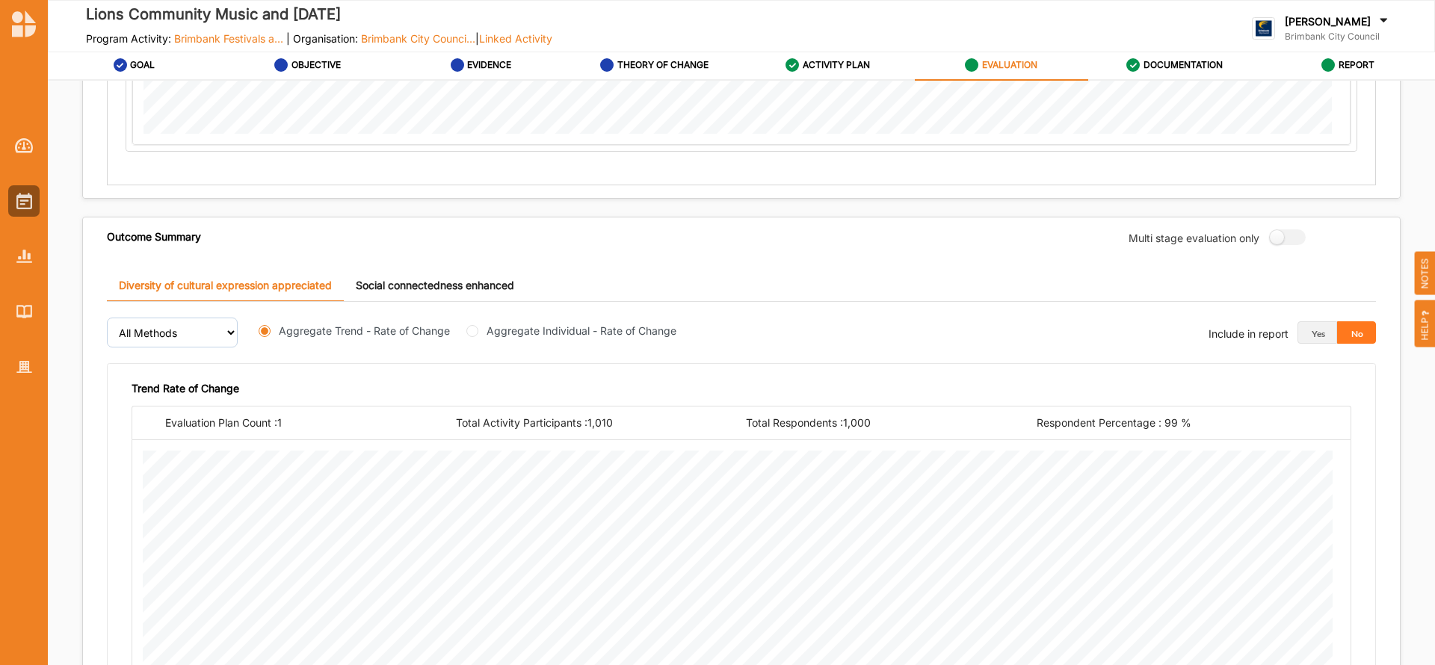
scroll to position [1962, 0]
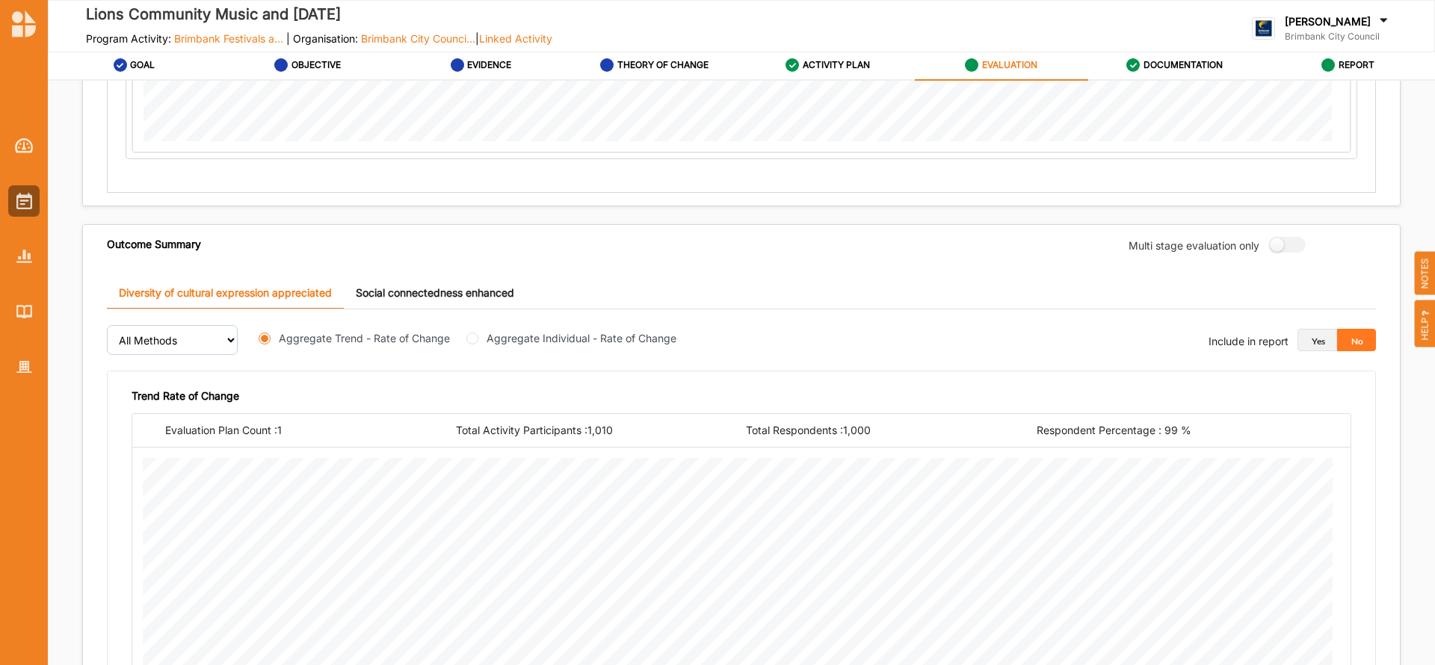
click at [1314, 337] on button "Yes" at bounding box center [1318, 340] width 40 height 22
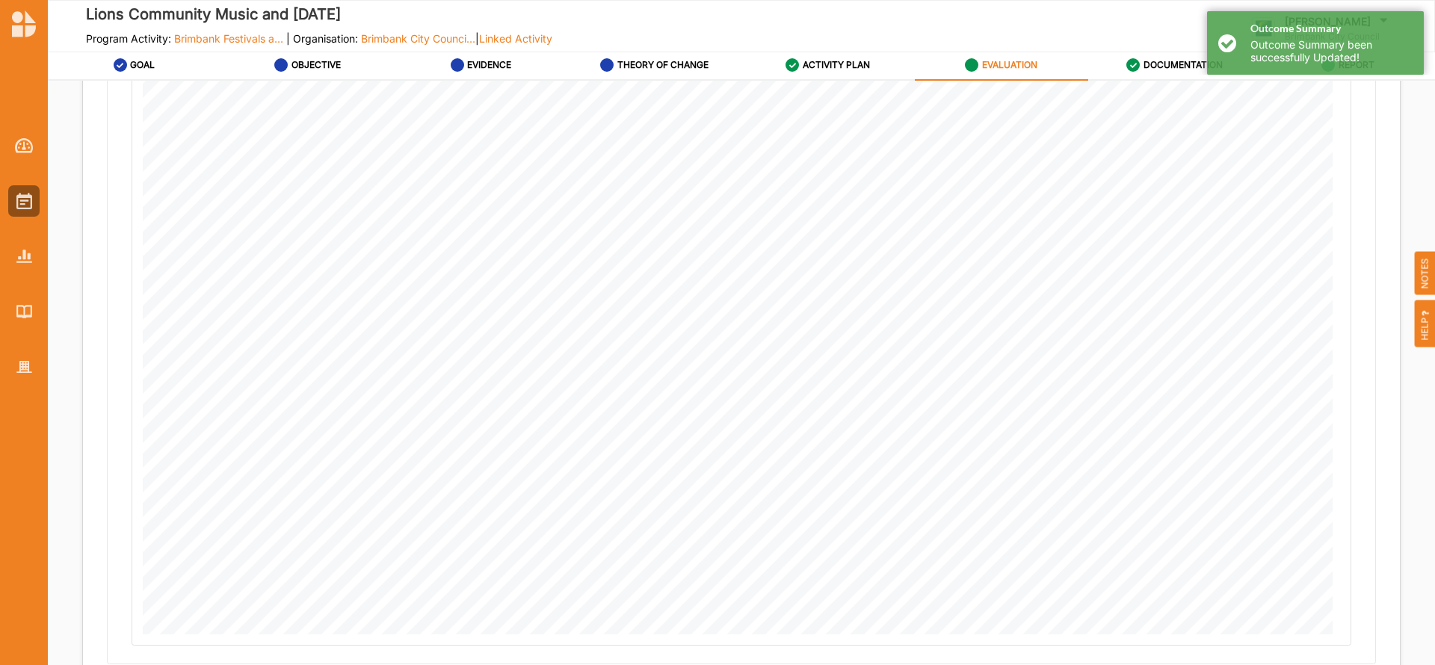
scroll to position [2449, 0]
click at [1353, 634] on button "Next" at bounding box center [1359, 642] width 84 height 30
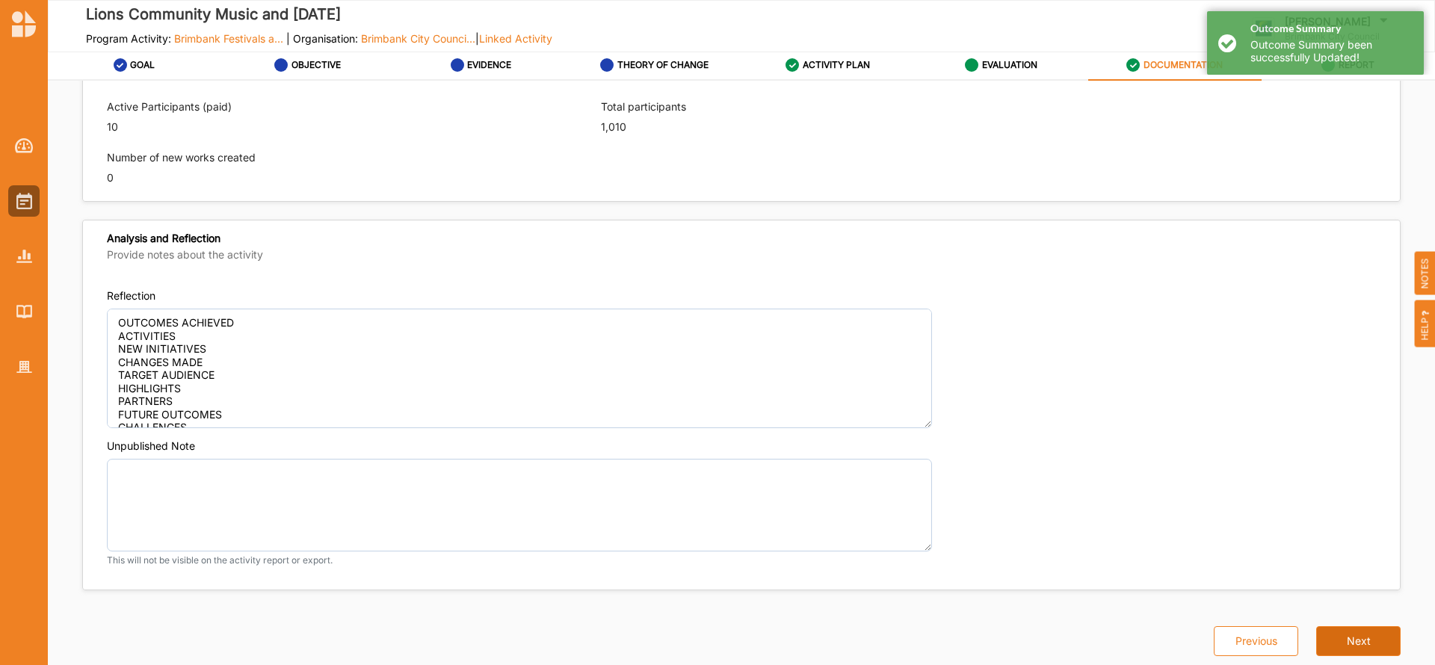
scroll to position [1021, 0]
type textarea "The Lions Community Music and [DATE] is a day of music, food and fun for all ag…"
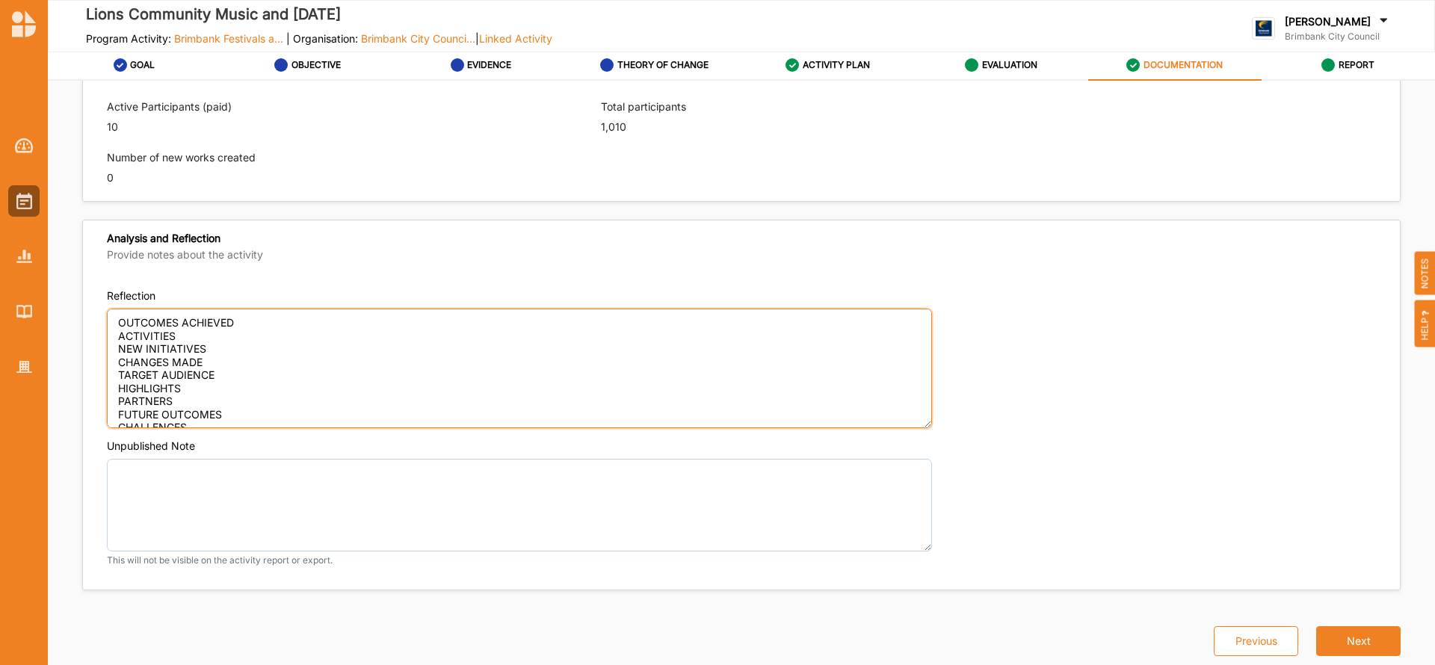
click at [276, 319] on textarea "OUTCOMES ACHIEVED ACTIVITIES NEW INITIATIVES CHANGES MADE TARGET AUDIENCE HIGHL…" at bounding box center [519, 369] width 825 height 120
type textarea "OUTCOMES ACHIEVED ACTIVITIES NEW INITIATIVES CHANGES MADE TARGET AUDIENCE HIGHL…"
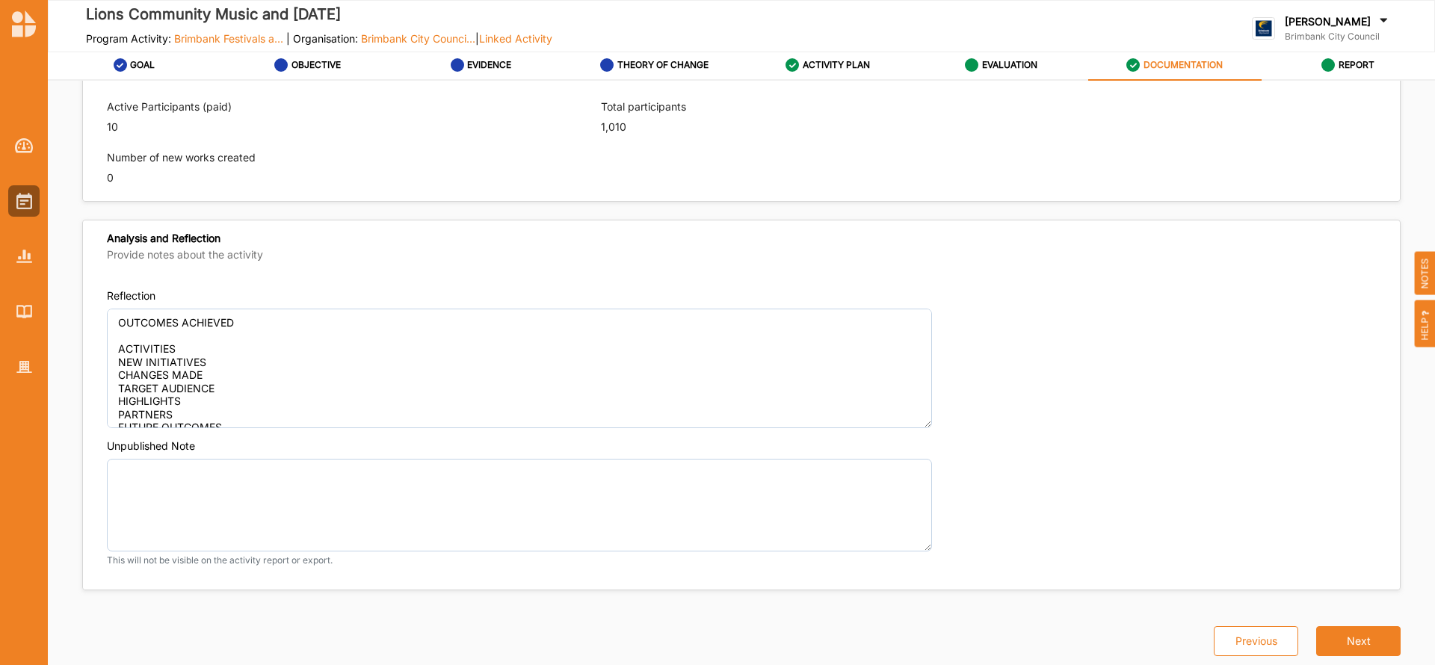
type textarea "The Lions Community Music and [DATE] is a day of music, food and fun for all ag…"
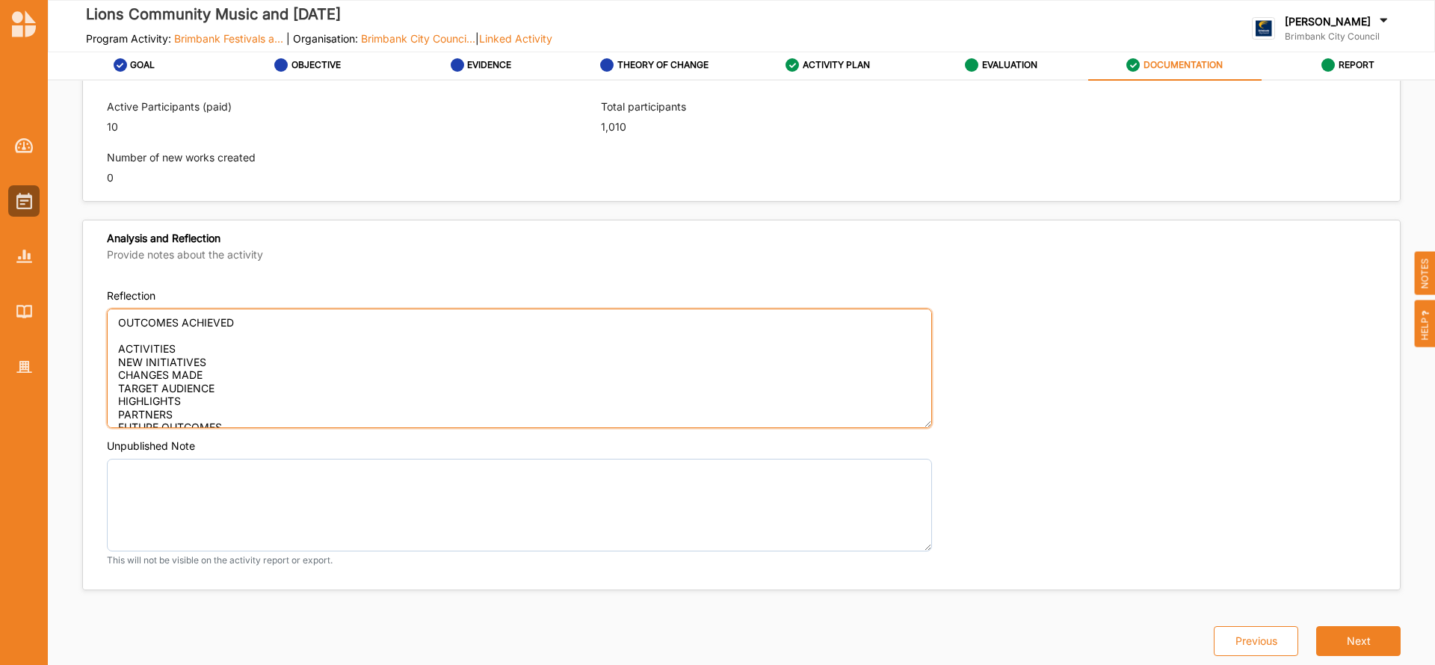
drag, startPoint x: 152, startPoint y: 328, endPoint x: 126, endPoint y: 335, distance: 27.0
click at [126, 335] on textarea "OUTCOMES ACHIEVED ACTIVITIES NEW INITIATIVES CHANGES MADE TARGET AUDIENCE HIGHL…" at bounding box center [519, 369] width 825 height 120
paste textarea "The Lions Community Music and [DATE] was a day of music, food and fun for all a…"
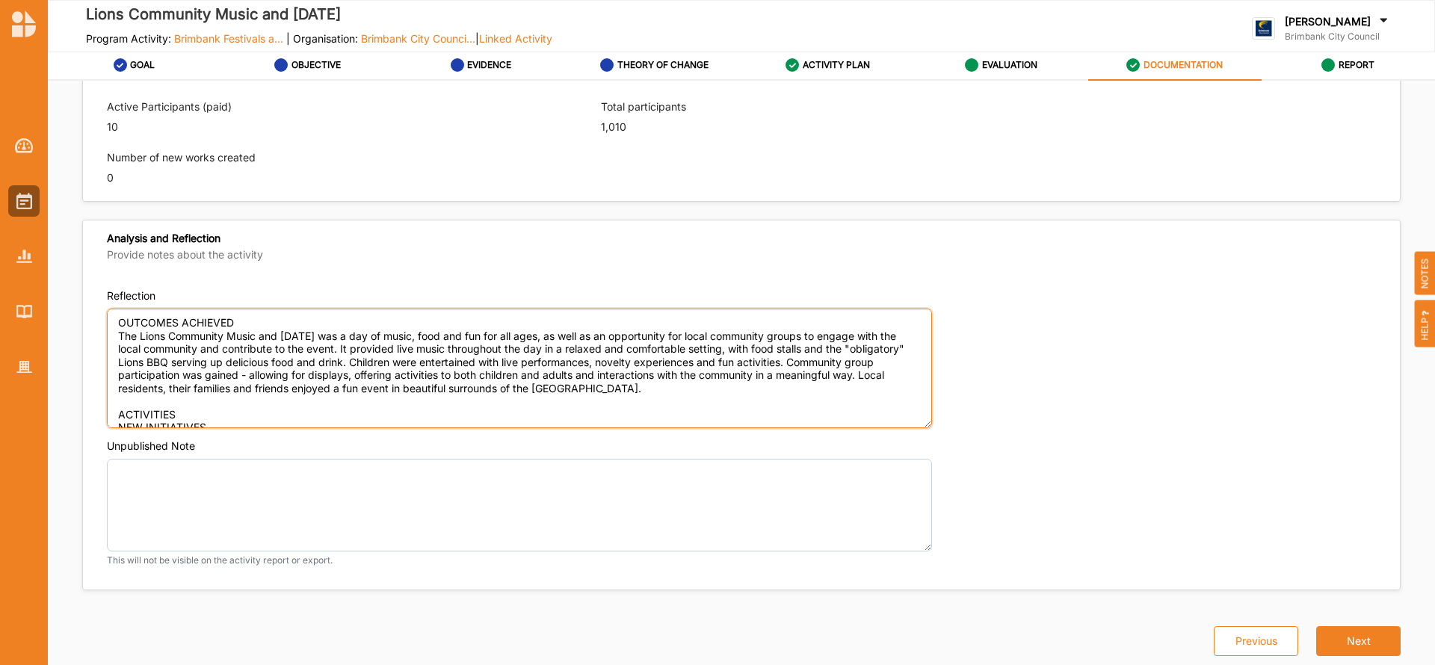
click at [198, 412] on textarea "OUTCOMES ACHIEVED The Lions Community Music and [DATE] was a day of music, food…" at bounding box center [519, 369] width 825 height 120
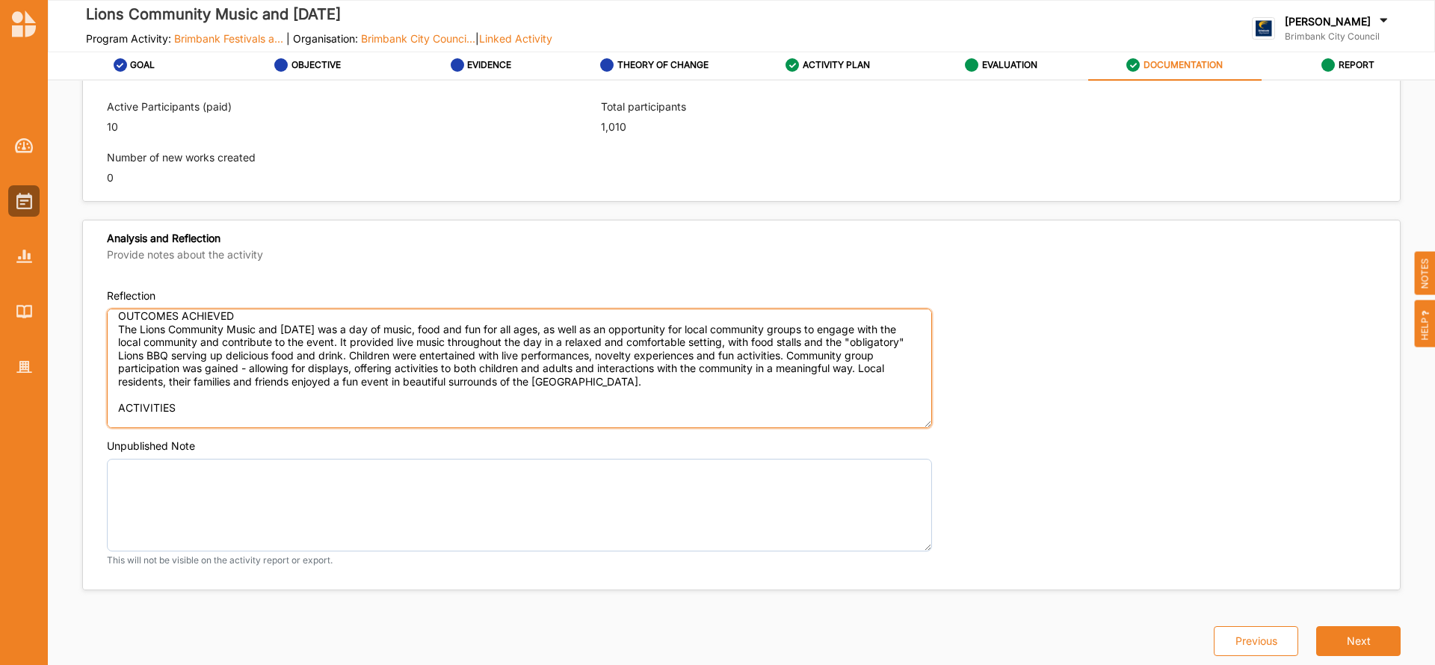
type textarea "OUTCOMES ACHIEVED The Lions Community Music and [DATE] was a day of music, food…"
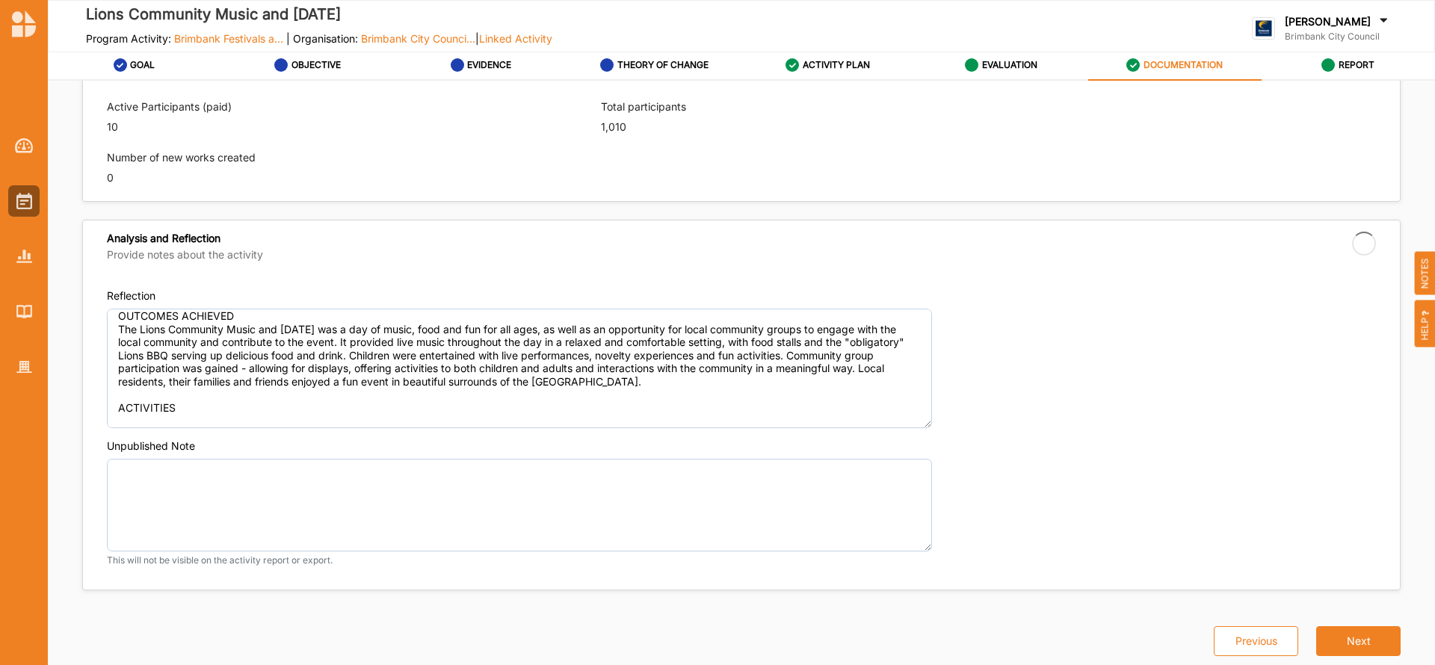
type textarea "The Lions Community Music and [DATE] is a day of music, food and fun for all ag…"
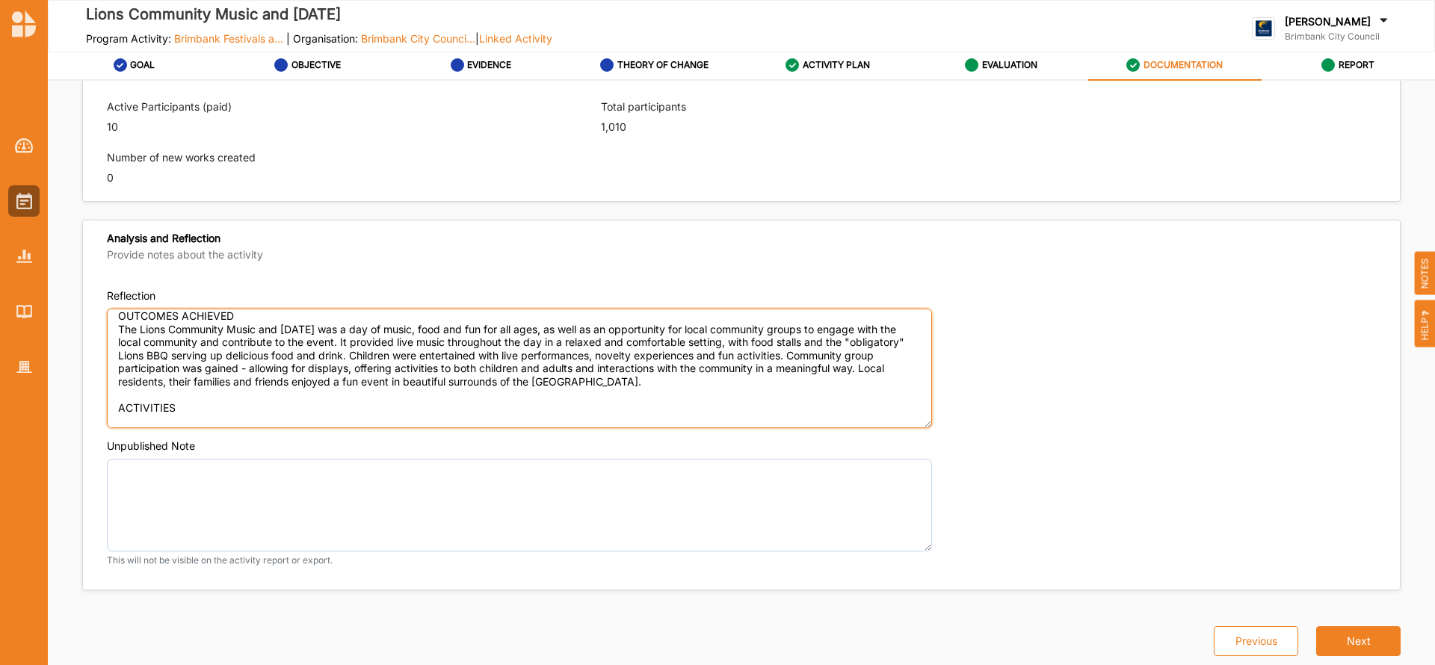
paste textarea "Solo, duo and band performances. Interactive activities for children including …"
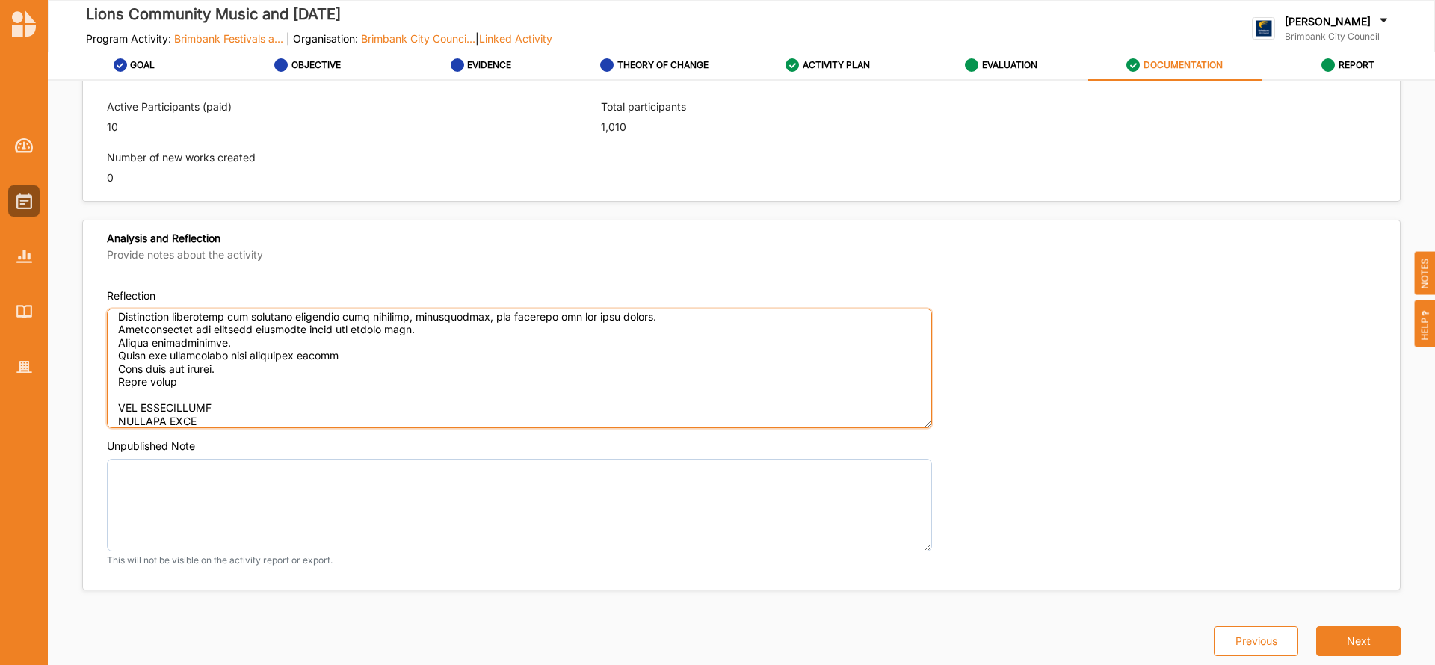
scroll to position [132, 0]
click at [205, 399] on textarea "Reflection" at bounding box center [519, 369] width 825 height 120
type textarea "OUTCOMES ACHIEVED The Lions Community Music and [DATE] was a day of music, food…"
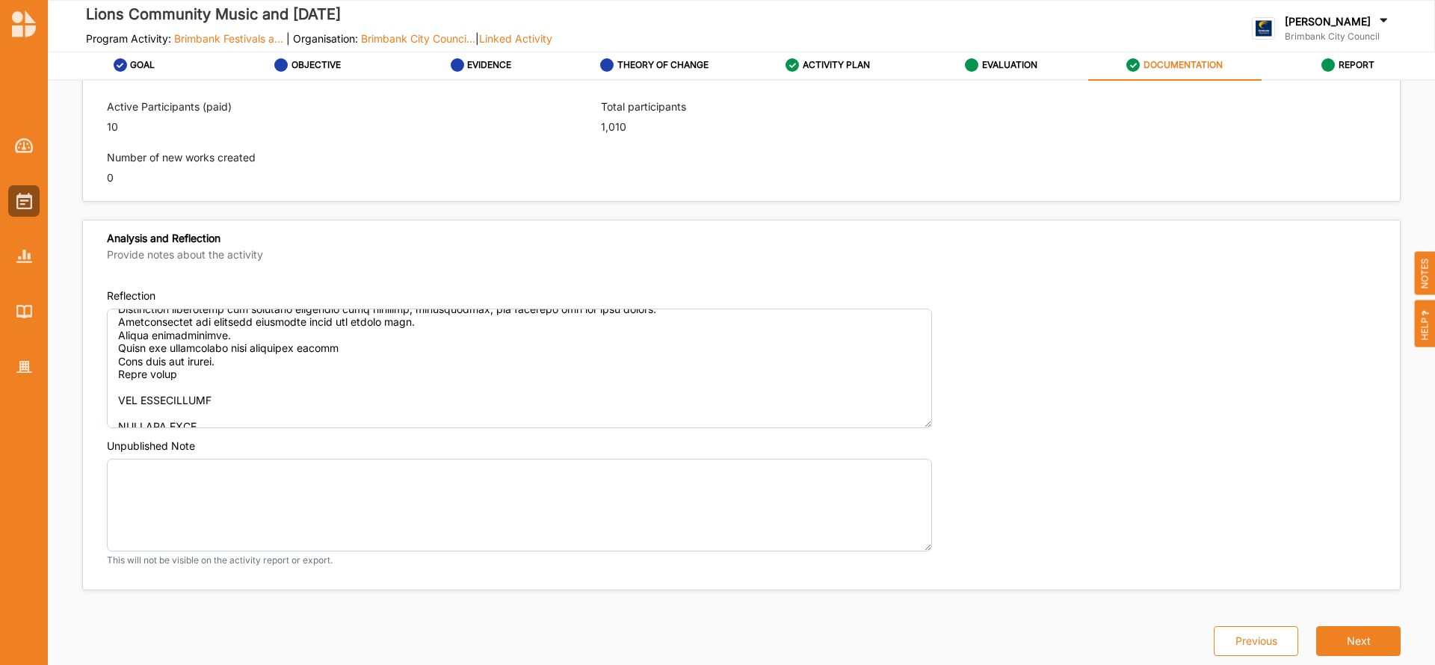
type textarea "The Lions Community Music and [DATE] is a day of music, food and fun for all ag…"
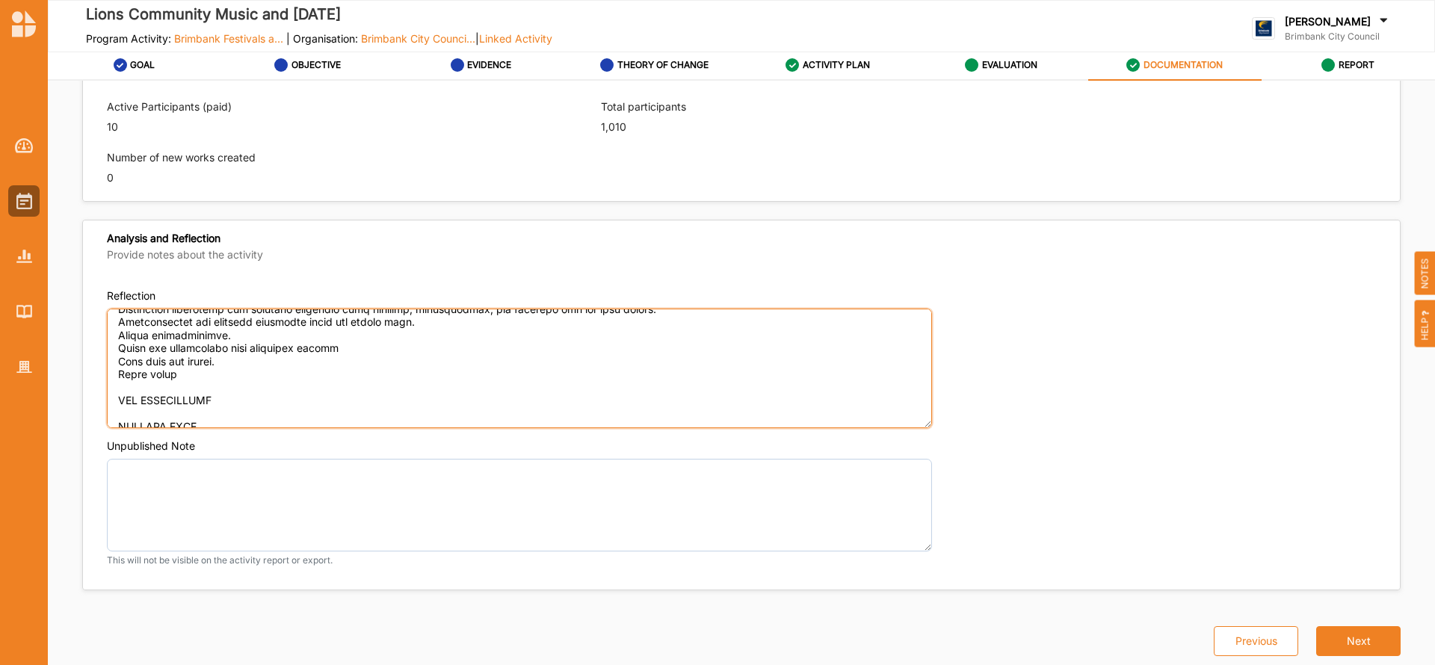
paste textarea "After trying previously, we finally had success this year with a small but vibr…"
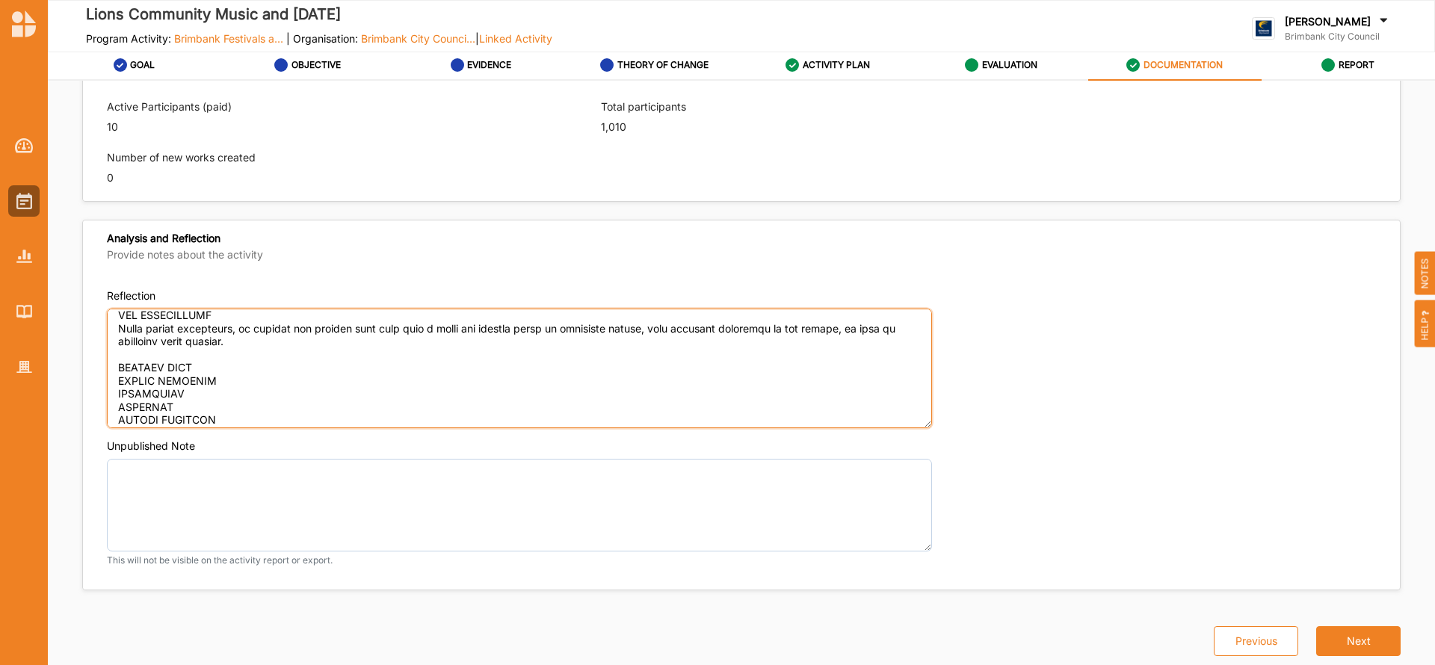
scroll to position [219, 0]
click at [214, 366] on textarea "Reflection" at bounding box center [519, 369] width 825 height 120
type textarea "OUTCOMES ACHIEVED The Lions Community Music and [DATE] was a day of music, food…"
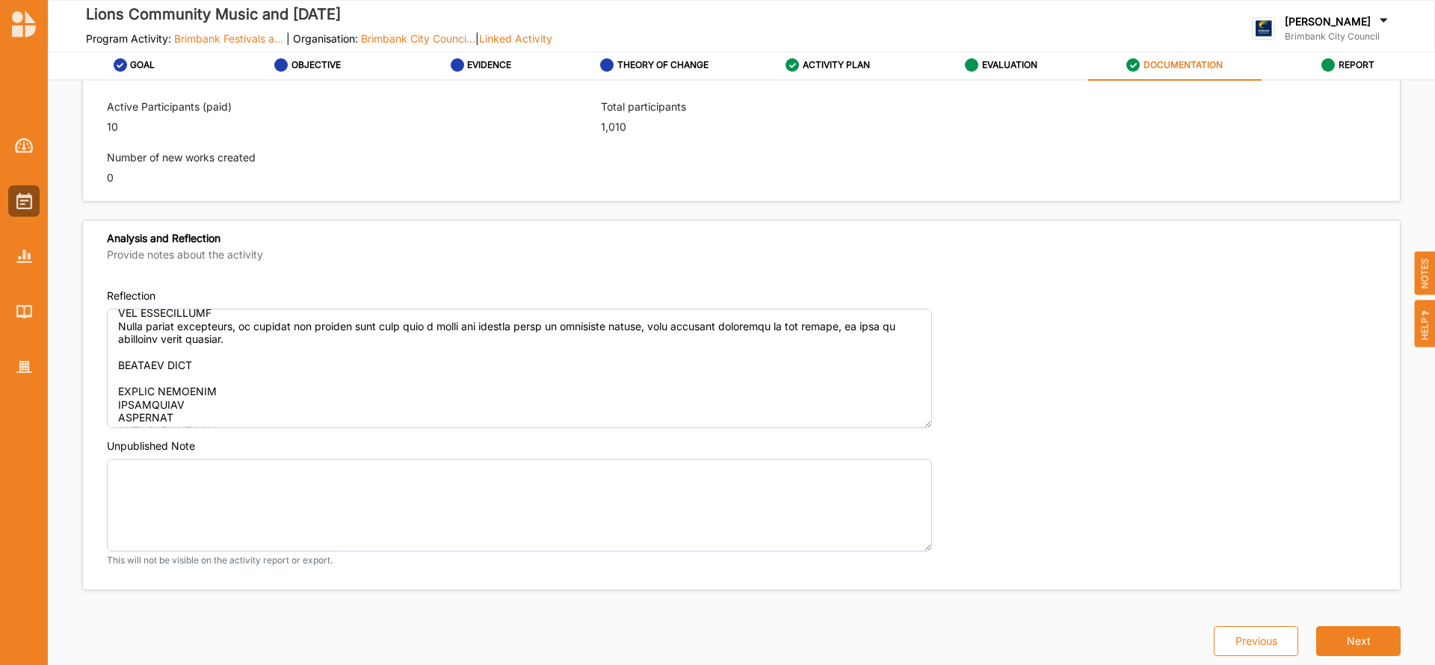
type textarea "The Lions Community Music and [DATE] is a day of music, food and fun for all ag…"
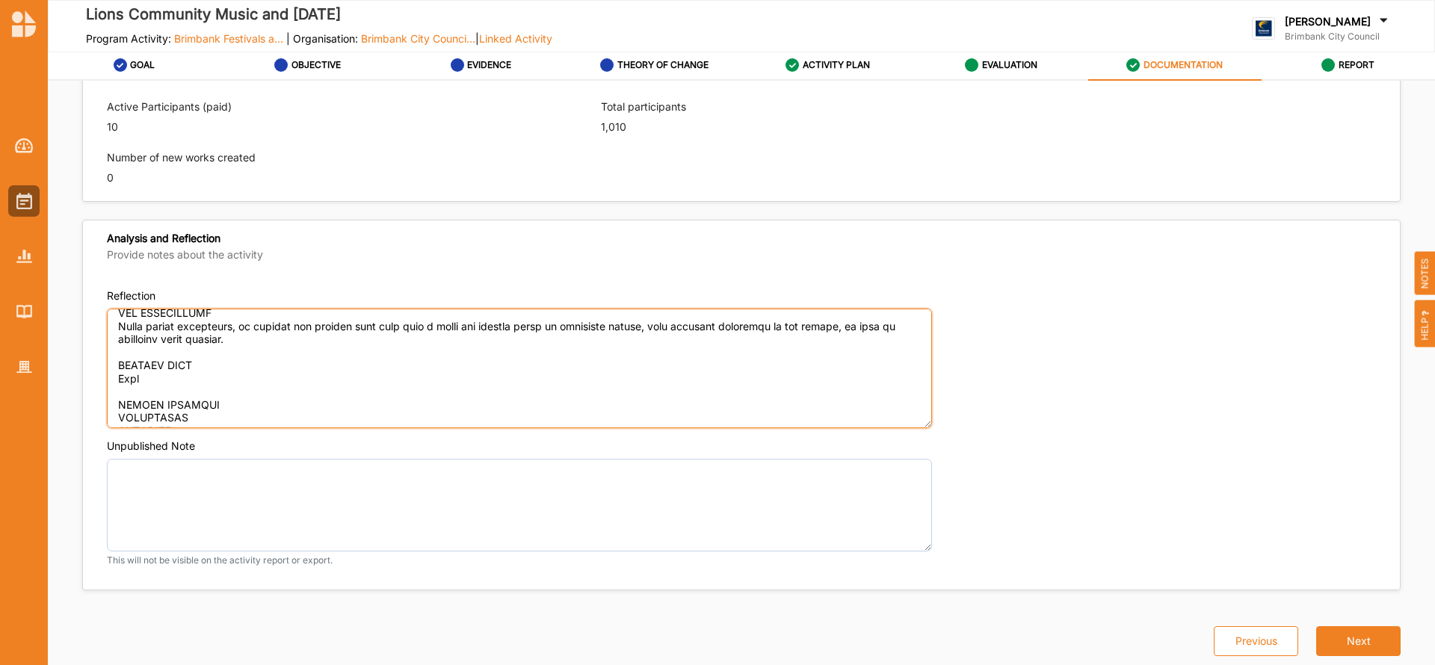
click at [233, 405] on textarea "Reflection" at bounding box center [519, 369] width 825 height 120
type textarea "OUTCOMES ACHIEVED The Lions Community Music and [DATE] was a day of music, food…"
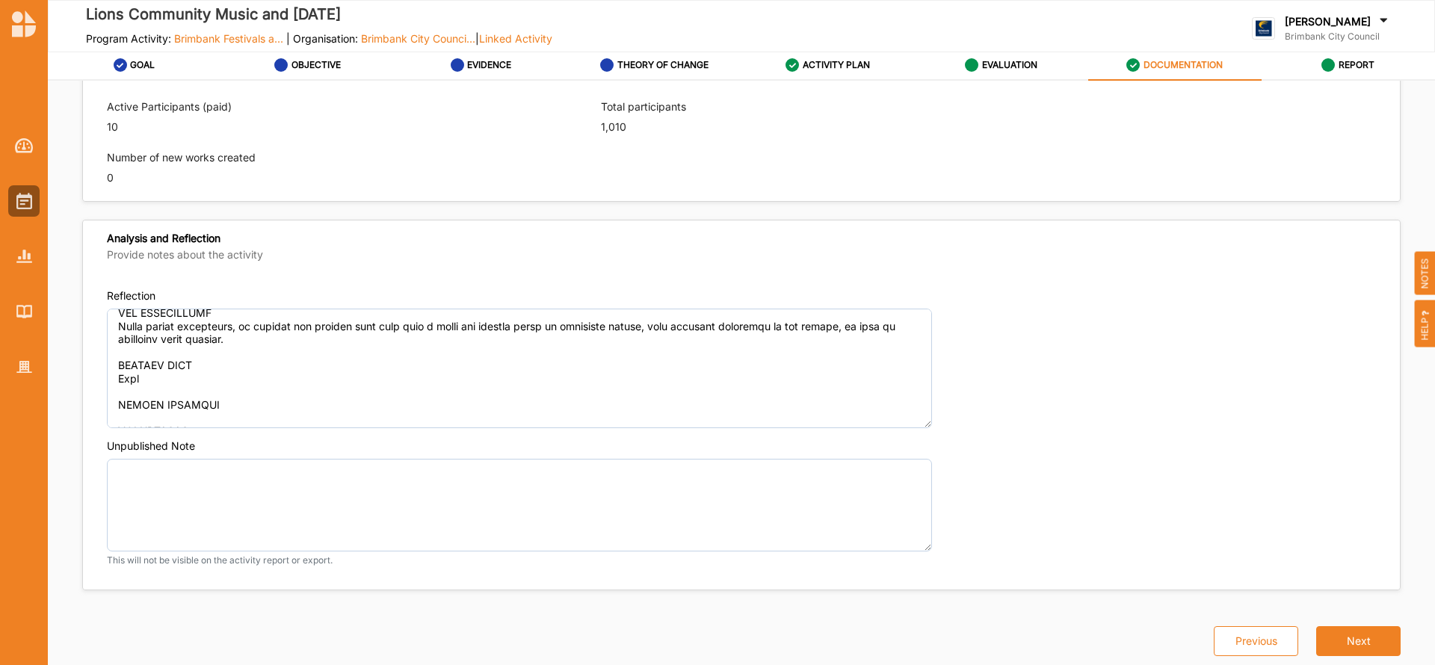
type textarea "The Lions Community Music and [DATE] is a day of music, food and fun for all ag…"
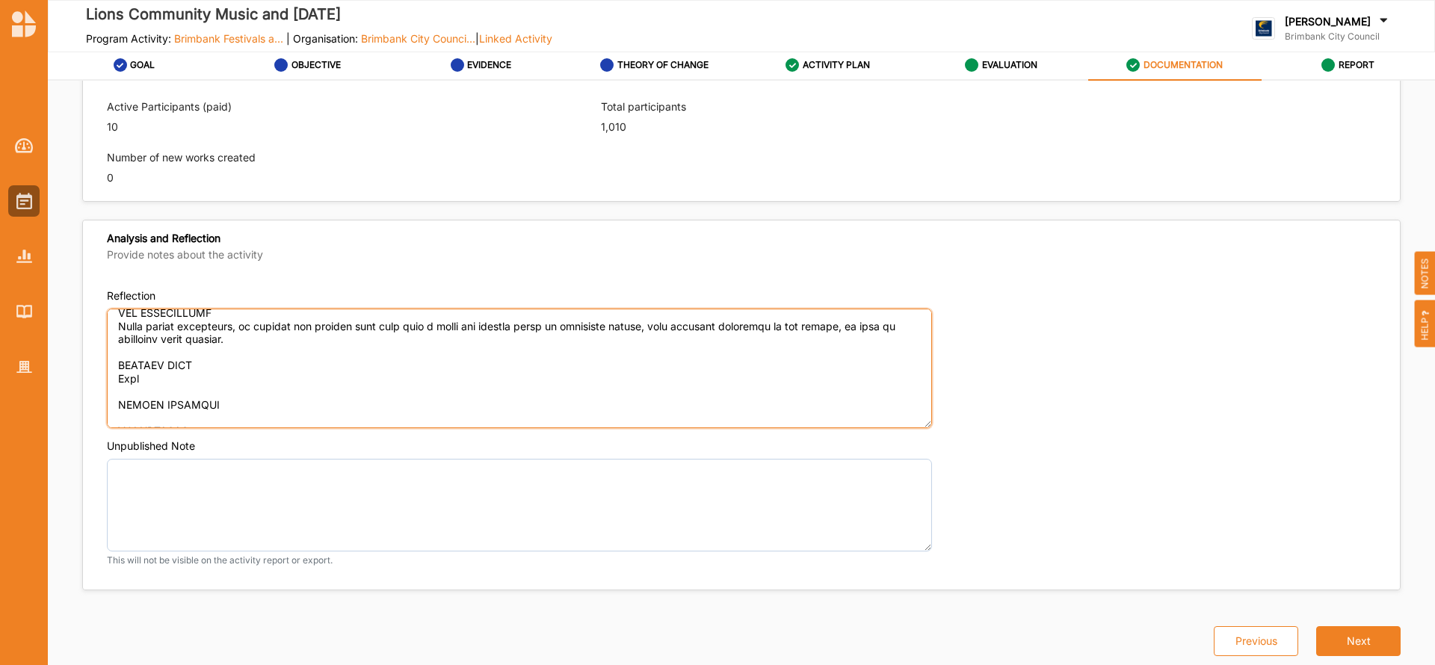
paste textarea "Once again, this will be an inclusive all-age, whole of community event, encour…"
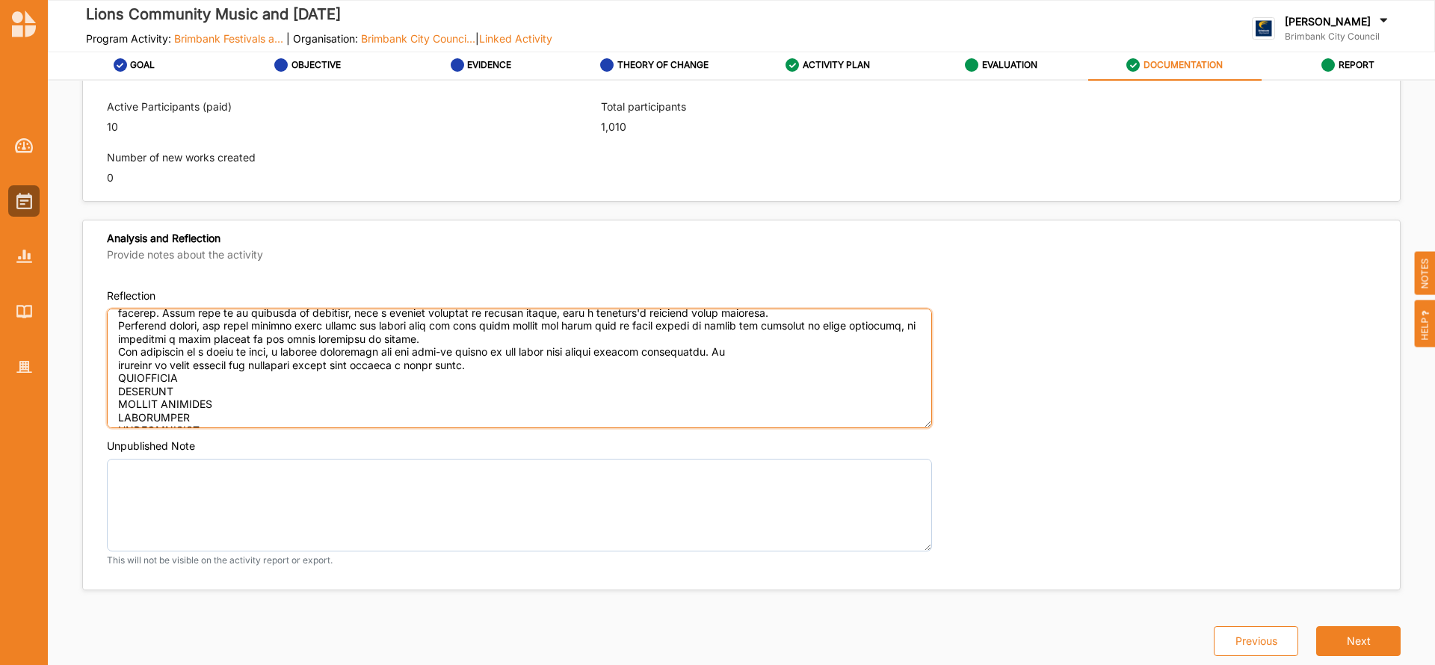
scroll to position [348, 0]
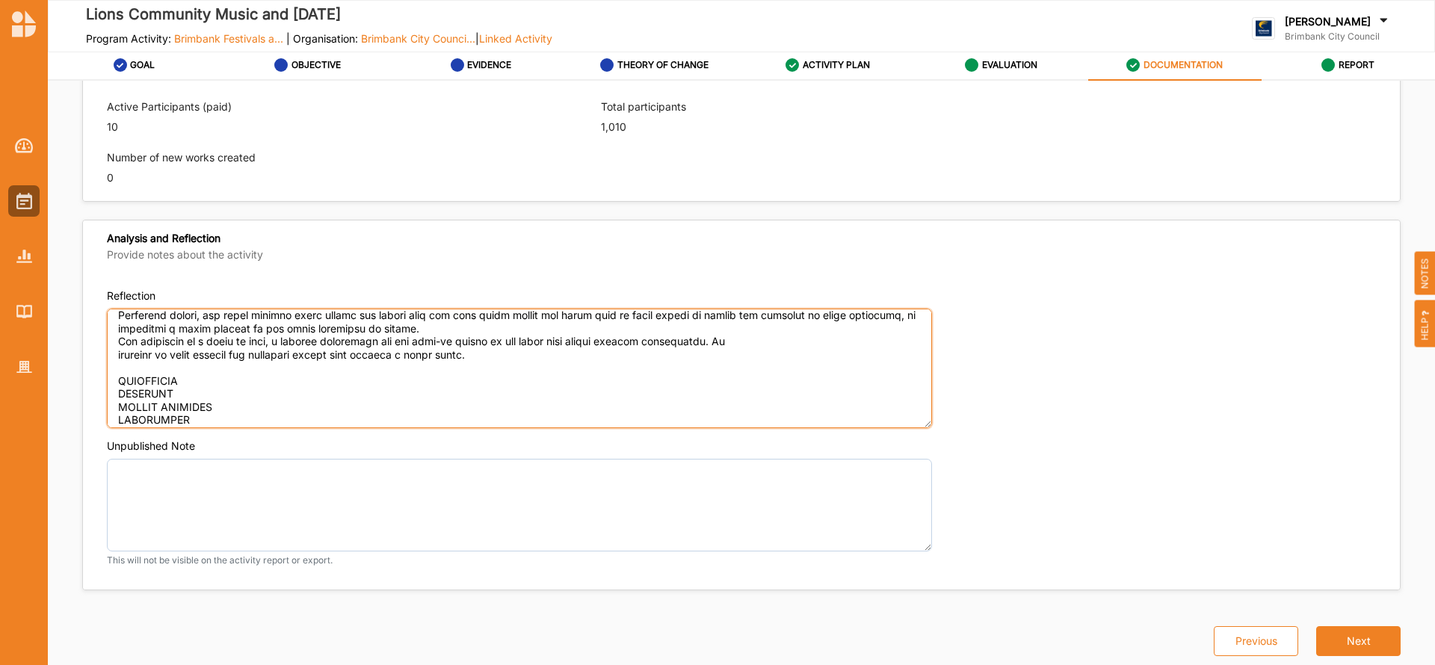
click at [222, 382] on textarea "Reflection" at bounding box center [519, 369] width 825 height 120
type textarea "OUTCOMES ACHIEVED The Lions Community Music and [DATE] was a day of music, food…"
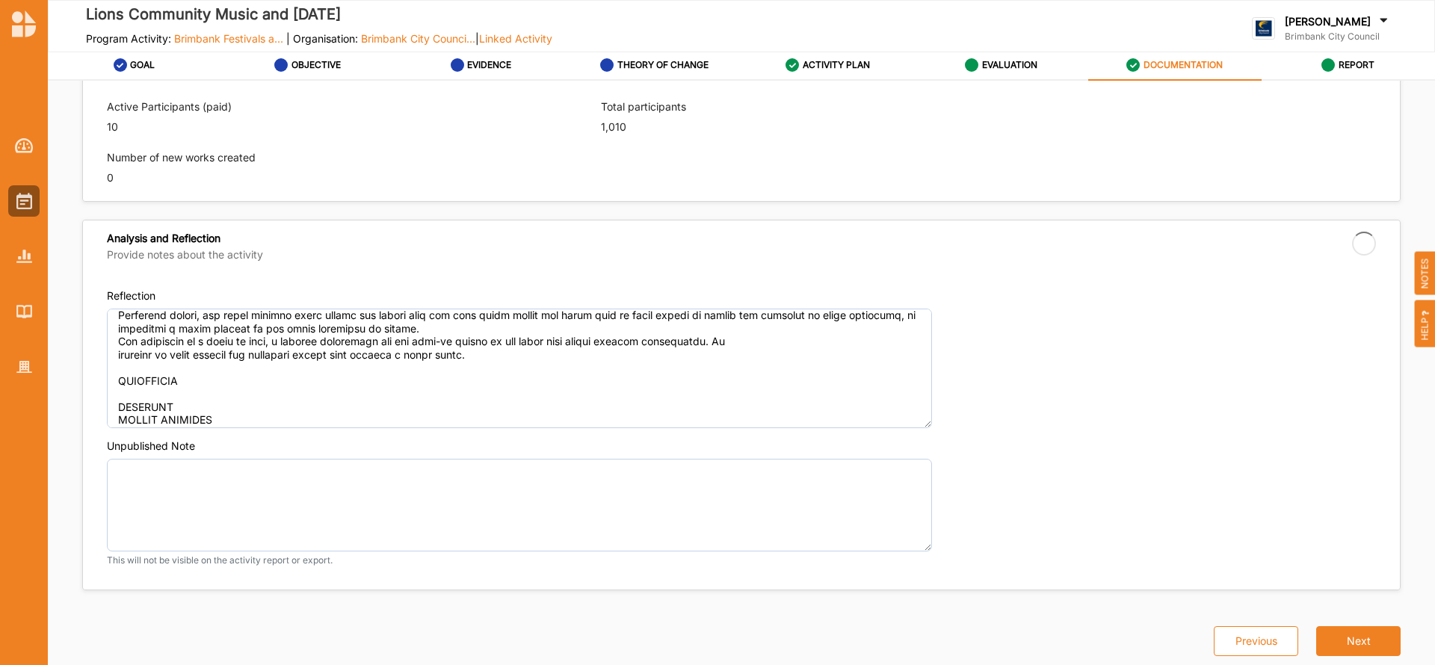
type textarea "The Lions Community Music and [DATE] is a day of music, food and fun for all ag…"
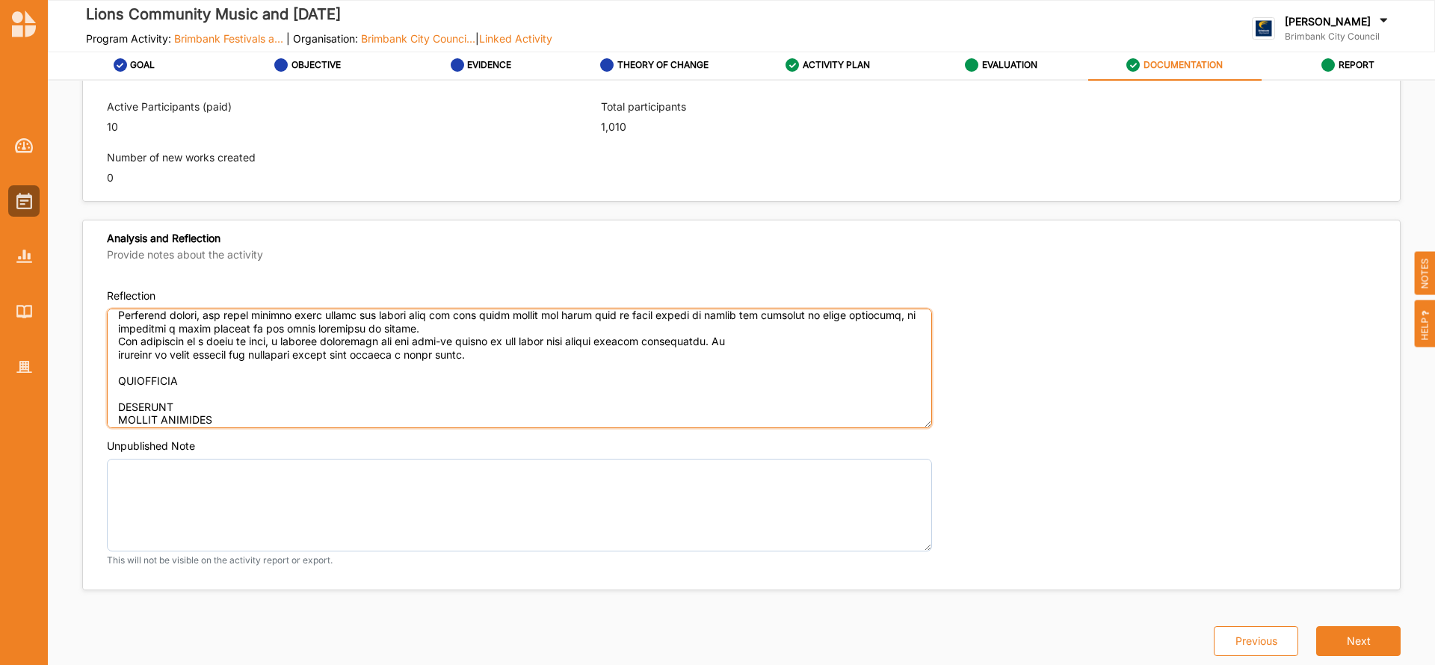
paste textarea "With a day of near perfect weather, the festival attracted a very friendly and …"
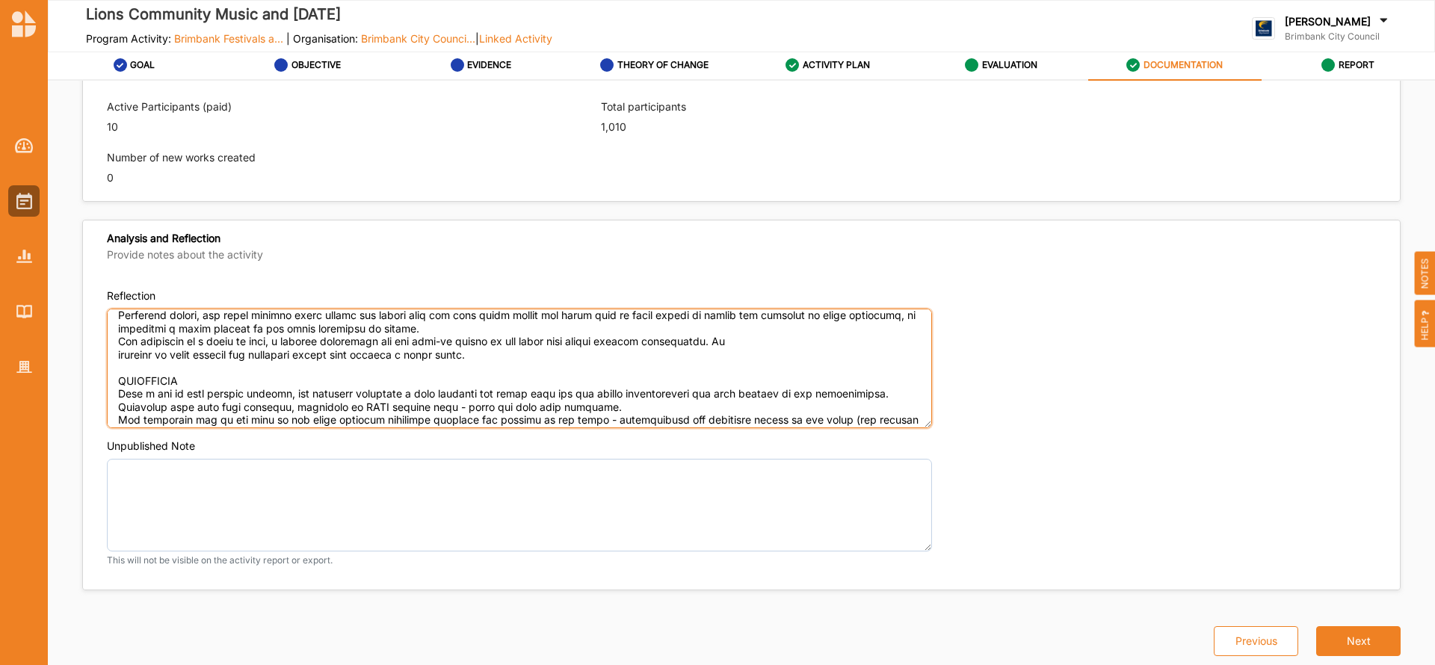
scroll to position [386, 0]
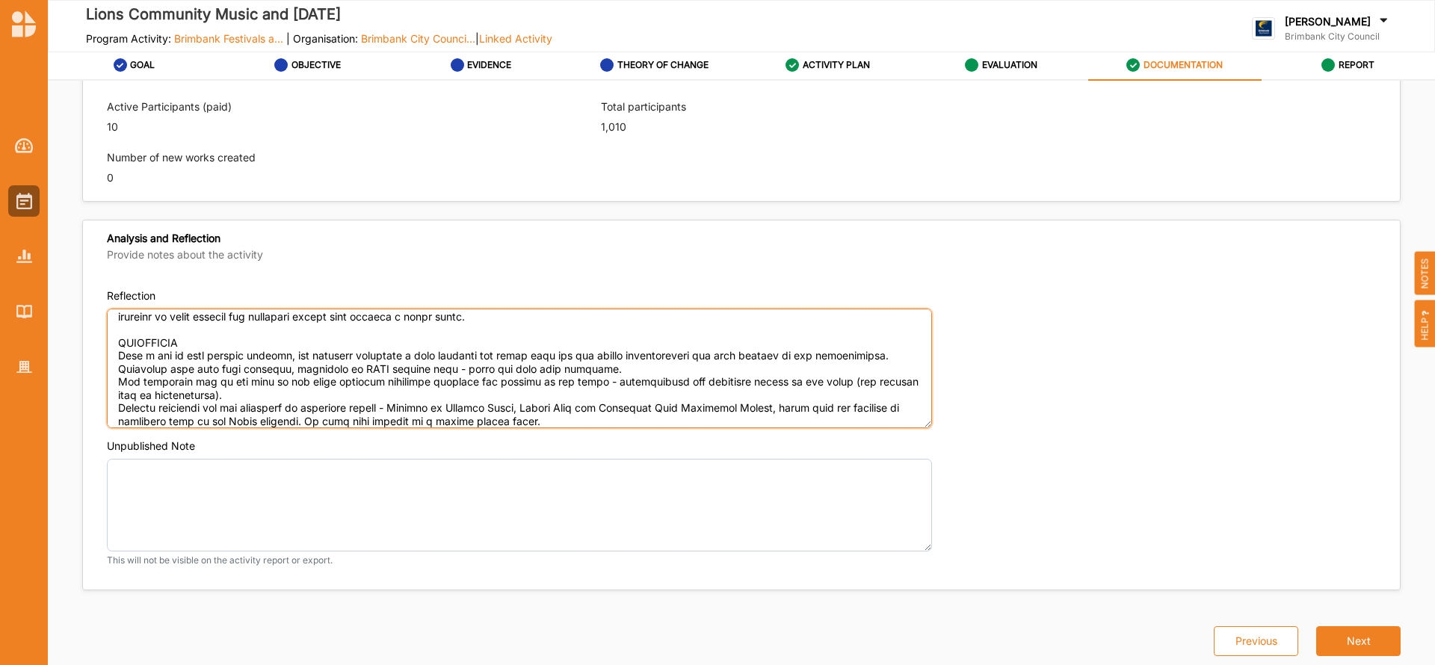
type textarea "OUTCOMES ACHIEVED The Lions Community Music and [DATE] was a day of music, food…"
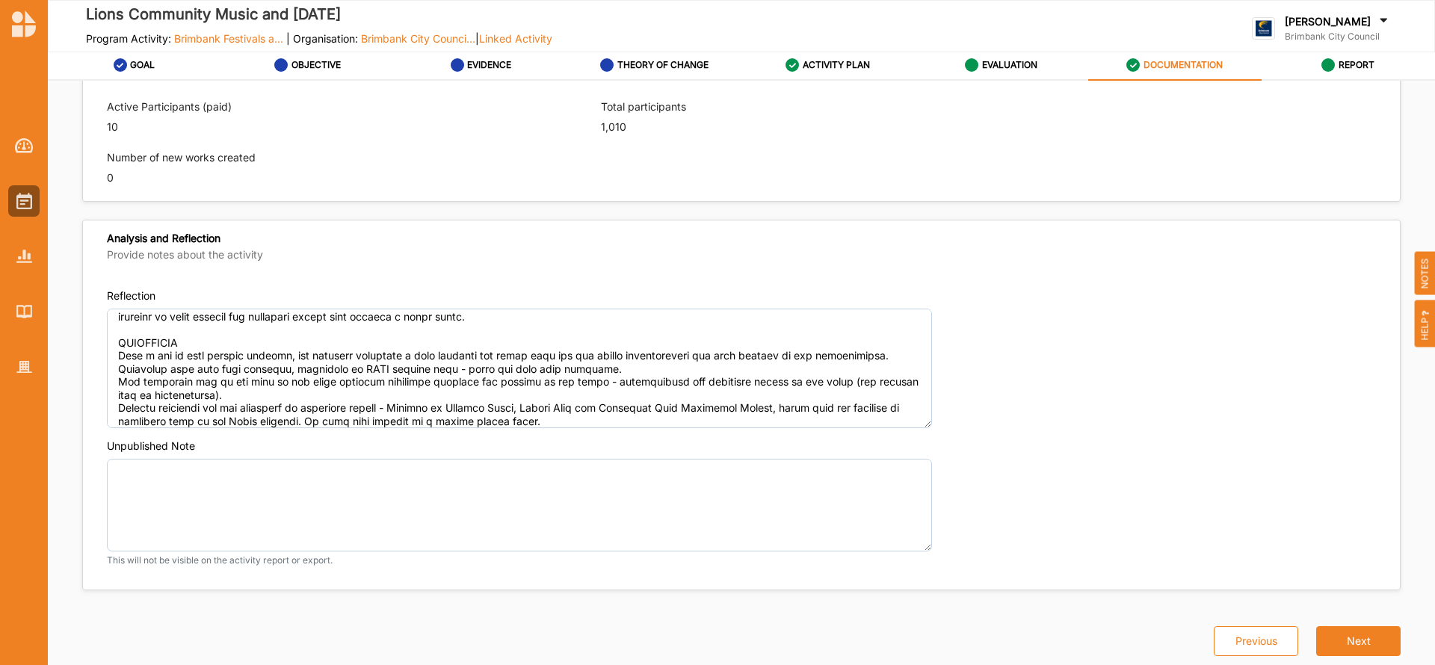
click at [184, 141] on div "Active Participants (paid) 10" at bounding box center [345, 117] width 476 height 51
type textarea "The Lions Community Music and [DATE] is a day of music, food and fun for all ag…"
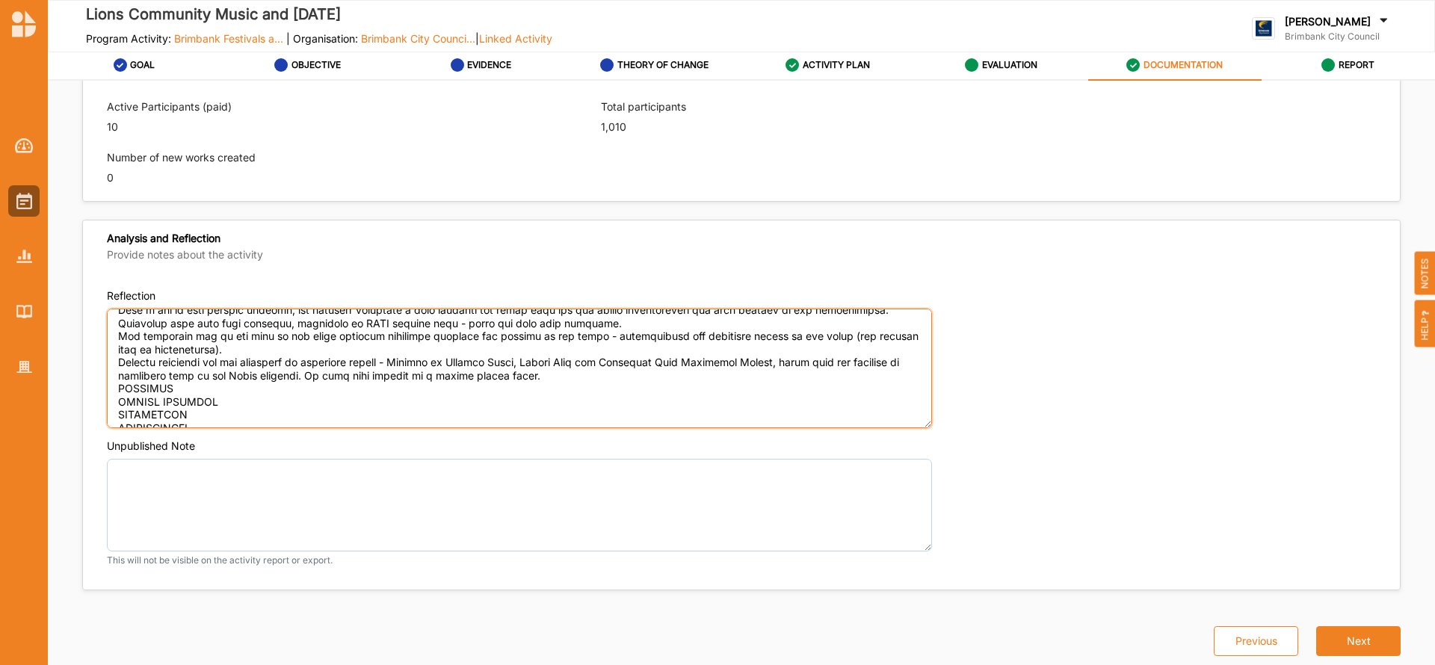
scroll to position [434, 0]
click at [117, 358] on textarea "Reflection" at bounding box center [519, 369] width 825 height 120
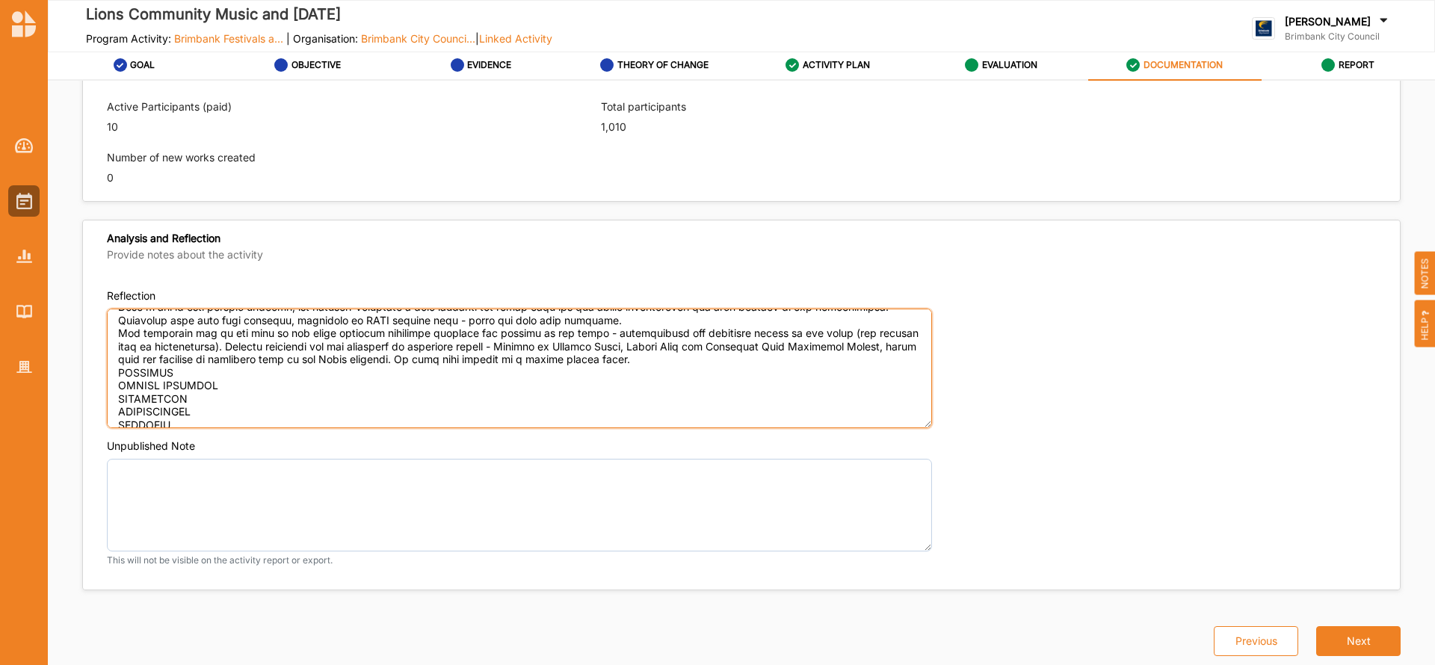
click at [714, 369] on textarea "Reflection" at bounding box center [519, 369] width 825 height 120
click at [712, 365] on textarea "Reflection" at bounding box center [519, 369] width 825 height 120
click at [193, 384] on textarea "Reflection" at bounding box center [519, 369] width 825 height 120
type textarea "OUTCOMES ACHIEVED The Lions Community Music and [DATE] was a day of music, food…"
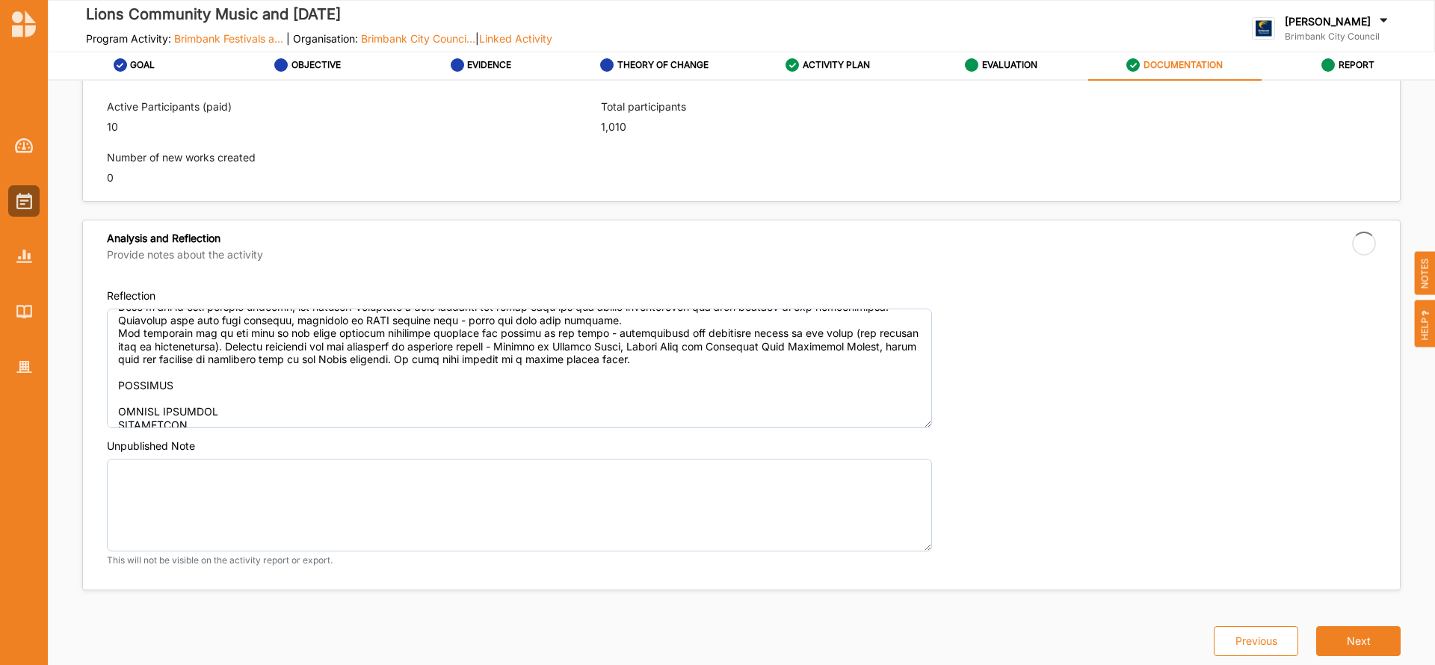
type textarea "The Lions Community Music and [DATE] is a day of music, food and fun for all ag…"
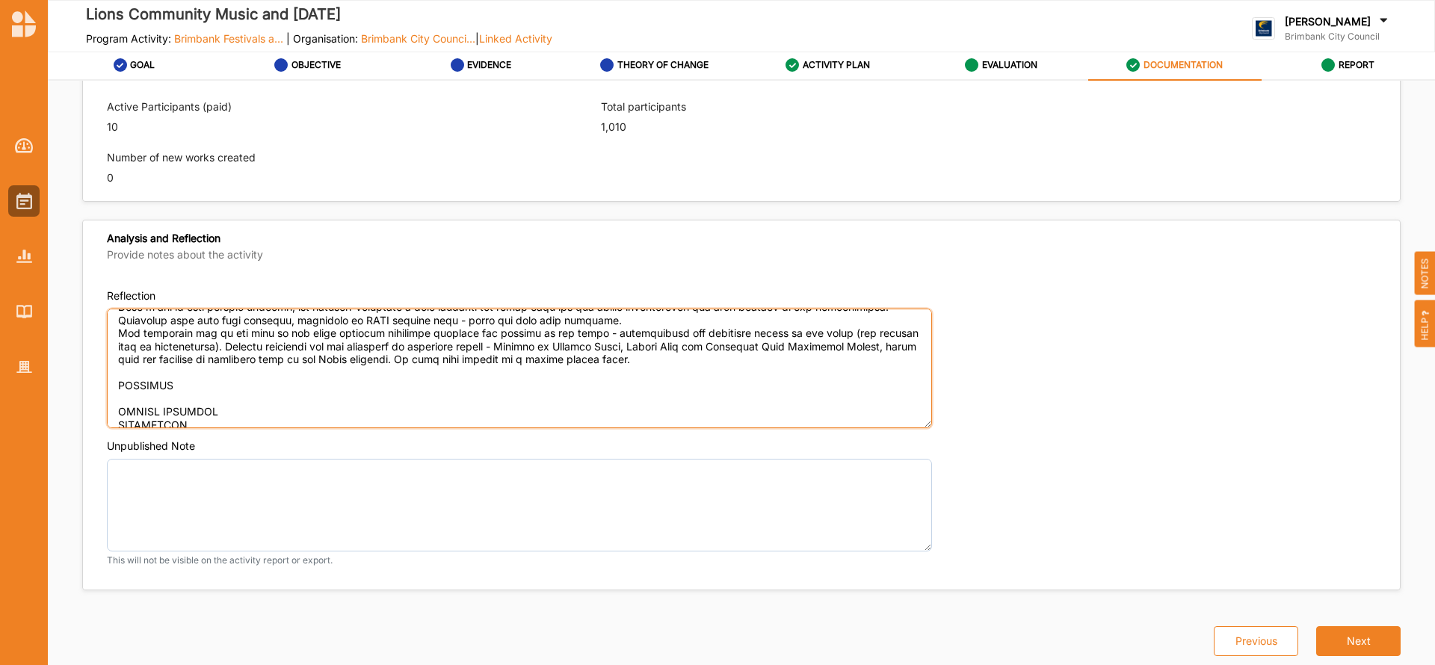
paste textarea "Brimbank Council, [PERSON_NAME] Party Hire, Crane Audio, Friends of [GEOGRAPHIC…"
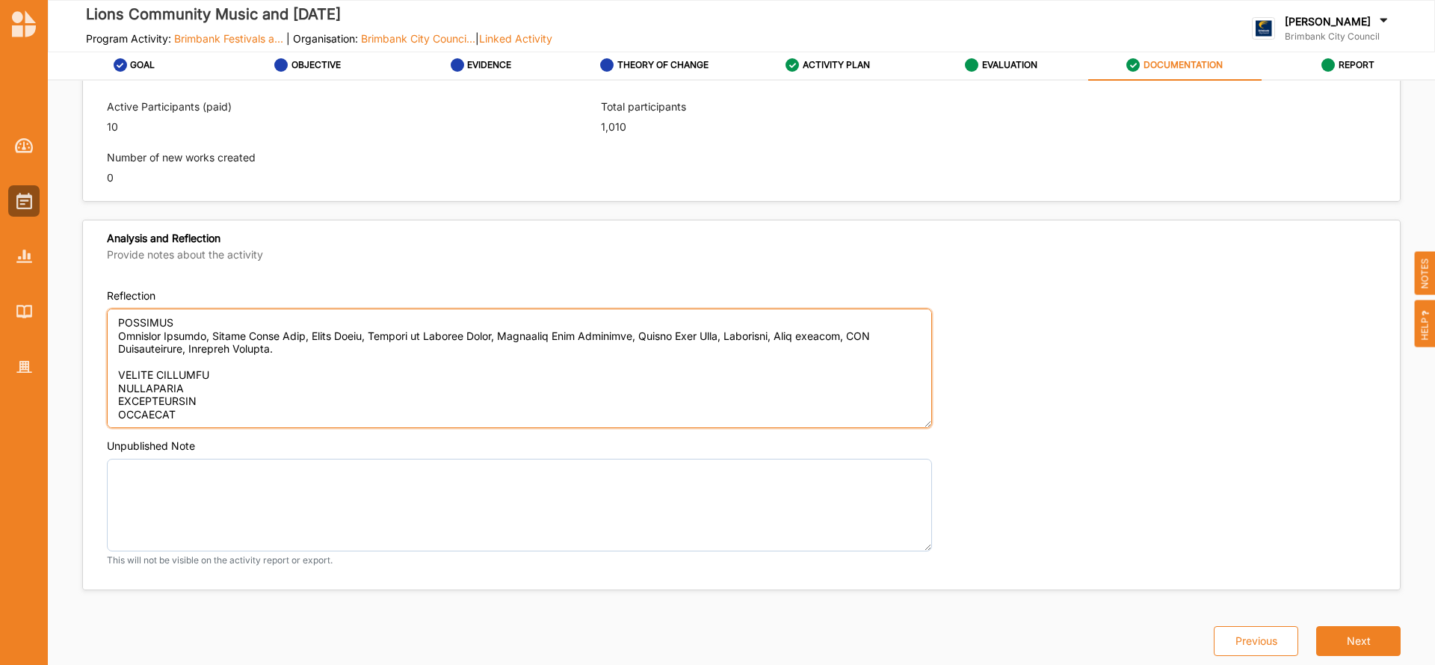
scroll to position [519, 0]
click at [269, 355] on textarea "Reflection" at bounding box center [519, 369] width 825 height 120
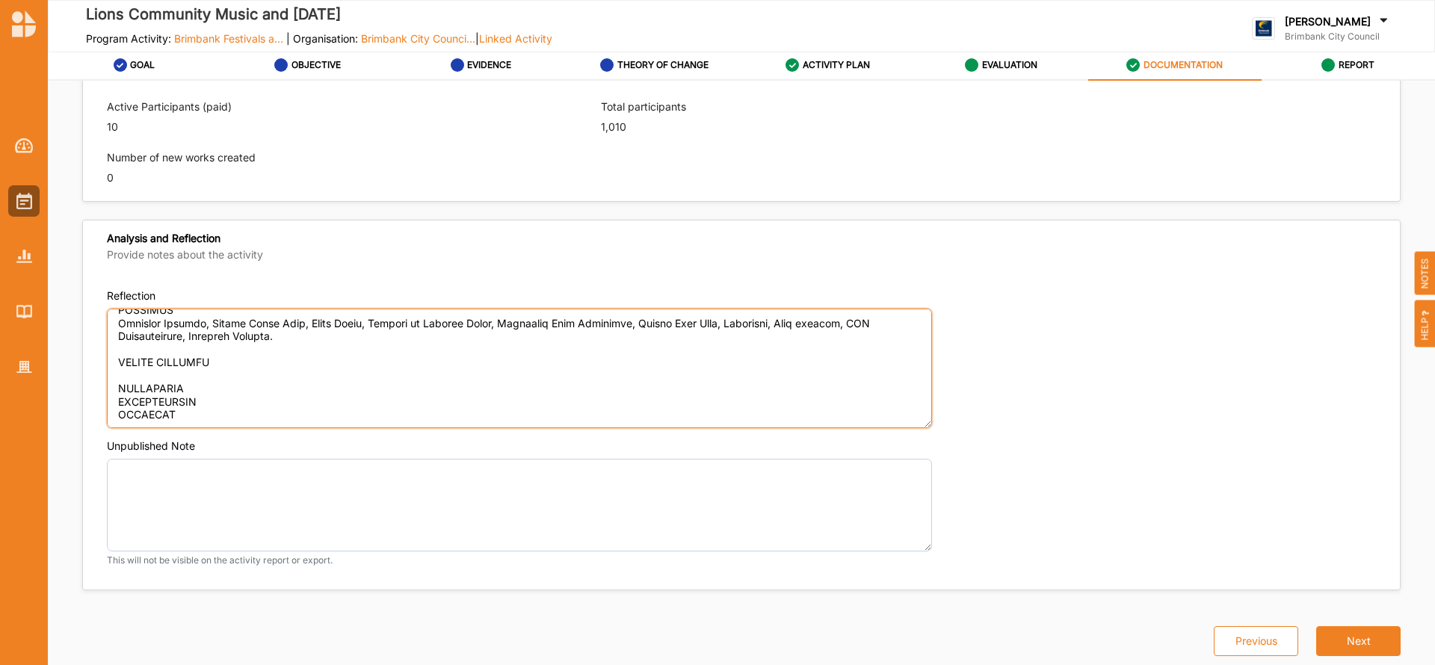
type textarea "OUTCOMES ACHIEVED The Lions Community Music and [DATE] was a day of music, food…"
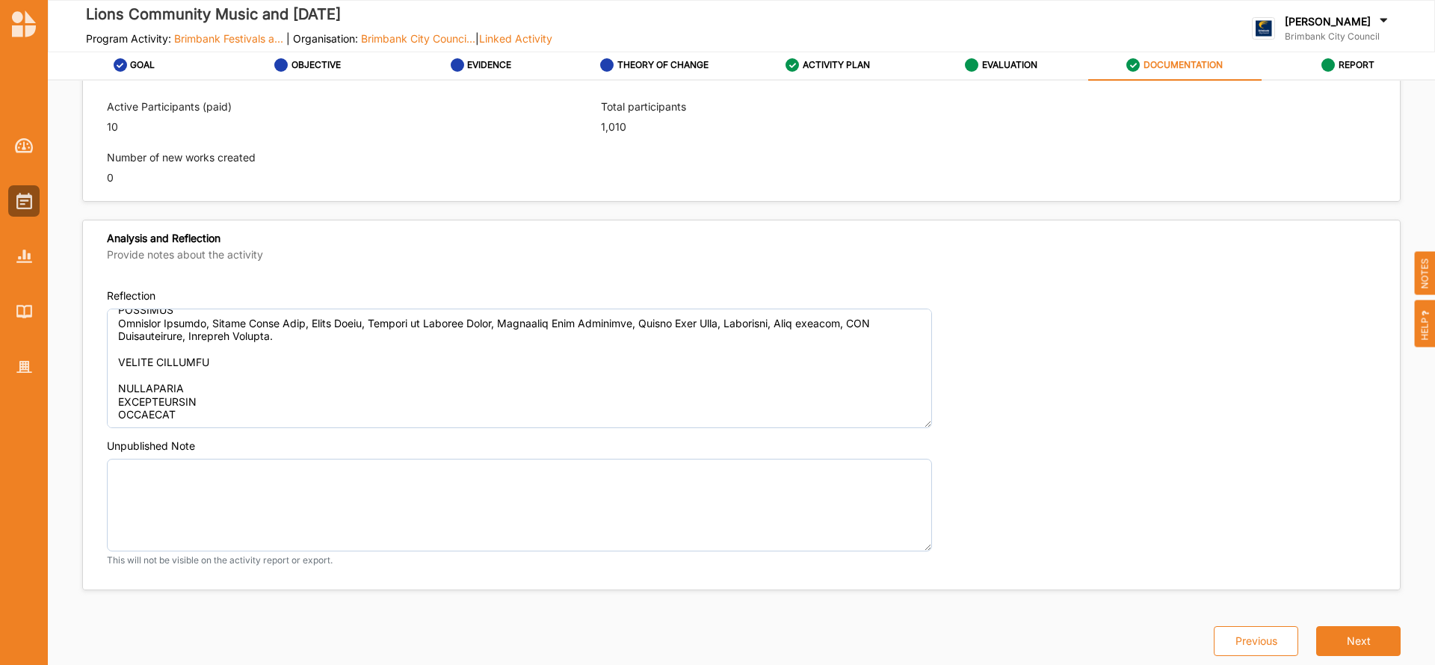
type textarea "The Lions Community Music and [DATE] is a day of music, food and fun for all ag…"
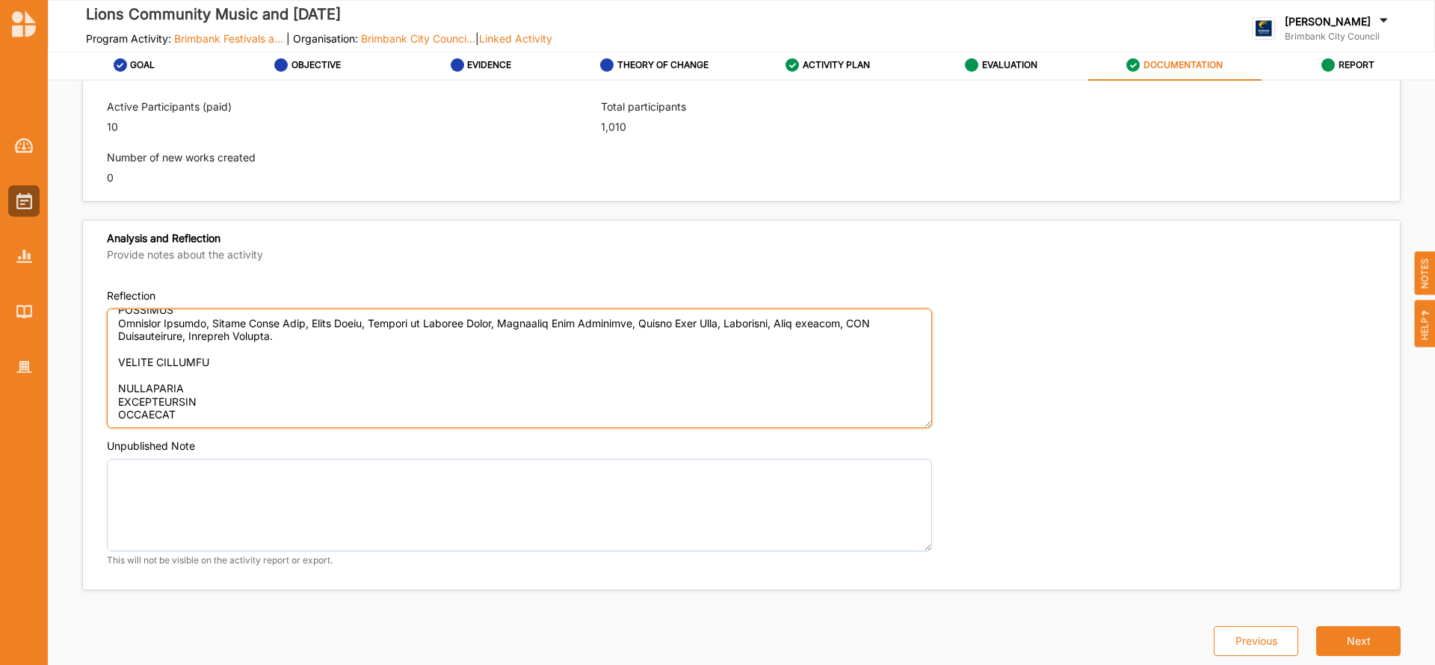
paste textarea "Connections between community groups were established and this will continue th…"
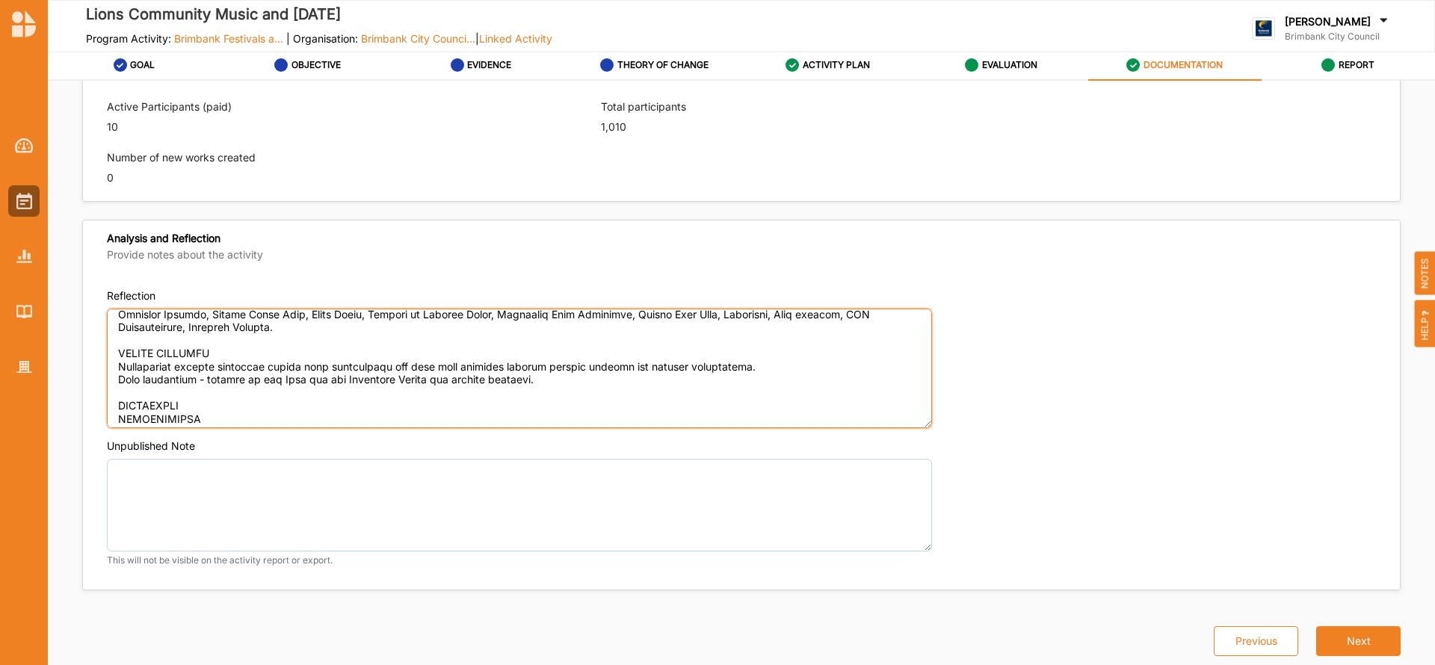
click at [200, 406] on textarea "Reflection" at bounding box center [519, 369] width 825 height 120
type textarea "OUTCOMES ACHIEVED The Lions Community Music and [DATE] was a day of music, food…"
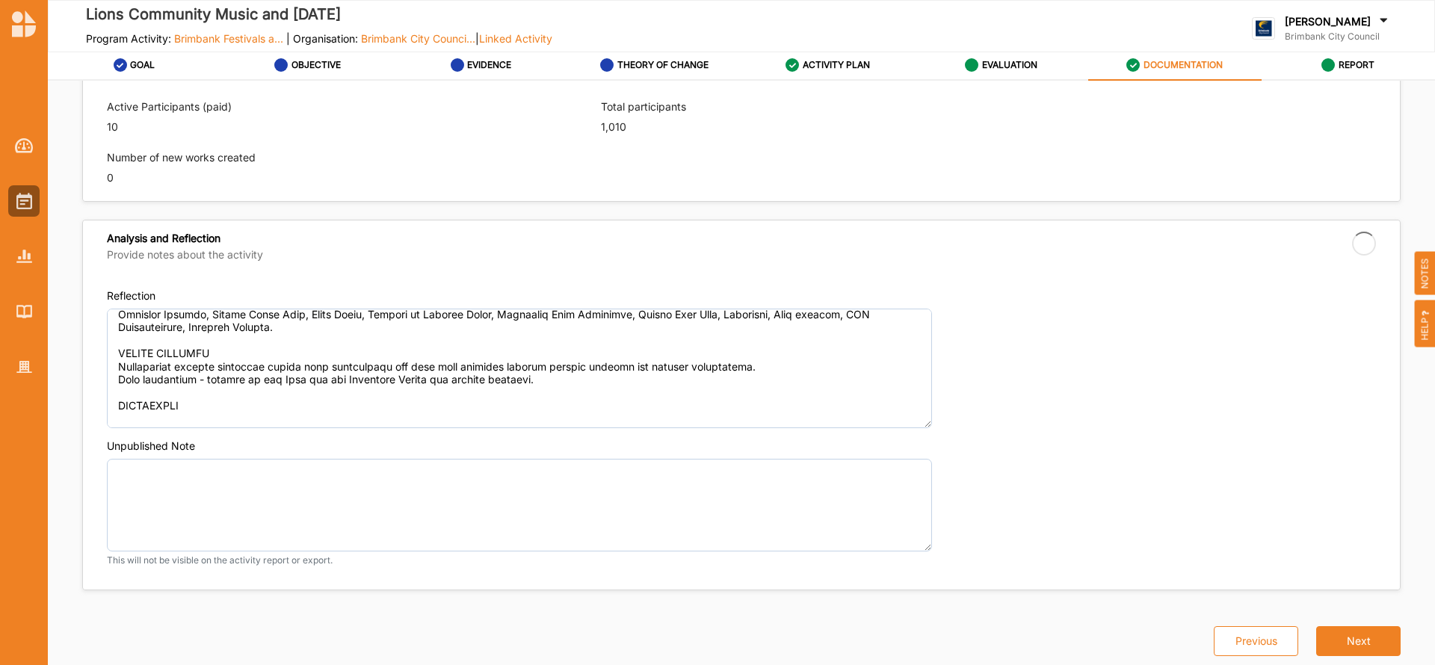
type textarea "The Lions Community Music and [DATE] is a day of music, food and fun for all ag…"
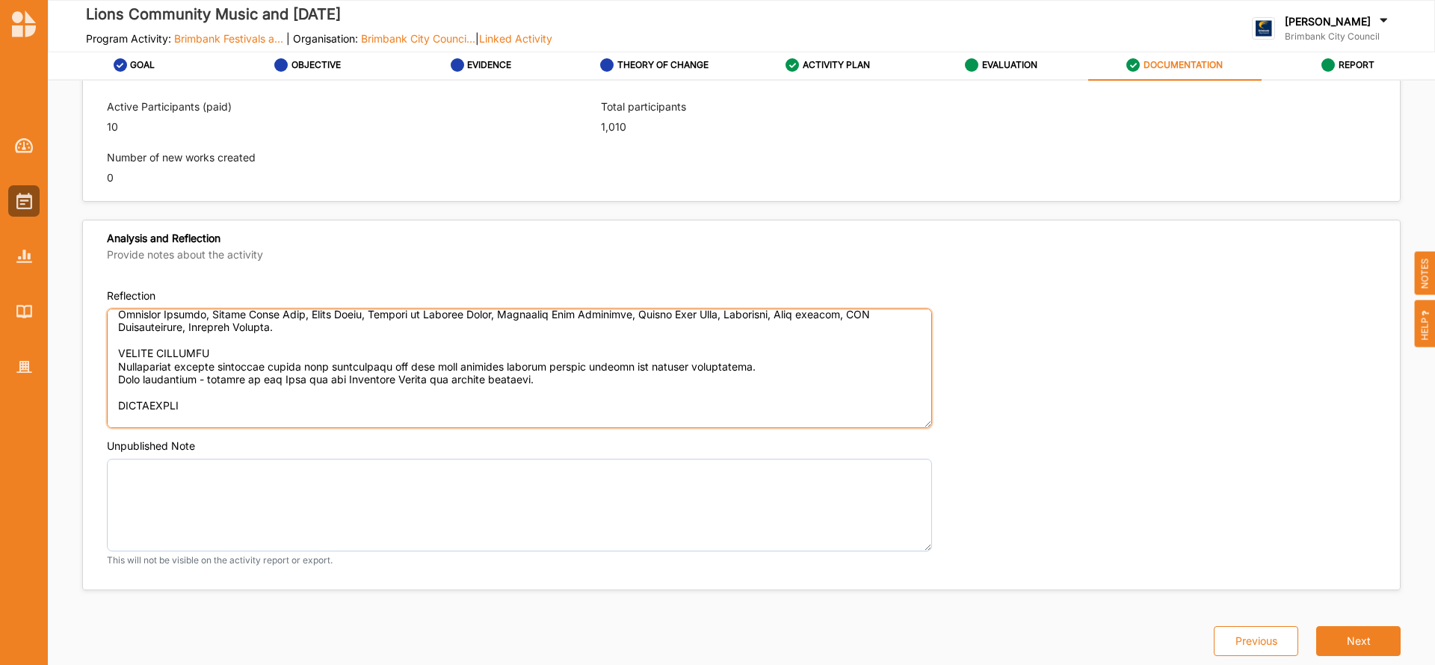
paste textarea "Probably the biggest challenge is the rising cost of many elements of the festi…"
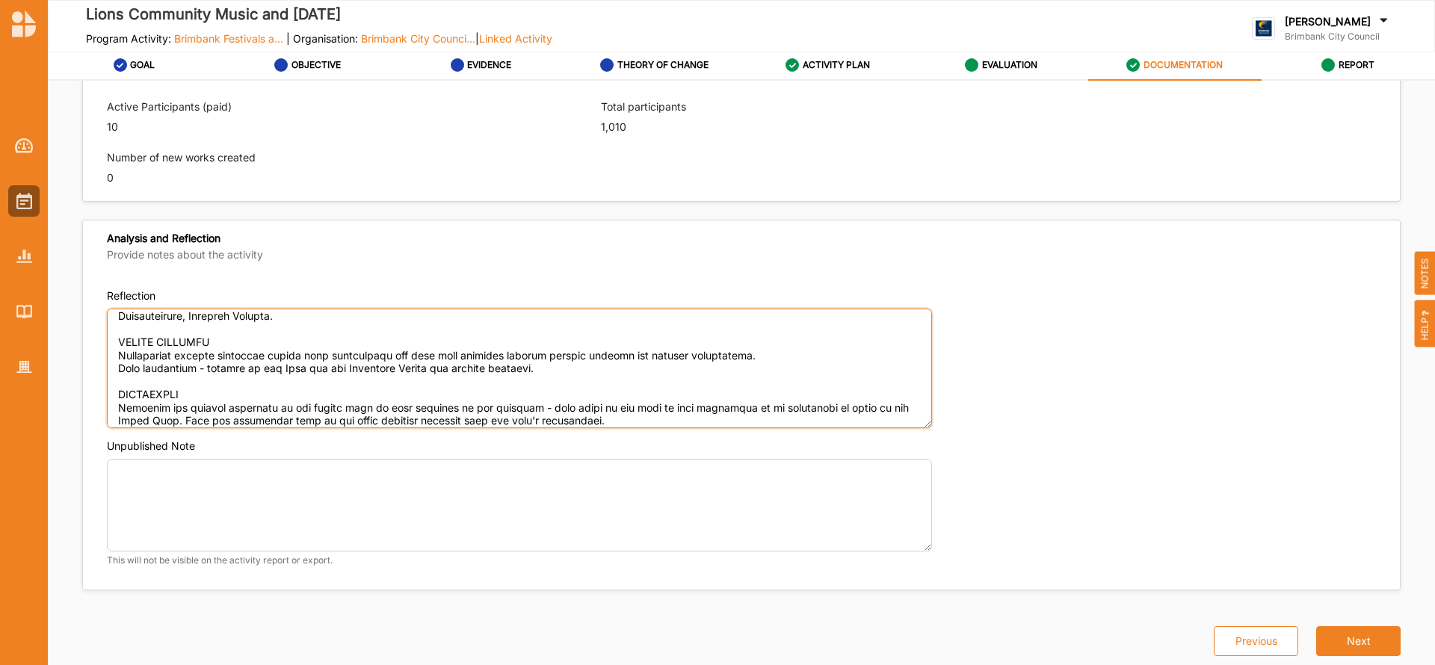
scroll to position [588, 0]
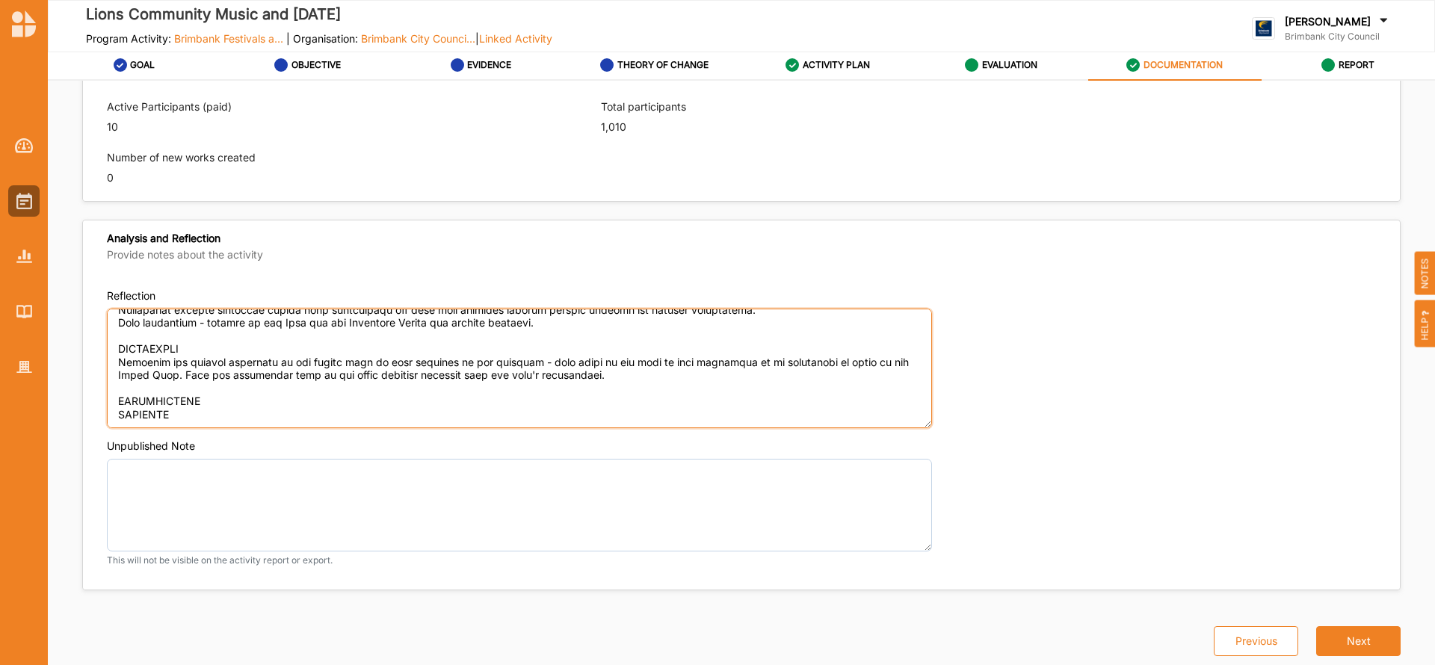
click at [250, 387] on textarea "Reflection" at bounding box center [519, 369] width 825 height 120
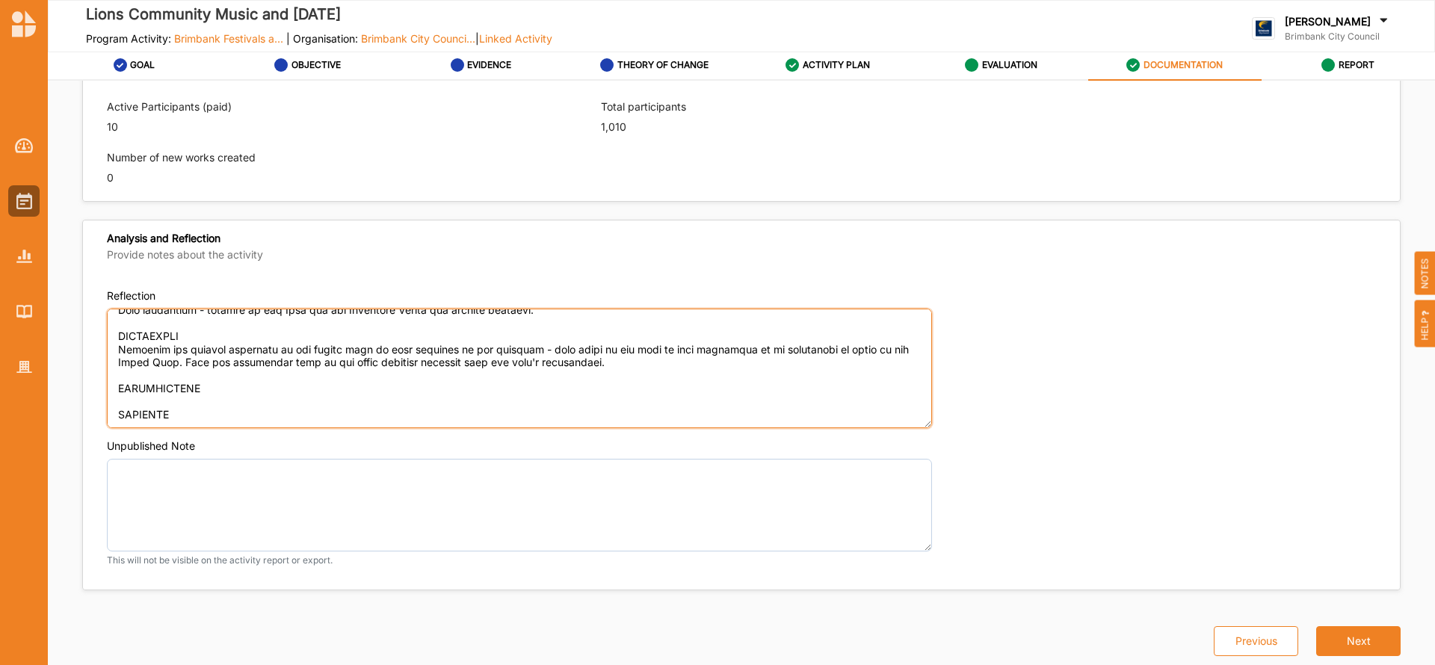
drag, startPoint x: 590, startPoint y: 364, endPoint x: 119, endPoint y: 337, distance: 471.8
click at [119, 337] on textarea "Reflection" at bounding box center [519, 369] width 825 height 120
type textarea "OUTCOMES ACHIEVED The Lions Community Music and [DATE] was a day of music, food…"
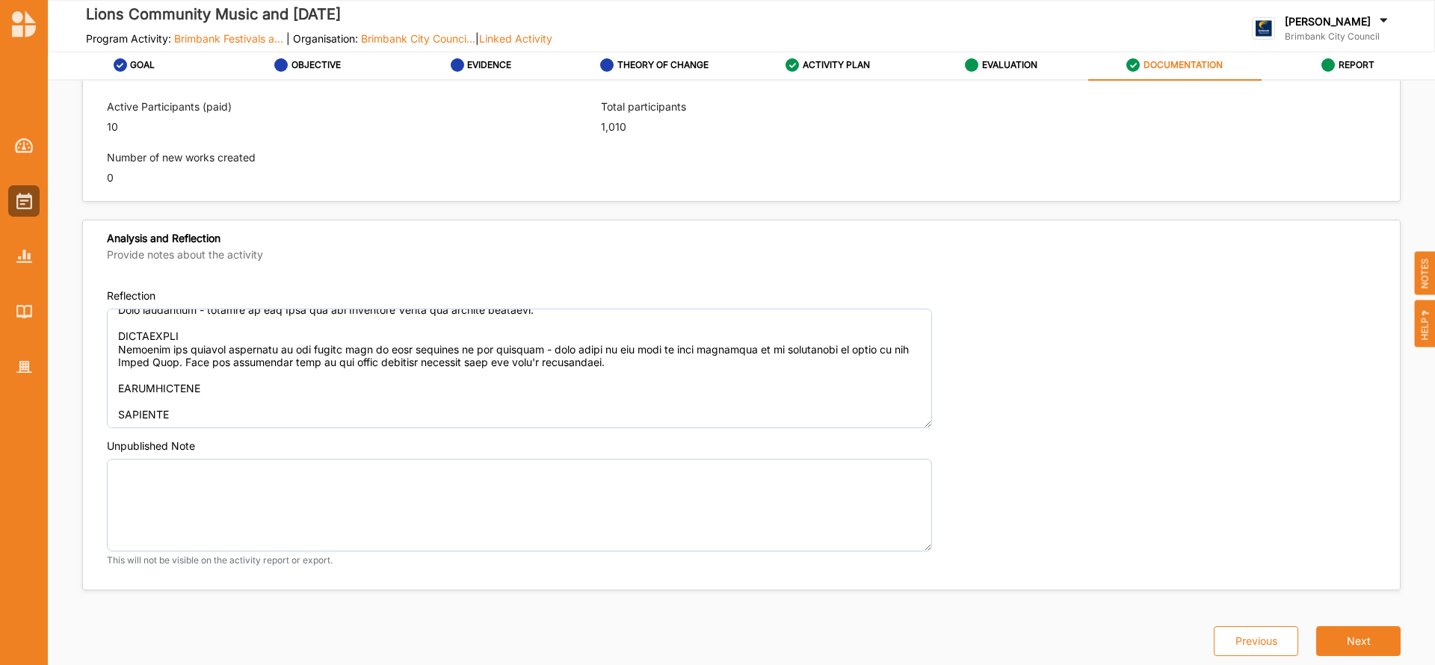
type textarea "The Lions Community Music and [DATE] is a day of music, food and fun for all ag…"
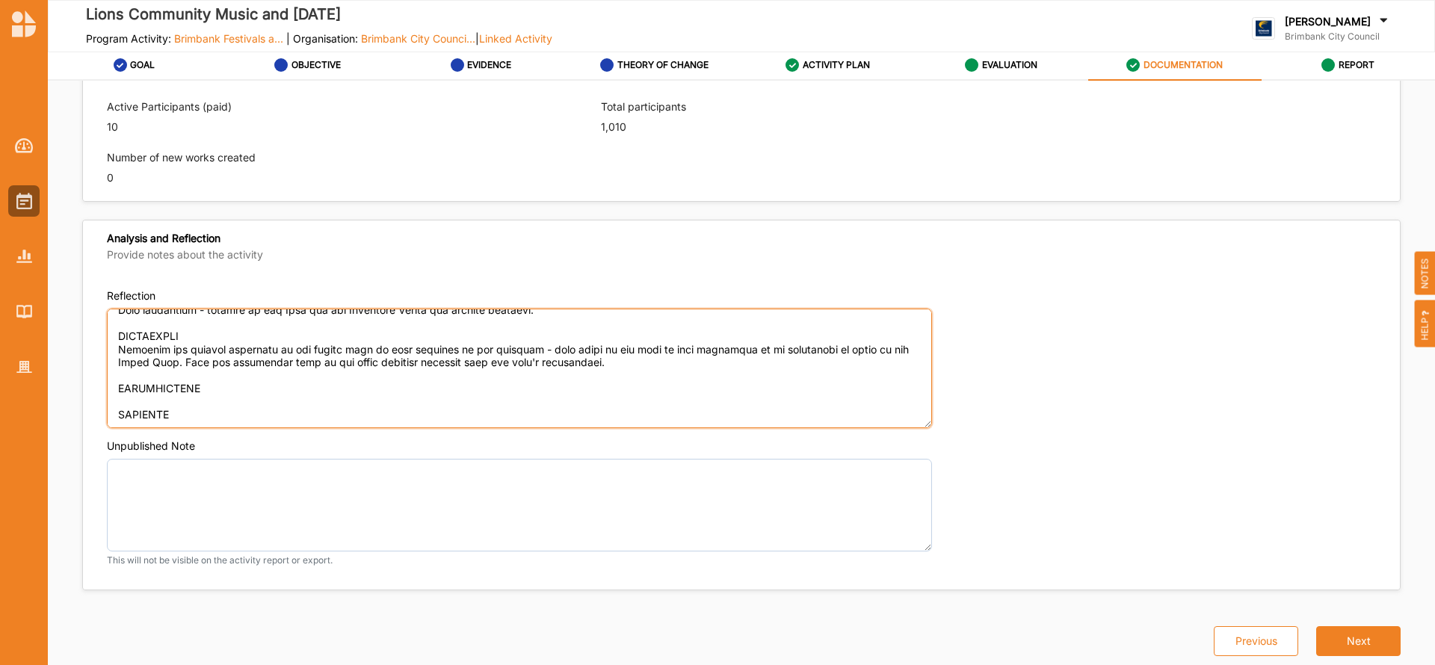
click at [251, 395] on textarea "Reflection" at bounding box center [519, 369] width 825 height 120
type textarea "OUTCOMES ACHIEVED The Lions Community Music and [DATE] was a day of music, food…"
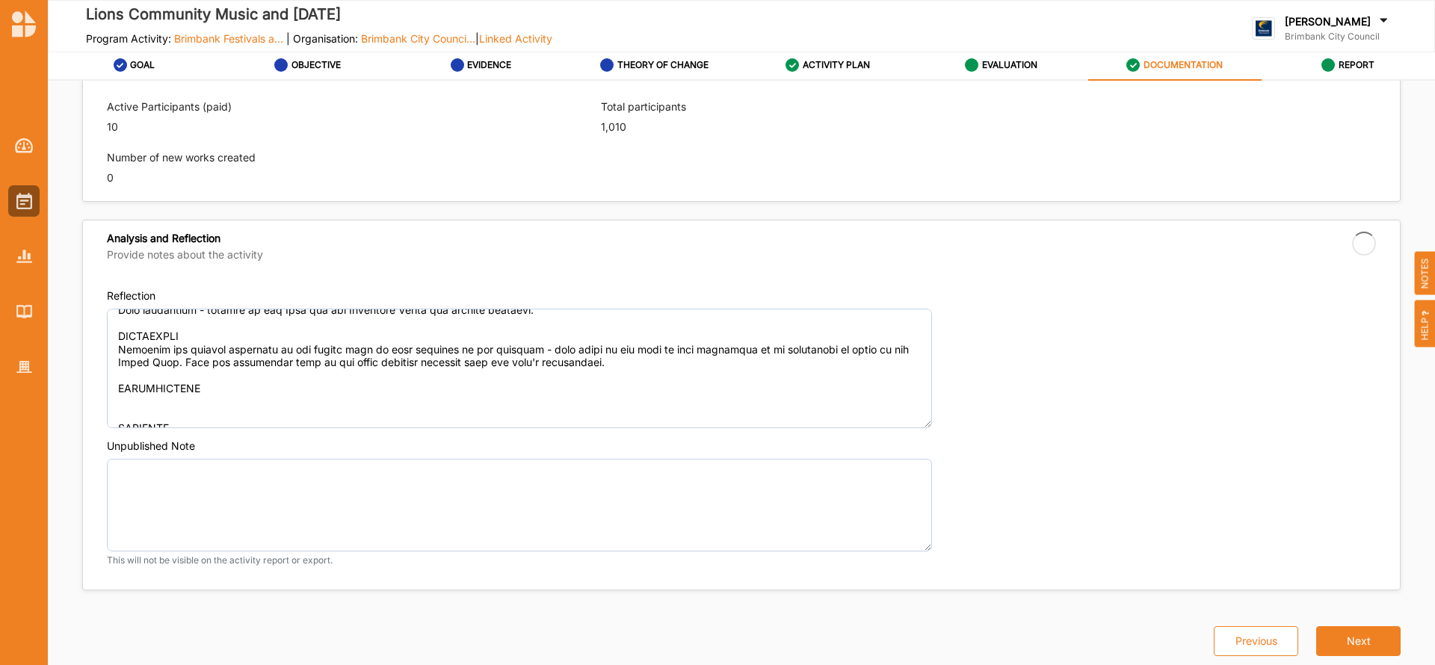
type textarea "The Lions Community Music and [DATE] is a day of music, food and fun for all ag…"
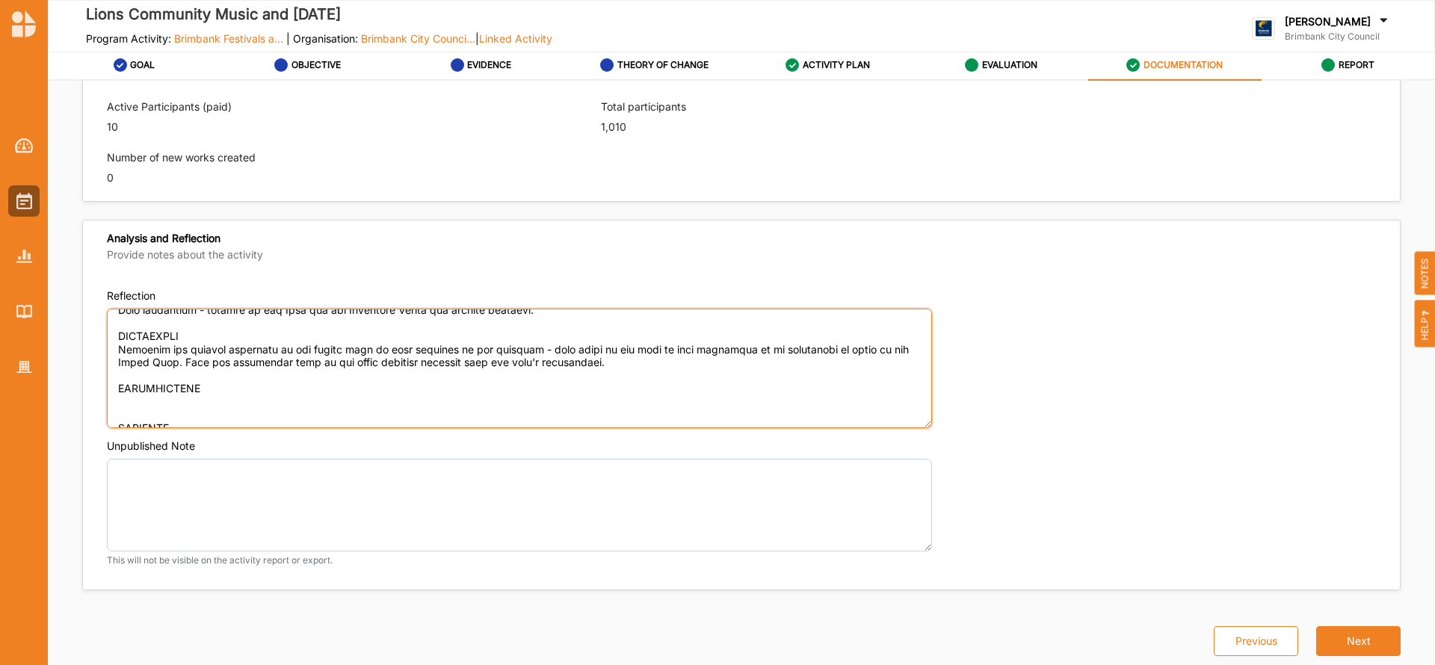
paste textarea "Further strengthening of Community Group involvement to include a greater numbe…"
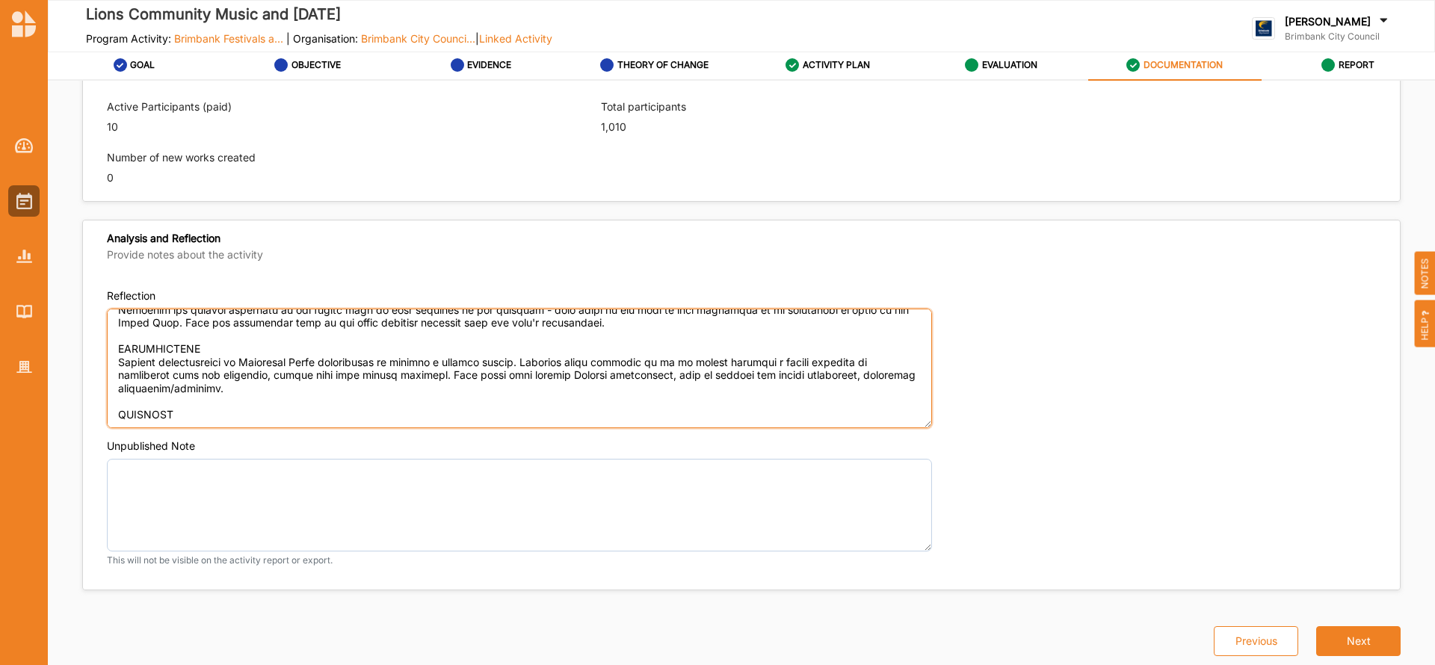
scroll to position [654, 0]
click at [161, 402] on textarea "Reflection" at bounding box center [519, 369] width 825 height 120
type textarea "OUTCOMES ACHIEVED The Lions Community Music and [DATE] was a day of music, food…"
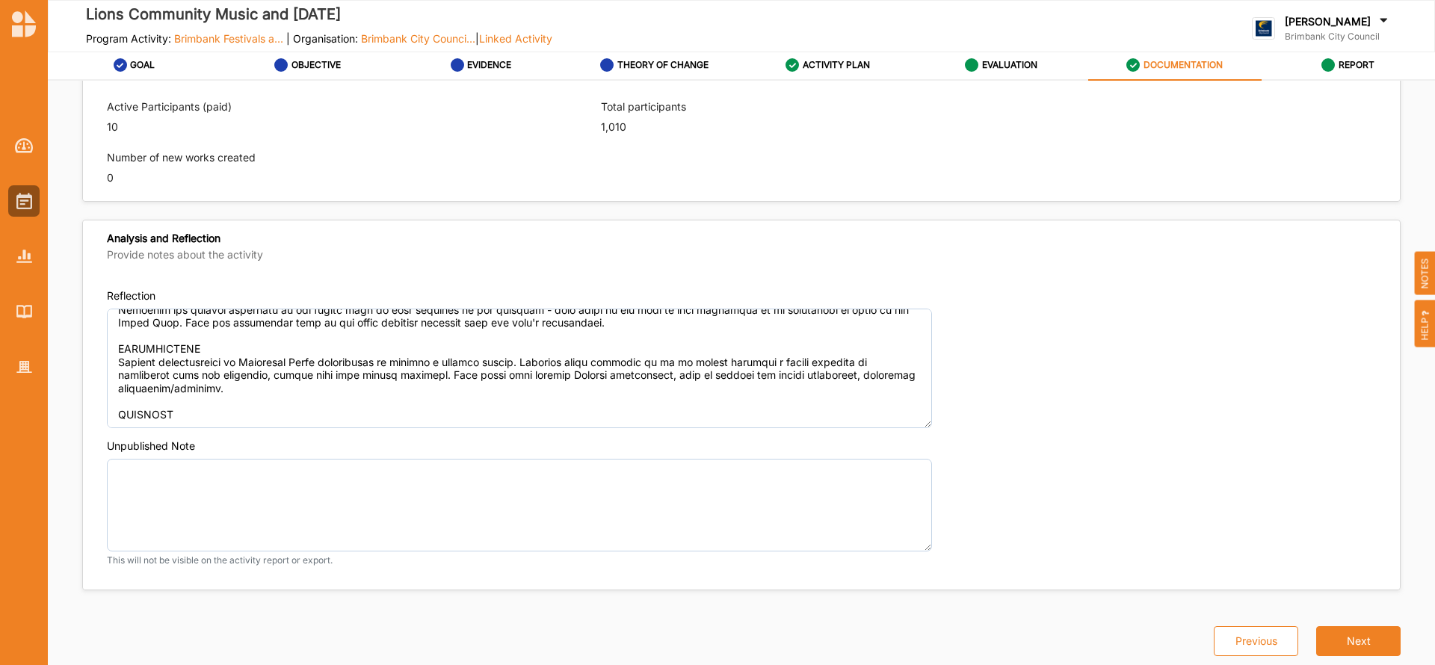
type textarea "The Lions Community Music and [DATE] is a day of music, food and fun for all ag…"
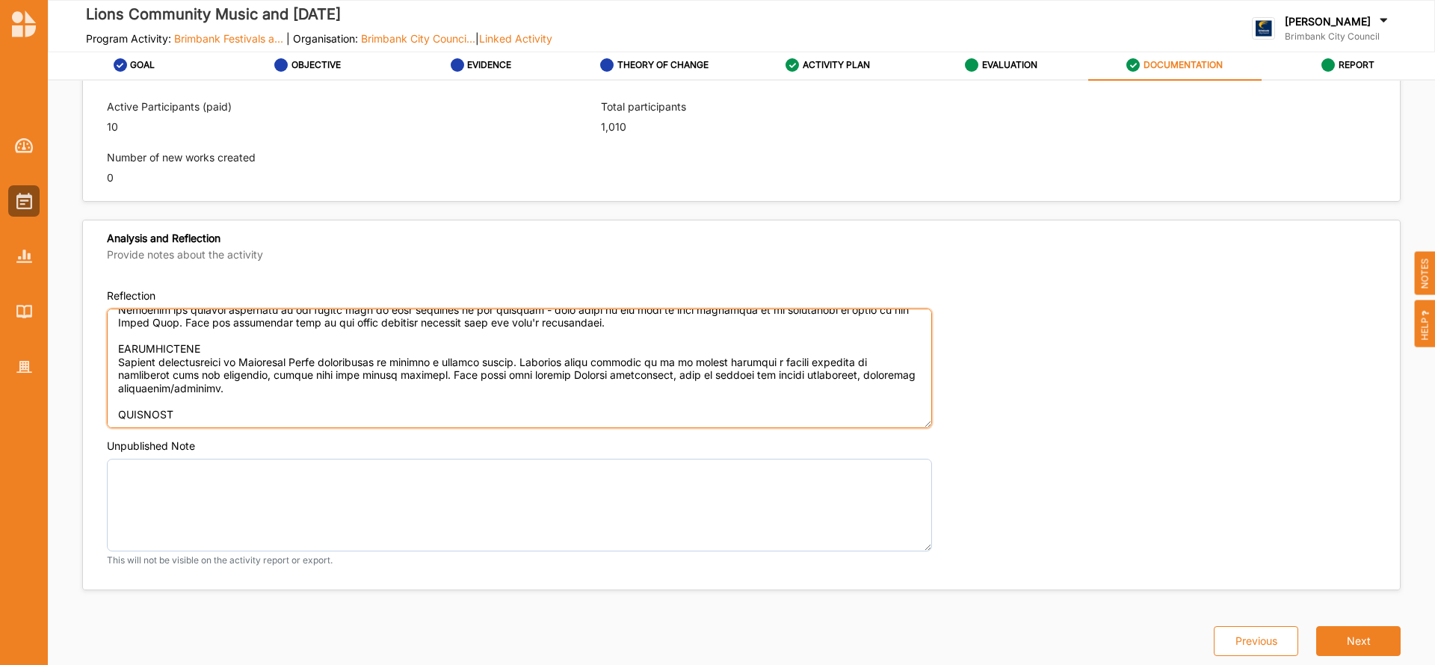
paste textarea "34. Do you have any suggestions for improvement of the Brimbank Festivals and E…"
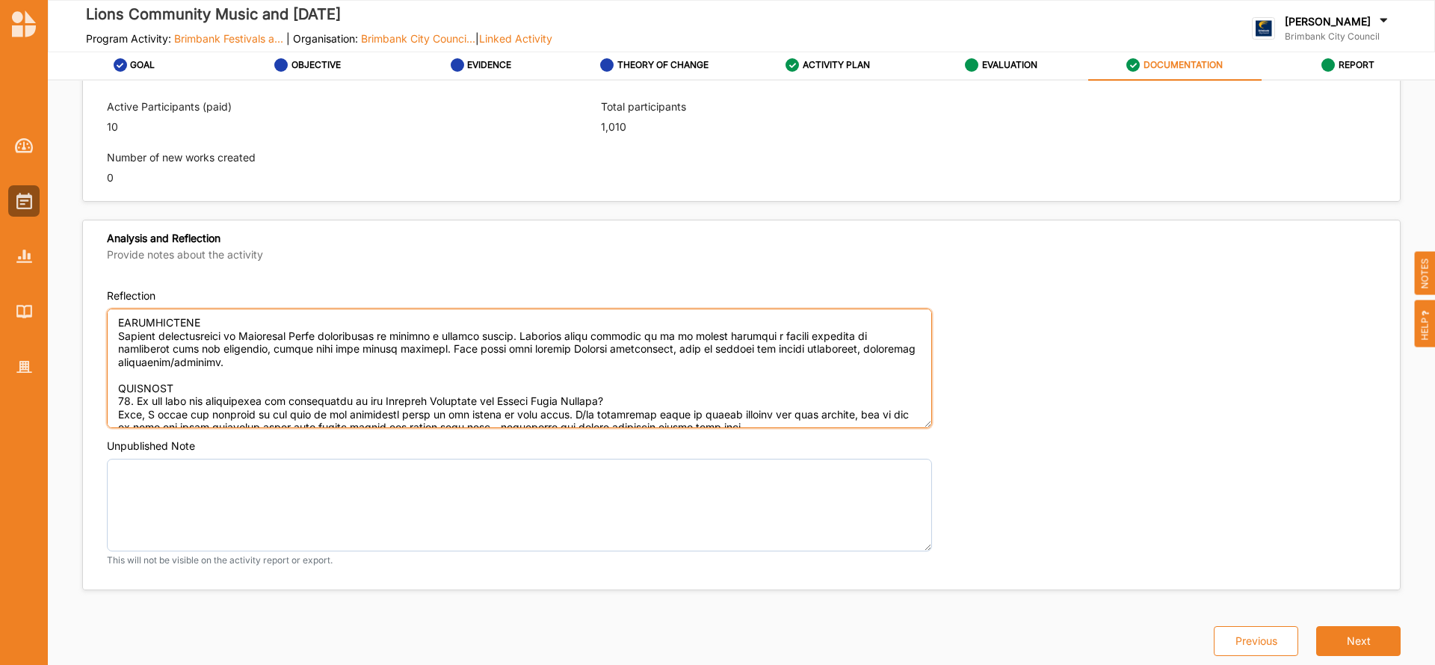
scroll to position [661, 0]
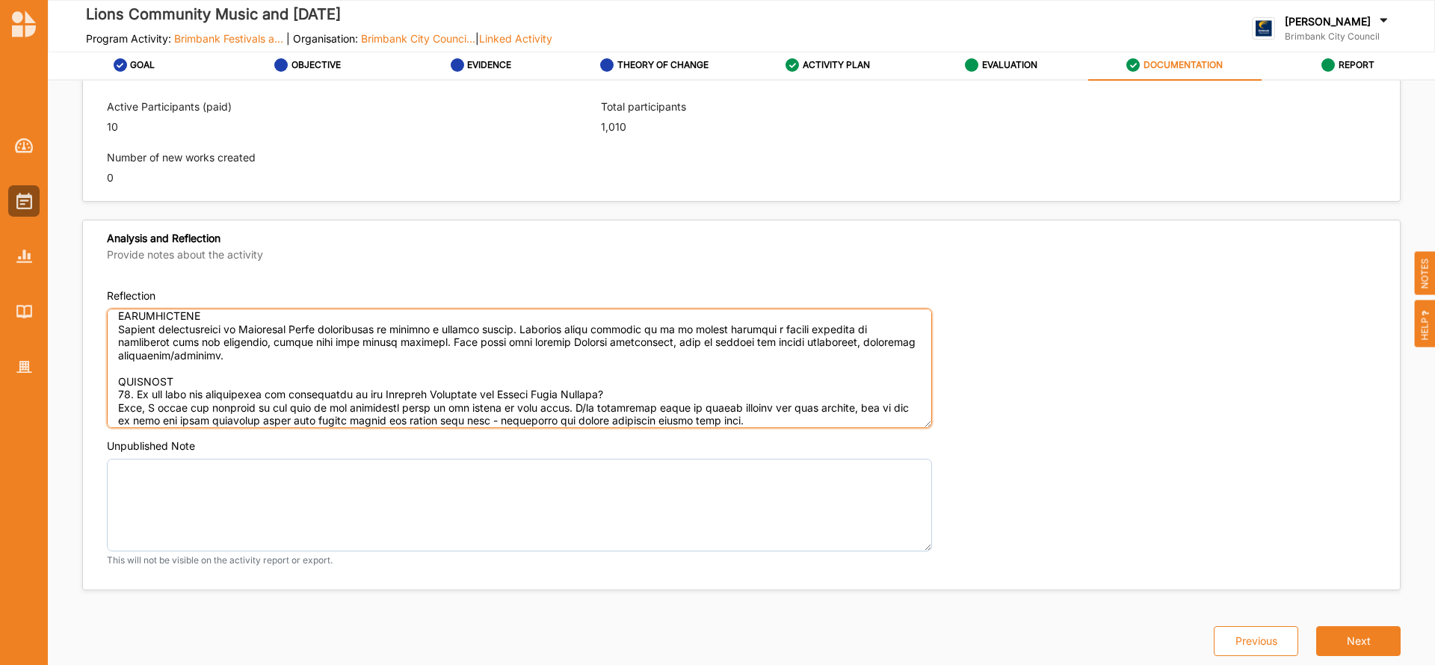
drag, startPoint x: 639, startPoint y: 395, endPoint x: 119, endPoint y: 395, distance: 520.3
click at [119, 395] on textarea "Reflection" at bounding box center [519, 369] width 825 height 120
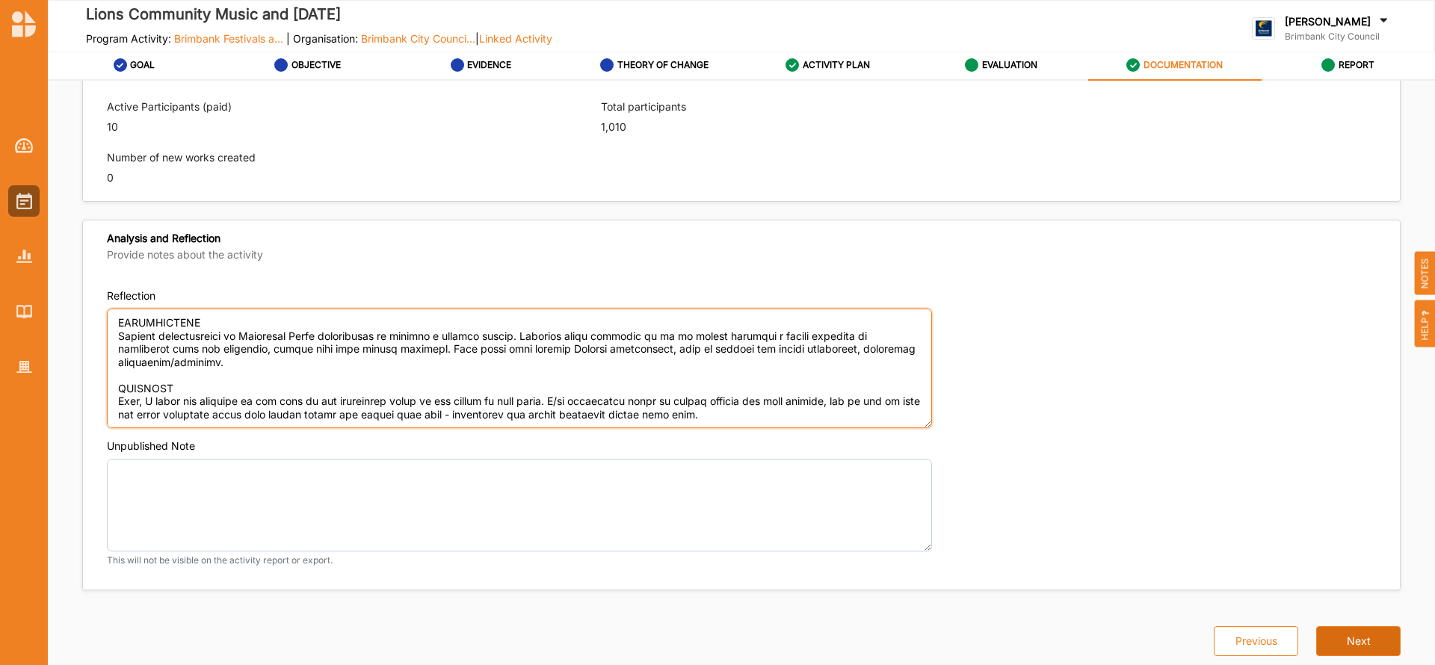
type textarea "OUTCOMES ACHIEVED The Lions Community Music and [DATE] was a day of music, food…"
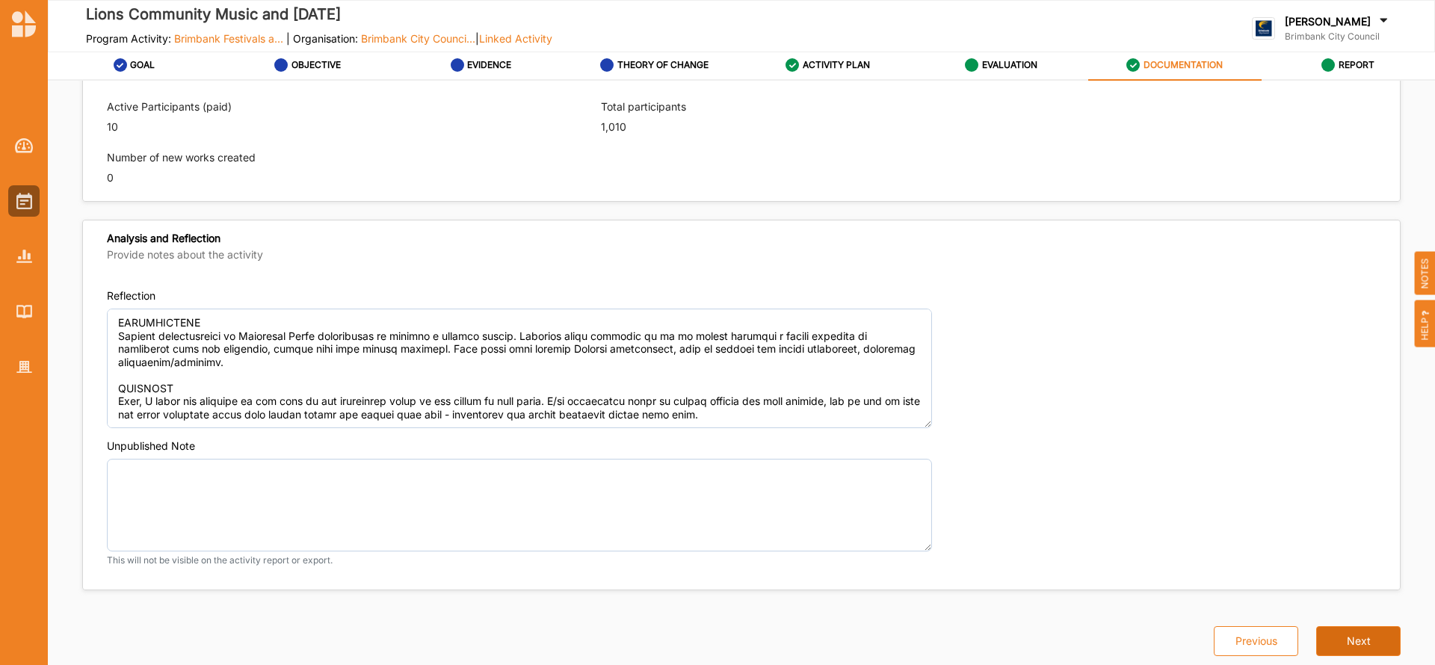
type textarea "The Lions Community Music and [DATE] is a day of music, food and fun for all ag…"
click at [1358, 642] on button "Next" at bounding box center [1359, 642] width 84 height 30
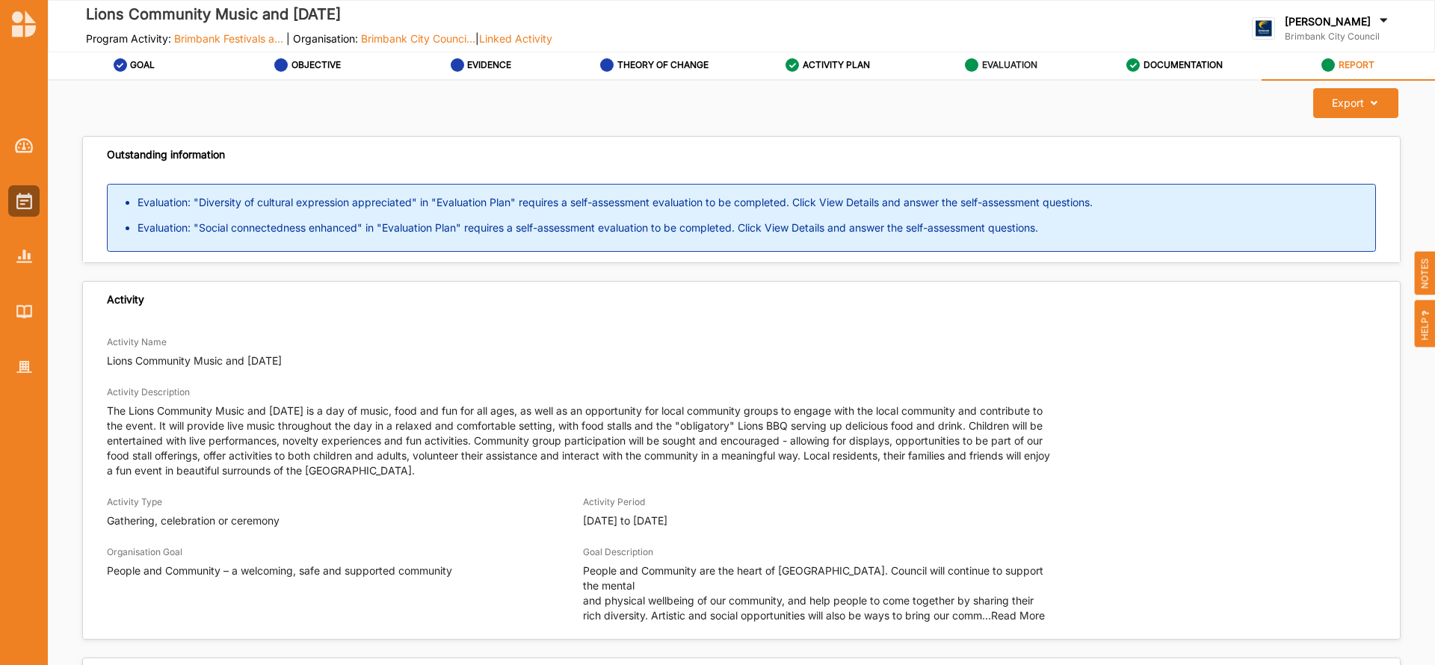
click at [1010, 62] on label "EVALUATION" at bounding box center [1009, 65] width 55 height 12
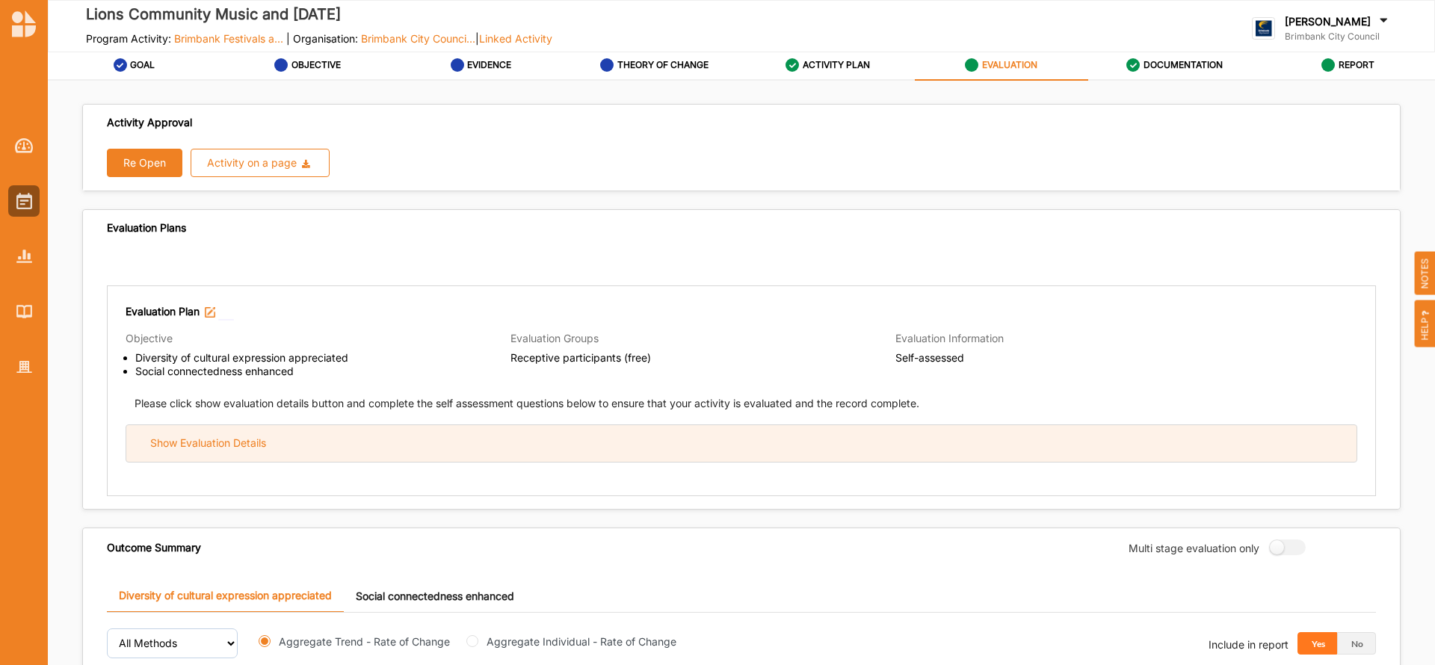
click at [887, 450] on div "Show Evaluation Details" at bounding box center [741, 443] width 1231 height 37
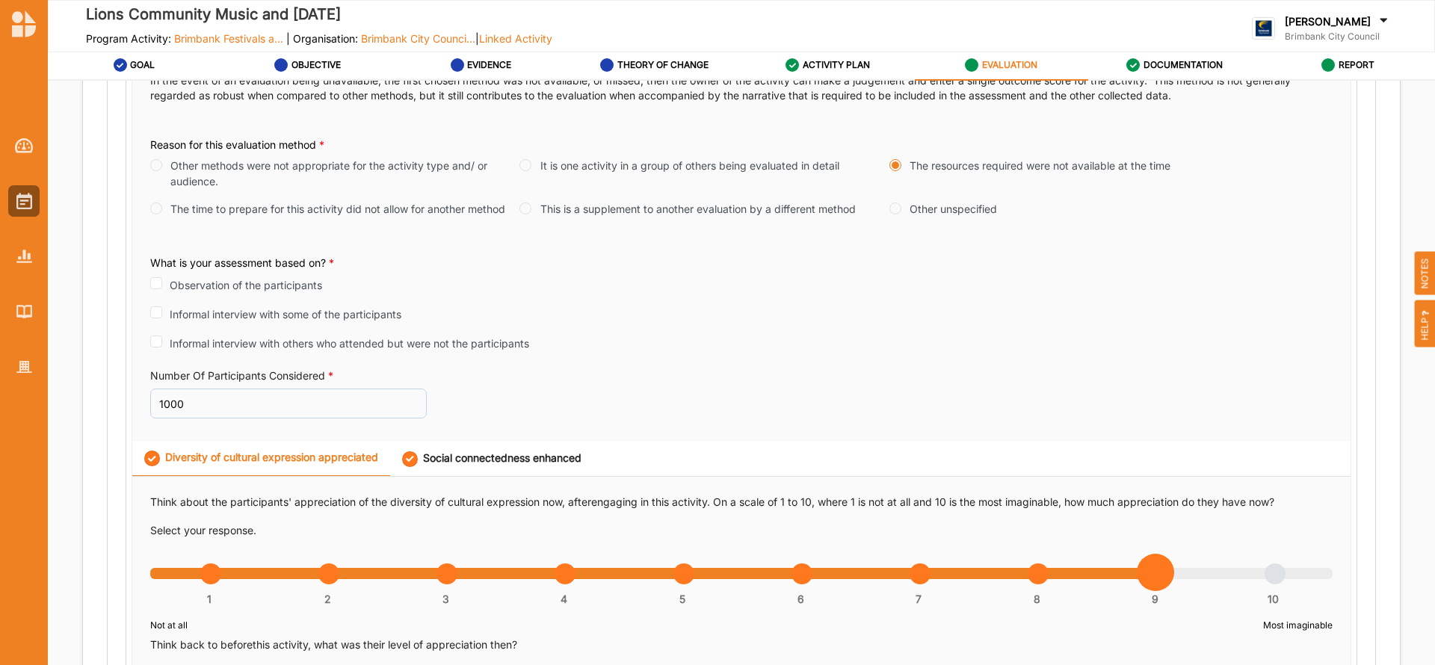
scroll to position [451, 0]
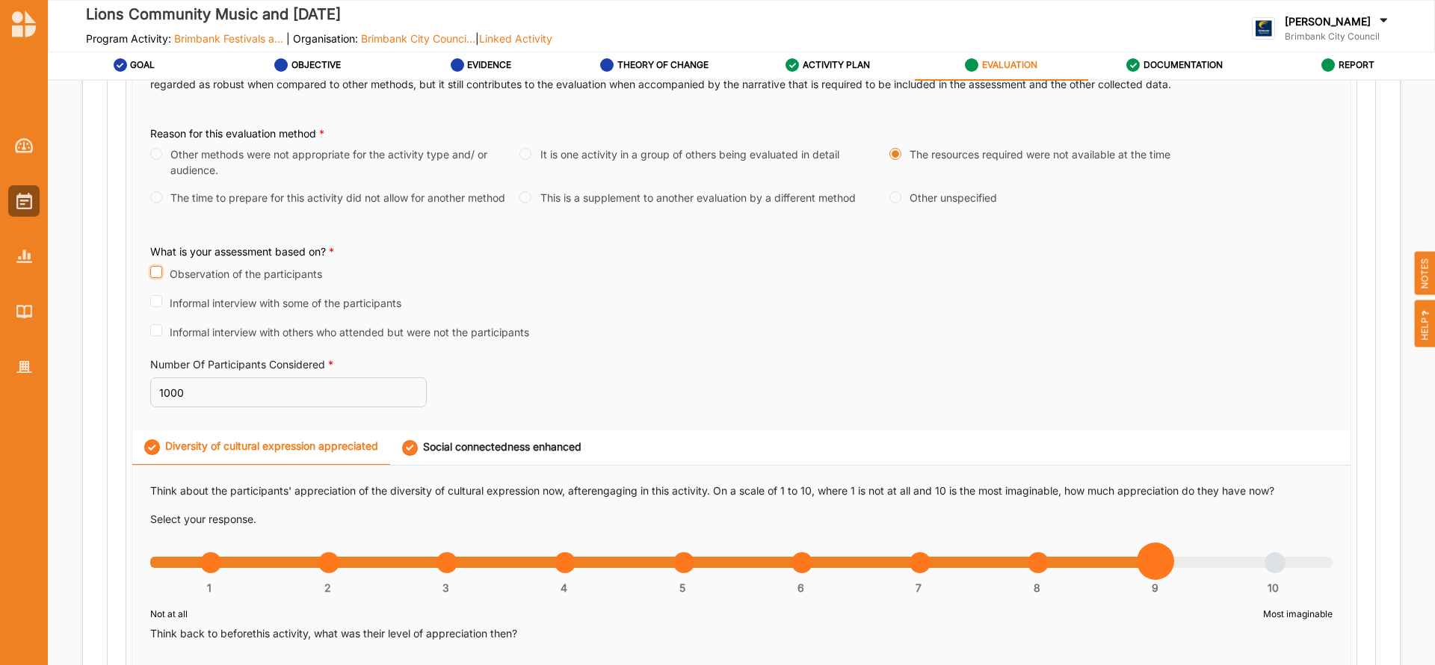
click at [156, 274] on input "Observation of the participants" at bounding box center [156, 272] width 12 height 12
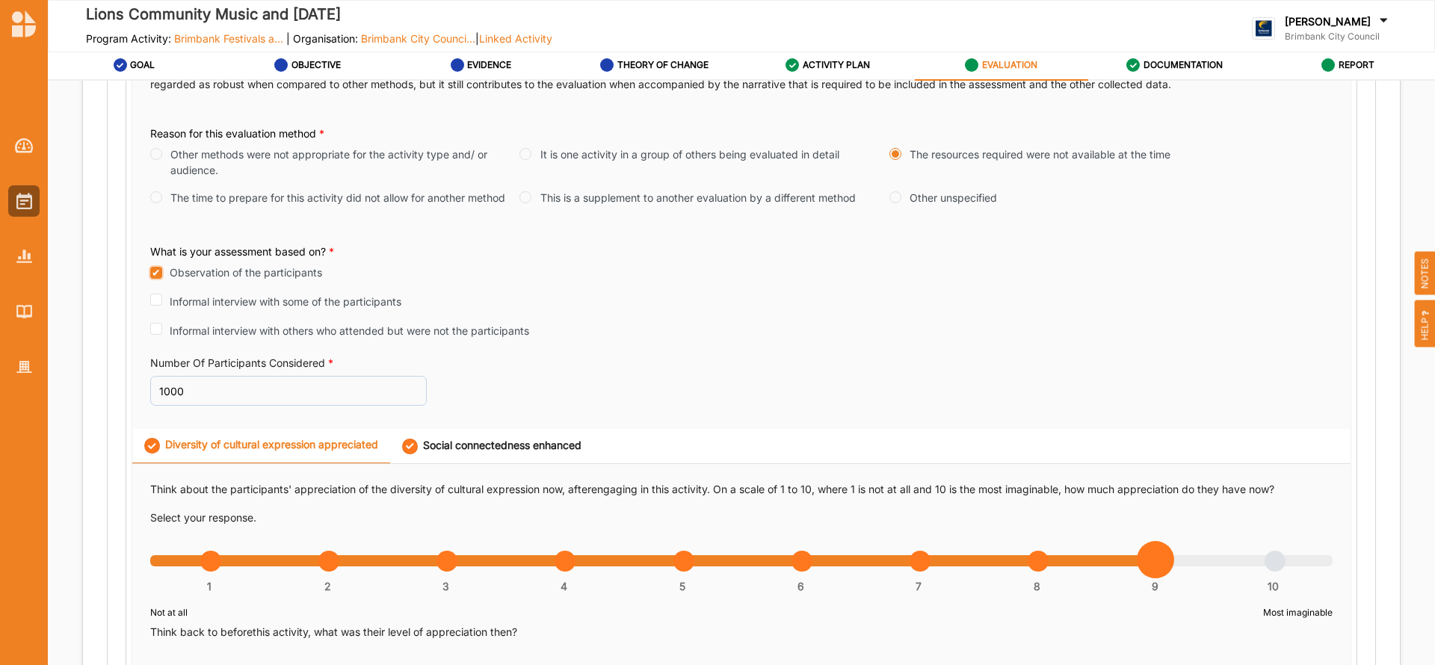
checkbox input "true"
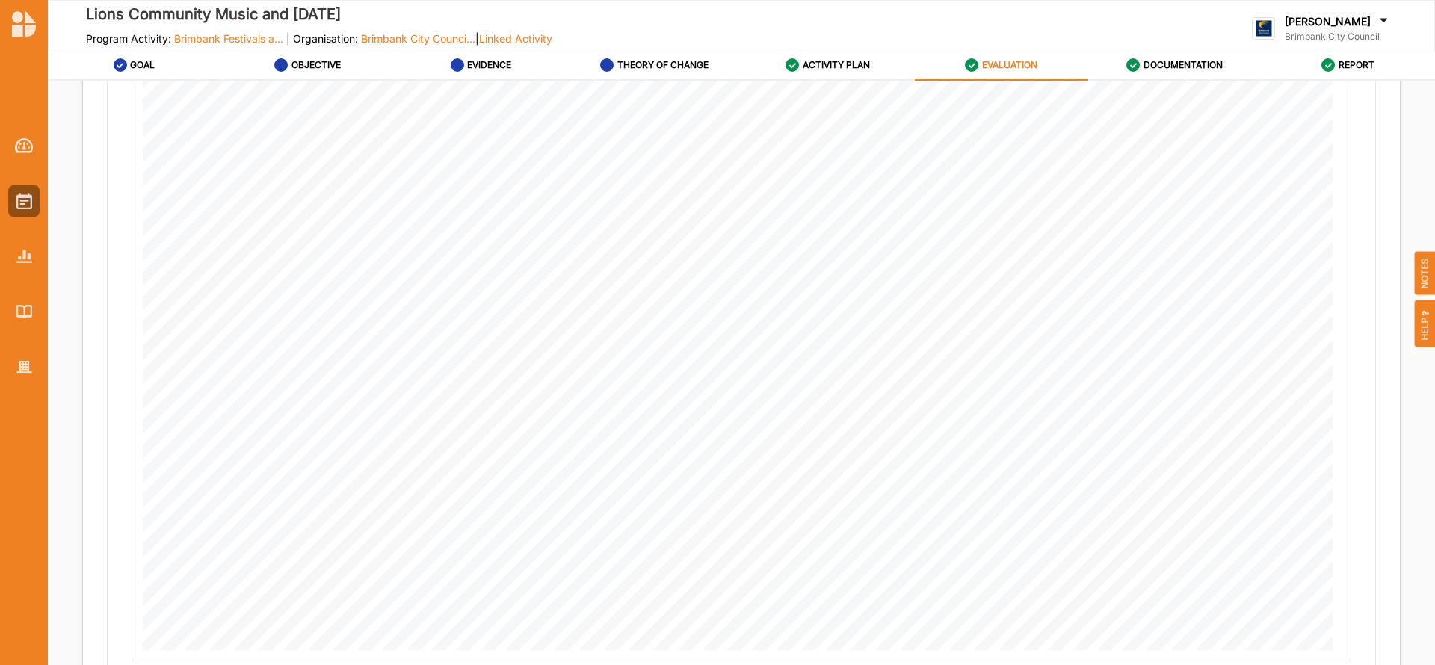
scroll to position [2463, 0]
click at [1356, 642] on button "Next" at bounding box center [1359, 642] width 84 height 30
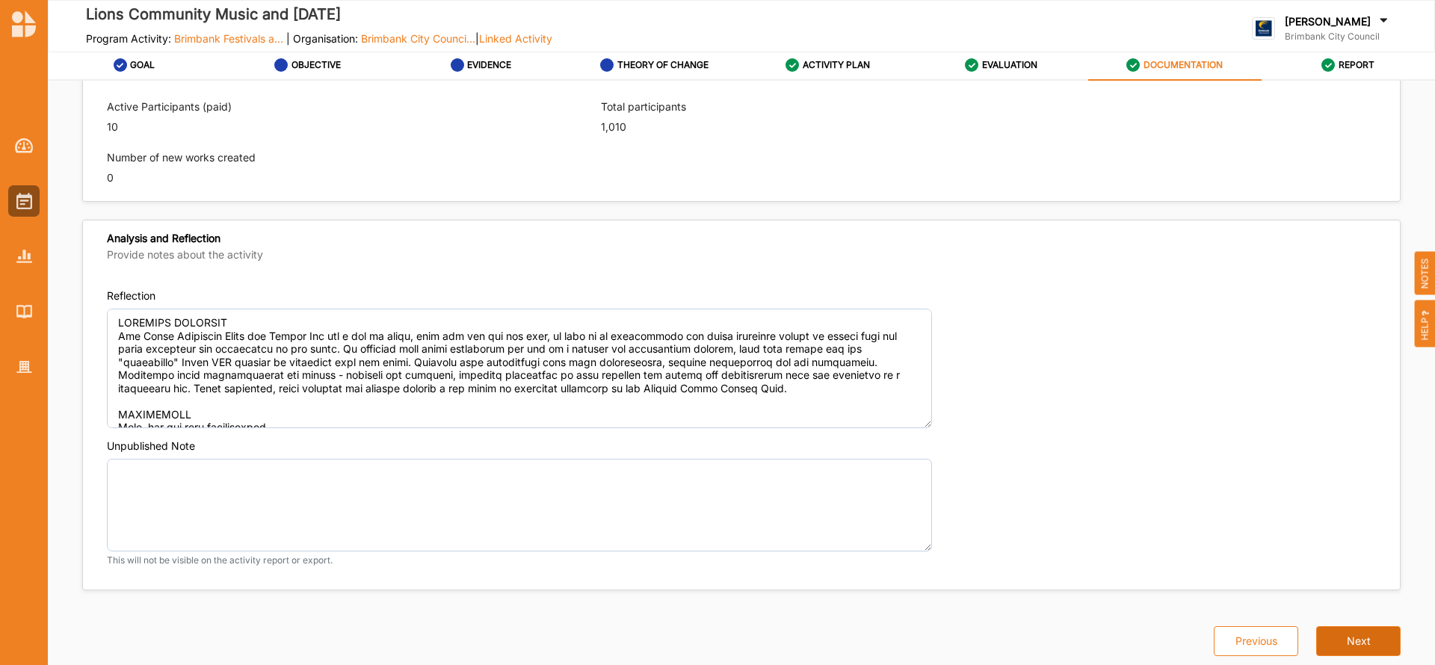
scroll to position [1021, 0]
type textarea "The Lions Community Music and [DATE] is a day of music, food and fun for all ag…"
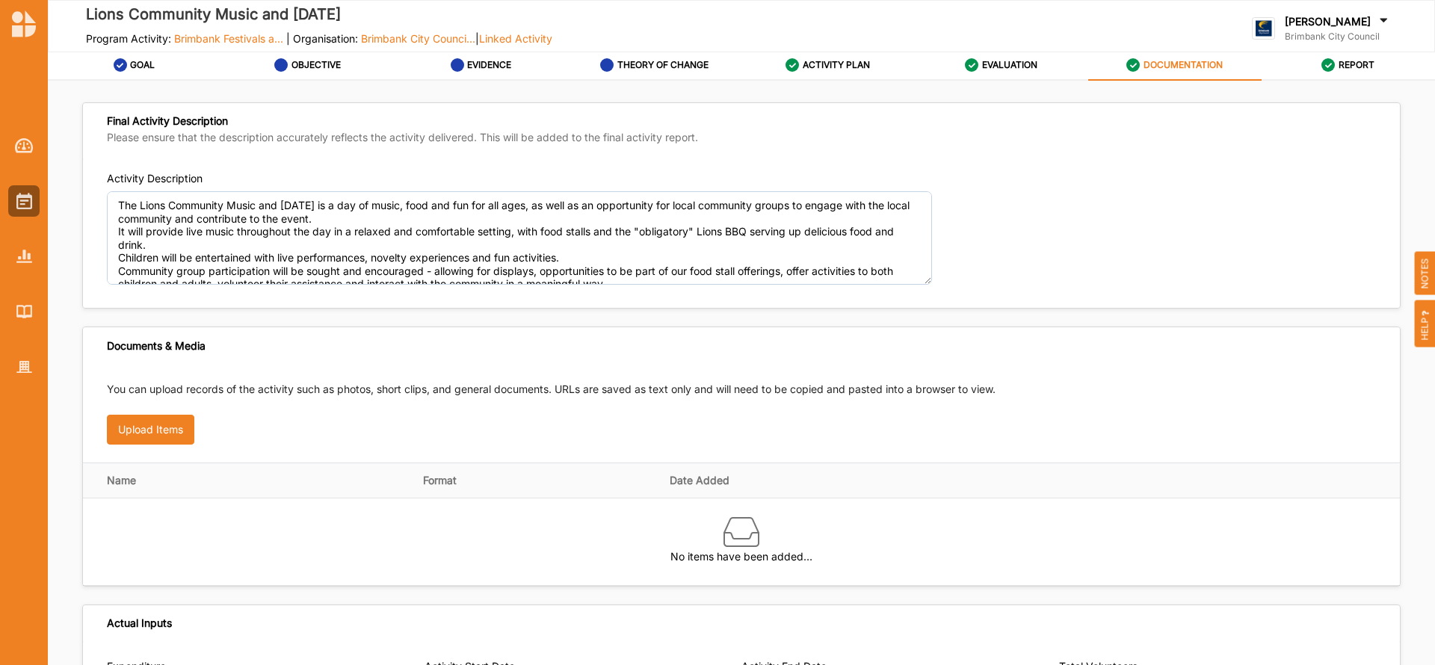
scroll to position [0, 0]
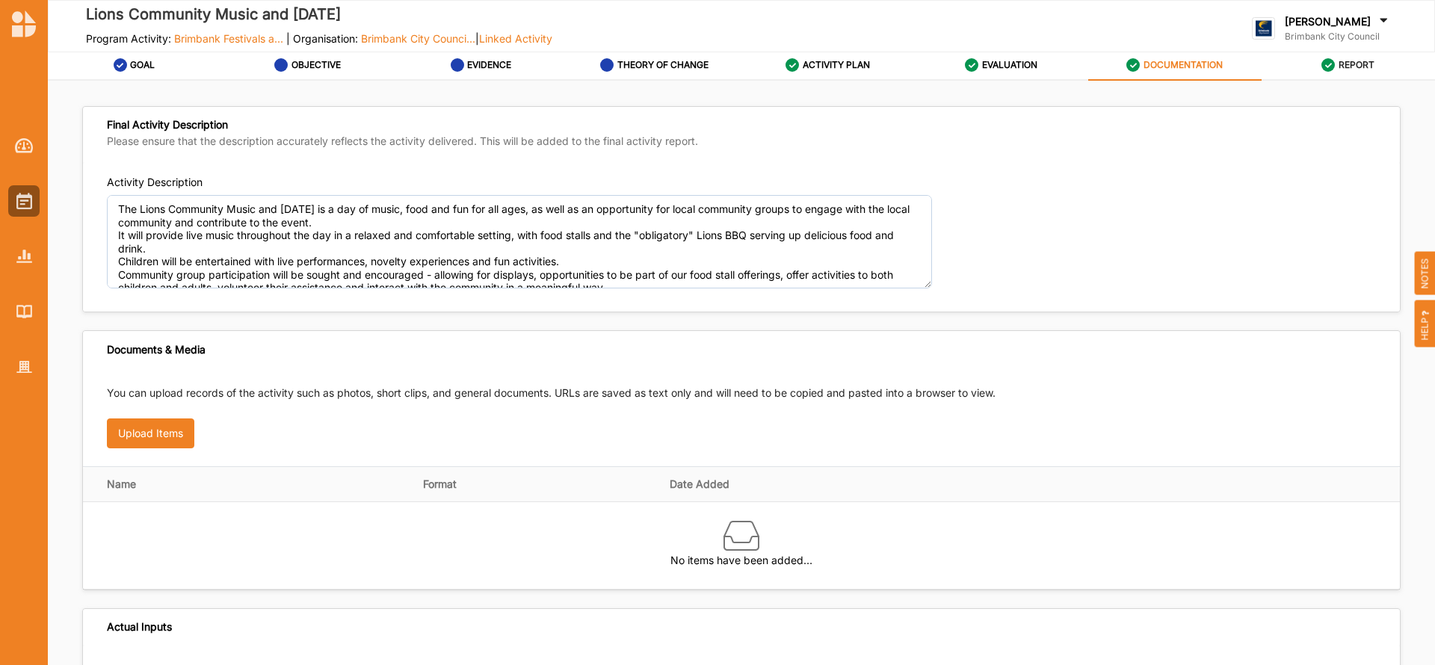
click at [1355, 59] on label "REPORT" at bounding box center [1357, 65] width 36 height 12
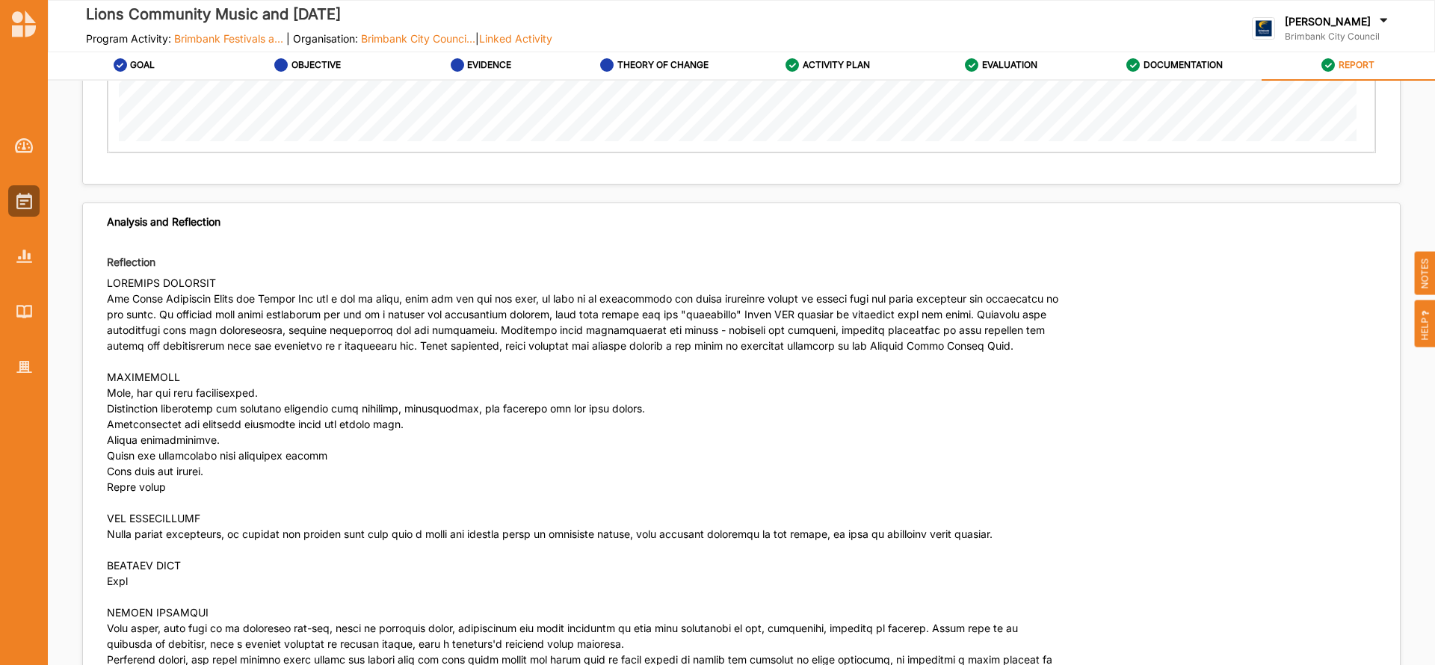
scroll to position [4207, 0]
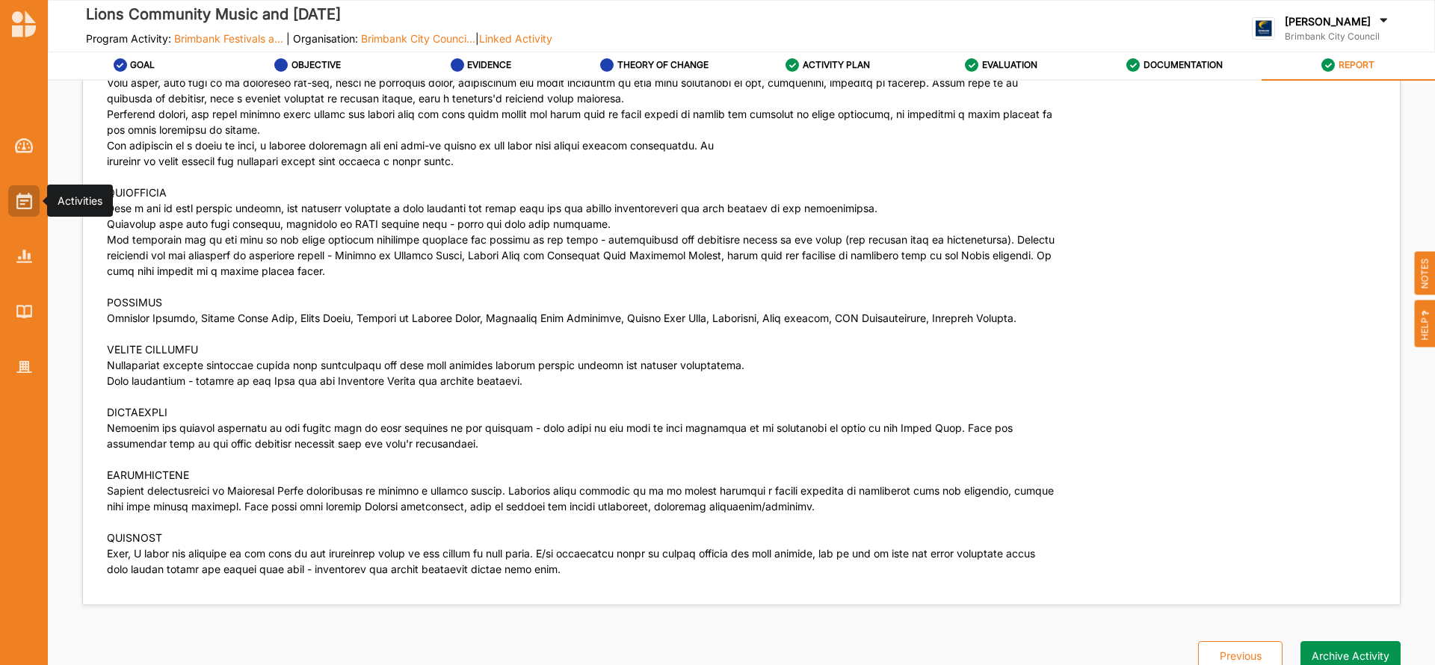
click at [22, 198] on img at bounding box center [24, 201] width 16 height 16
